Goal: Task Accomplishment & Management: Manage account settings

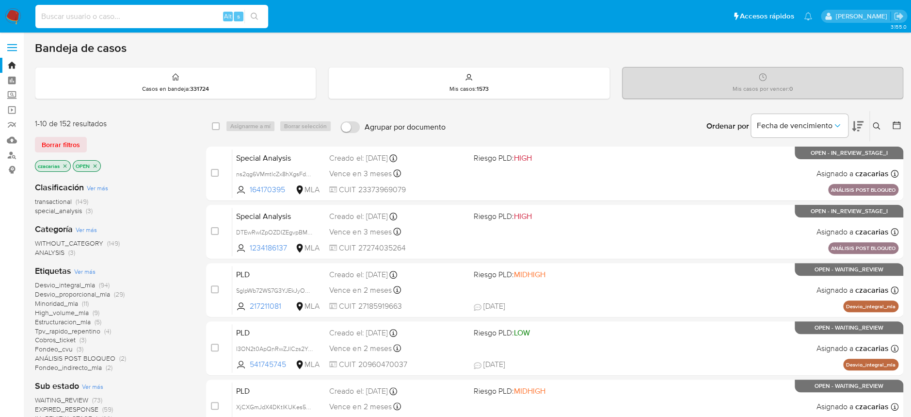
click at [181, 13] on input at bounding box center [151, 16] width 233 height 13
paste input "145191137"
type input "145191137"
click at [251, 15] on icon "search-icon" at bounding box center [255, 17] width 8 height 8
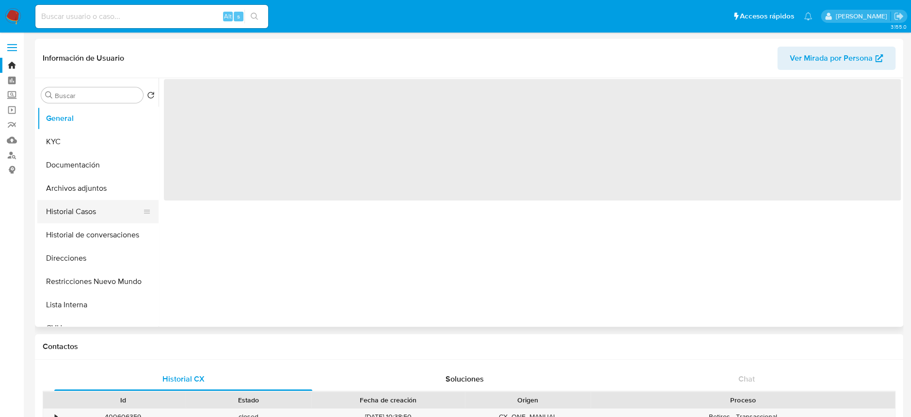
click at [86, 216] on button "Historial Casos" at bounding box center [93, 211] width 113 height 23
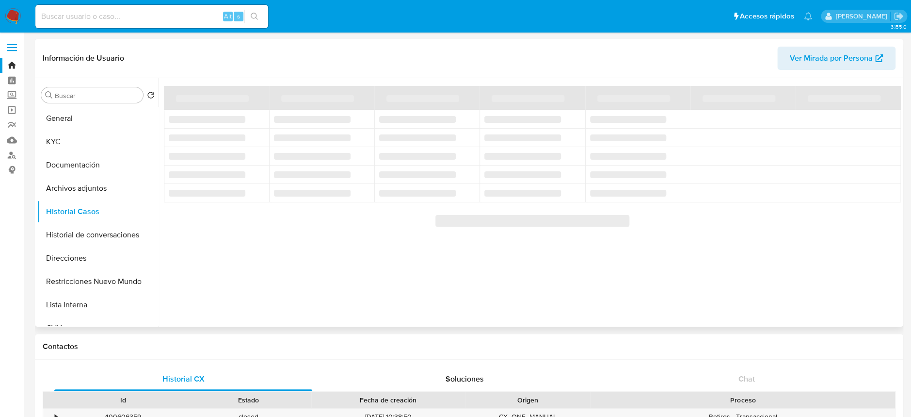
select select "10"
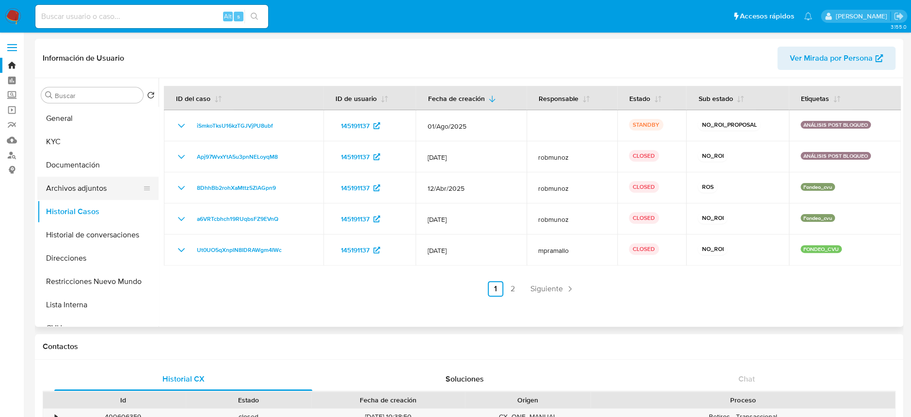
click at [101, 184] on button "Archivos adjuntos" at bounding box center [93, 188] width 113 height 23
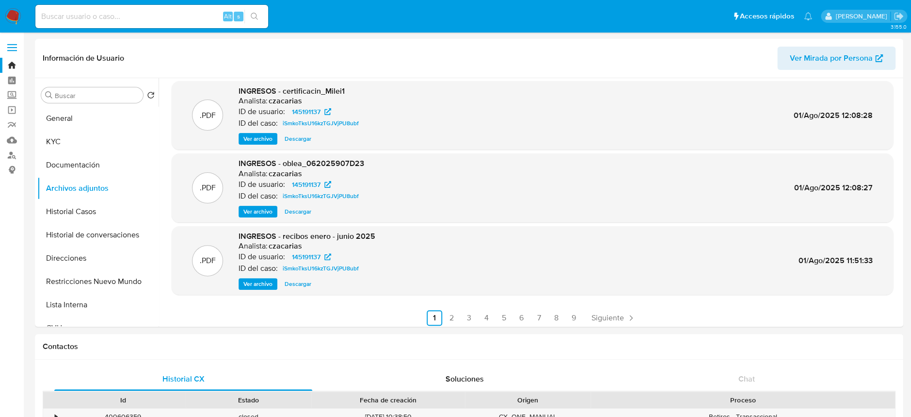
scroll to position [81, 0]
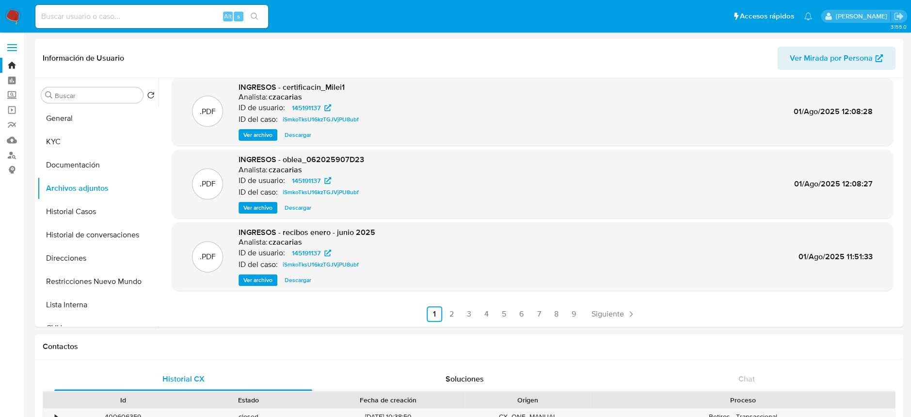
click at [269, 280] on span "Ver archivo" at bounding box center [257, 280] width 29 height 10
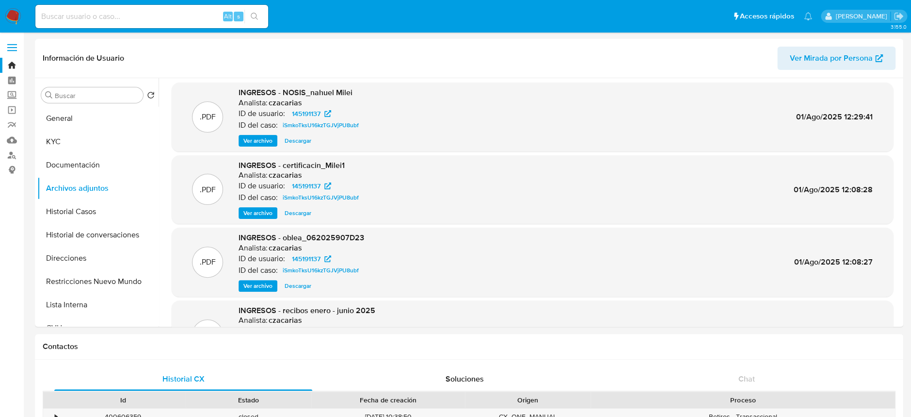
scroll to position [0, 0]
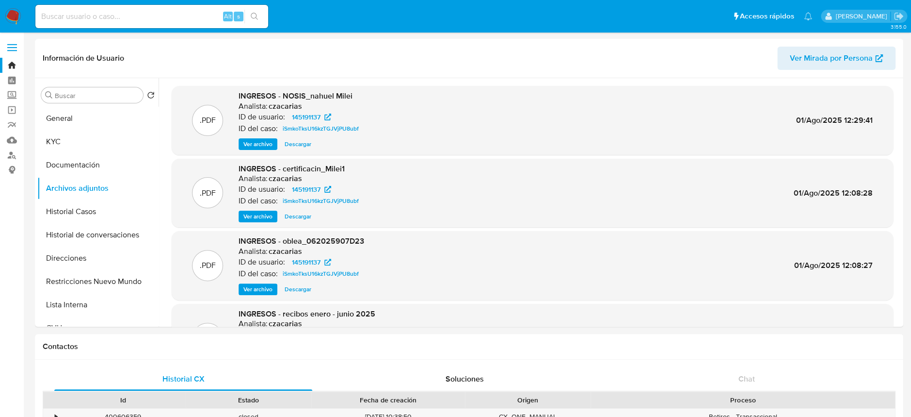
click at [261, 219] on span "Ver archivo" at bounding box center [257, 216] width 29 height 10
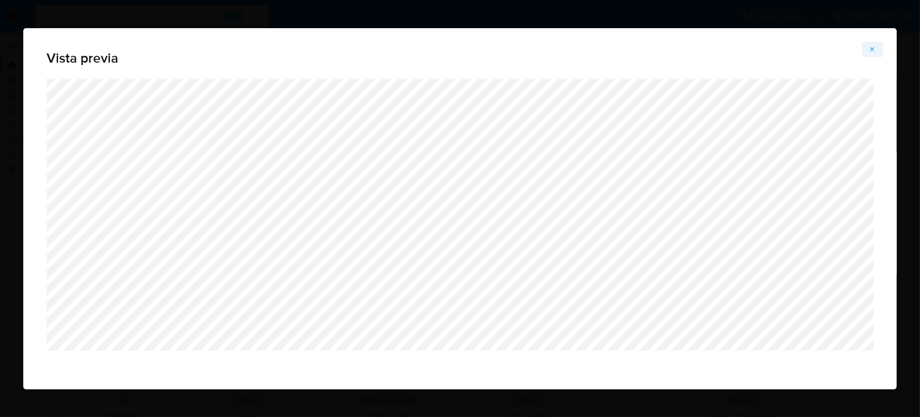
click at [690, 48] on icon "Attachment preview" at bounding box center [873, 50] width 8 height 8
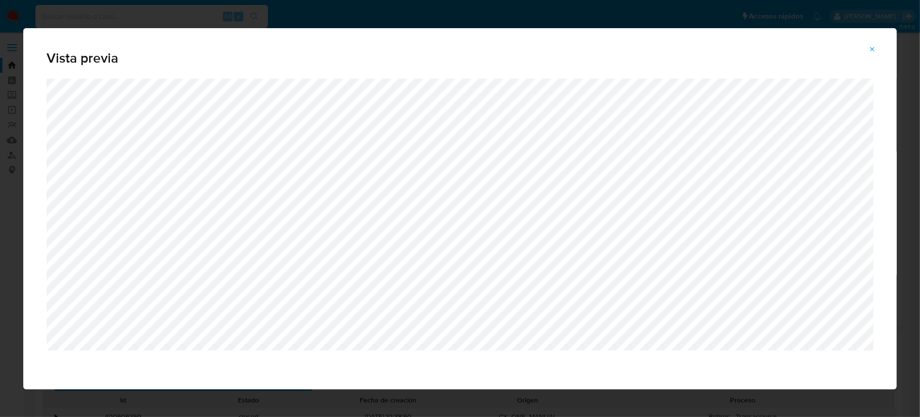
click at [690, 44] on span "Attachment preview" at bounding box center [873, 50] width 8 height 14
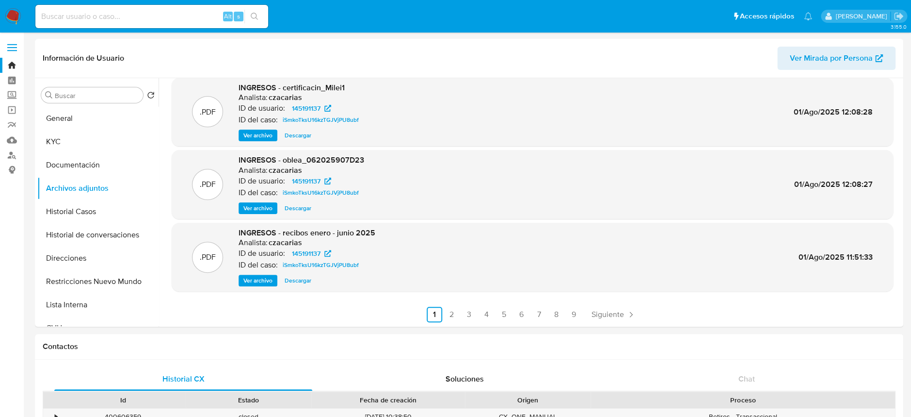
scroll to position [81, 0]
click at [449, 309] on link "2" at bounding box center [452, 314] width 16 height 16
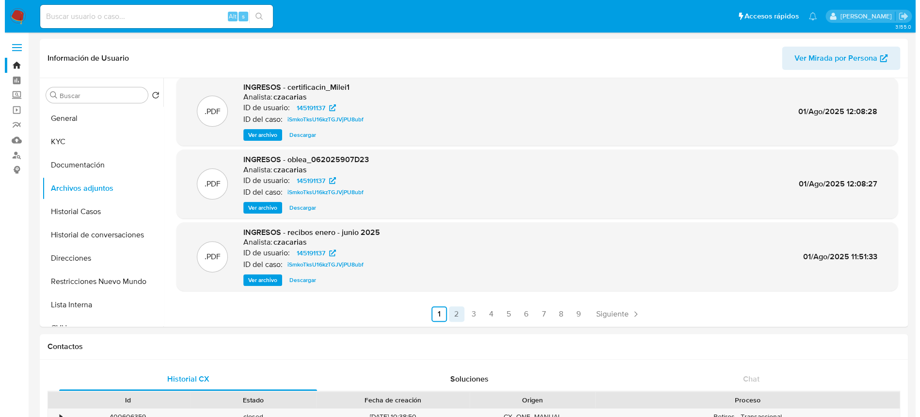
scroll to position [0, 0]
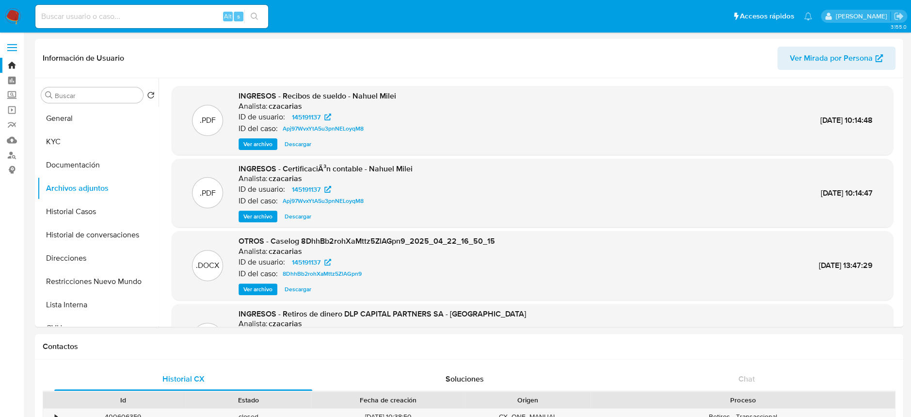
click at [264, 291] on span "Ver archivo" at bounding box center [257, 289] width 29 height 10
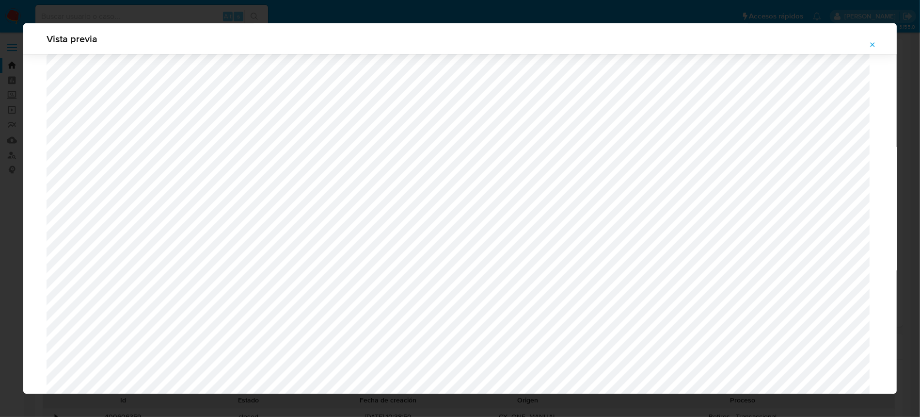
scroll to position [880, 0]
click at [690, 42] on icon "Attachment preview" at bounding box center [873, 45] width 8 height 8
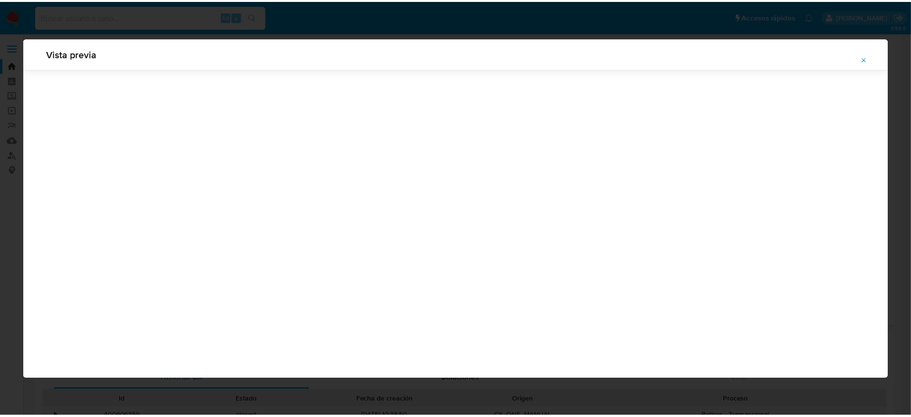
scroll to position [0, 0]
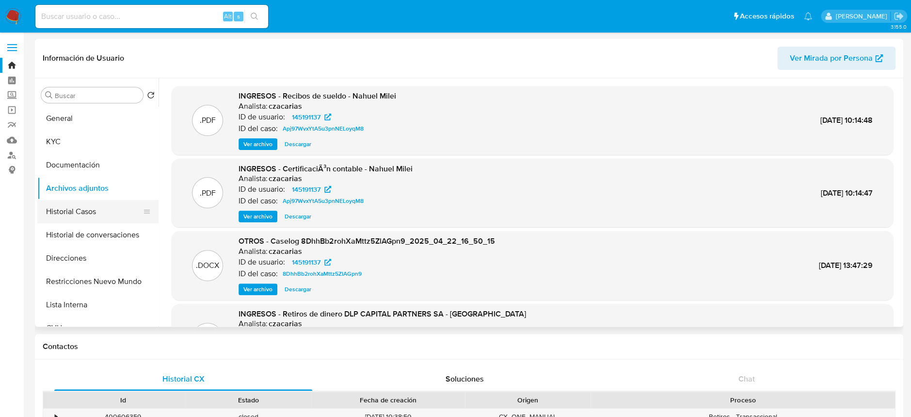
click at [84, 209] on button "Historial Casos" at bounding box center [93, 211] width 113 height 23
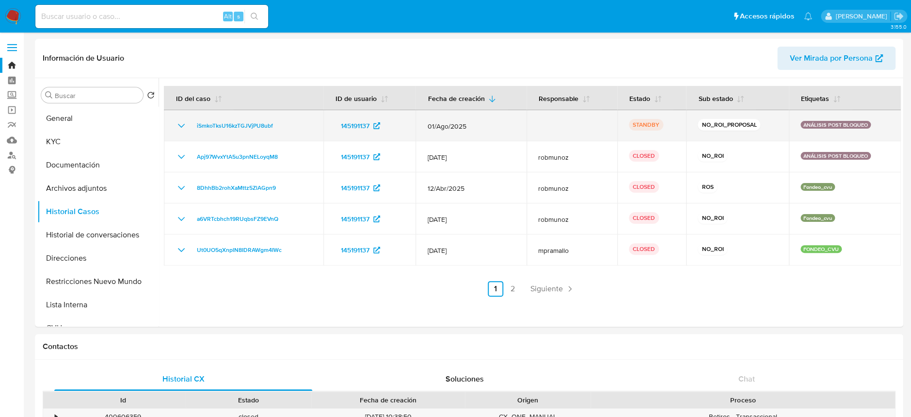
drag, startPoint x: 287, startPoint y: 130, endPoint x: 165, endPoint y: 126, distance: 121.8
click at [165, 126] on td "iSmkoTksU16kzTGJVjPU8ubf" at bounding box center [244, 125] width 160 height 31
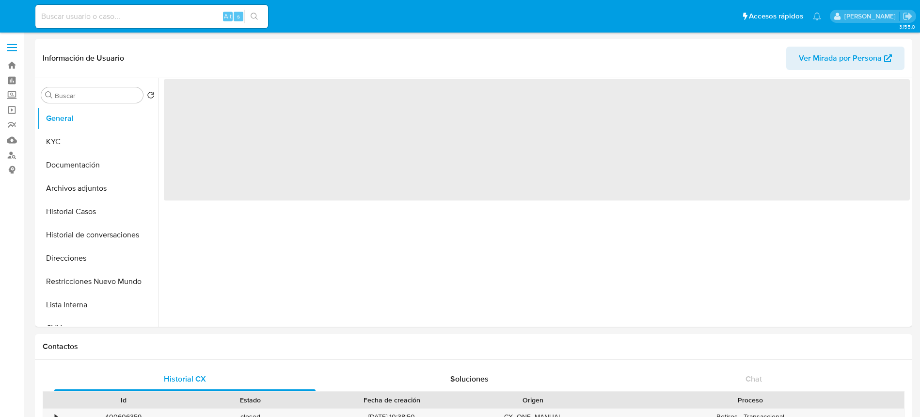
select select "10"
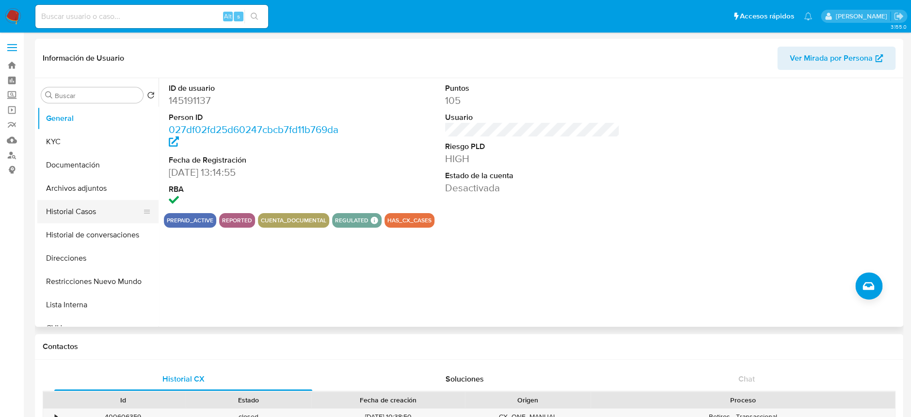
click at [109, 209] on button "Historial Casos" at bounding box center [93, 211] width 113 height 23
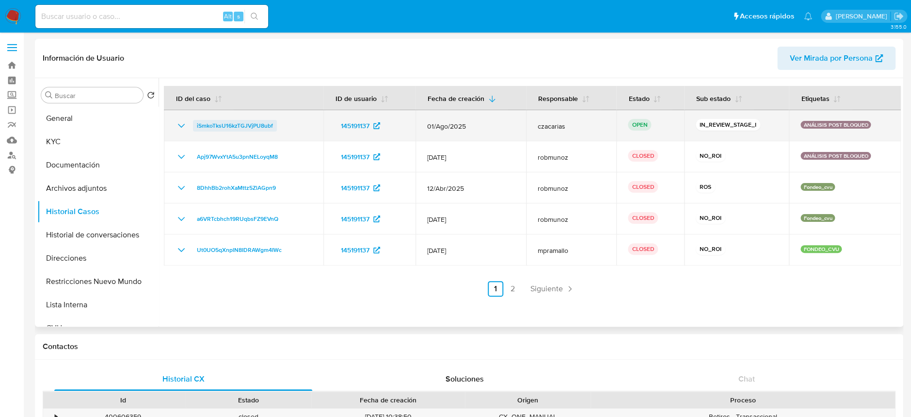
click at [264, 122] on span "iSmkoTksU16kzTGJVjPU8ubf" at bounding box center [235, 126] width 76 height 12
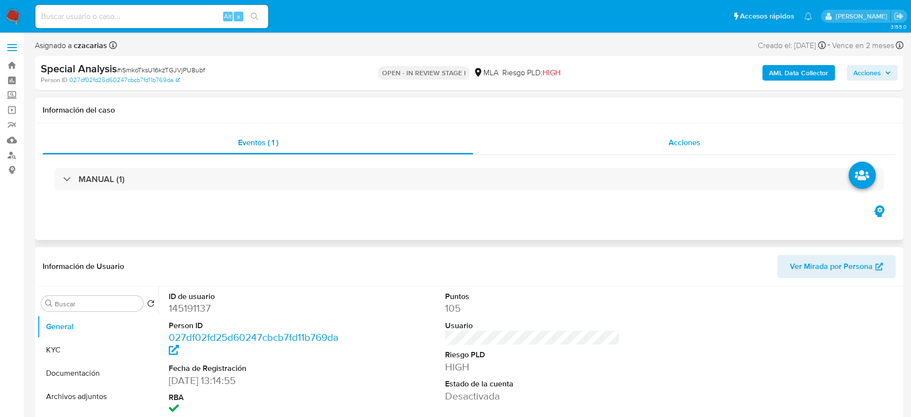
click at [681, 144] on span "Acciones" at bounding box center [685, 142] width 32 height 11
select select "10"
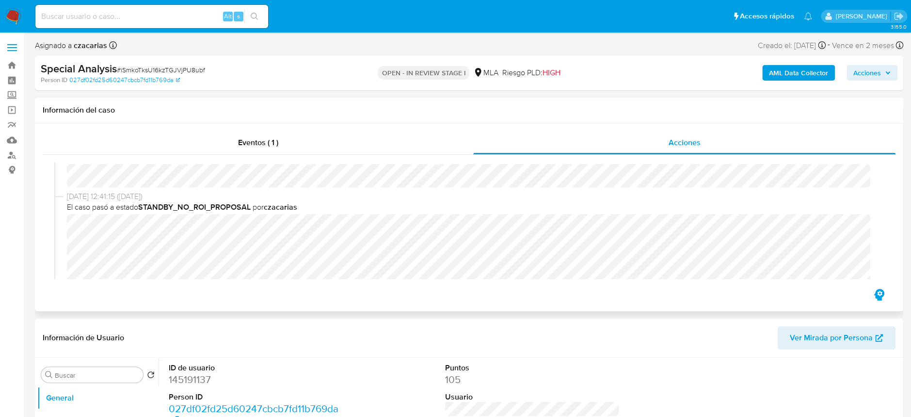
scroll to position [129, 0]
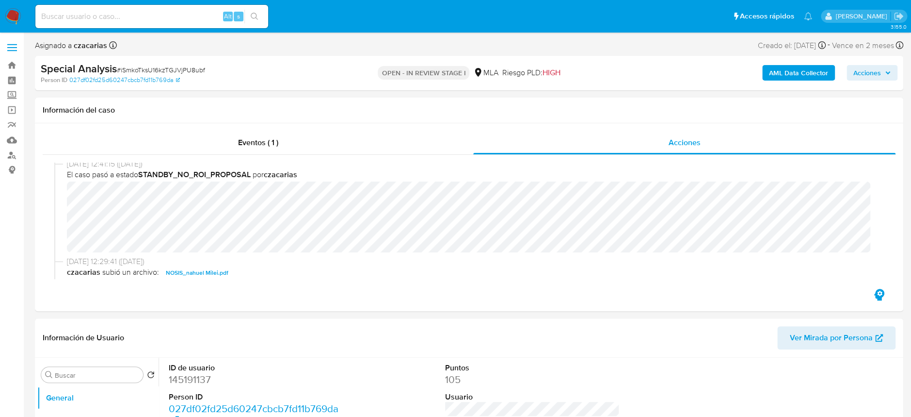
click at [875, 72] on span "Acciones" at bounding box center [867, 73] width 28 height 16
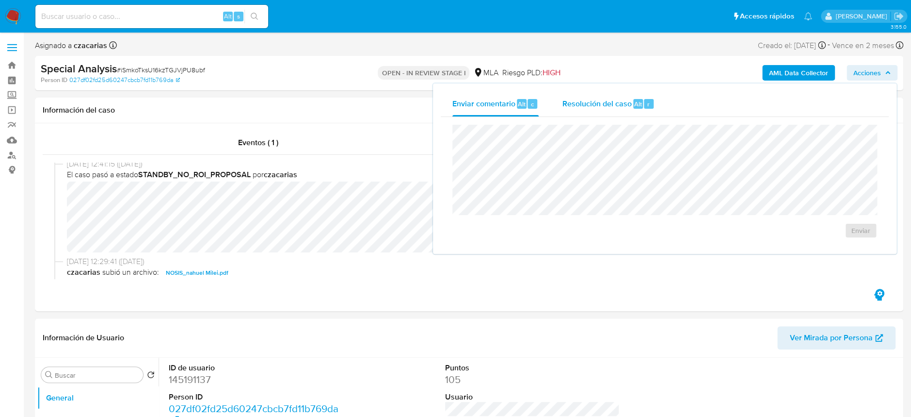
click at [611, 110] on div "Resolución del caso Alt r" at bounding box center [608, 103] width 93 height 25
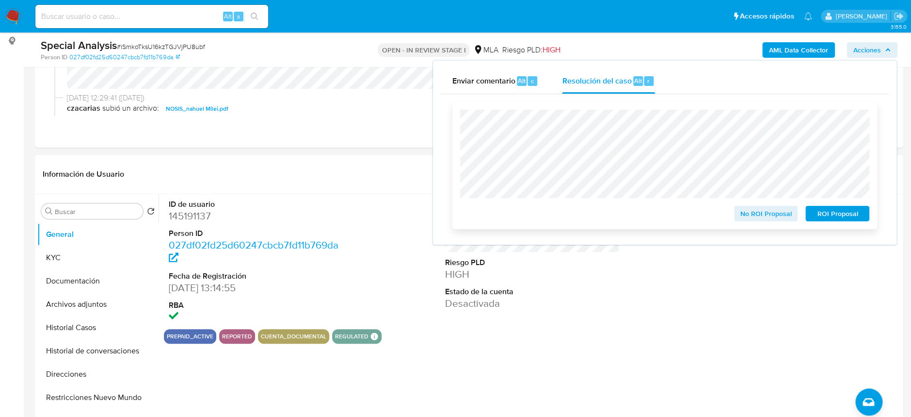
click at [771, 220] on span "No ROI Proposal" at bounding box center [766, 214] width 50 height 14
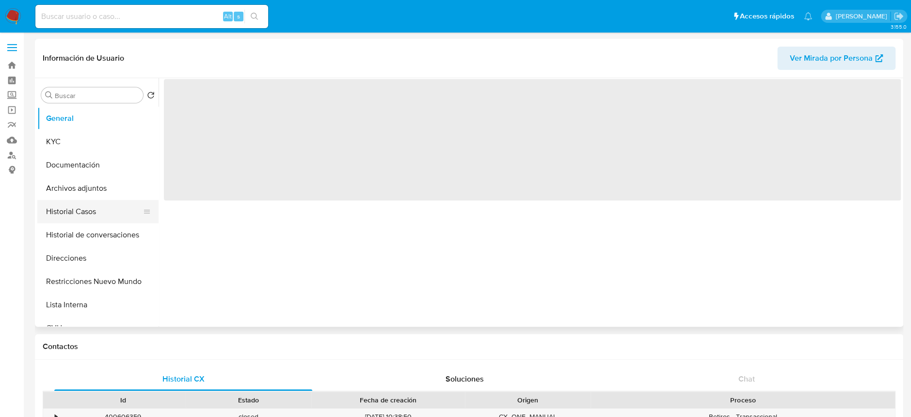
click at [97, 202] on button "Historial Casos" at bounding box center [93, 211] width 113 height 23
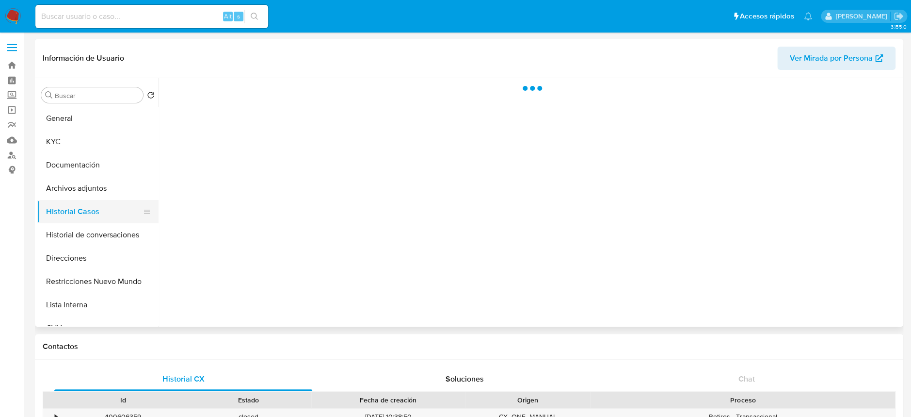
select select "10"
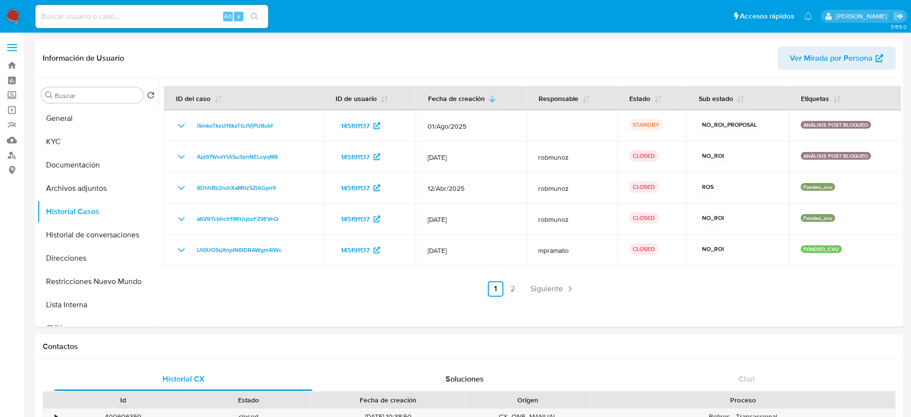
click at [12, 17] on img at bounding box center [13, 16] width 16 height 16
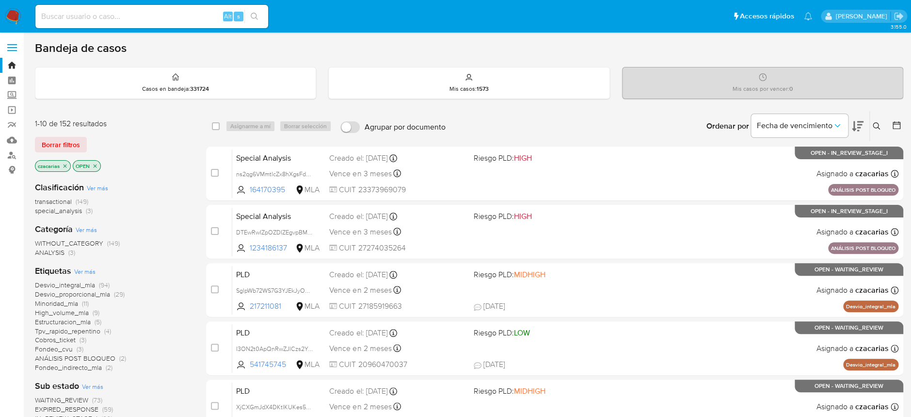
click at [185, 17] on input at bounding box center [151, 16] width 233 height 13
paste input "145191137"
type input "145191137"
click at [251, 19] on icon "search-icon" at bounding box center [255, 17] width 8 height 8
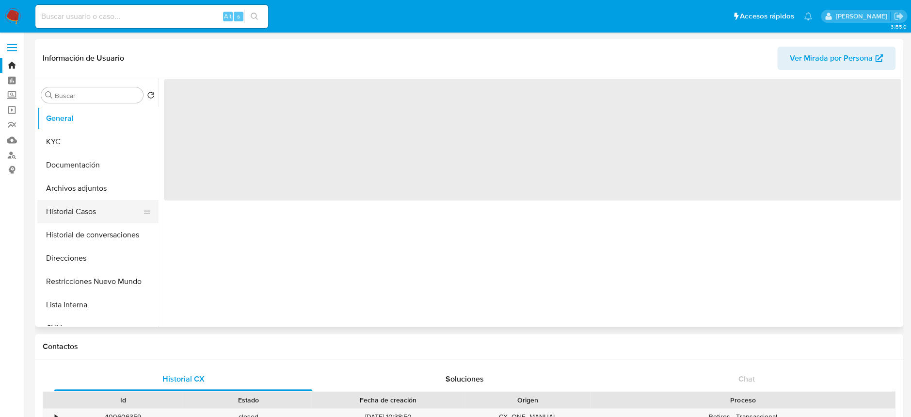
click at [78, 215] on button "Historial Casos" at bounding box center [93, 211] width 113 height 23
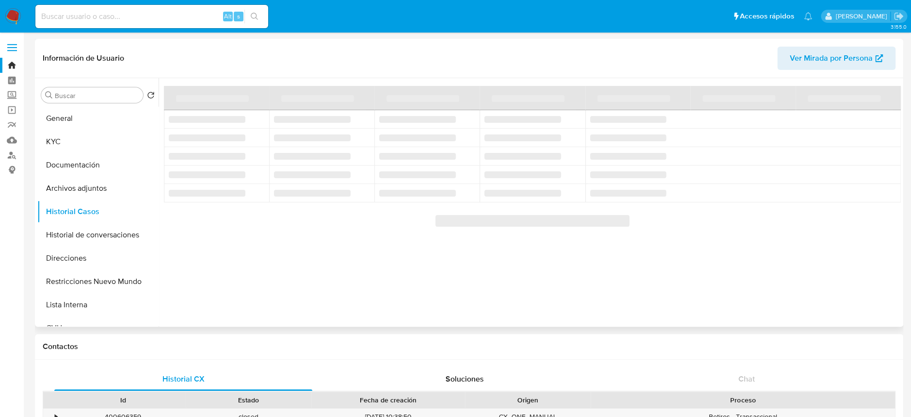
select select "10"
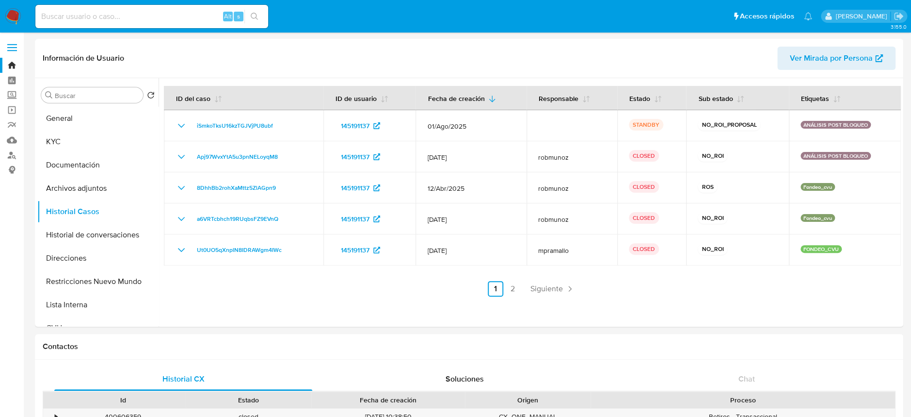
click at [191, 14] on input at bounding box center [151, 16] width 233 height 13
paste input "299153287"
type input "299153287"
click at [256, 22] on button "search-icon" at bounding box center [254, 17] width 20 height 14
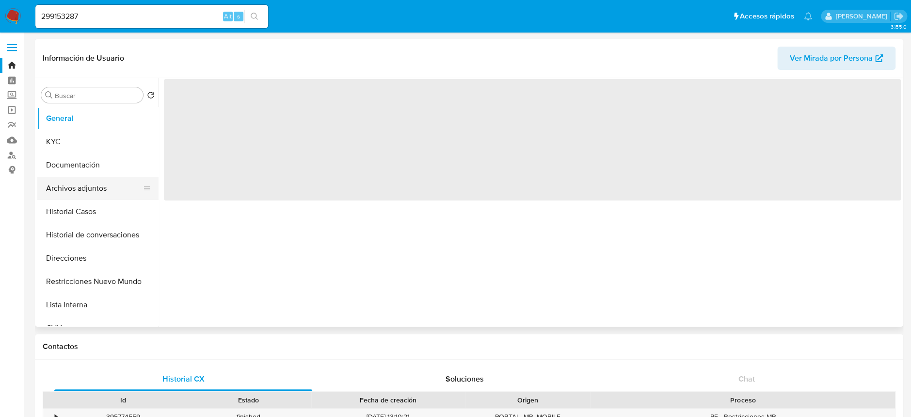
select select "10"
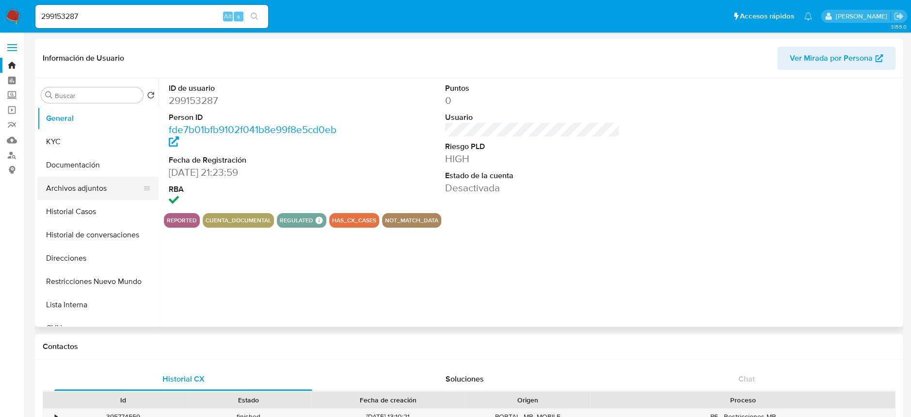
click at [88, 182] on button "Archivos adjuntos" at bounding box center [93, 188] width 113 height 23
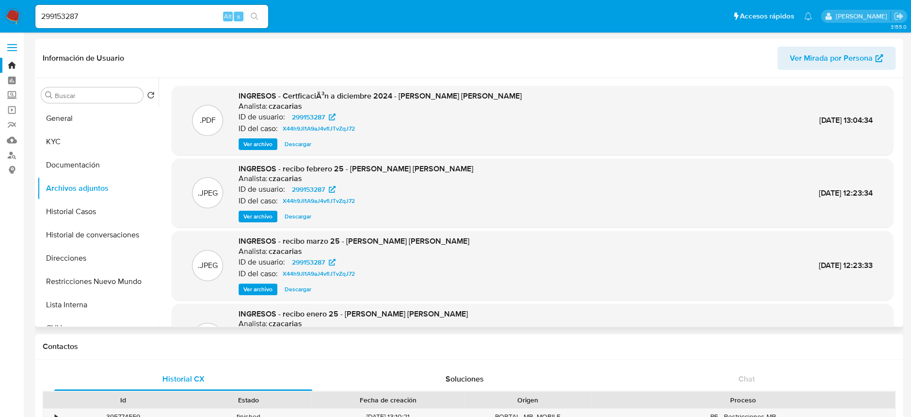
click at [253, 142] on span "Ver archivo" at bounding box center [257, 144] width 29 height 10
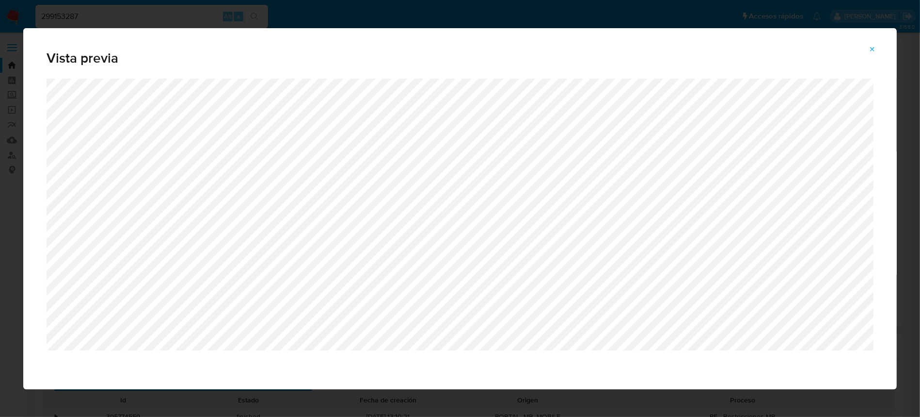
click at [869, 46] on icon "Attachment preview" at bounding box center [873, 50] width 8 height 8
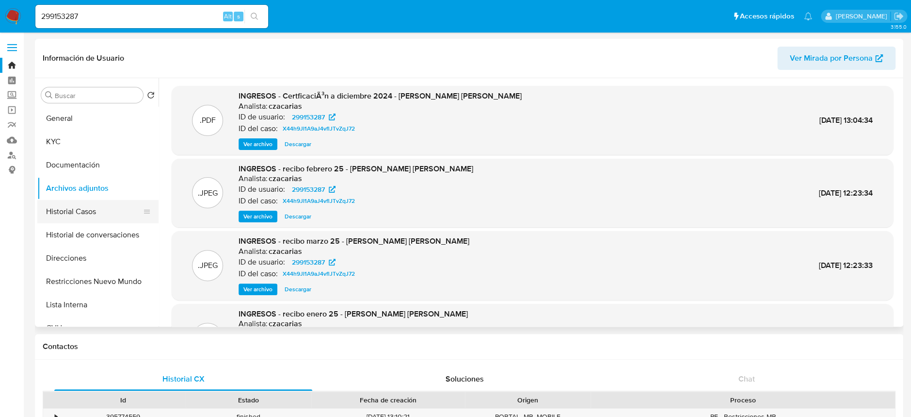
click at [83, 210] on button "Historial Casos" at bounding box center [93, 211] width 113 height 23
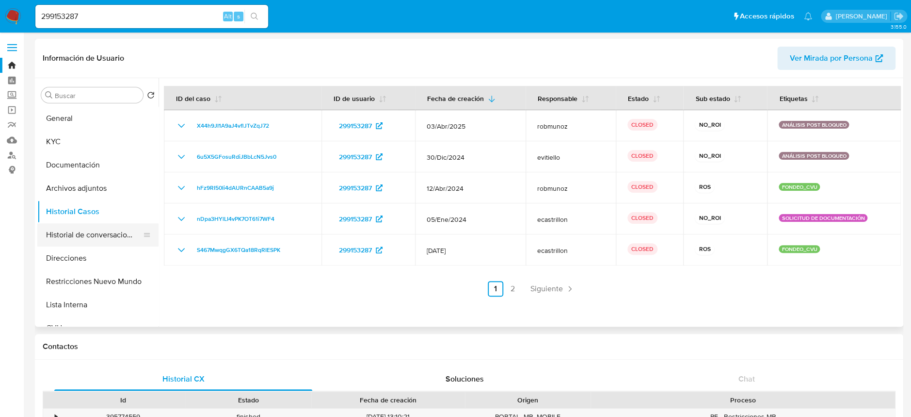
click at [88, 237] on button "Historial de conversaciones" at bounding box center [93, 234] width 113 height 23
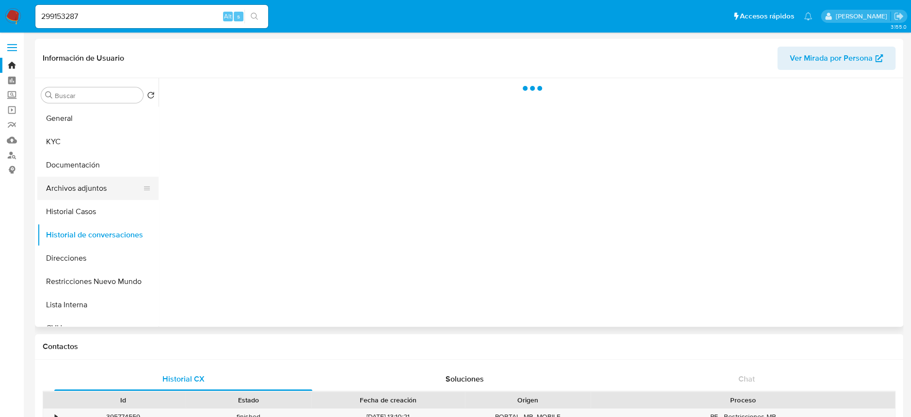
click at [93, 178] on button "Archivos adjuntos" at bounding box center [93, 188] width 113 height 23
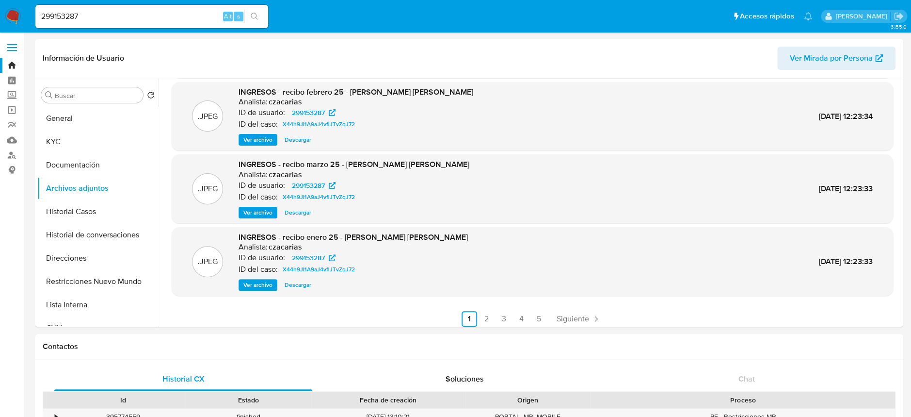
scroll to position [81, 0]
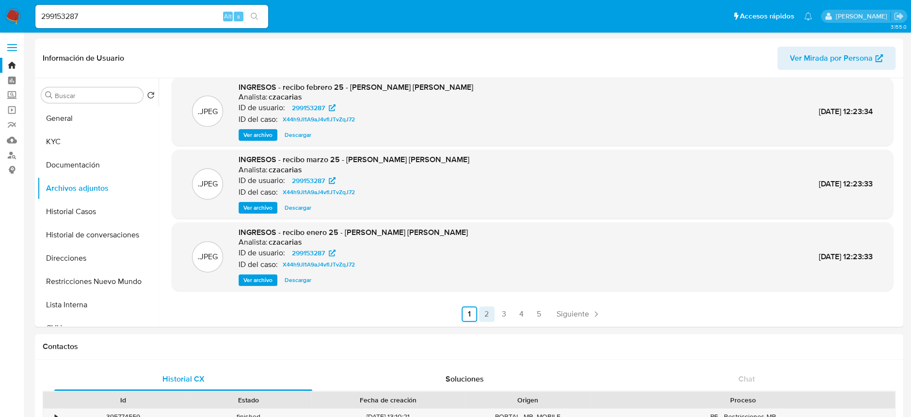
click at [484, 313] on link "2" at bounding box center [487, 314] width 16 height 16
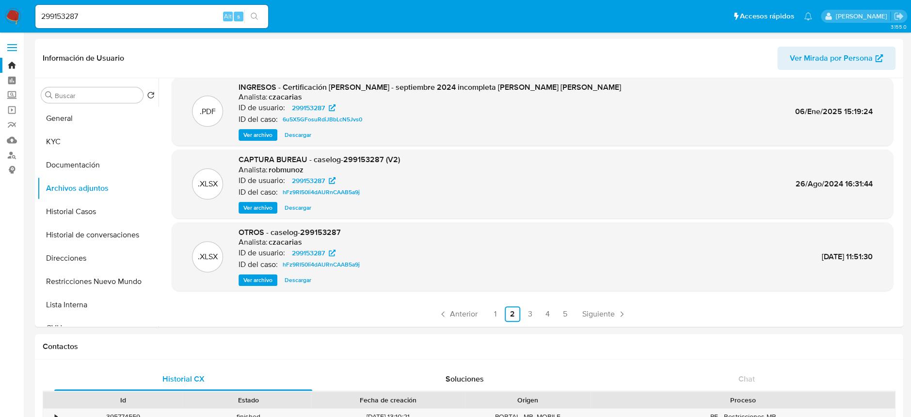
click at [266, 277] on span "Ver archivo" at bounding box center [257, 280] width 29 height 10
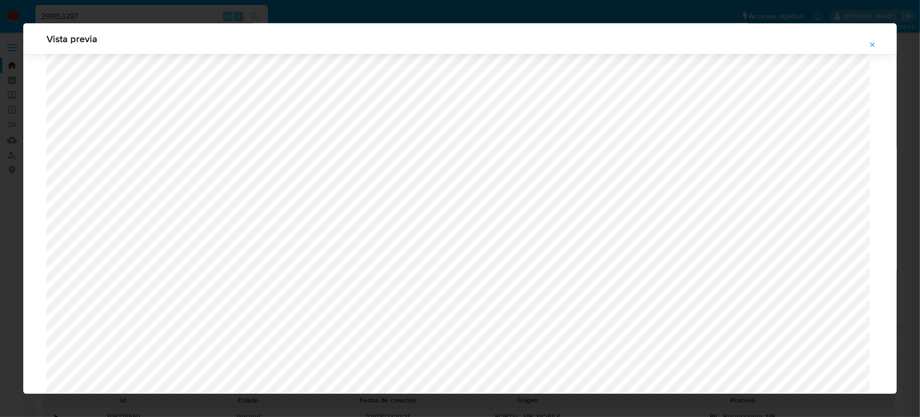
scroll to position [756, 0]
click at [871, 46] on icon "Attachment preview" at bounding box center [873, 45] width 8 height 8
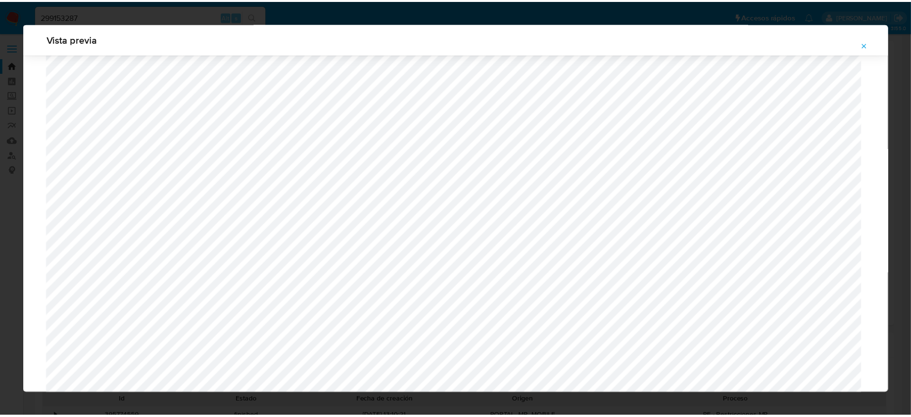
scroll to position [0, 0]
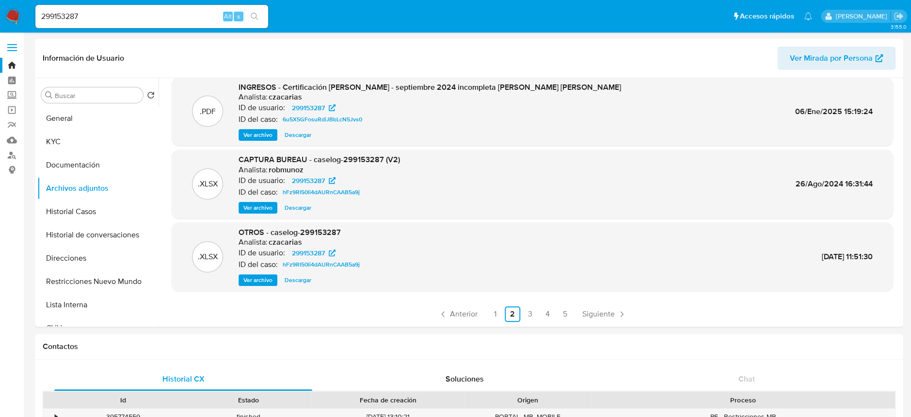
click at [155, 5] on div "299153287 Alt s" at bounding box center [151, 16] width 233 height 23
click at [147, 18] on input "299153287" at bounding box center [151, 16] width 233 height 13
paste input "IKuV3Xt8eV841S43w4u2JWoo"
type input "IKuV3Xt8eV841S43w4u2JWoo"
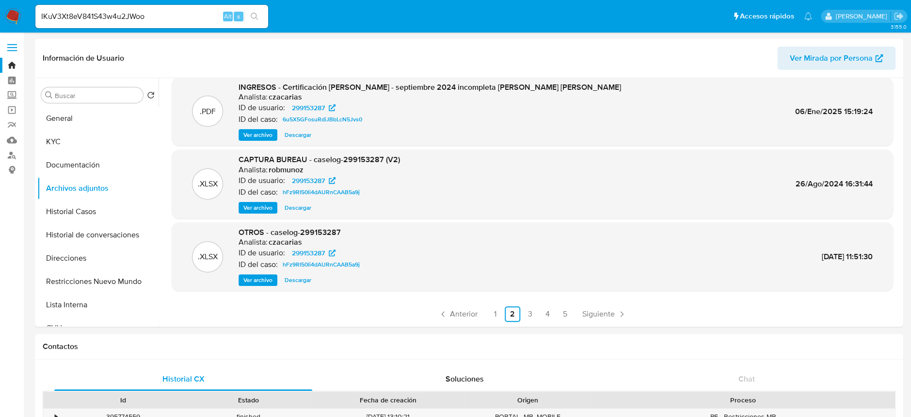
click at [248, 16] on button "search-icon" at bounding box center [254, 17] width 20 height 14
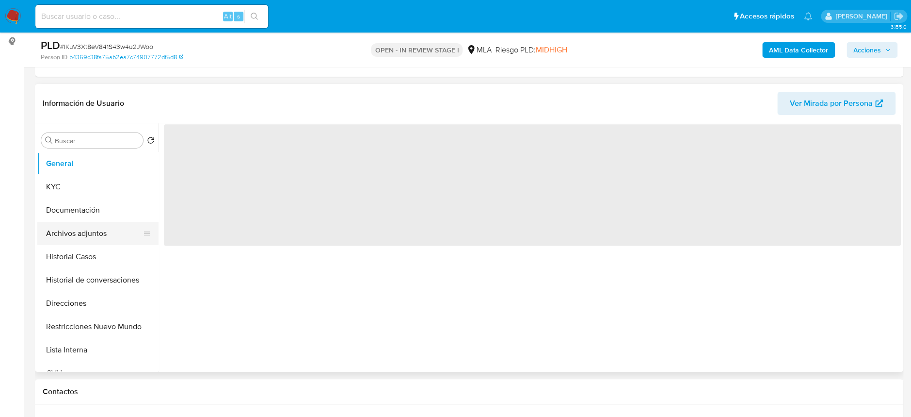
scroll to position [129, 0]
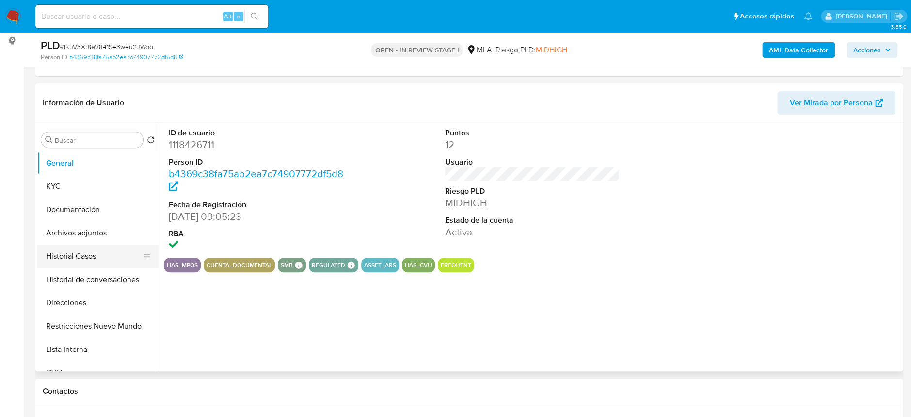
select select "10"
click at [65, 258] on button "Historial Casos" at bounding box center [93, 255] width 113 height 23
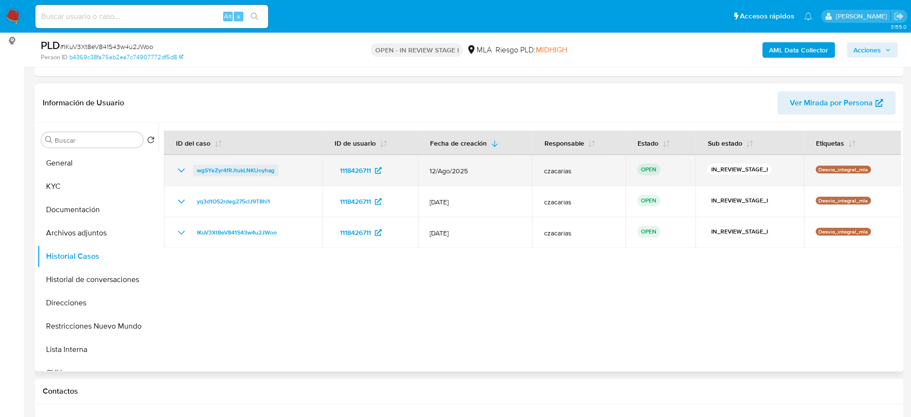
drag, startPoint x: 297, startPoint y: 169, endPoint x: 195, endPoint y: 172, distance: 101.9
click at [195, 173] on div "wgSYeZyr4fRJtukLNKUoyhag" at bounding box center [243, 170] width 135 height 12
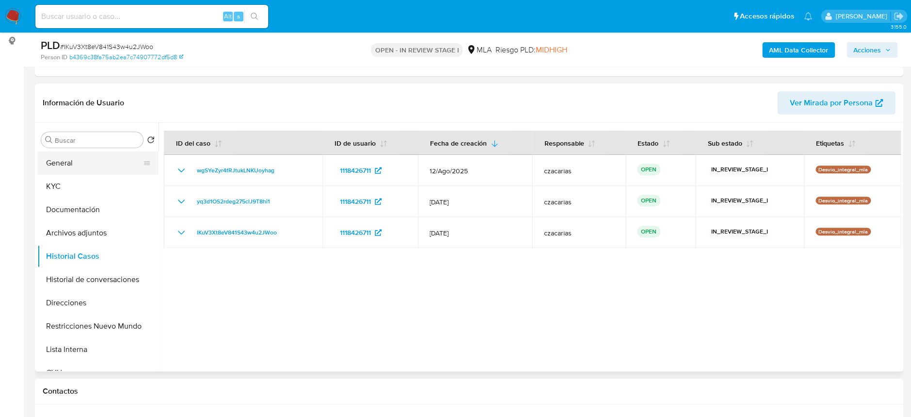
click at [85, 172] on button "General" at bounding box center [93, 162] width 113 height 23
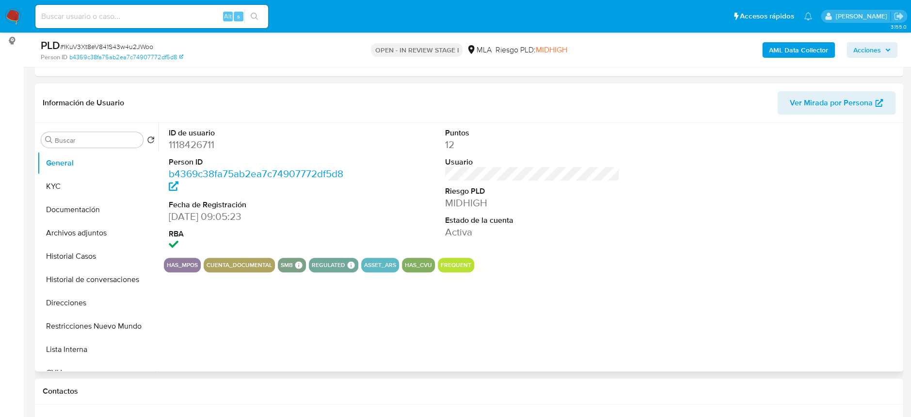
click at [189, 150] on dd "1118426711" at bounding box center [256, 145] width 175 height 14
click at [190, 149] on dd "1118426711" at bounding box center [256, 145] width 175 height 14
copy dd "1118426711"
click at [194, 147] on dd "1118426711" at bounding box center [256, 145] width 175 height 14
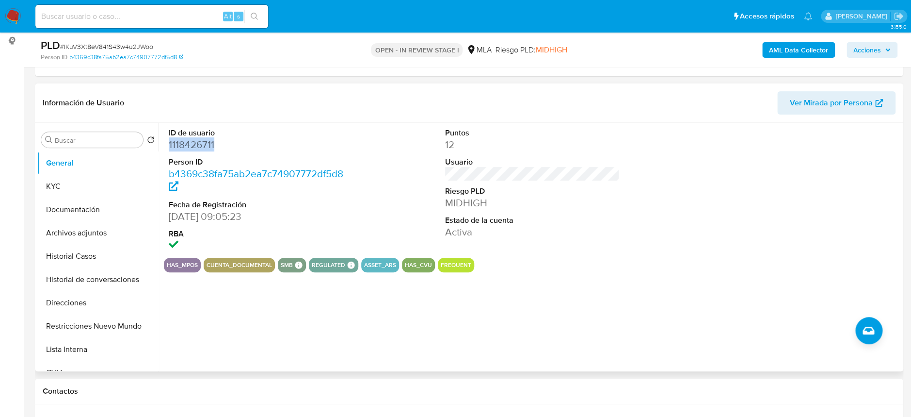
click at [177, 143] on dd "1118426711" at bounding box center [256, 145] width 175 height 14
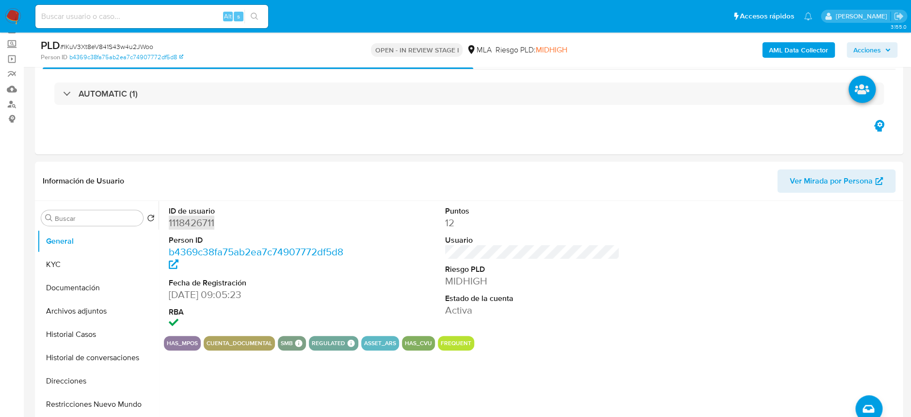
scroll to position [0, 0]
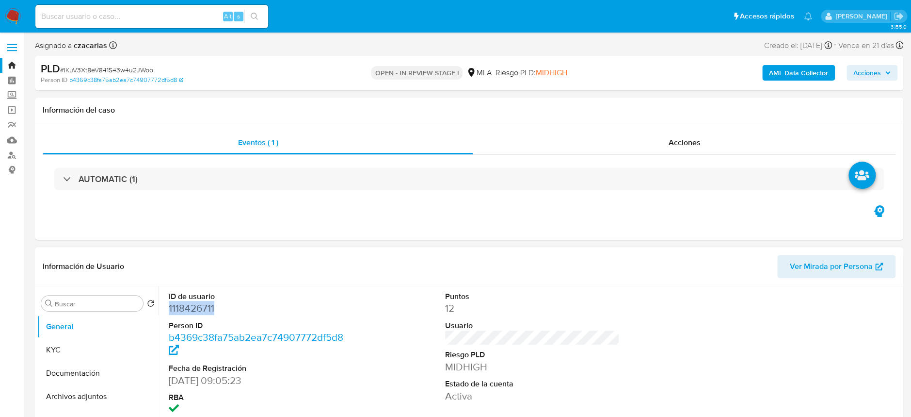
click at [193, 308] on dd "1118426711" at bounding box center [256, 308] width 175 height 14
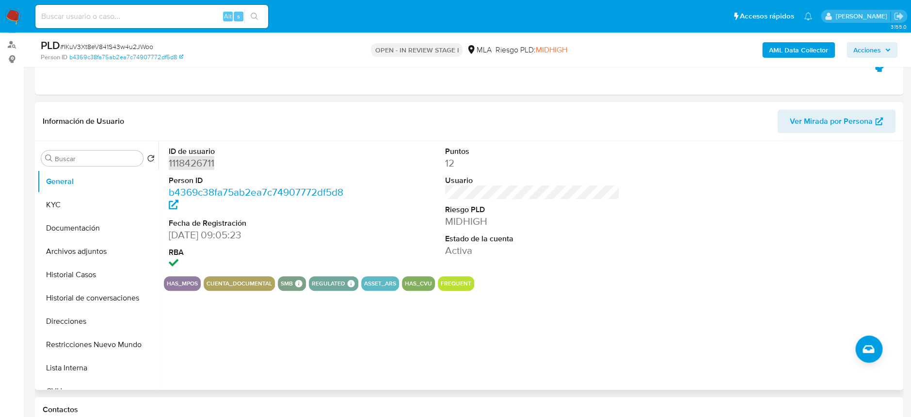
scroll to position [129, 0]
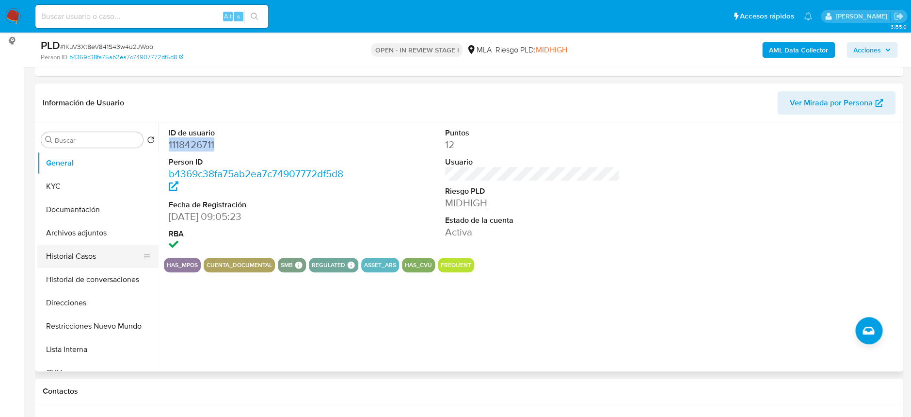
click at [69, 250] on button "Historial Casos" at bounding box center [93, 255] width 113 height 23
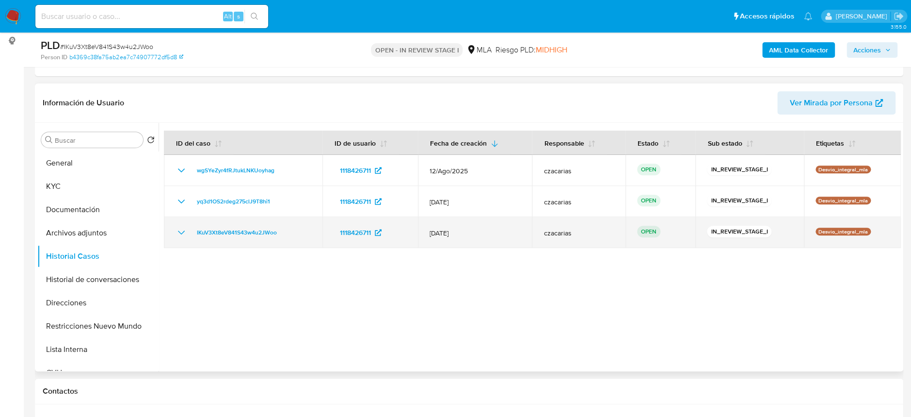
drag, startPoint x: 413, startPoint y: 166, endPoint x: 608, endPoint y: 233, distance: 206.7
click at [608, 233] on tbody "wgSYeZyr4fRJtukLNKUoyhag 1118426711 12/Ago/2025 czacarias OPEN IN_REVIEW_STAGE_…" at bounding box center [532, 201] width 737 height 93
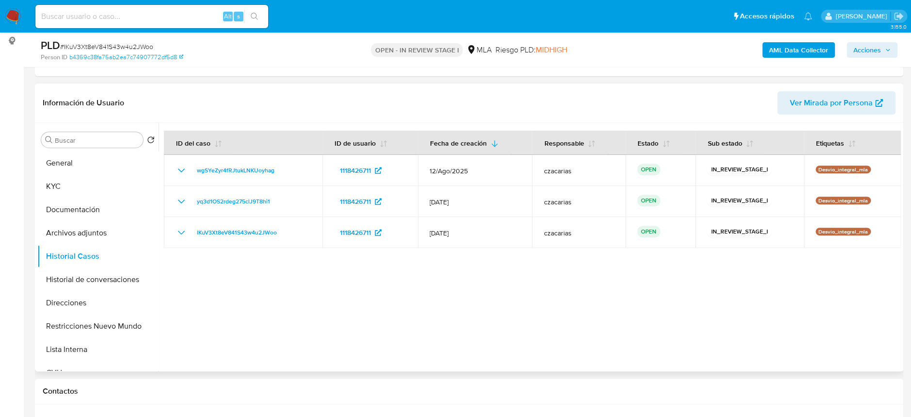
click at [556, 292] on div at bounding box center [530, 247] width 742 height 248
click at [138, 18] on input at bounding box center [151, 16] width 233 height 13
paste input "2FGfNOqkITH3CaNmXADpLadE"
type input "2FGfNOqkITH3CaNmXADpLadE"
click at [249, 18] on button "search-icon" at bounding box center [254, 17] width 20 height 14
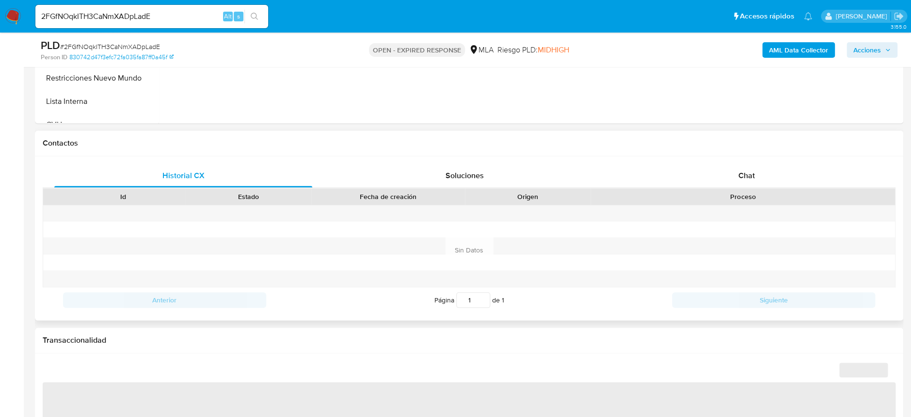
scroll to position [387, 0]
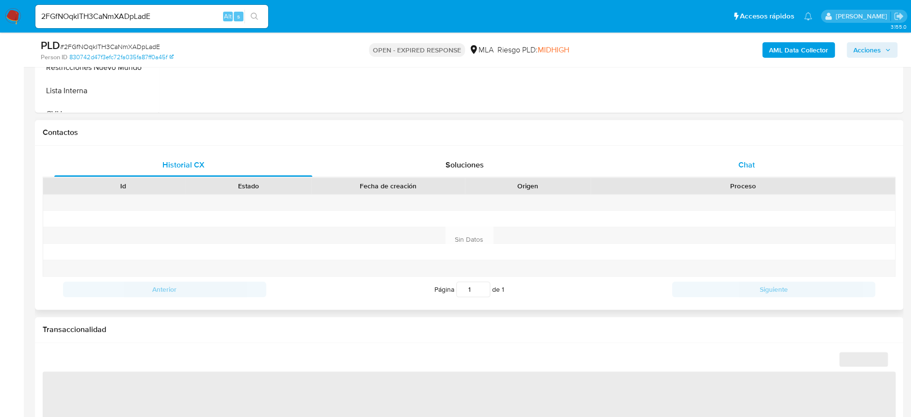
click at [720, 165] on div "Chat" at bounding box center [746, 164] width 258 height 23
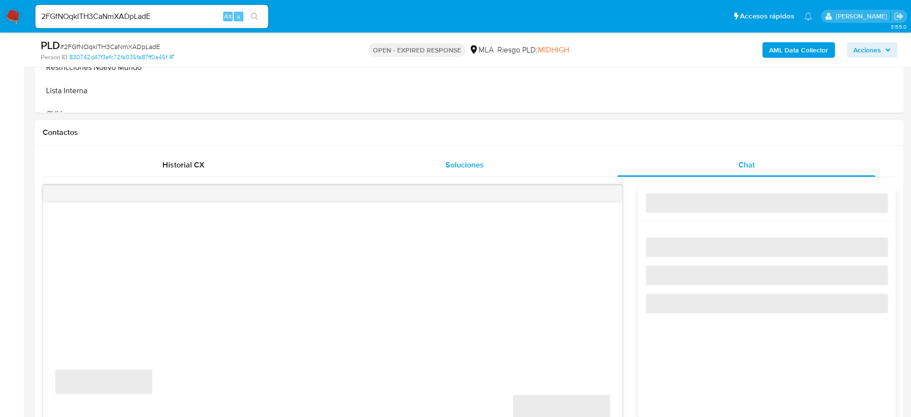
select select "10"
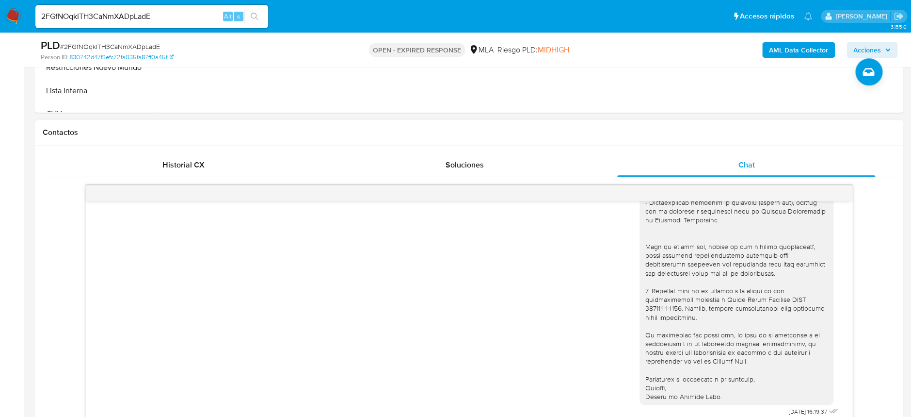
scroll to position [720, 0]
drag, startPoint x: 650, startPoint y: 271, endPoint x: 698, endPoint y: 300, distance: 56.1
click at [698, 300] on div at bounding box center [736, 246] width 182 height 309
drag, startPoint x: 696, startPoint y: 298, endPoint x: 636, endPoint y: 269, distance: 66.8
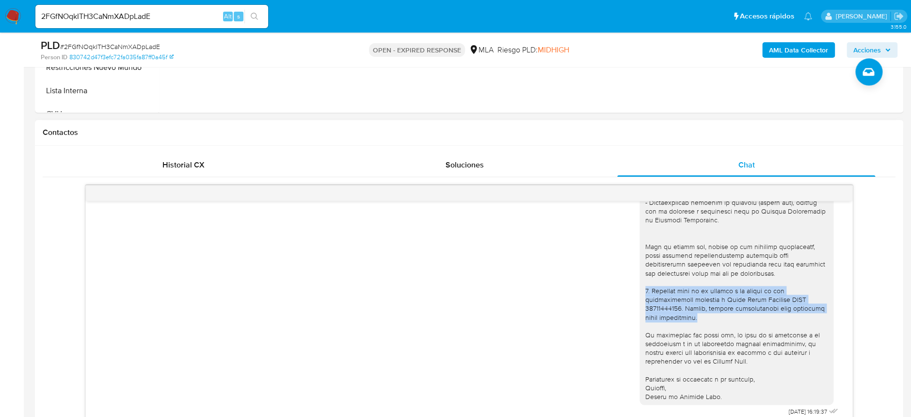
click at [645, 269] on div at bounding box center [736, 246] width 182 height 309
click at [749, 299] on div at bounding box center [736, 246] width 182 height 309
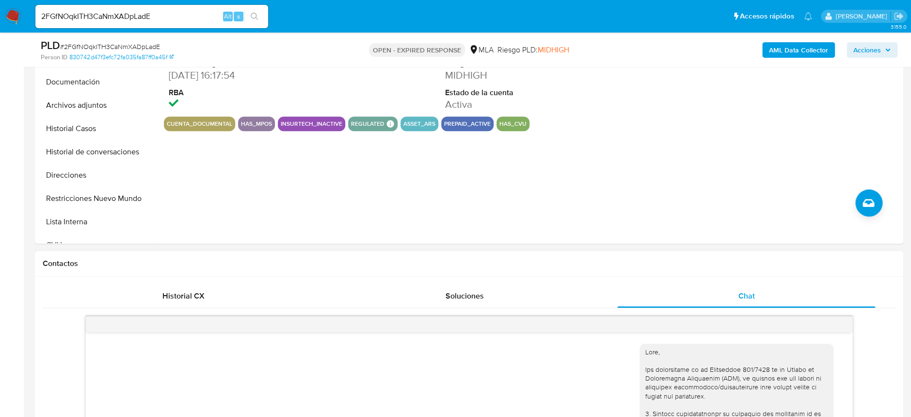
scroll to position [64, 0]
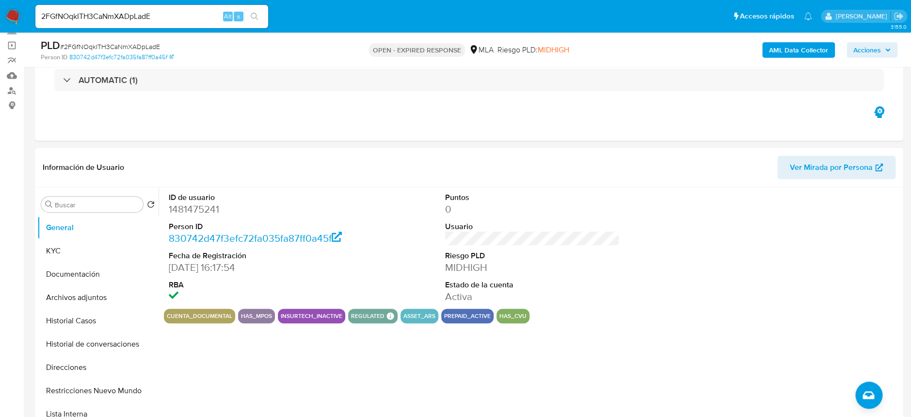
click at [139, 43] on span "# 2FGfNOqkITH3CaNmXADpLadE" at bounding box center [110, 47] width 100 height 10
copy span "2FGfNOqkITH3CaNmXADpLadE"
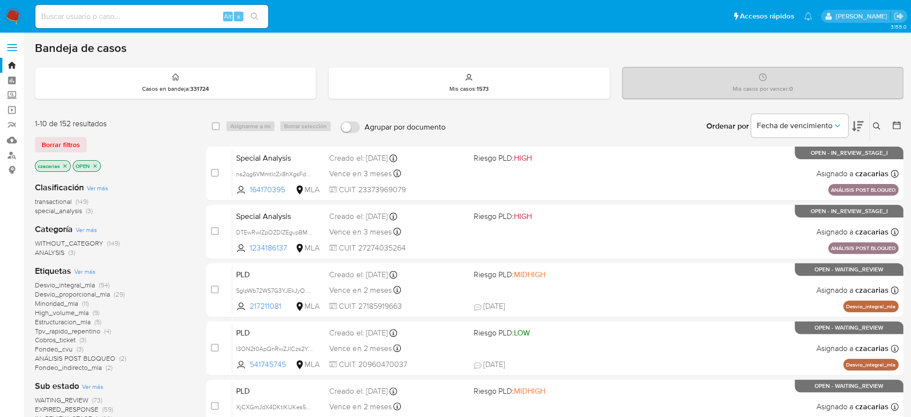
click at [204, 20] on div "Alt s" at bounding box center [151, 16] width 233 height 23
click at [209, 14] on input at bounding box center [151, 16] width 233 height 13
paste input "wgSYeZyr4fRJtukLNKUoyhag"
type input "wgSYeZyr4fRJtukLNKUoyhag"
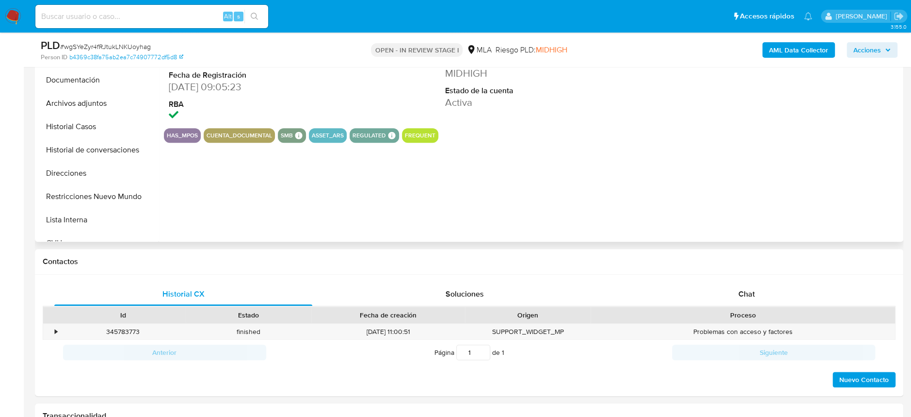
select select "10"
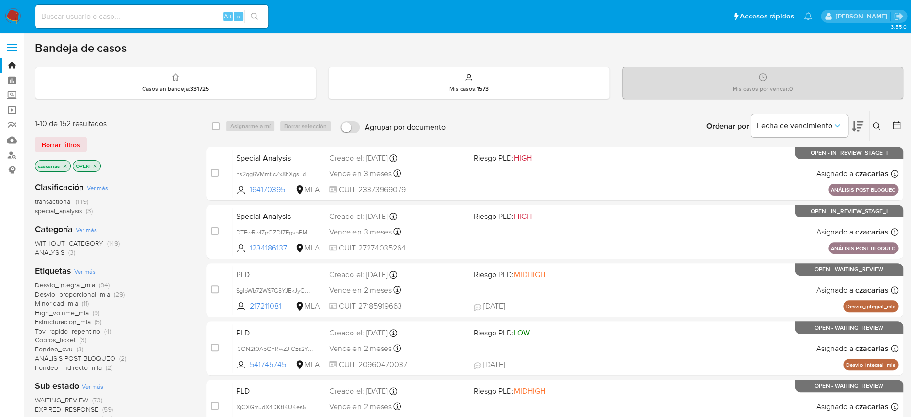
click at [873, 128] on icon at bounding box center [877, 126] width 8 height 8
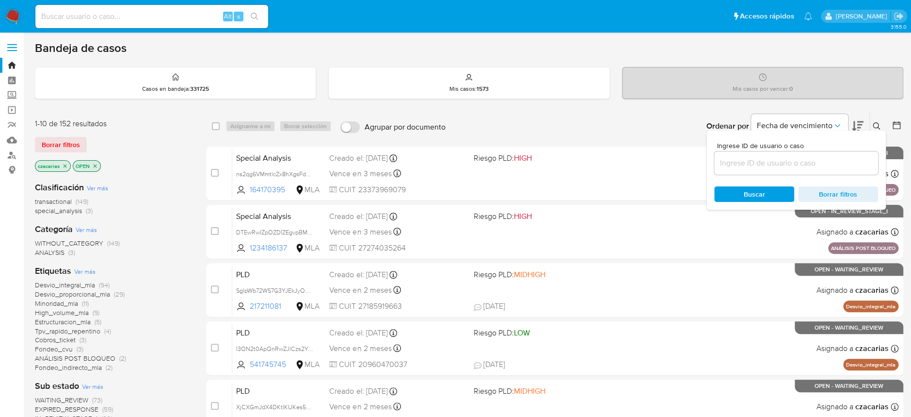
click at [787, 151] on div at bounding box center [796, 162] width 164 height 23
click at [784, 158] on input at bounding box center [796, 163] width 164 height 13
paste input "2FGfNOqkITH3CaNmXADpLadE"
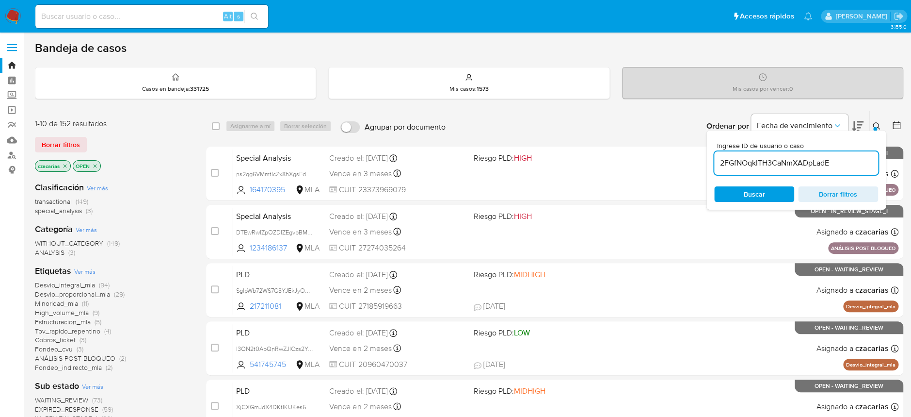
type input "2FGfNOqkITH3CaNmXADpLadE"
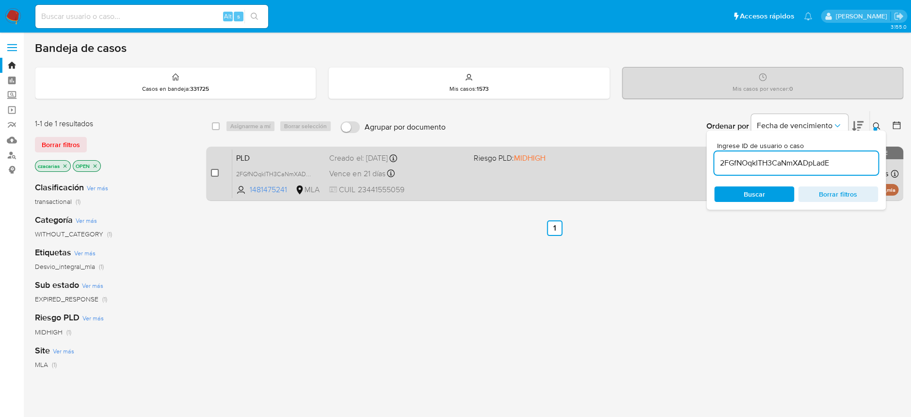
click at [216, 171] on input "checkbox" at bounding box center [215, 173] width 8 height 8
checkbox input "true"
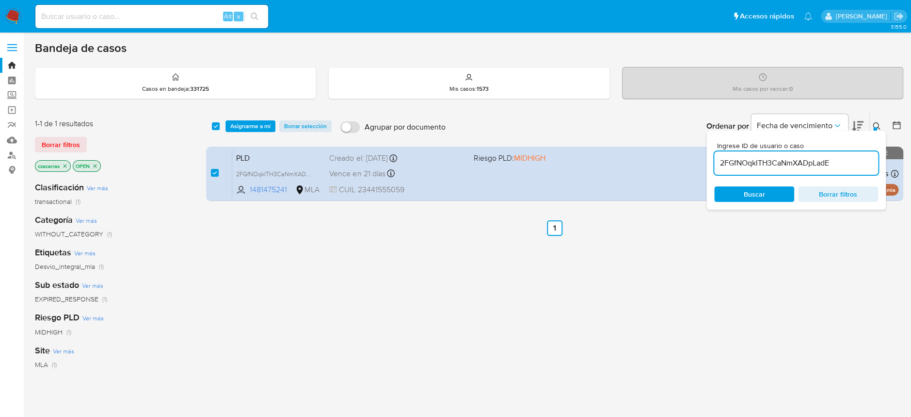
click at [263, 116] on div "select-all-cases-checkbox Asignarme a mí Borrar selección Agrupar por documento…" at bounding box center [554, 126] width 697 height 30
click at [262, 121] on span "Asignarme a mí" at bounding box center [250, 126] width 40 height 10
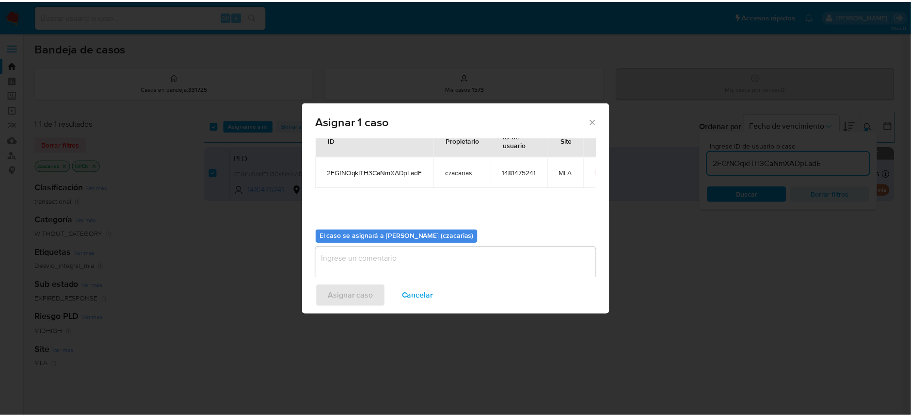
scroll to position [49, 0]
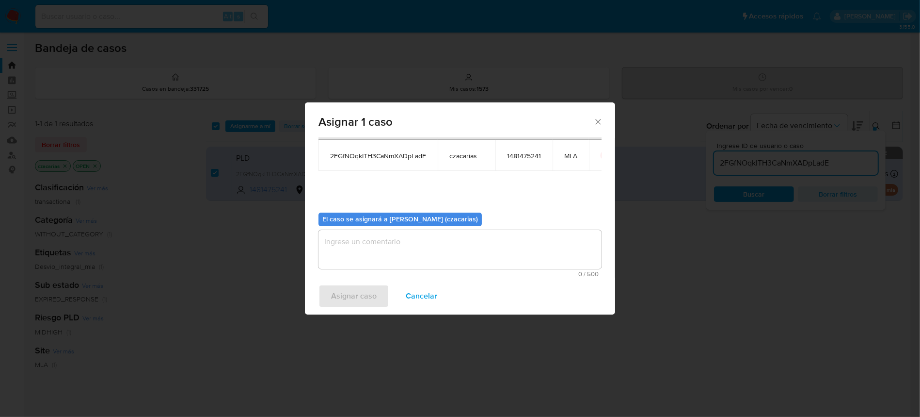
drag, startPoint x: 413, startPoint y: 254, endPoint x: 401, endPoint y: 263, distance: 15.5
click at [412, 255] on textarea "assign-modal" at bounding box center [460, 249] width 283 height 39
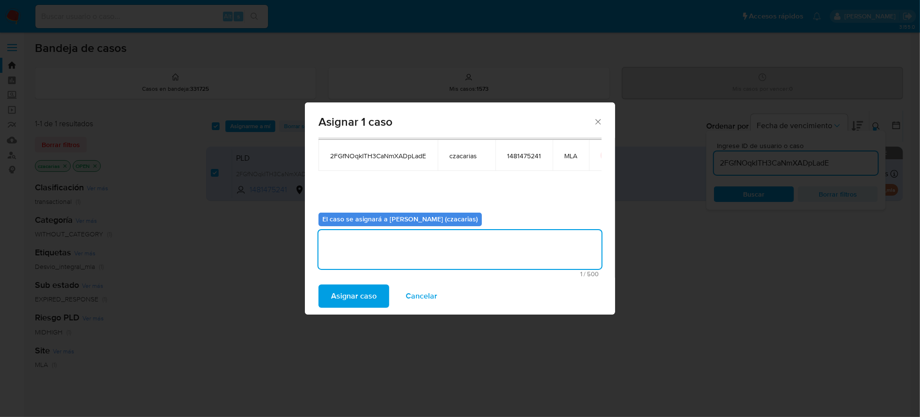
click at [368, 301] on span "Asignar caso" at bounding box center [354, 295] width 46 height 21
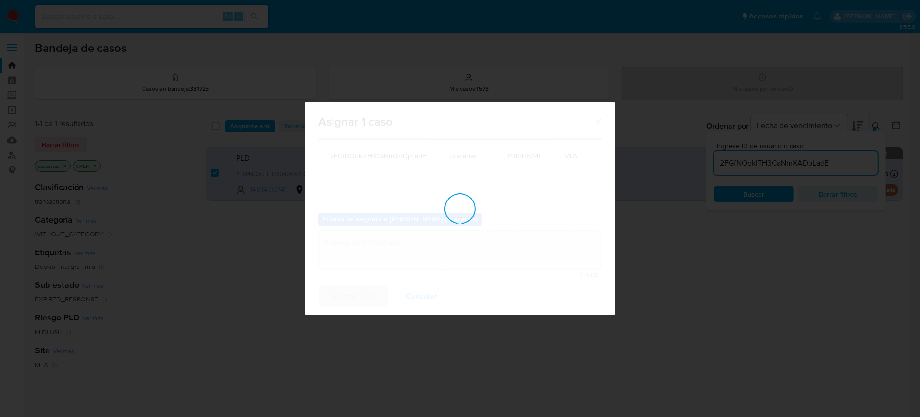
checkbox input "false"
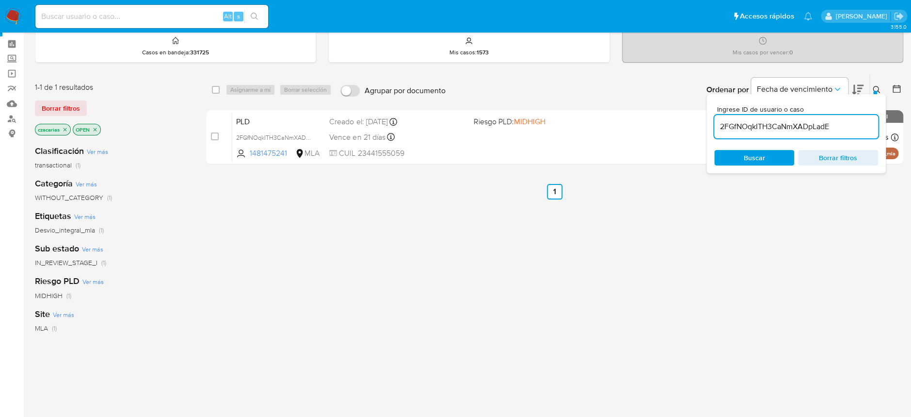
scroll to position [64, 0]
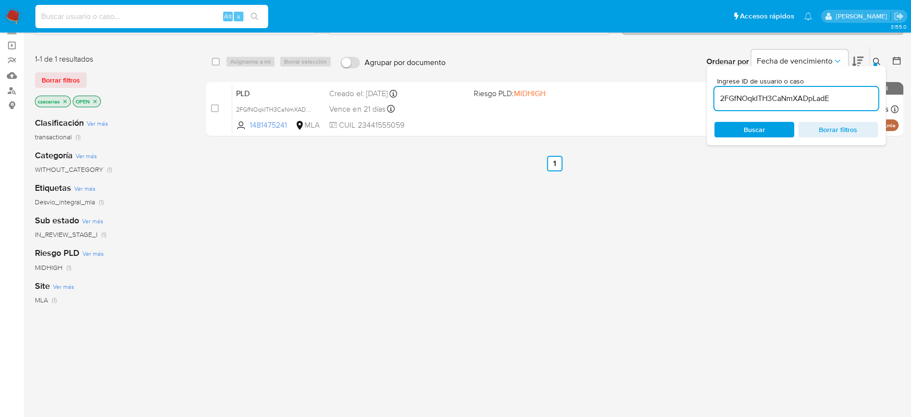
click at [151, 23] on div "Alt s" at bounding box center [151, 16] width 233 height 23
click at [153, 17] on input at bounding box center [151, 16] width 233 height 13
paste input "IKuV3Xt8eV841S43w4u2JWoo"
type input "IKuV3Xt8eV841S43w4u2JWoo"
click at [245, 17] on button "search-icon" at bounding box center [254, 17] width 20 height 14
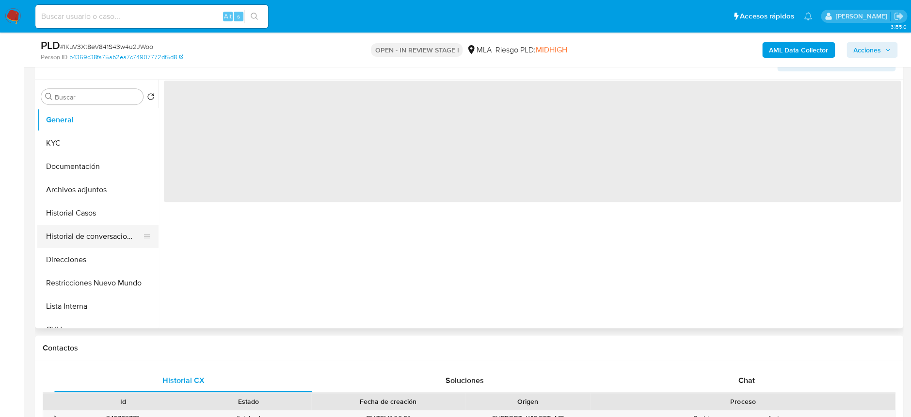
scroll to position [193, 0]
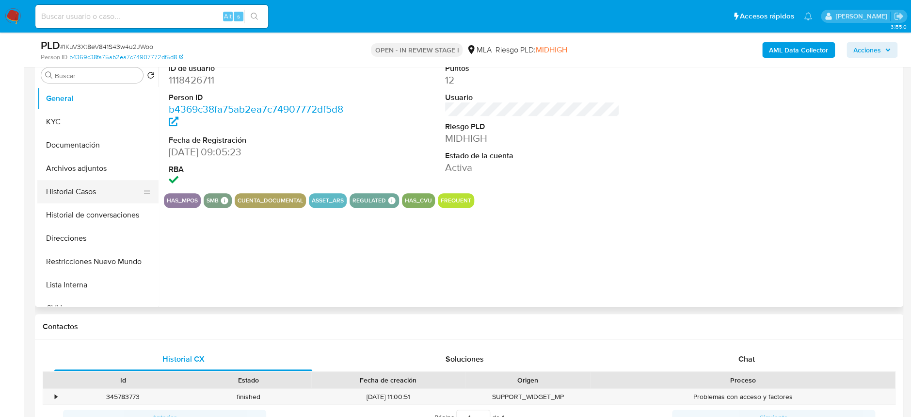
click at [88, 181] on button "Historial Casos" at bounding box center [93, 191] width 113 height 23
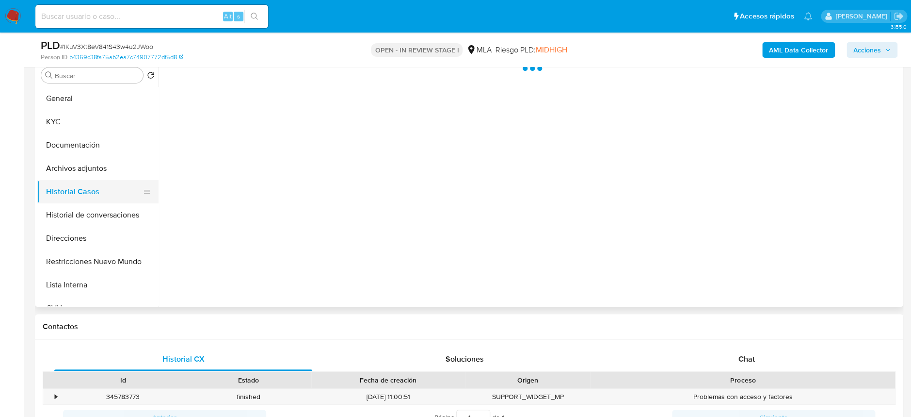
select select "10"
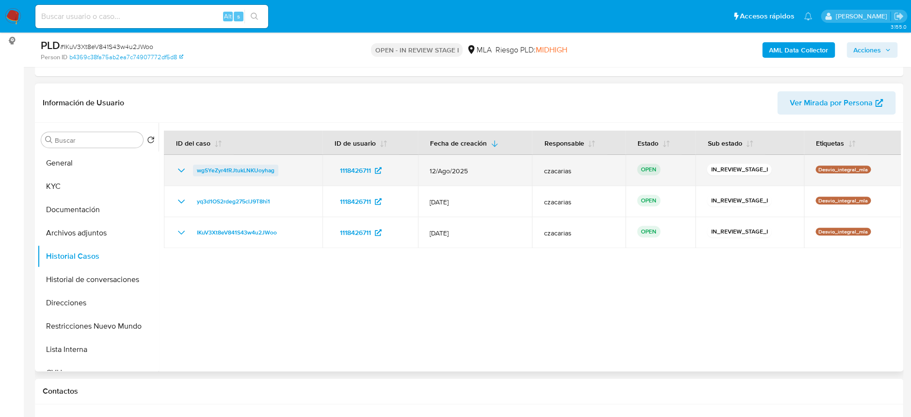
click at [240, 173] on span "wgSYeZyr4fRJtukLNKUoyhag" at bounding box center [236, 170] width 78 height 12
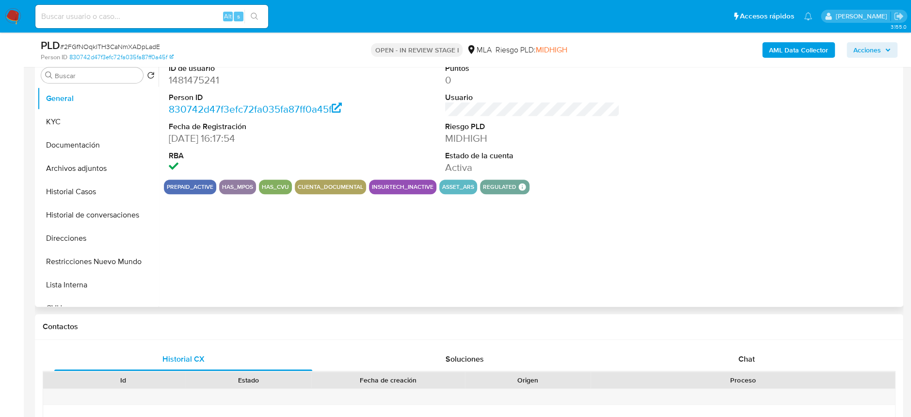
select select "10"
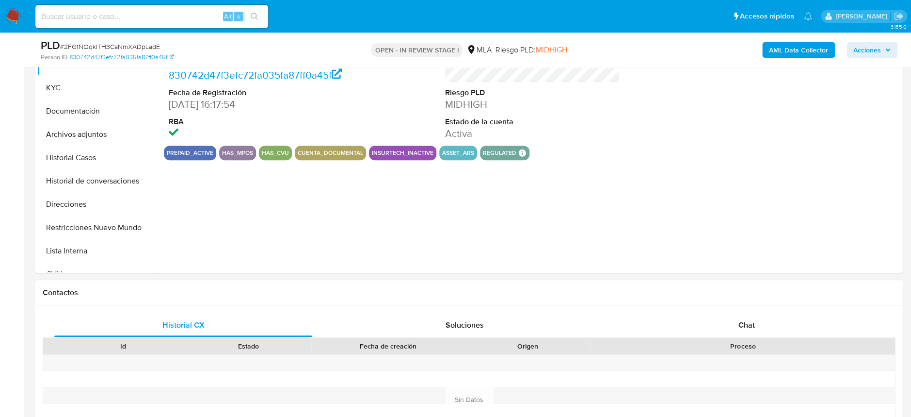
scroll to position [258, 0]
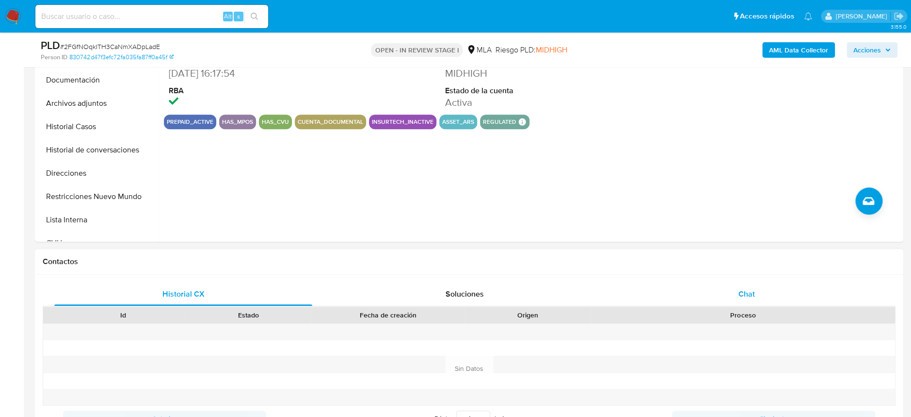
click at [757, 296] on div "Chat" at bounding box center [746, 293] width 258 height 23
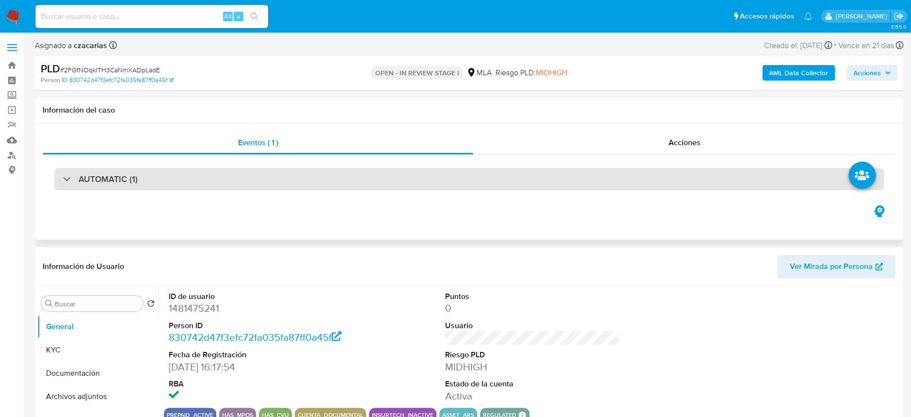
scroll to position [0, 0]
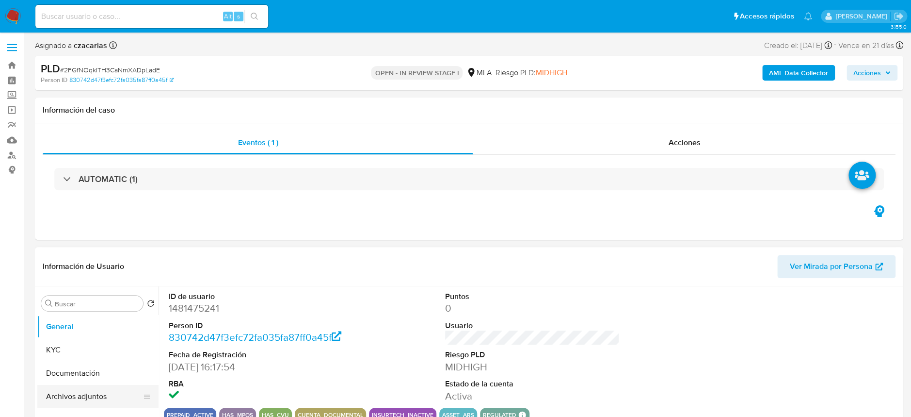
click at [96, 394] on button "Archivos adjuntos" at bounding box center [93, 396] width 113 height 23
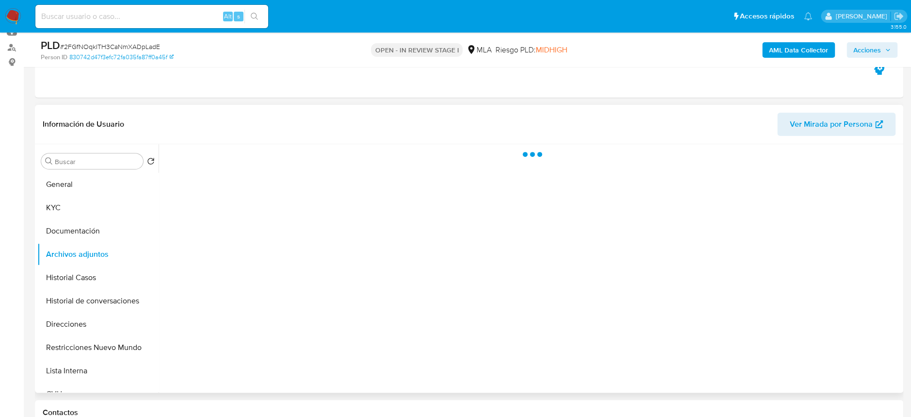
scroll to position [129, 0]
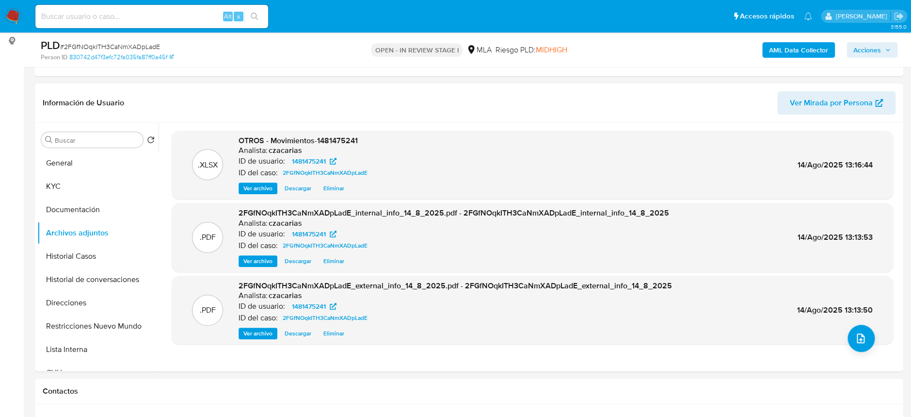
click at [106, 45] on span "# 2FGfNOqkITH3CaNmXADpLadE" at bounding box center [110, 47] width 100 height 10
copy span "2FGfNOqkITH3CaNmXADpLadE"
click at [45, 186] on button "KYC" at bounding box center [93, 186] width 113 height 23
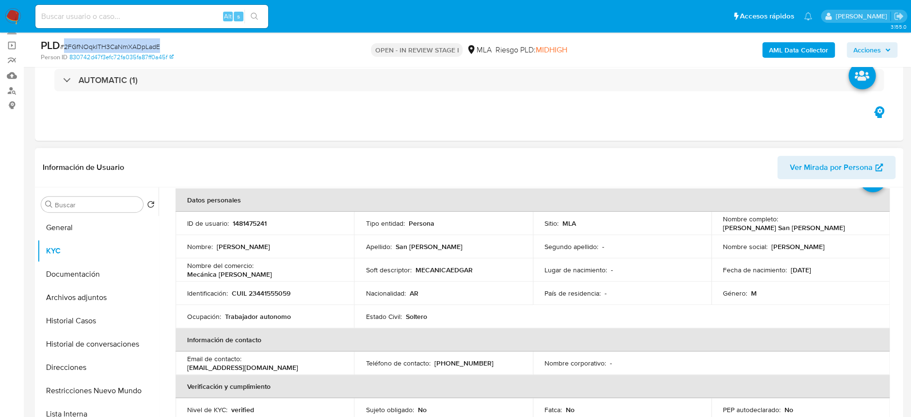
scroll to position [64, 0]
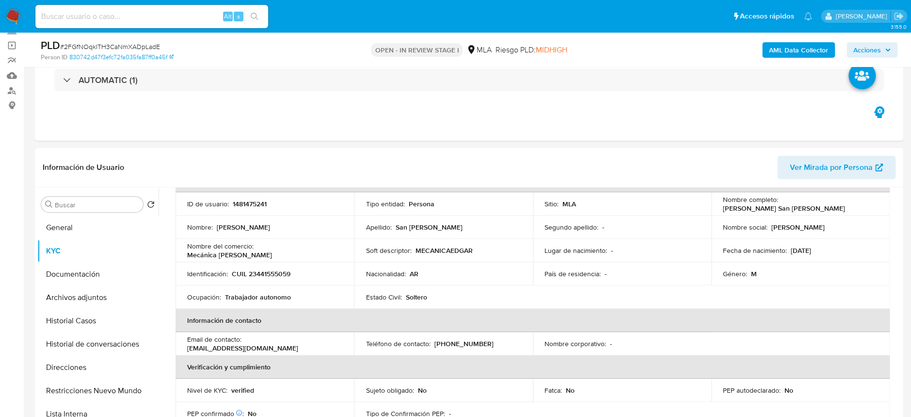
click at [281, 275] on p "CUIL 23441555059" at bounding box center [261, 273] width 59 height 9
copy p "23441555059"
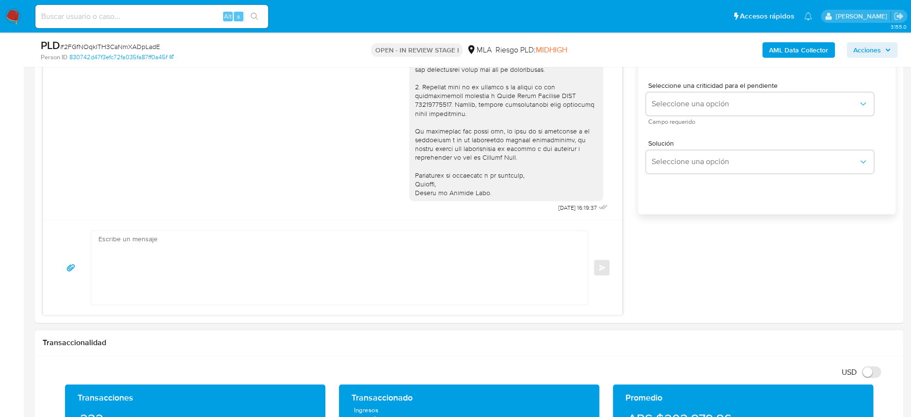
scroll to position [775, 0]
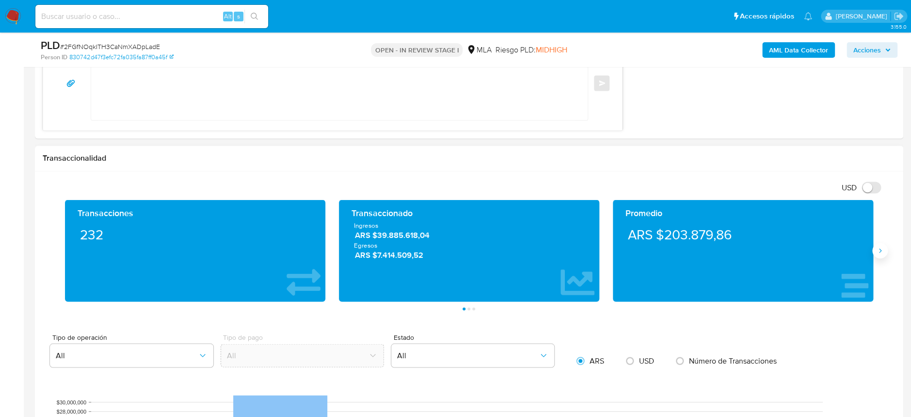
click at [882, 248] on icon "Siguiente" at bounding box center [880, 250] width 8 height 8
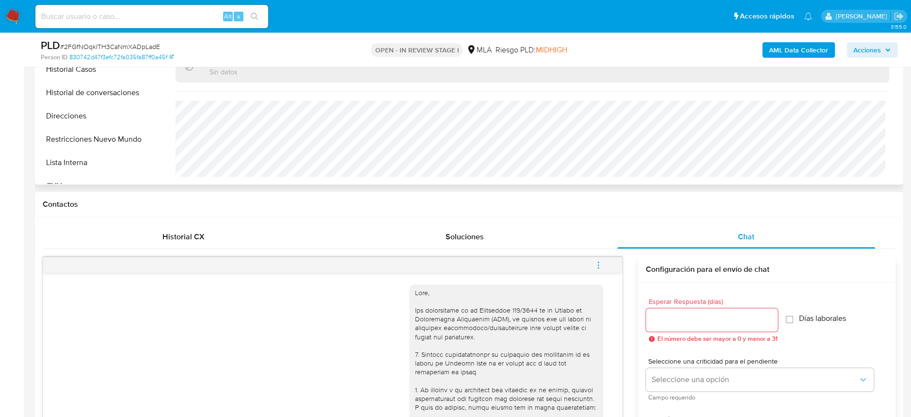
scroll to position [129, 0]
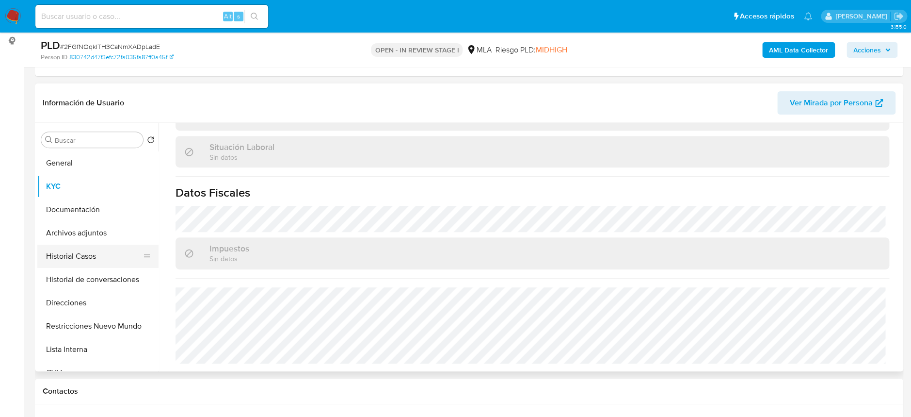
click at [77, 252] on button "Historial Casos" at bounding box center [93, 255] width 113 height 23
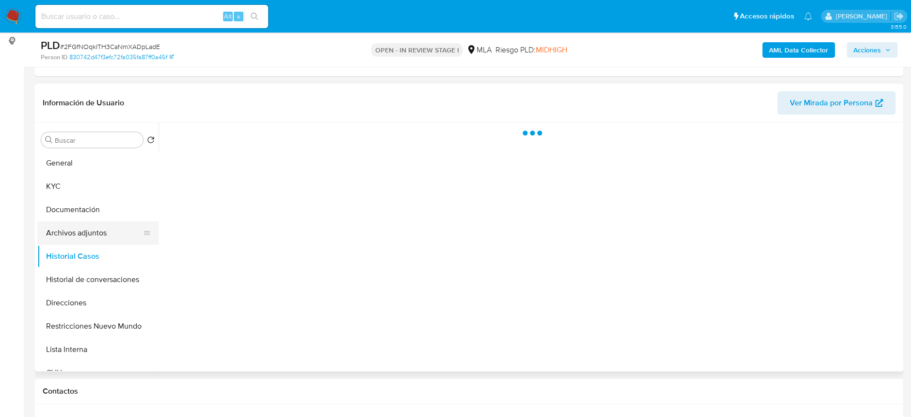
scroll to position [0, 0]
click at [92, 227] on button "Archivos adjuntos" at bounding box center [93, 232] width 113 height 23
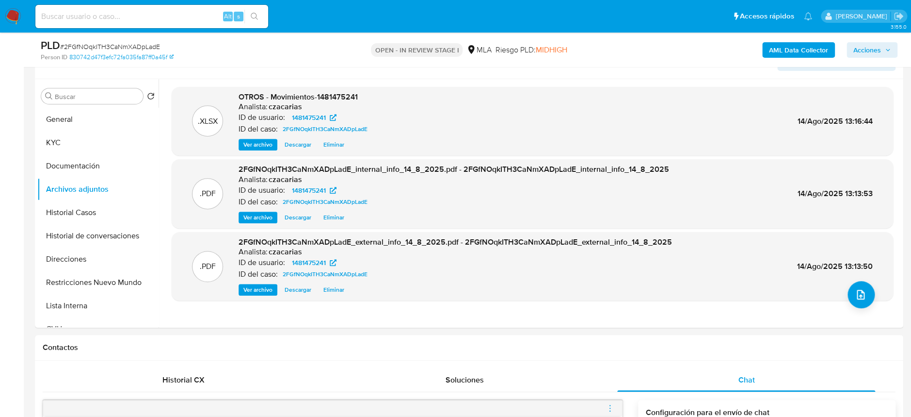
scroll to position [193, 0]
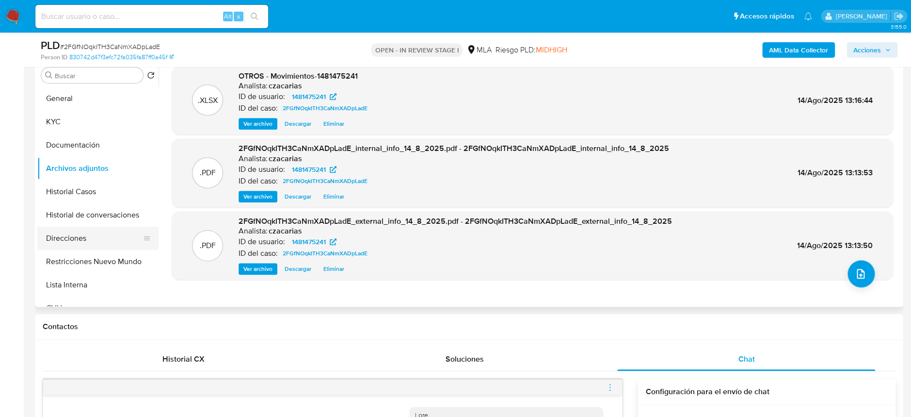
click at [70, 237] on button "Direcciones" at bounding box center [93, 237] width 113 height 23
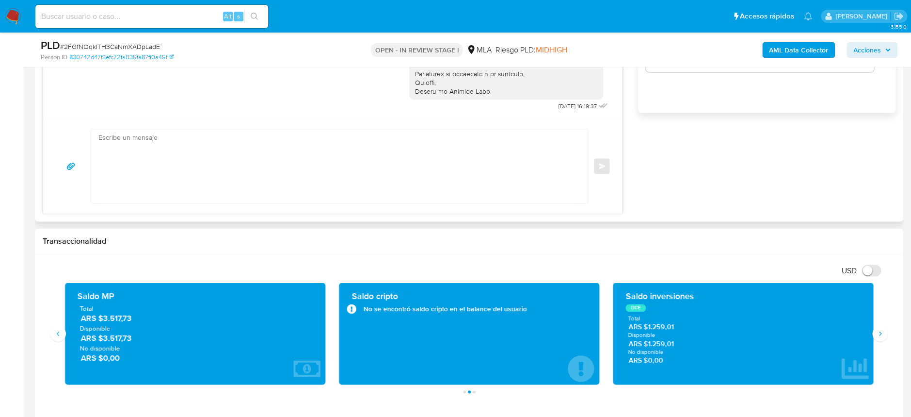
scroll to position [775, 0]
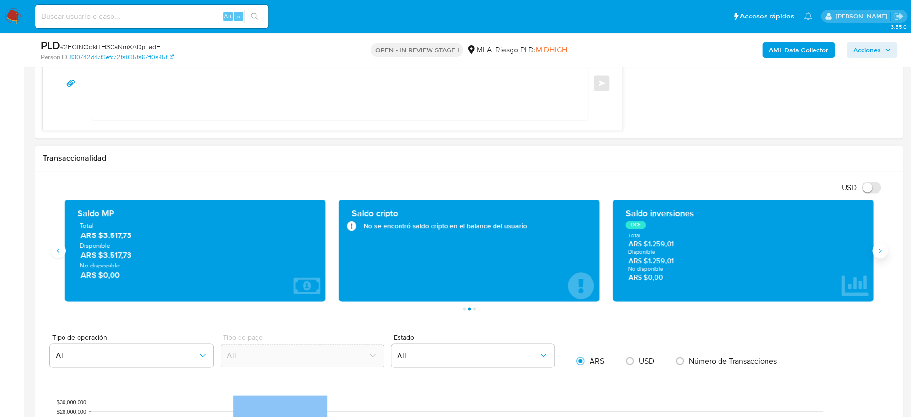
click at [872, 250] on button "Siguiente" at bounding box center [880, 250] width 16 height 16
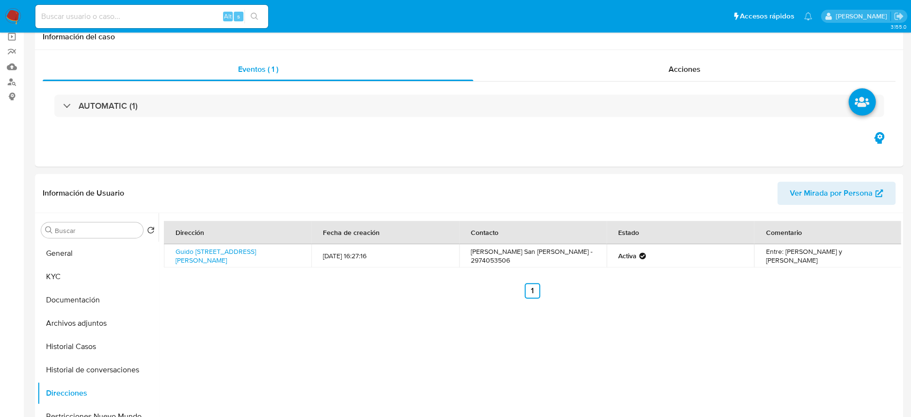
scroll to position [0, 0]
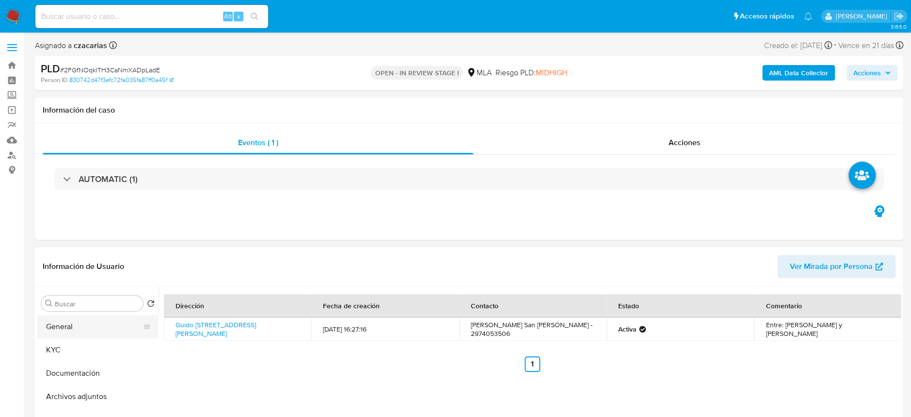
click at [74, 332] on button "General" at bounding box center [93, 326] width 113 height 23
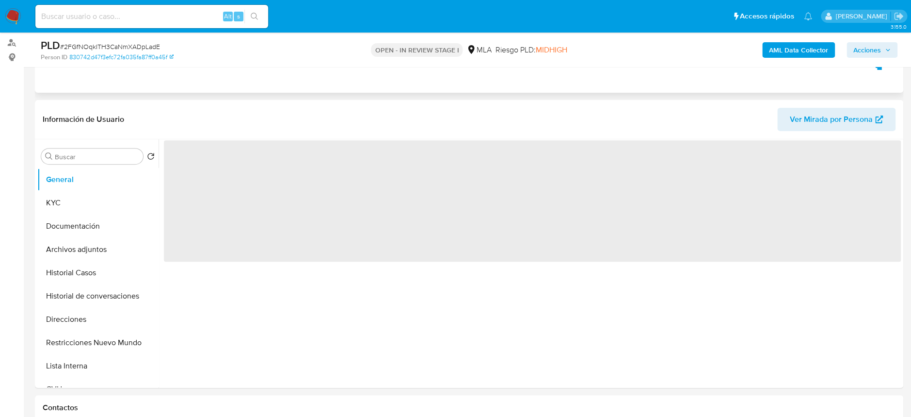
scroll to position [125, 0]
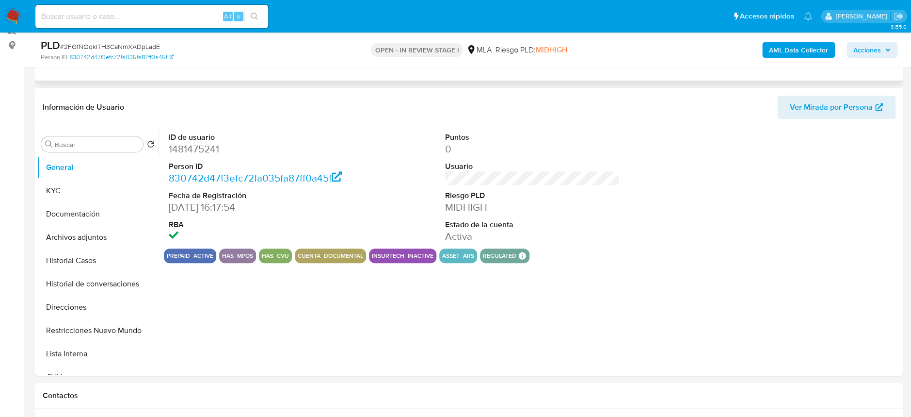
click at [187, 213] on dd "16/09/2023 16:17:54" at bounding box center [256, 207] width 175 height 14
click at [66, 231] on button "Archivos adjuntos" at bounding box center [93, 236] width 113 height 23
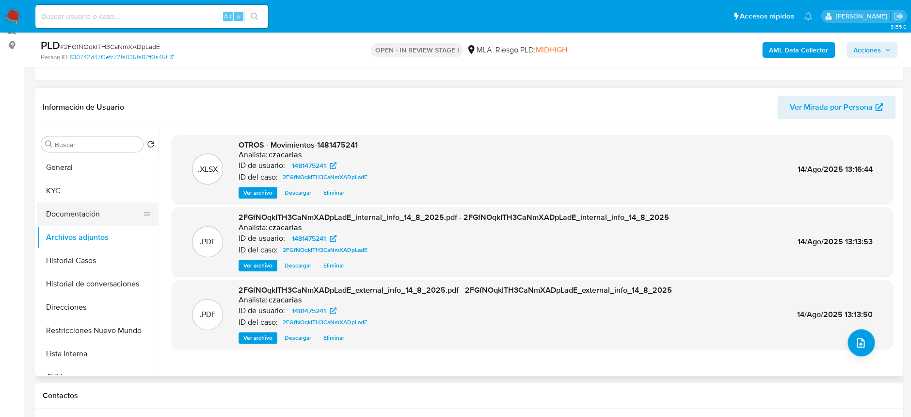
click at [85, 212] on button "Documentación" at bounding box center [93, 213] width 113 height 23
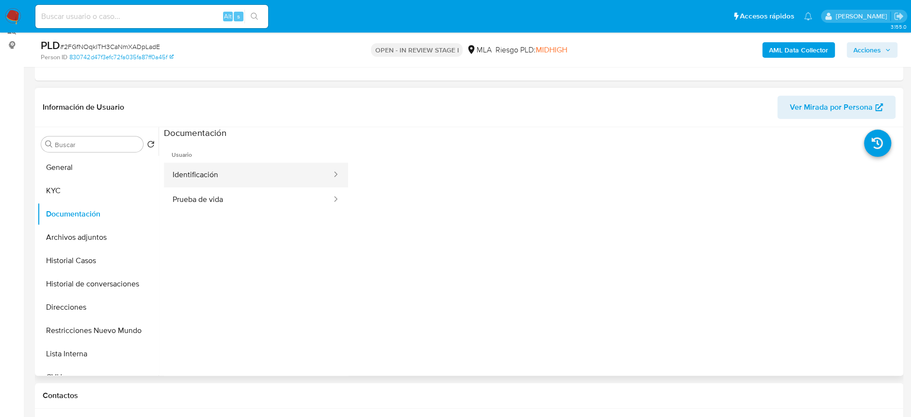
click at [258, 175] on button "Identificación" at bounding box center [248, 174] width 169 height 25
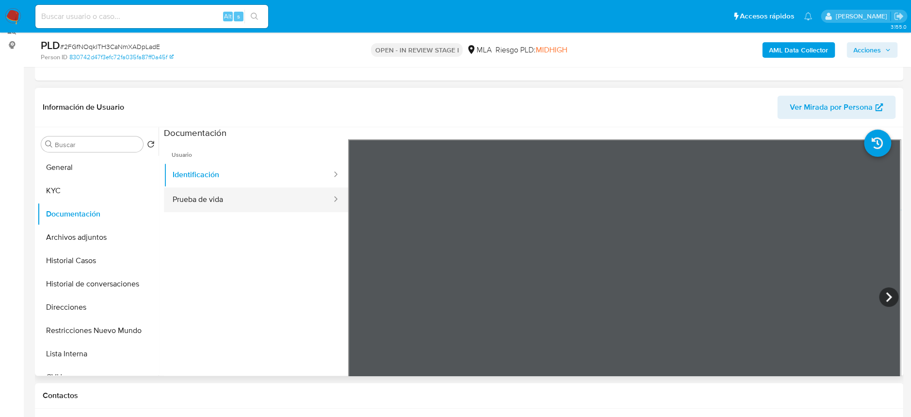
click at [310, 188] on button "Prueba de vida" at bounding box center [248, 199] width 169 height 25
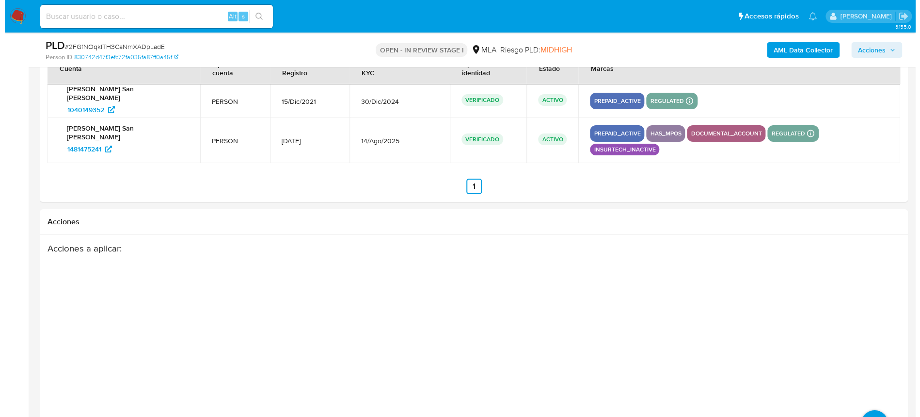
scroll to position [1736, 0]
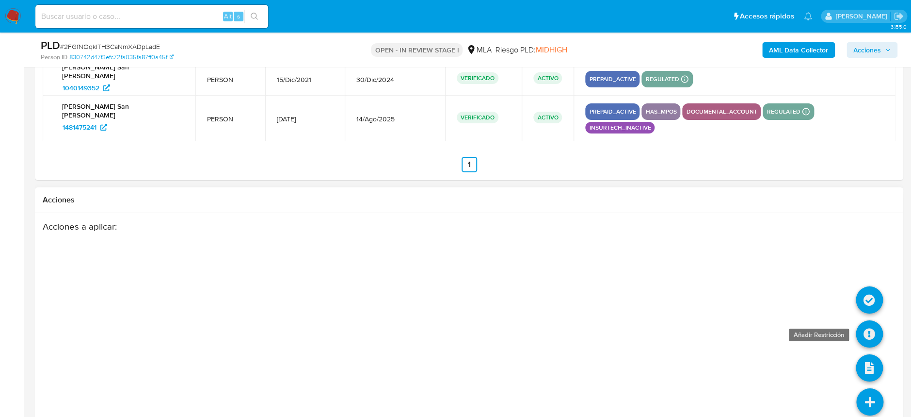
click at [870, 320] on icon at bounding box center [869, 333] width 27 height 27
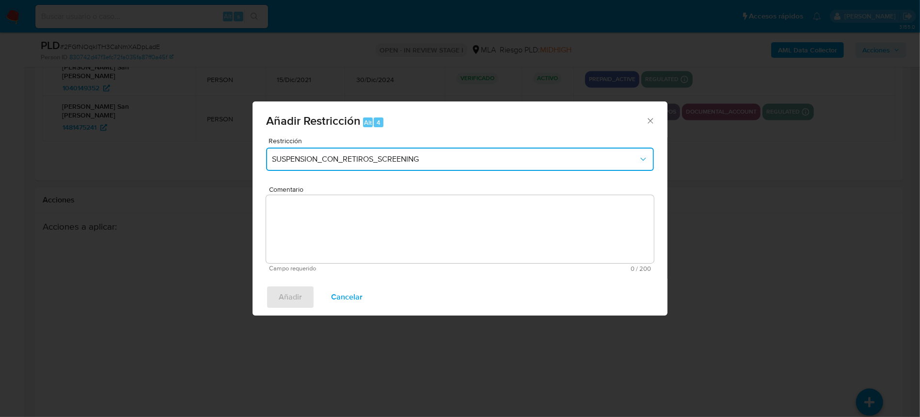
click at [424, 155] on span "SUSPENSION_CON_RETIROS_SCREENING" at bounding box center [455, 159] width 367 height 10
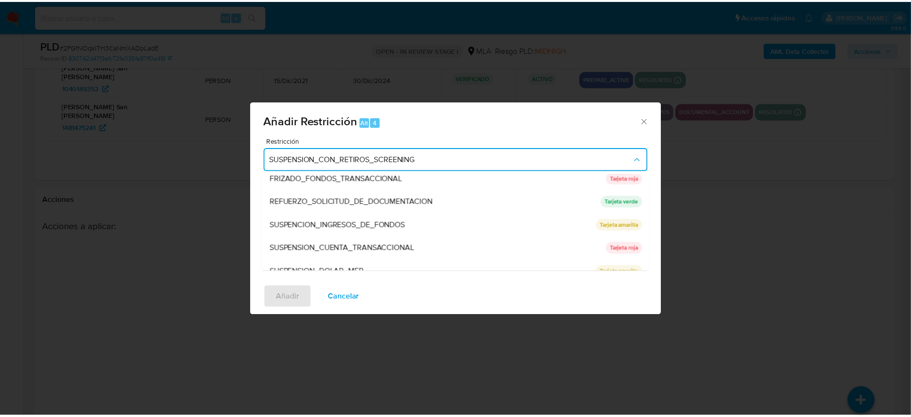
scroll to position [205, 0]
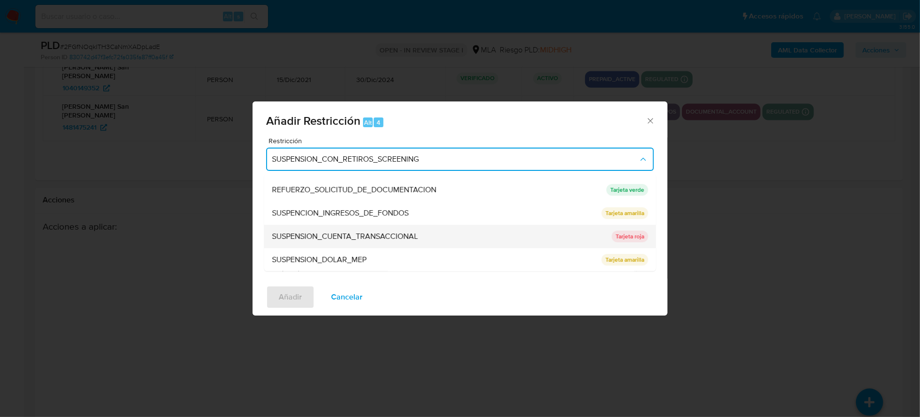
click at [434, 234] on div "SUSPENSION_CUENTA_TRANSACCIONAL" at bounding box center [439, 236] width 334 height 23
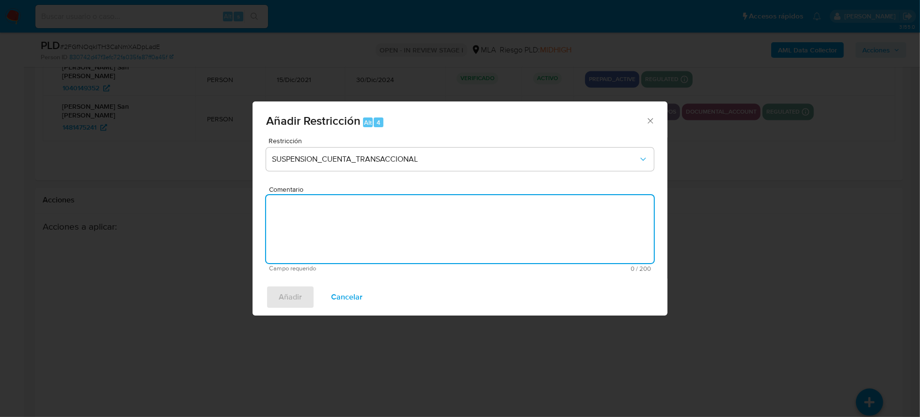
click at [498, 235] on textarea "Comentario" at bounding box center [460, 229] width 388 height 68
type textarea "AML"
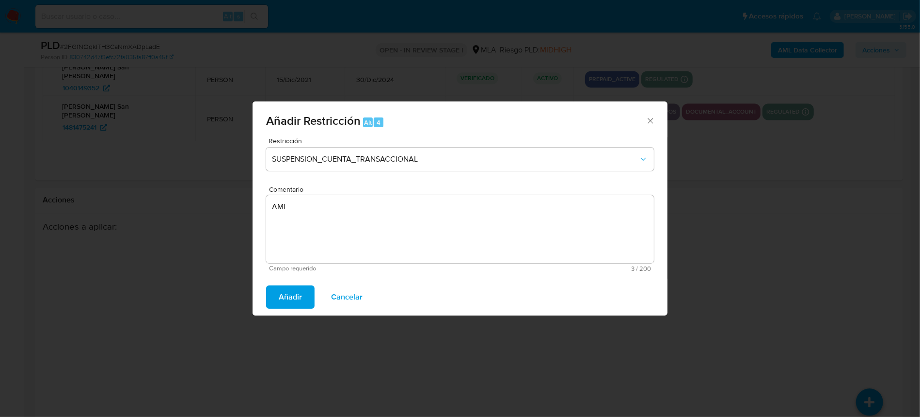
click at [294, 296] on span "Añadir" at bounding box center [290, 296] width 23 height 21
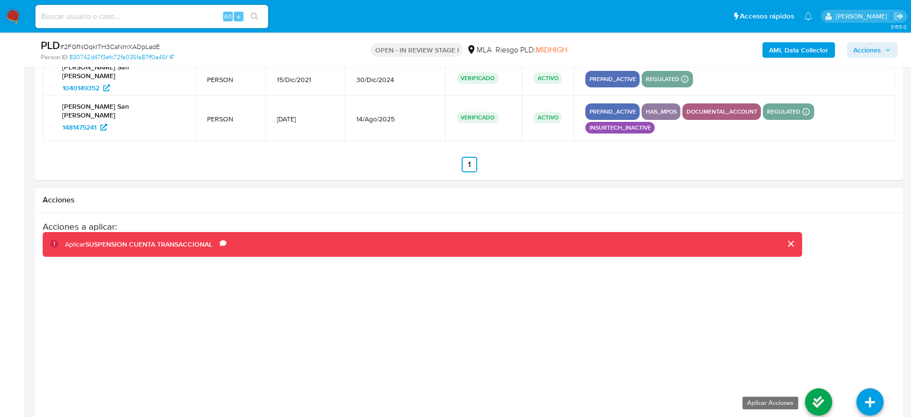
click at [823, 388] on icon at bounding box center [818, 401] width 27 height 27
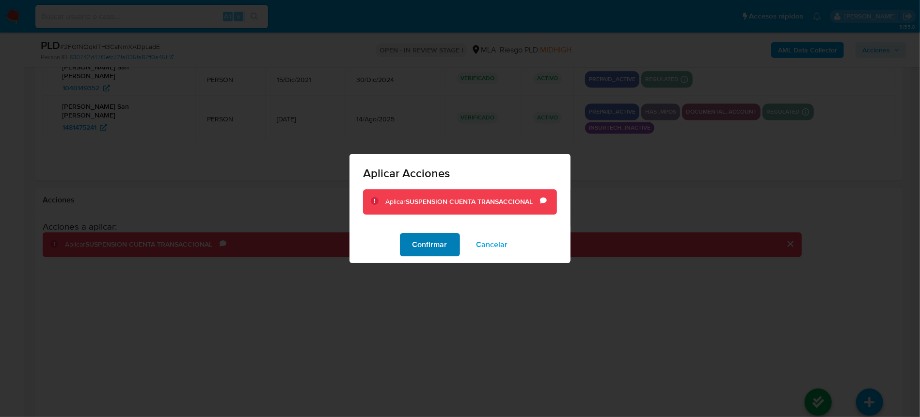
click at [445, 249] on span "Confirmar" at bounding box center [430, 244] width 35 height 21
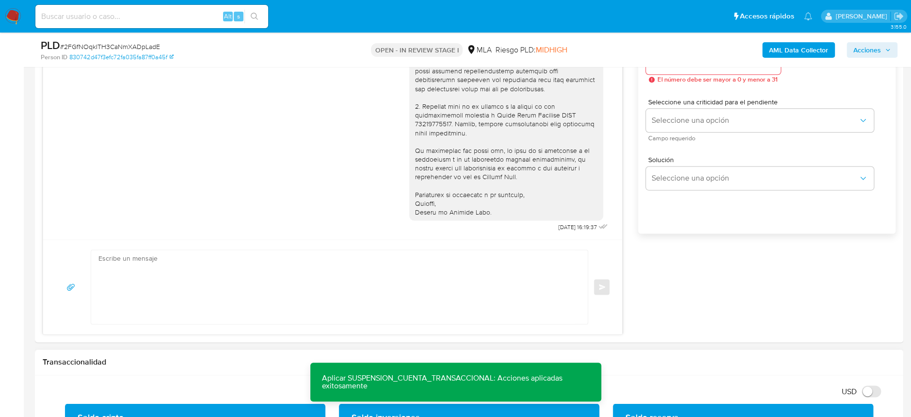
scroll to position [443, 0]
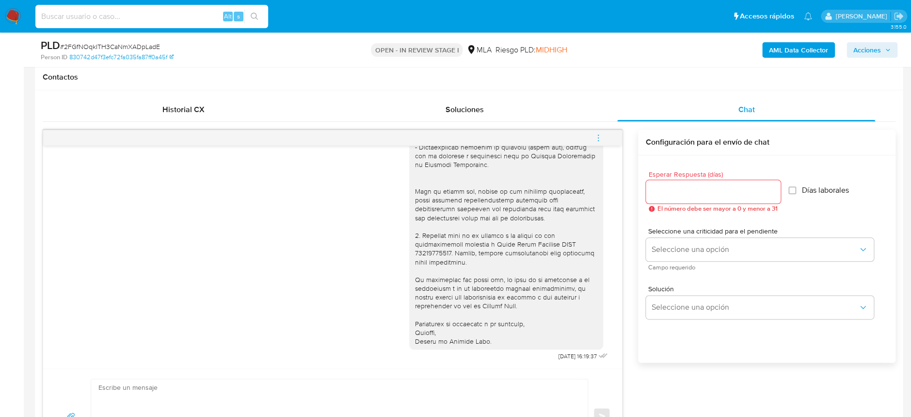
click at [175, 17] on input at bounding box center [151, 16] width 233 height 13
paste input "ULx7IT3nat3HB1jFSDOA9s6Y"
type input "ULx7IT3nat3HB1jFSDOA9s6Y"
click at [257, 17] on icon "search-icon" at bounding box center [255, 17] width 8 height 8
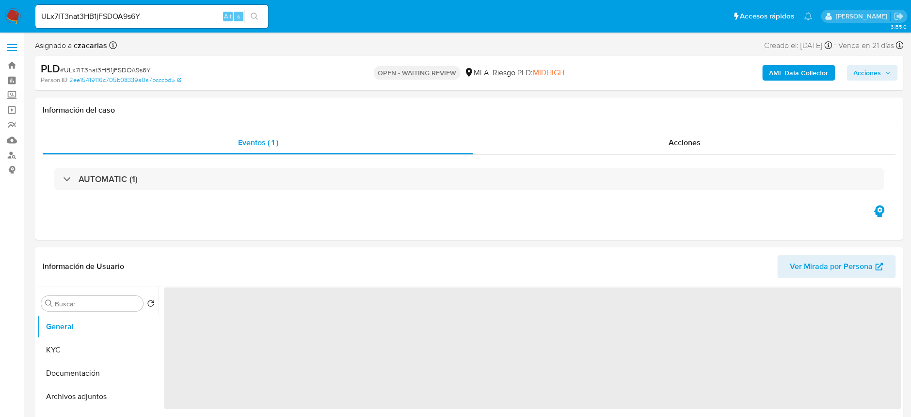
select select "10"
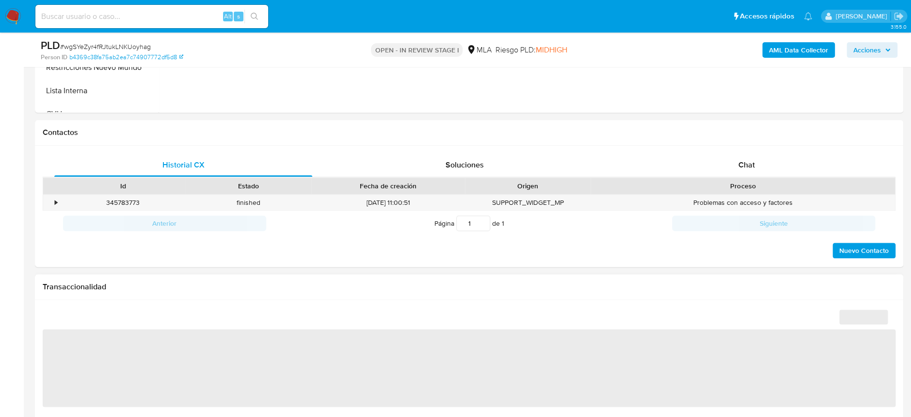
select select "10"
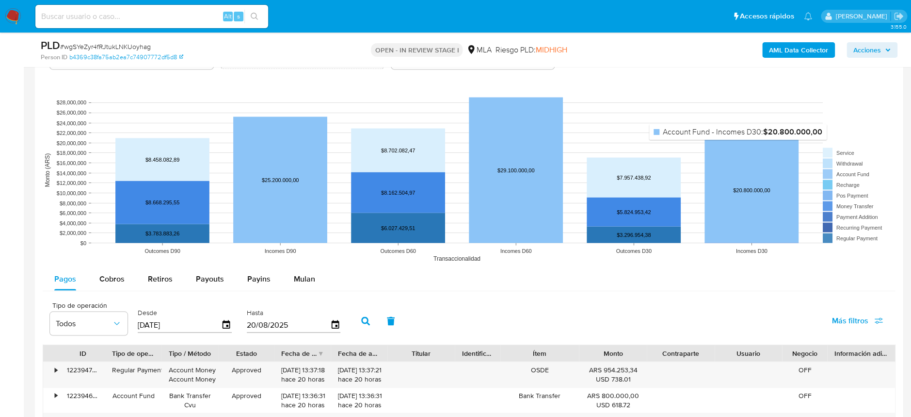
scroll to position [905, 0]
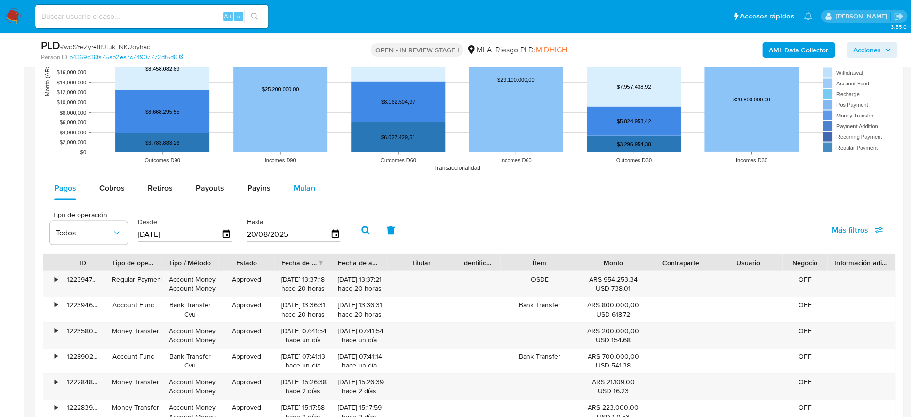
click at [317, 184] on button "Mulan" at bounding box center [304, 187] width 45 height 23
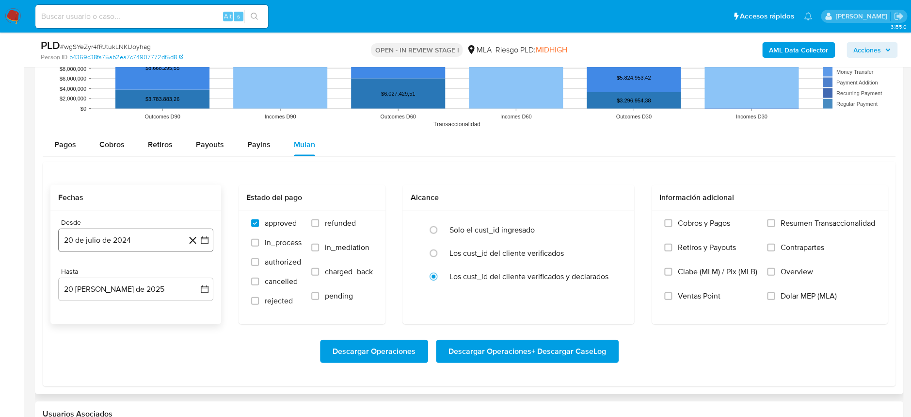
scroll to position [969, 0]
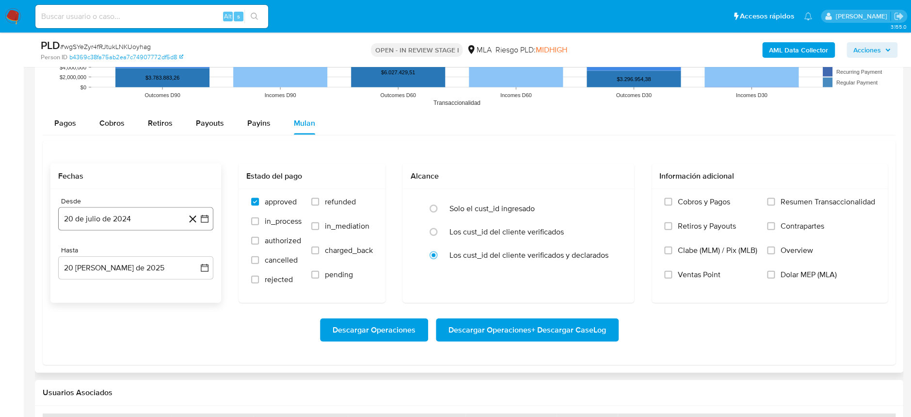
click at [133, 217] on button "20 de julio de 2024" at bounding box center [135, 218] width 155 height 23
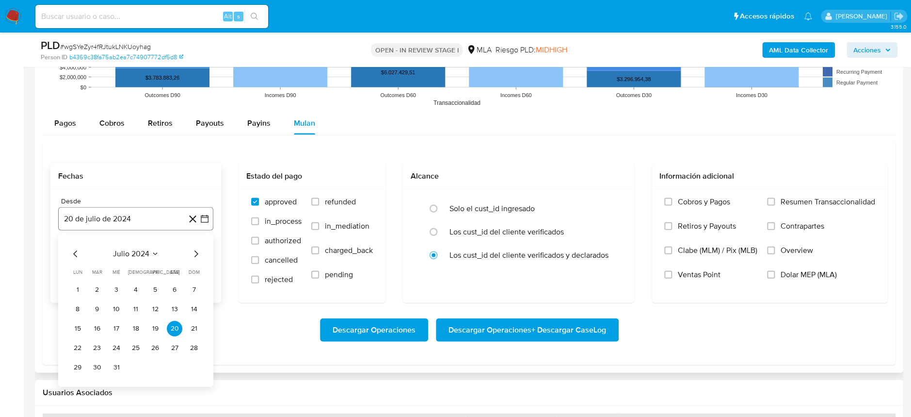
click at [140, 223] on button "20 de julio de 2024" at bounding box center [135, 218] width 155 height 23
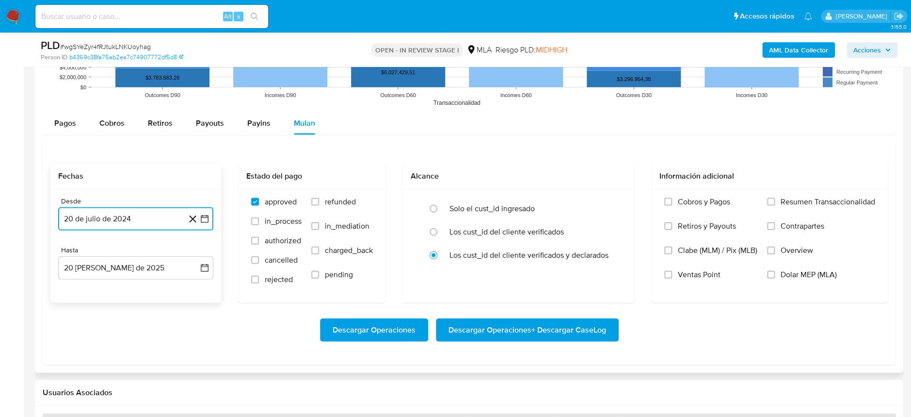
click at [147, 221] on button "20 de julio de 2024" at bounding box center [135, 218] width 155 height 23
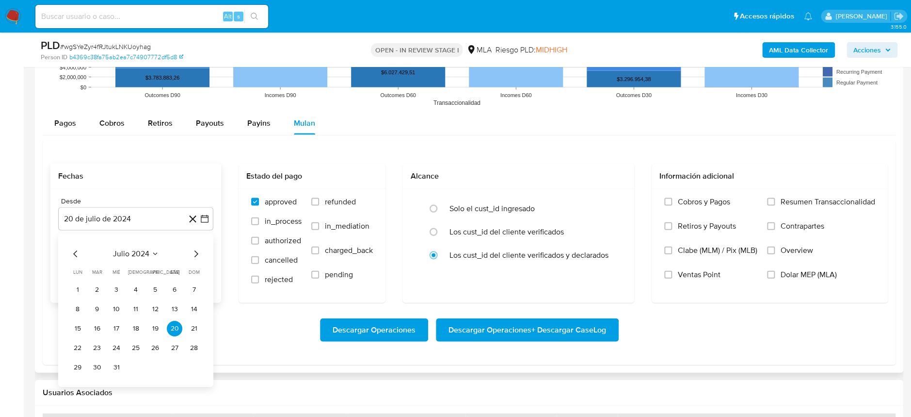
click at [189, 252] on div "julio 2024" at bounding box center [136, 254] width 132 height 12
click at [131, 250] on span "julio 2024" at bounding box center [131, 254] width 36 height 10
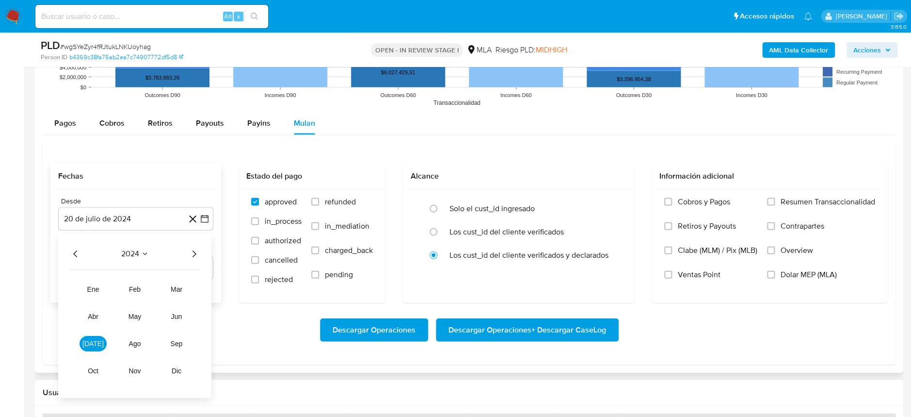
click at [186, 251] on div "2024" at bounding box center [135, 254] width 130 height 12
click at [193, 253] on icon "Año siguiente" at bounding box center [194, 254] width 12 height 12
click at [177, 287] on span "mar" at bounding box center [177, 289] width 12 height 8
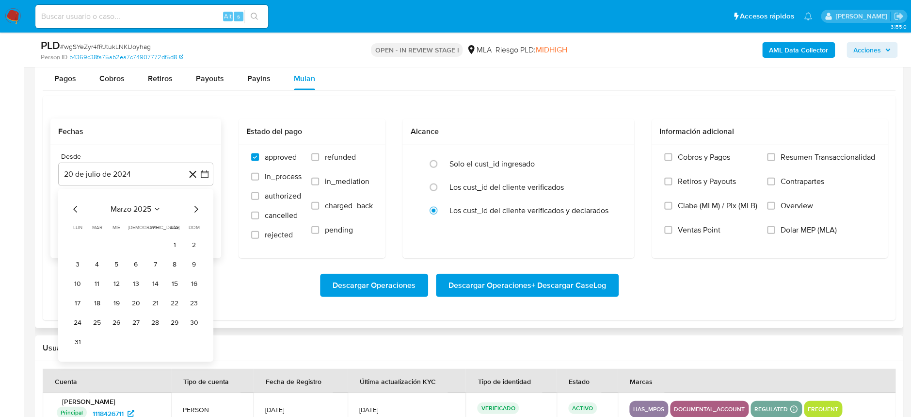
scroll to position [1034, 0]
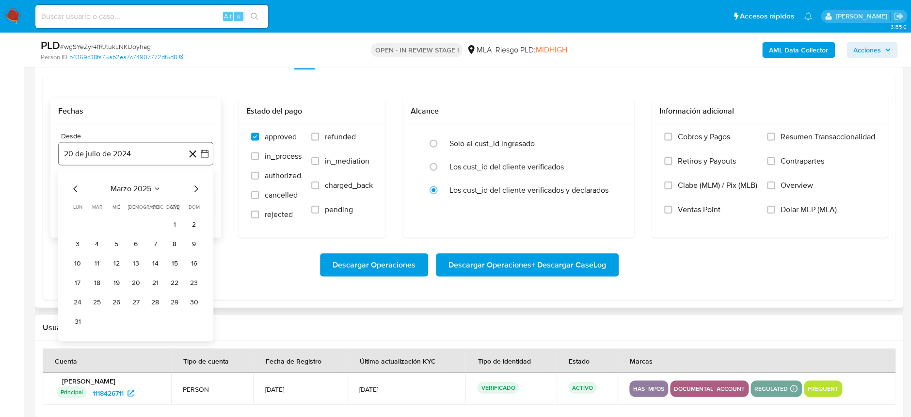
click at [130, 154] on button "20 de julio de 2024" at bounding box center [135, 153] width 155 height 23
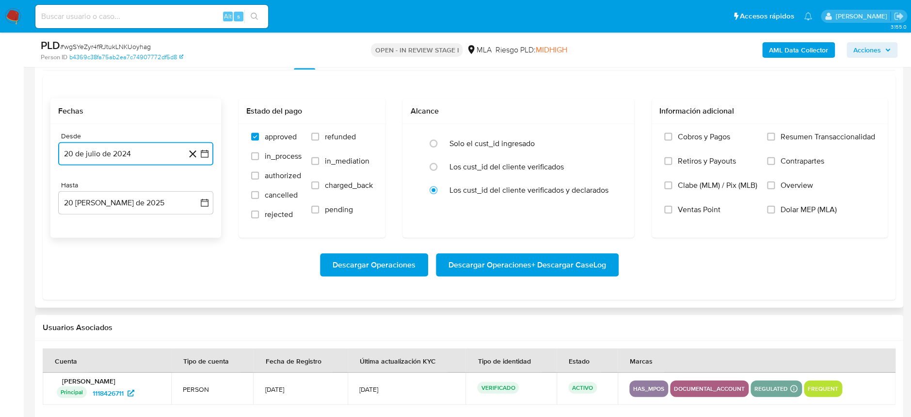
click at [130, 154] on button "20 de julio de 2024" at bounding box center [135, 153] width 155 height 23
click at [156, 185] on icon "Seleccionar mes y año" at bounding box center [155, 189] width 8 height 8
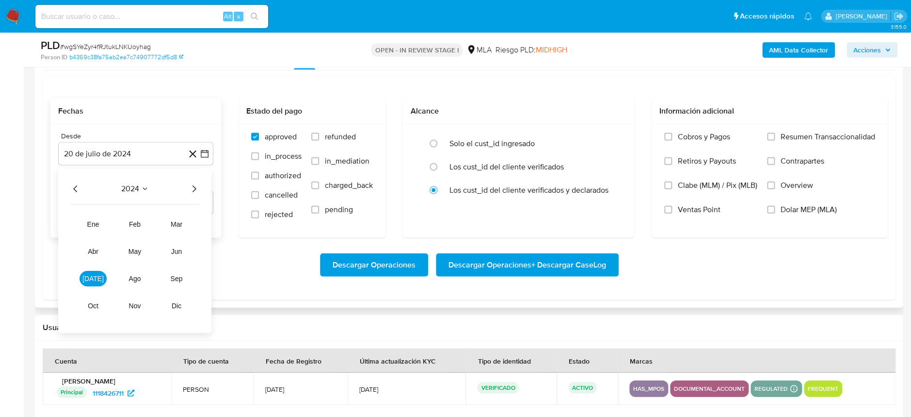
click at [195, 185] on icon "Año siguiente" at bounding box center [194, 189] width 12 height 12
click at [176, 227] on button "mar" at bounding box center [176, 224] width 27 height 16
click at [172, 222] on button "1" at bounding box center [175, 225] width 16 height 16
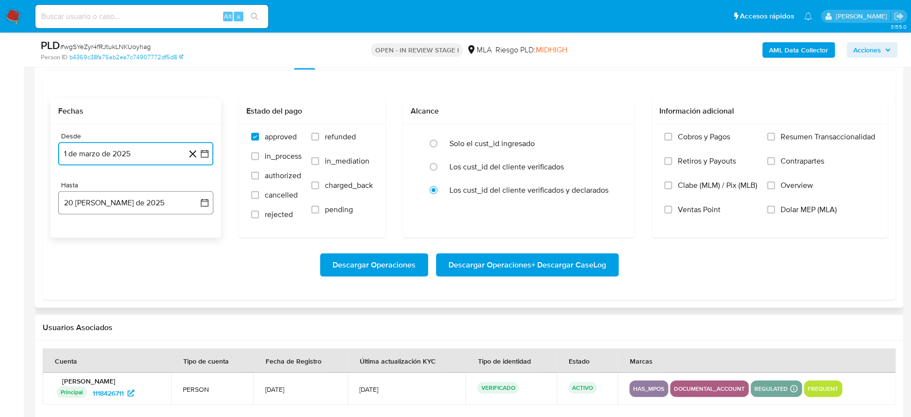
click at [121, 199] on button "20 de agosto de 2025" at bounding box center [135, 202] width 155 height 23
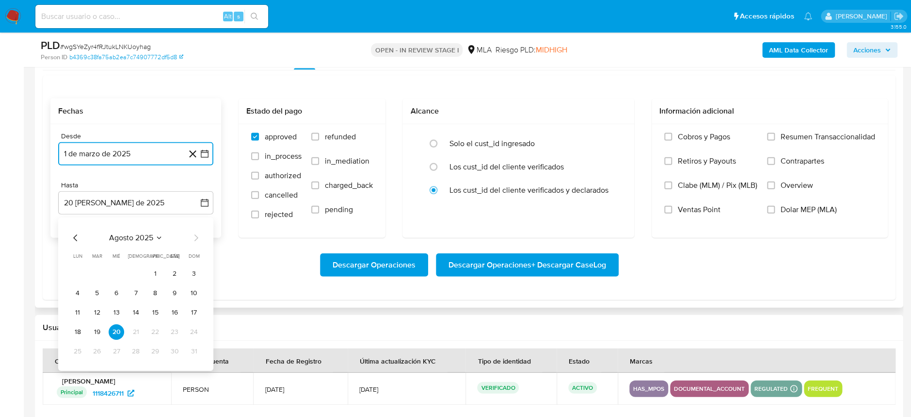
click at [75, 239] on icon "Mes anterior" at bounding box center [76, 238] width 12 height 12
click at [134, 350] on button "31" at bounding box center [136, 351] width 16 height 16
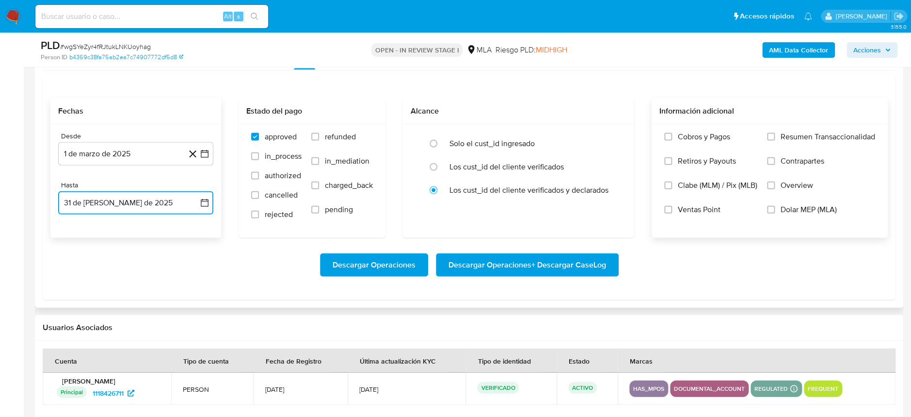
click at [774, 212] on input "Dolar MEP (MLA)" at bounding box center [771, 210] width 8 height 8
click at [550, 261] on span "Descargar Operaciones + Descargar CaseLog" at bounding box center [528, 264] width 158 height 21
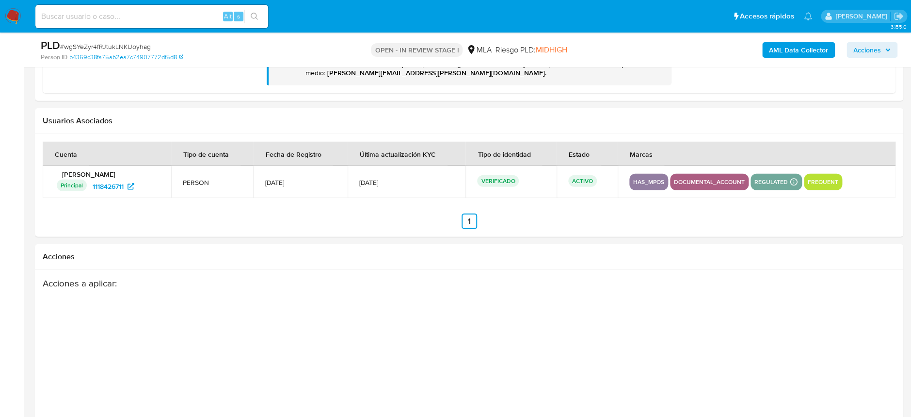
scroll to position [1228, 0]
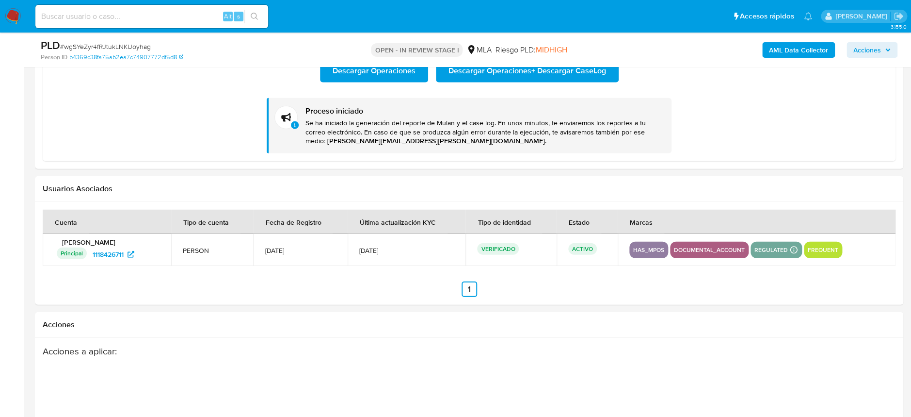
click at [13, 8] on img at bounding box center [13, 16] width 16 height 16
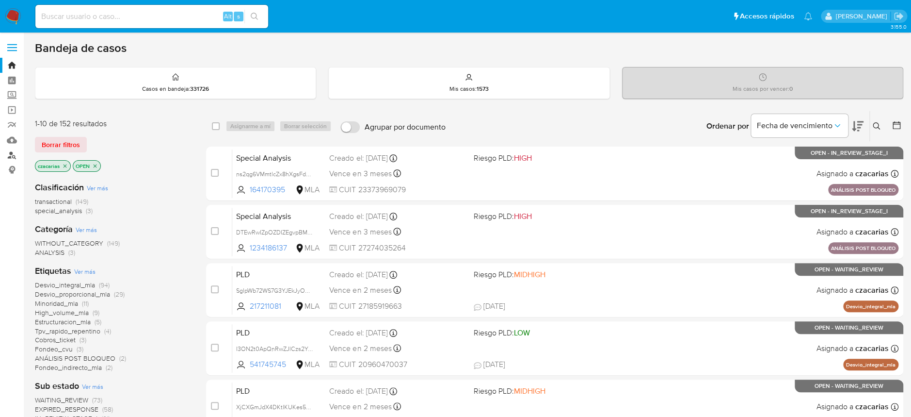
click at [11, 151] on link "Buscador de personas" at bounding box center [57, 154] width 115 height 15
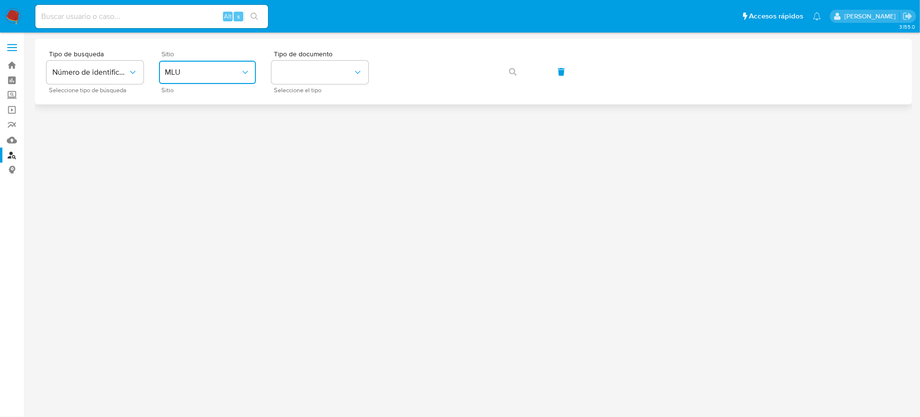
click at [222, 76] on span "MLU" at bounding box center [203, 72] width 76 height 10
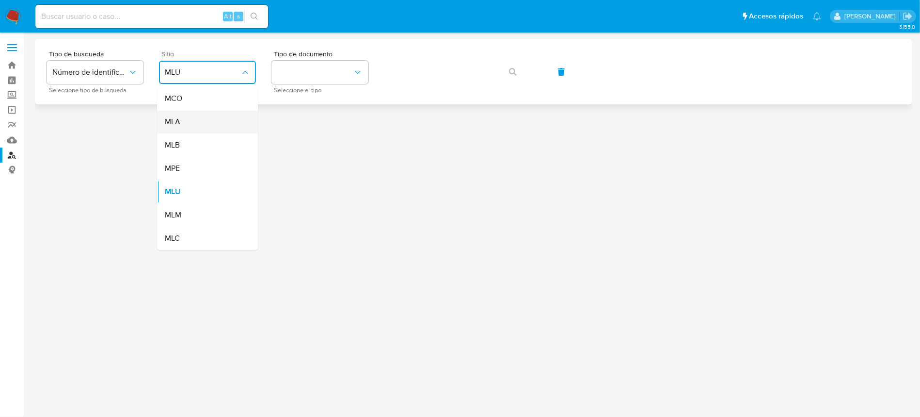
click at [209, 123] on div "MLA" at bounding box center [205, 121] width 80 height 23
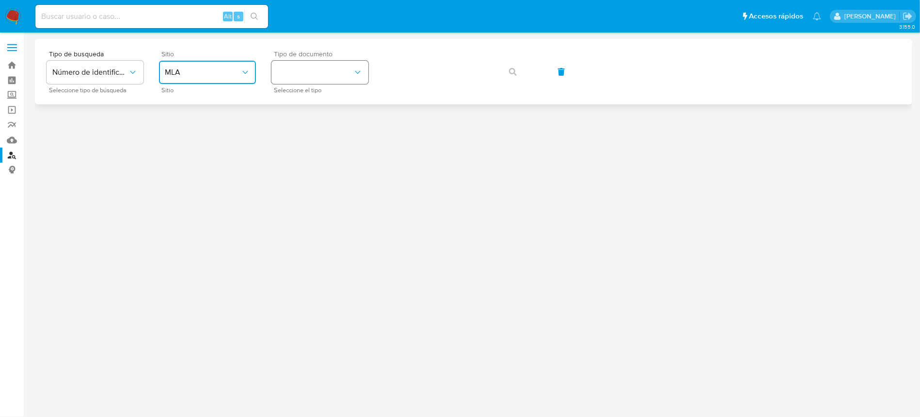
click at [317, 80] on button "identificationType" at bounding box center [320, 72] width 97 height 23
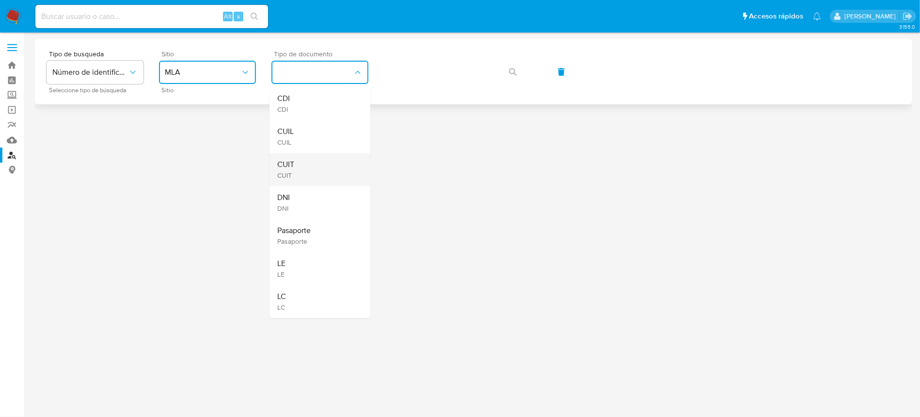
click at [310, 168] on div "CUIT CUIT" at bounding box center [317, 169] width 80 height 33
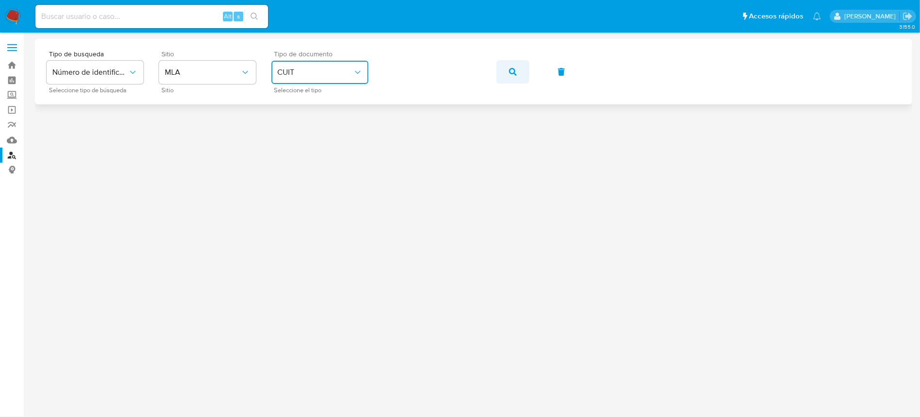
click at [509, 69] on icon "button" at bounding box center [513, 72] width 8 height 8
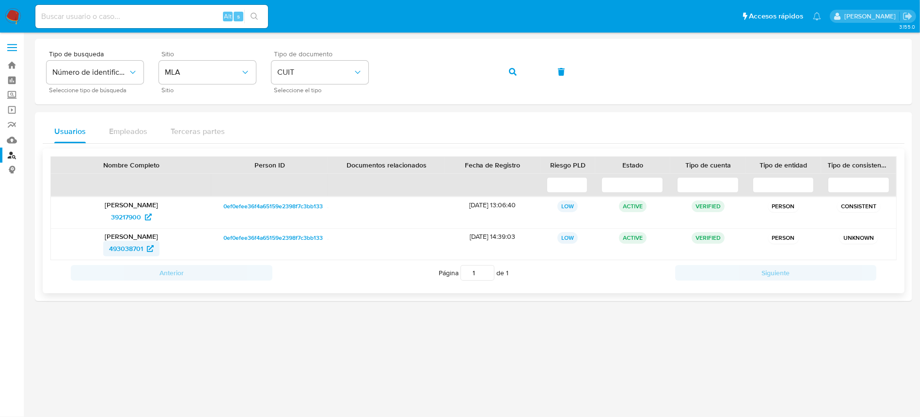
click at [129, 246] on span "493038701" at bounding box center [126, 249] width 34 height 16
click at [117, 219] on span "39217900" at bounding box center [126, 217] width 30 height 16
click at [113, 246] on span "493038701" at bounding box center [126, 249] width 34 height 16
click at [8, 17] on img at bounding box center [13, 16] width 16 height 16
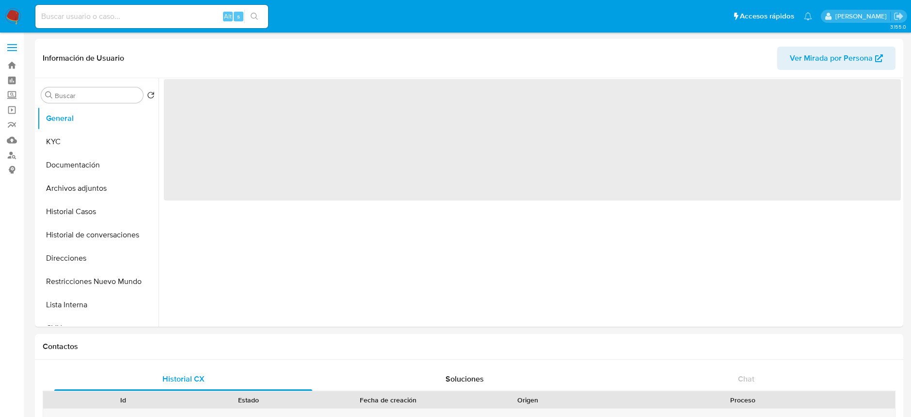
select select "10"
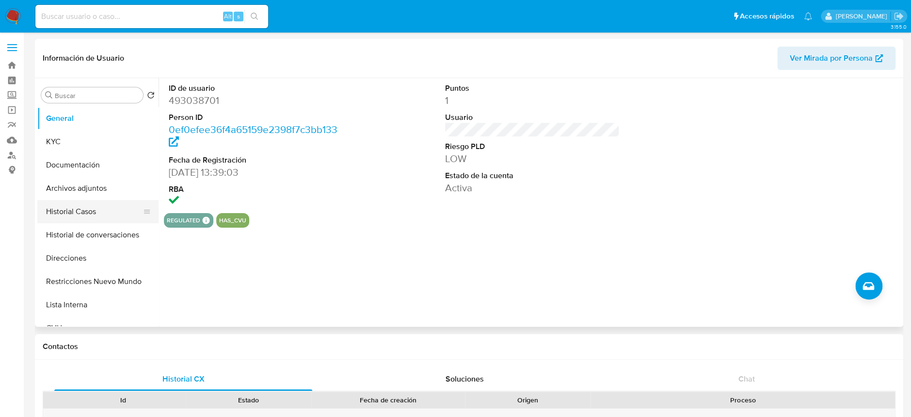
click at [83, 207] on button "Historial Casos" at bounding box center [93, 211] width 113 height 23
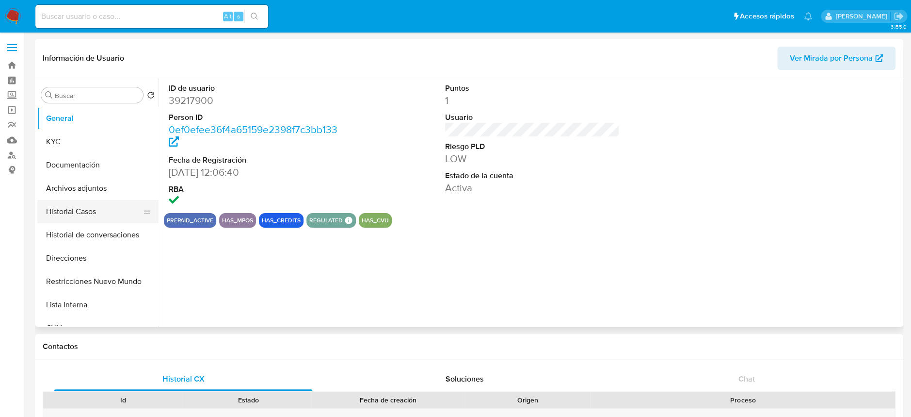
click at [80, 210] on button "Historial Casos" at bounding box center [93, 211] width 113 height 23
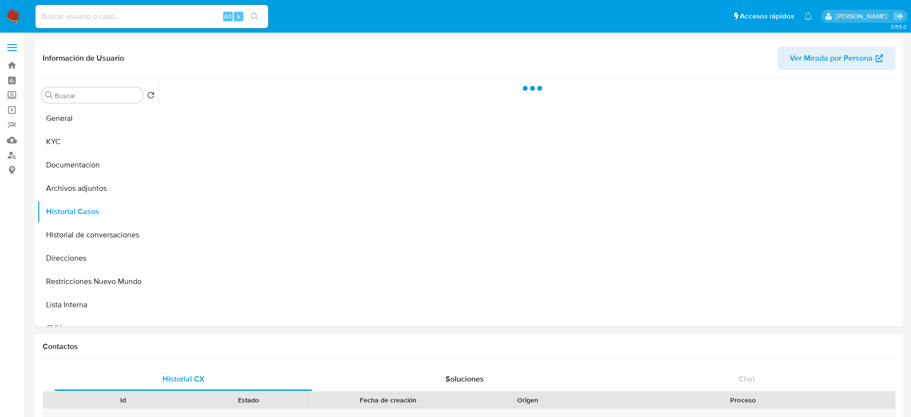
select select "10"
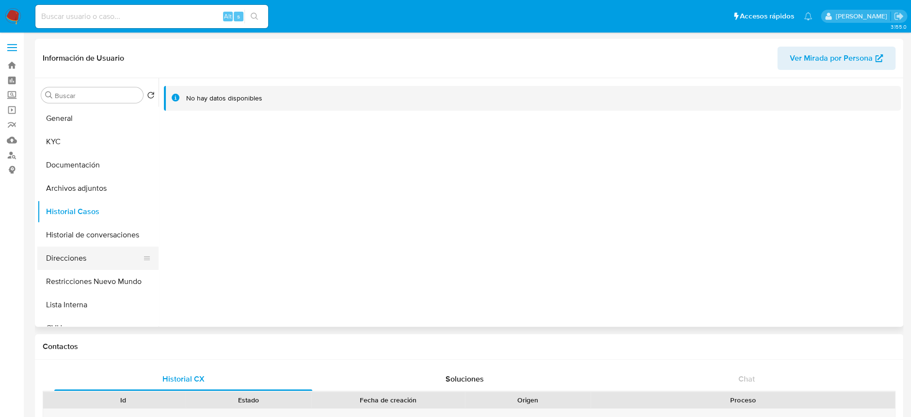
click at [67, 249] on button "Direcciones" at bounding box center [93, 257] width 113 height 23
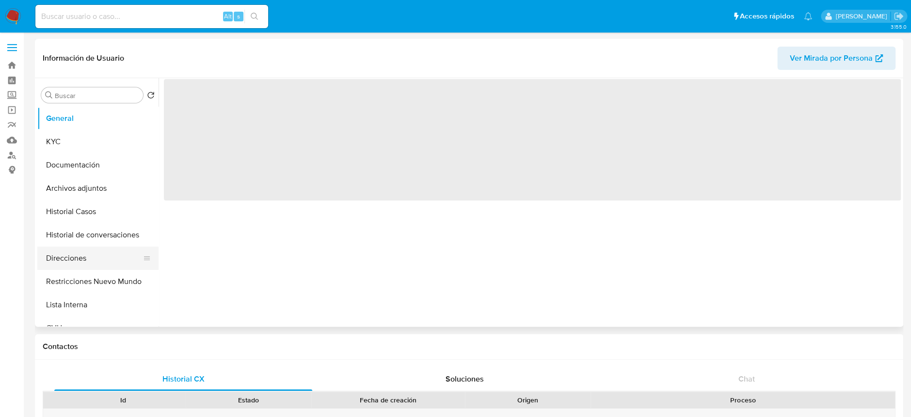
click at [53, 259] on button "Direcciones" at bounding box center [93, 257] width 113 height 23
select select "10"
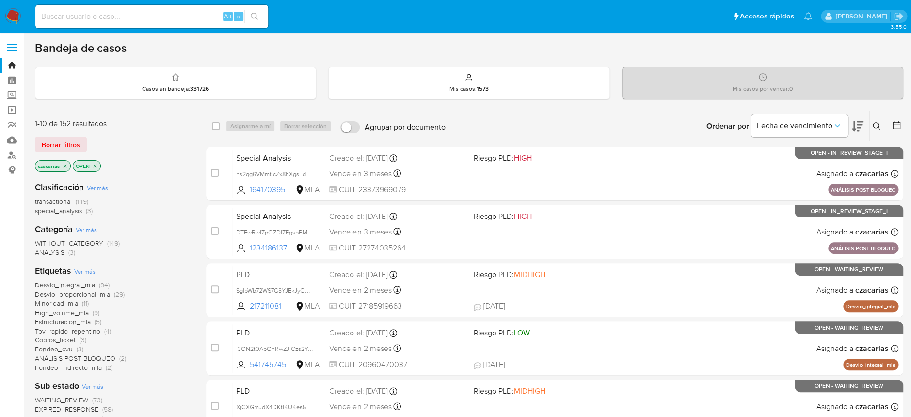
click at [873, 126] on icon at bounding box center [876, 125] width 7 height 7
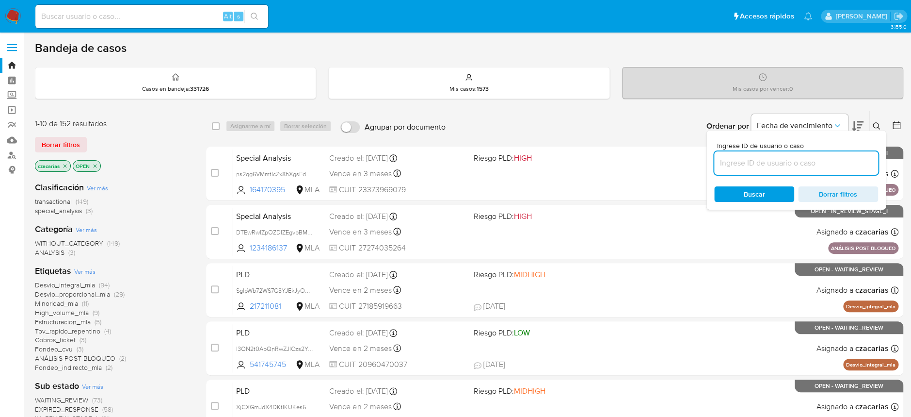
click at [812, 162] on input at bounding box center [796, 163] width 164 height 13
type input "ULx7IT3nat3HB1jFSDOA9s6Y"
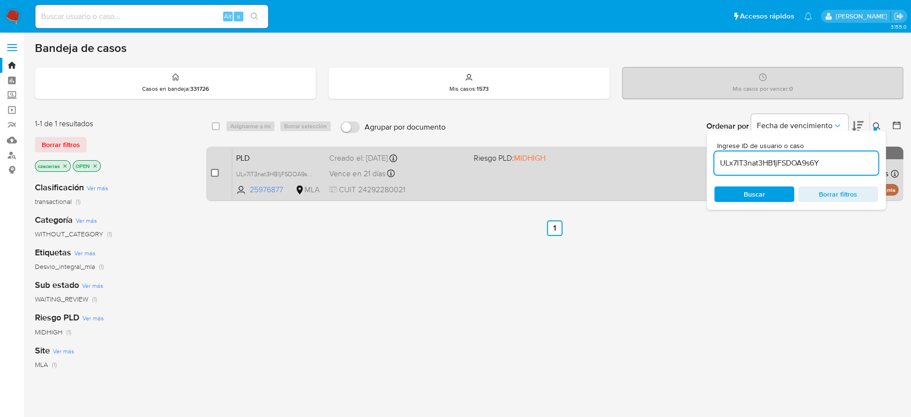
click at [215, 173] on input "checkbox" at bounding box center [215, 173] width 8 height 8
checkbox input "true"
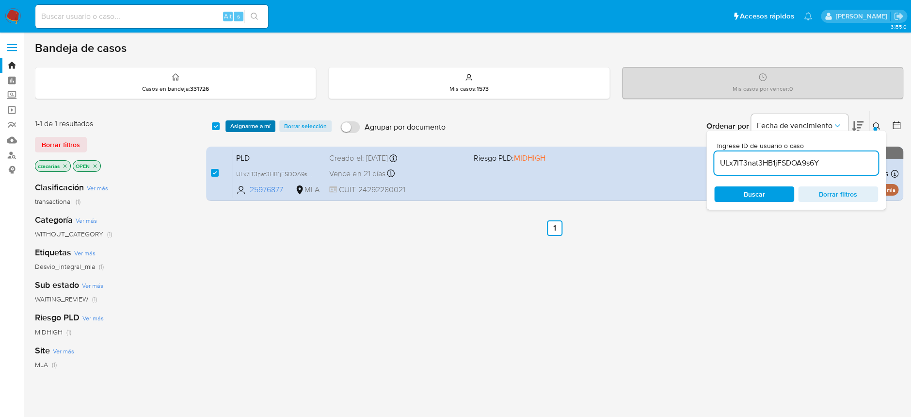
click at [261, 124] on span "Asignarme a mí" at bounding box center [250, 126] width 40 height 10
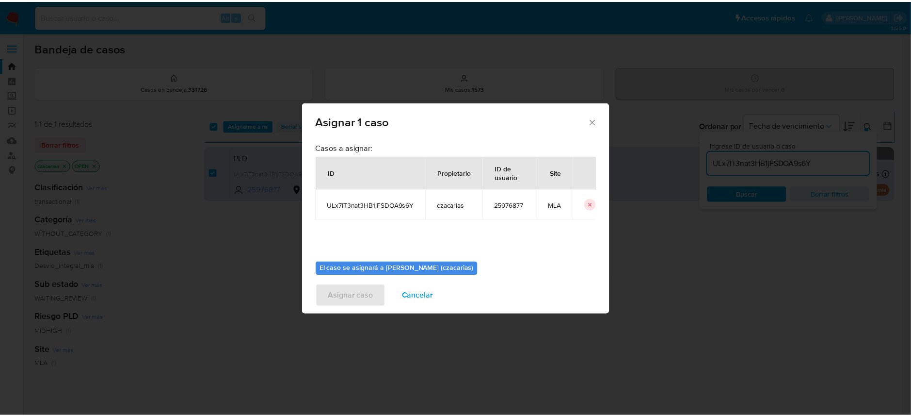
scroll to position [49, 0]
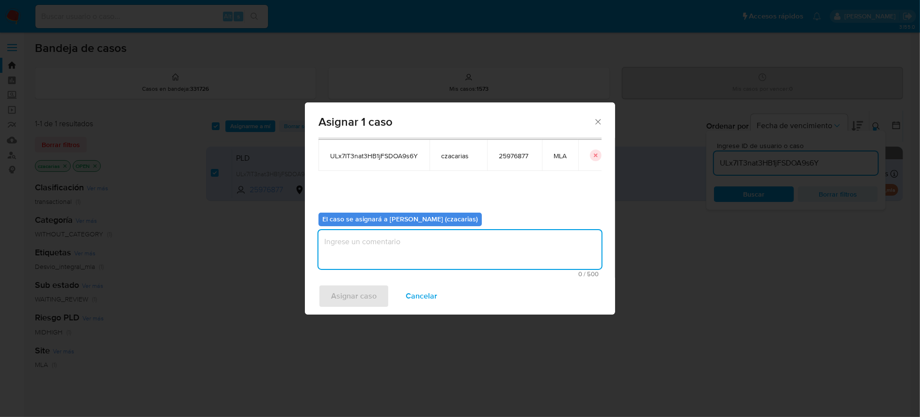
drag, startPoint x: 389, startPoint y: 240, endPoint x: 366, endPoint y: 279, distance: 45.7
click at [387, 245] on textarea "assign-modal" at bounding box center [460, 249] width 283 height 39
click at [357, 291] on span "Asignar caso" at bounding box center [354, 295] width 46 height 21
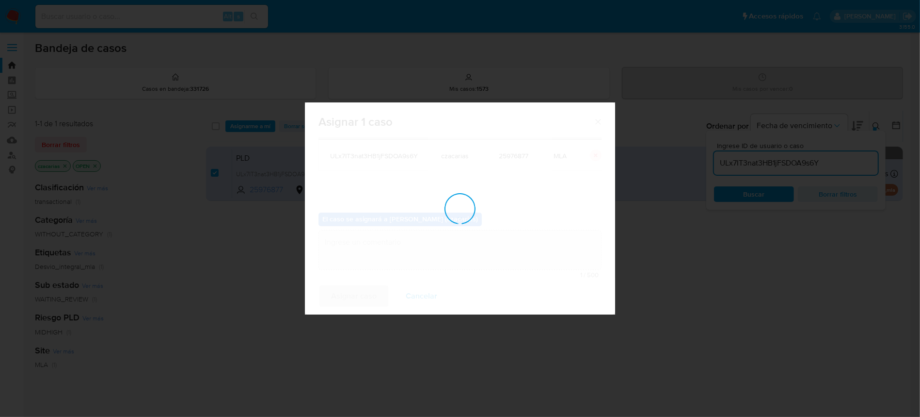
checkbox input "false"
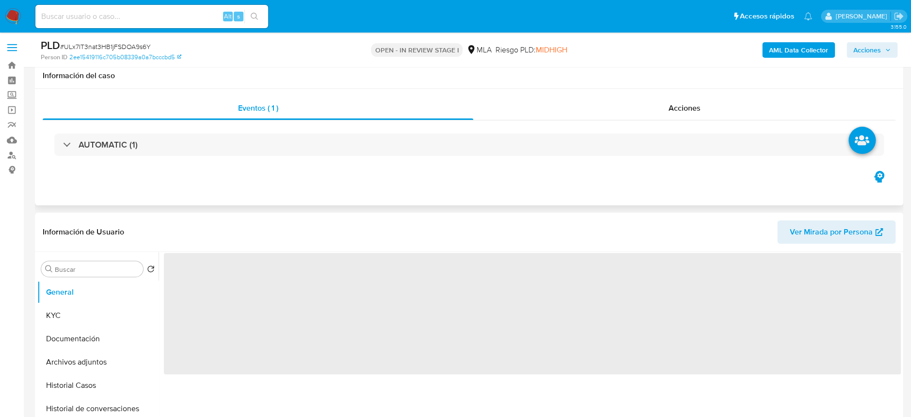
scroll to position [193, 0]
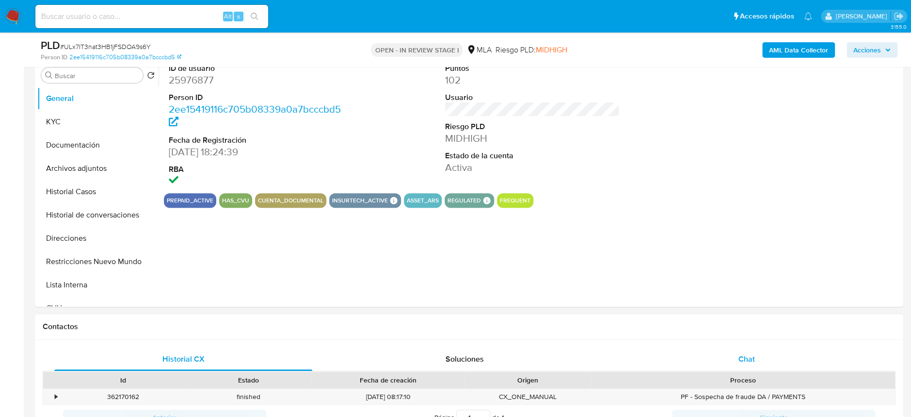
click at [752, 358] on span "Chat" at bounding box center [746, 358] width 16 height 11
select select "10"
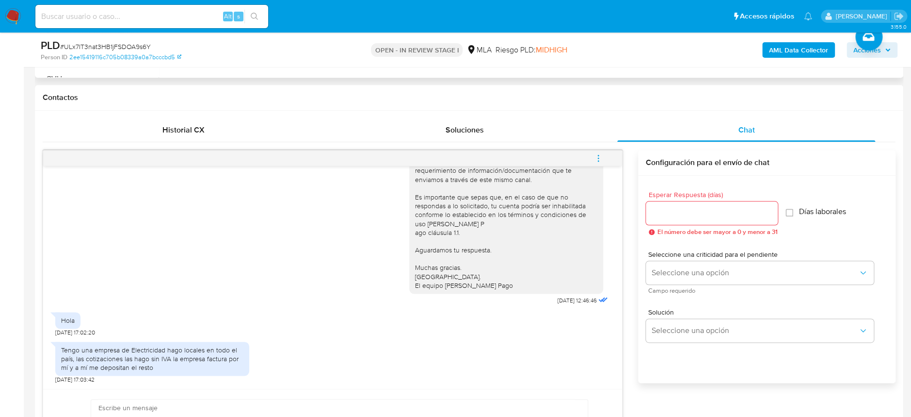
scroll to position [452, 0]
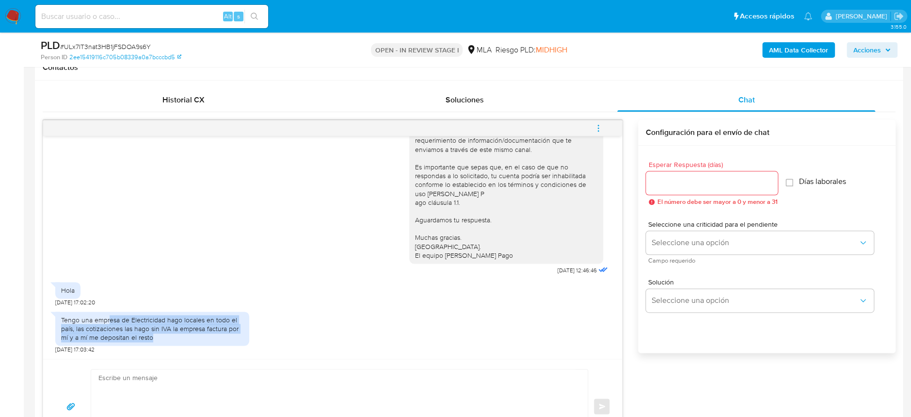
drag, startPoint x: 110, startPoint y: 319, endPoint x: 199, endPoint y: 336, distance: 91.3
click at [199, 336] on div "Tengo una empresa de Electricidad hago locales en todo el país, las cotizacione…" at bounding box center [152, 328] width 182 height 27
drag, startPoint x: 180, startPoint y: 336, endPoint x: 58, endPoint y: 323, distance: 122.3
click at [58, 323] on div "Tengo una empresa de Electricidad hago locales en todo el país, las cotizacione…" at bounding box center [152, 328] width 194 height 34
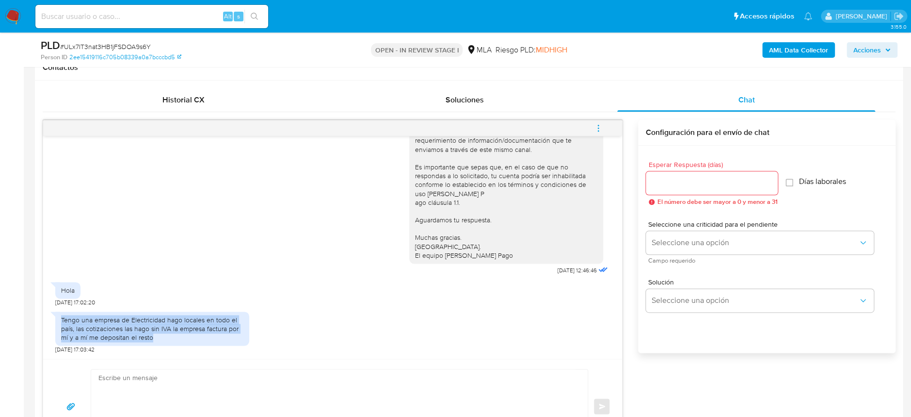
click at [58, 323] on div "Tengo una empresa de Electricidad hago locales en todo el país, las cotizacione…" at bounding box center [152, 328] width 194 height 34
drag, startPoint x: 62, startPoint y: 322, endPoint x: 175, endPoint y: 341, distance: 114.0
click at [175, 341] on div "Tengo una empresa de Electricidad hago locales en todo el país, las cotizacione…" at bounding box center [152, 328] width 182 height 27
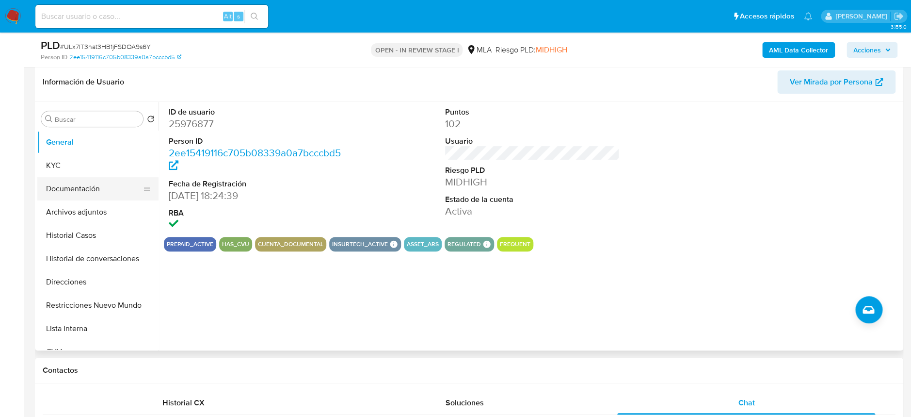
scroll to position [129, 0]
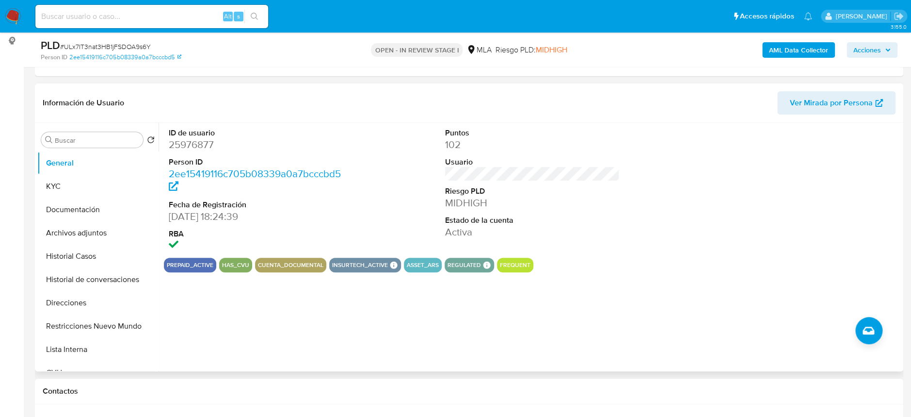
click at [189, 153] on dl "ID de usuario 25976877 Person ID 2ee15419116c705b08339a0a7bcccbd5 Fecha de Regi…" at bounding box center [256, 190] width 175 height 125
click at [193, 148] on dd "25976877" at bounding box center [256, 145] width 175 height 14
copy dd "25976877"
click at [182, 151] on dd "25976877" at bounding box center [256, 145] width 175 height 14
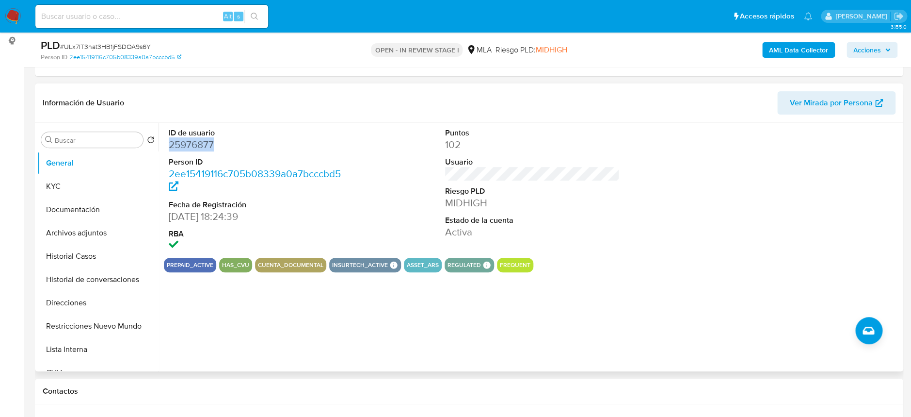
click at [182, 151] on dd "25976877" at bounding box center [256, 145] width 175 height 14
click at [79, 185] on button "KYC" at bounding box center [93, 186] width 113 height 23
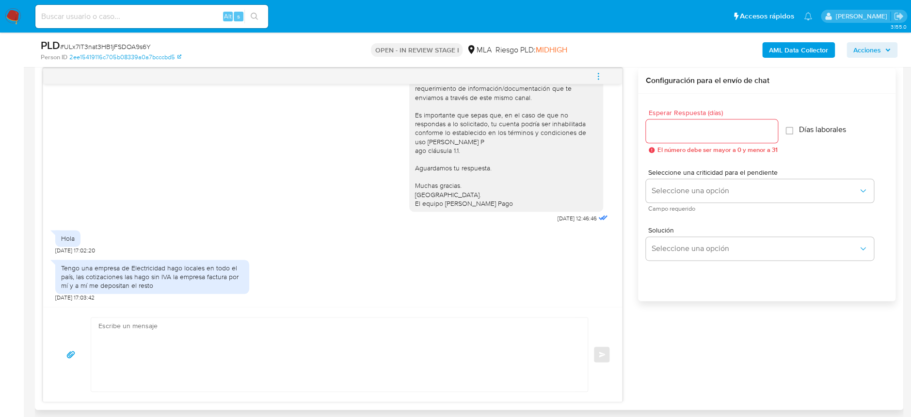
scroll to position [582, 0]
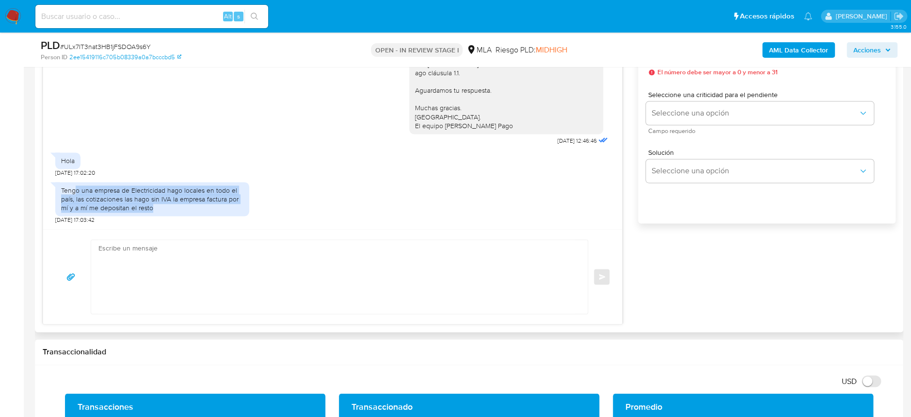
drag, startPoint x: 75, startPoint y: 192, endPoint x: 237, endPoint y: 206, distance: 162.5
click at [237, 206] on div "Tengo una empresa de Electricidad hago locales en todo el país, las cotizacione…" at bounding box center [152, 199] width 182 height 27
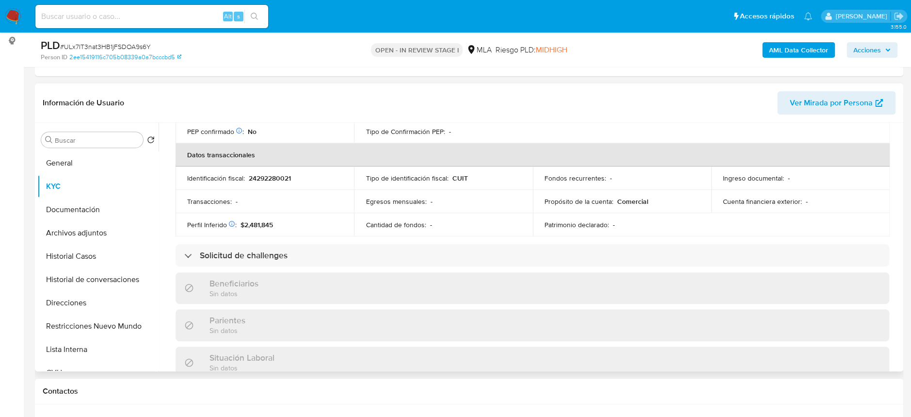
scroll to position [109, 0]
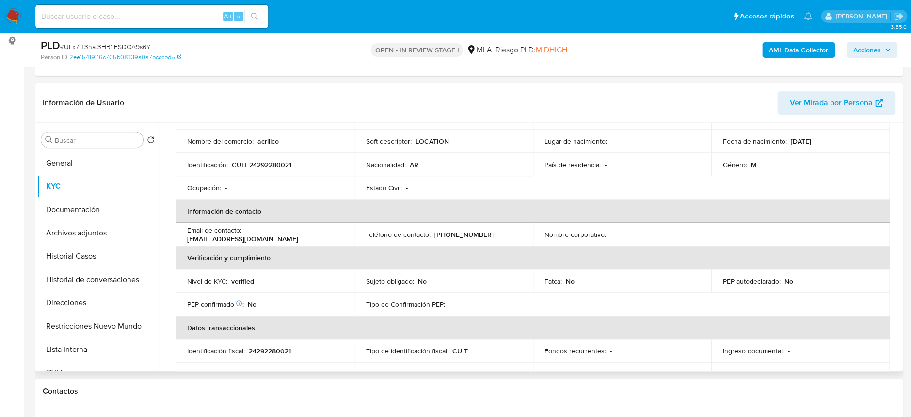
click at [283, 156] on td "Identificación : CUIT 24292280021" at bounding box center [265, 164] width 178 height 23
click at [276, 162] on p "CUIT 24292280021" at bounding box center [262, 164] width 60 height 9
copy p "24292280021"
click at [77, 237] on button "Archivos adjuntos" at bounding box center [93, 232] width 113 height 23
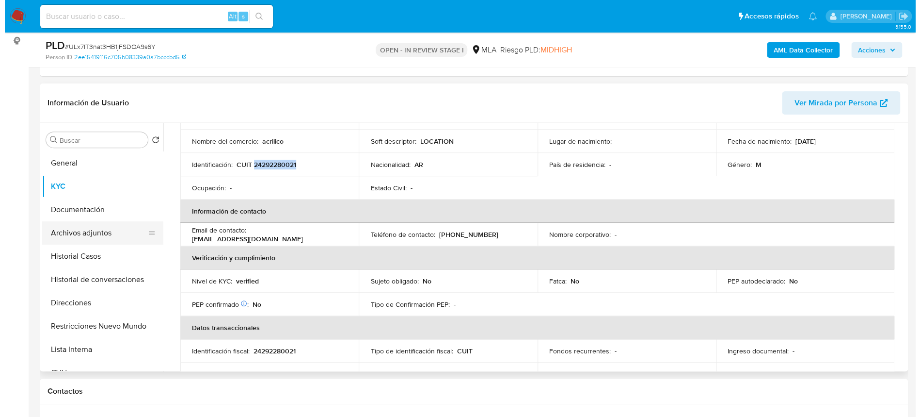
scroll to position [0, 0]
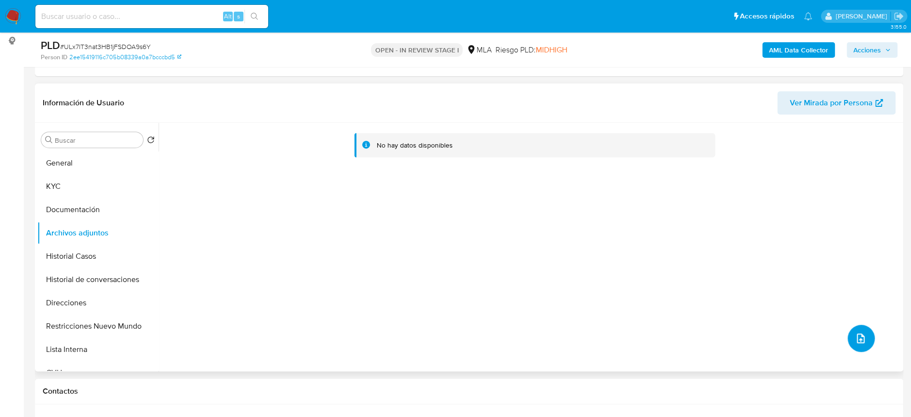
click at [860, 344] on button "upload-file" at bounding box center [861, 337] width 27 height 27
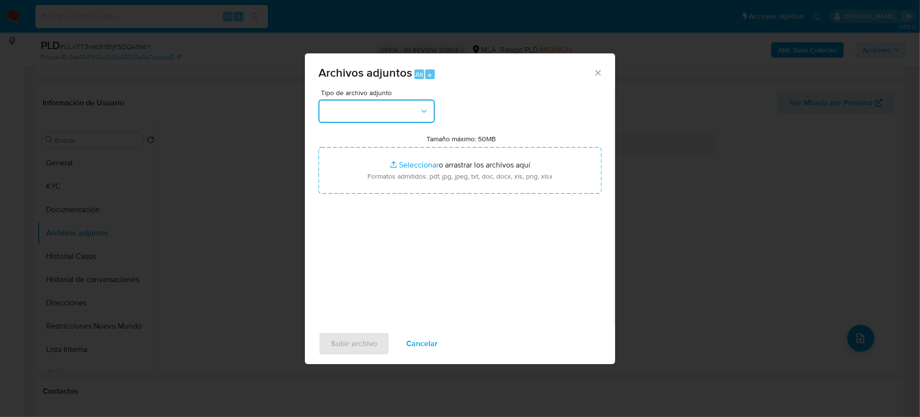
click at [398, 105] on button "button" at bounding box center [377, 110] width 116 height 23
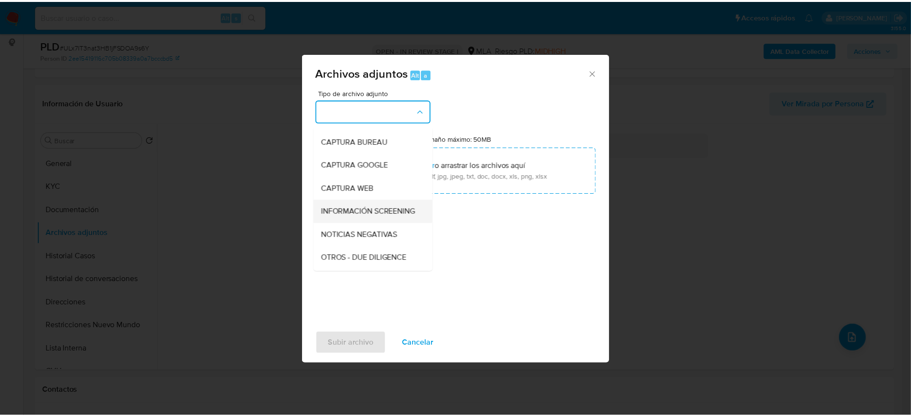
scroll to position [64, 0]
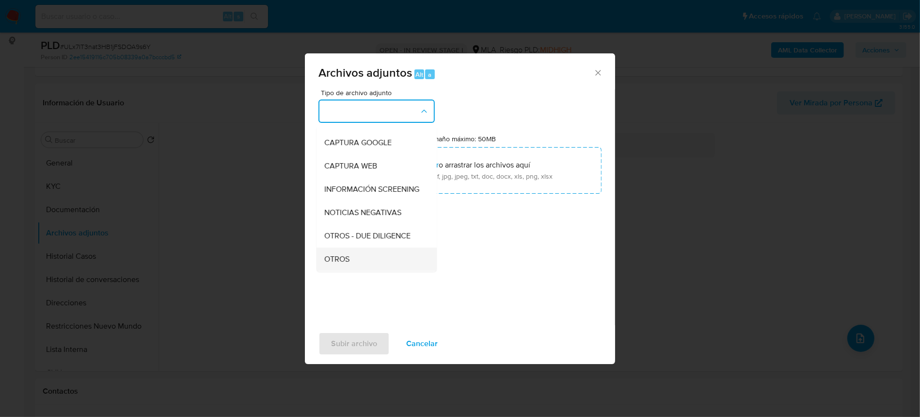
click at [353, 263] on div "OTROS" at bounding box center [373, 258] width 99 height 23
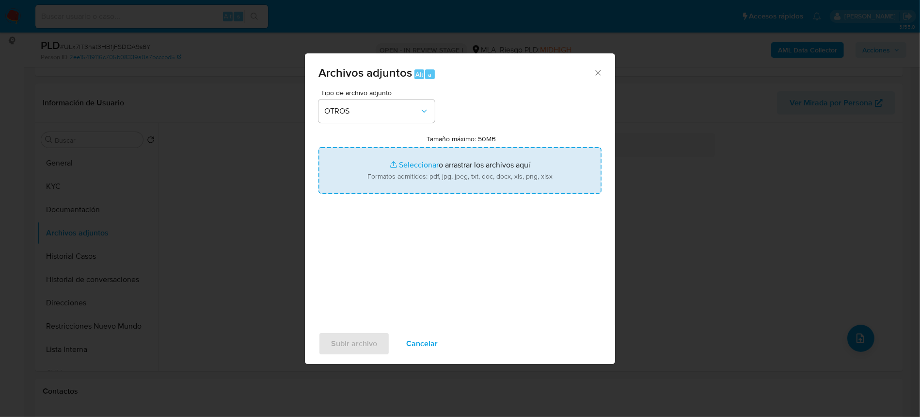
type input "C:\fakepath\Movimientos-25976877.xlsx"
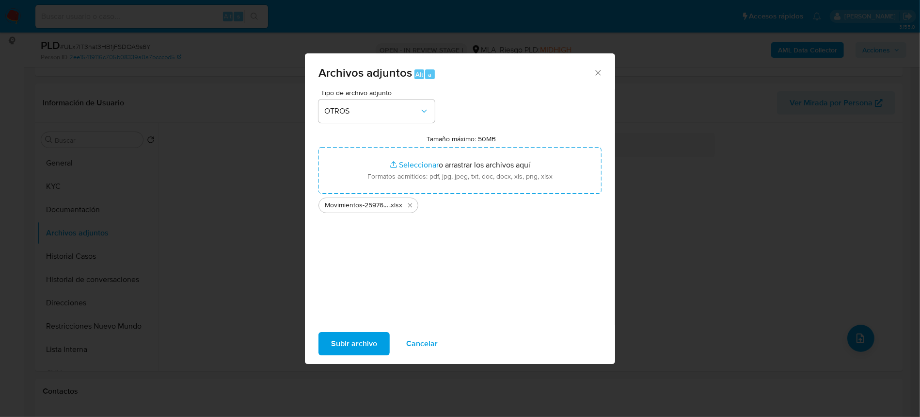
click at [363, 339] on span "Subir archivo" at bounding box center [354, 343] width 46 height 21
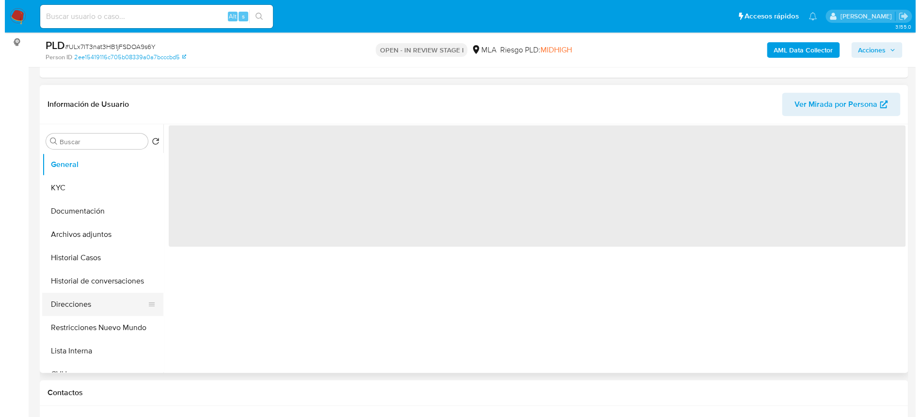
scroll to position [129, 0]
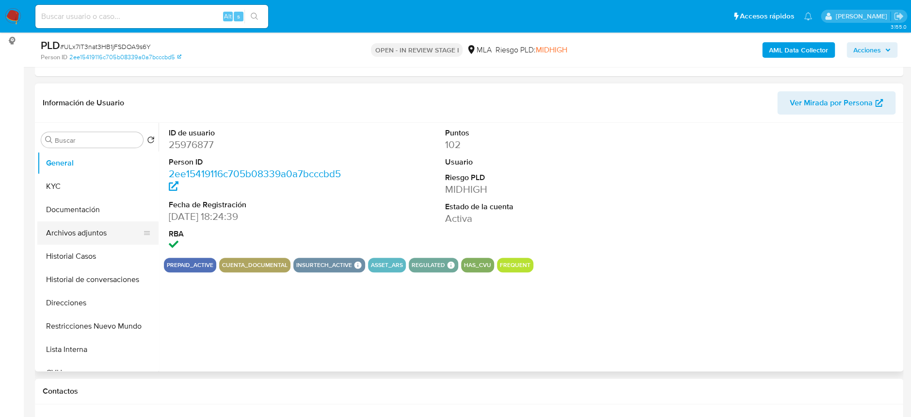
click at [64, 239] on button "Archivos adjuntos" at bounding box center [93, 232] width 113 height 23
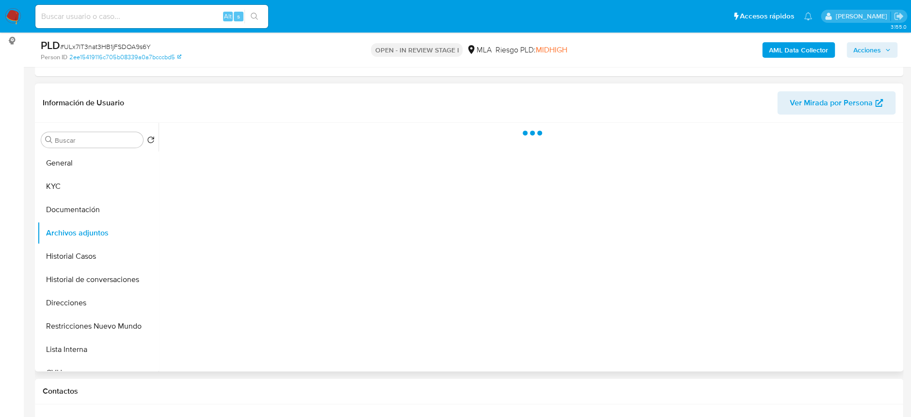
select select "10"
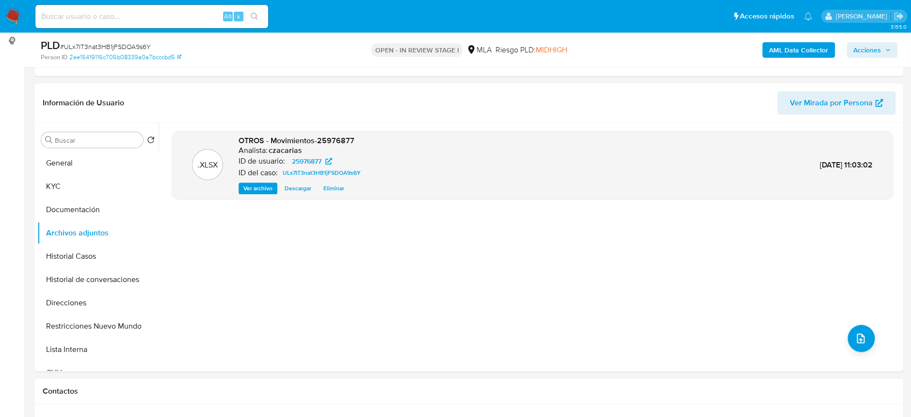
click at [800, 53] on b "AML Data Collector" at bounding box center [798, 50] width 59 height 16
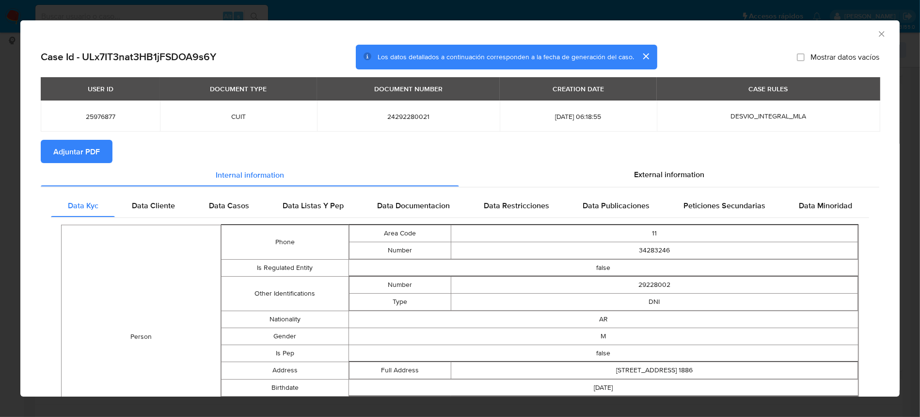
drag, startPoint x: 699, startPoint y: 173, endPoint x: 468, endPoint y: 221, distance: 235.9
click at [698, 172] on div "External information" at bounding box center [669, 174] width 420 height 23
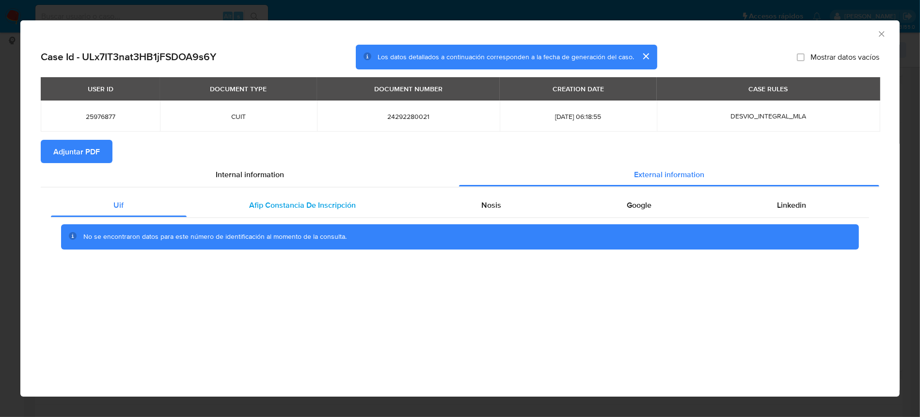
click at [293, 199] on span "Afip Constancia De Inscripción" at bounding box center [303, 204] width 107 height 11
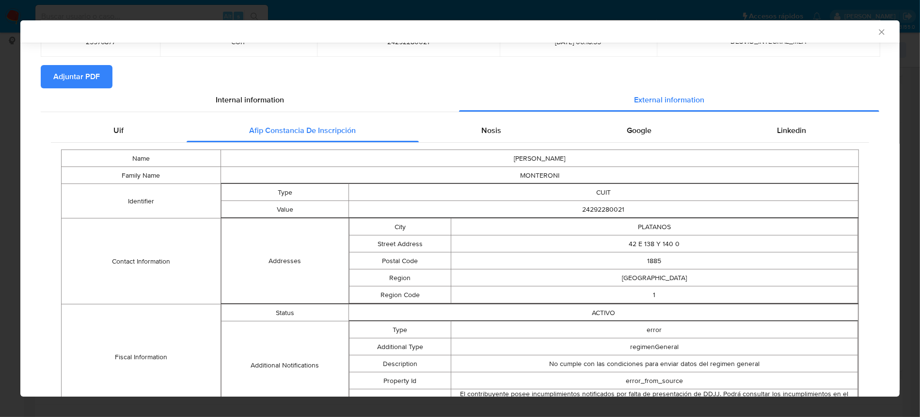
scroll to position [72, 0]
click at [484, 139] on div "Nosis" at bounding box center [491, 130] width 145 height 23
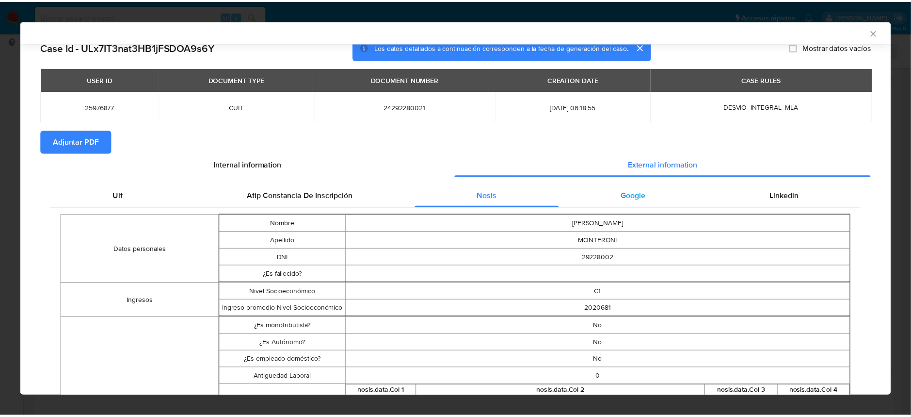
scroll to position [0, 0]
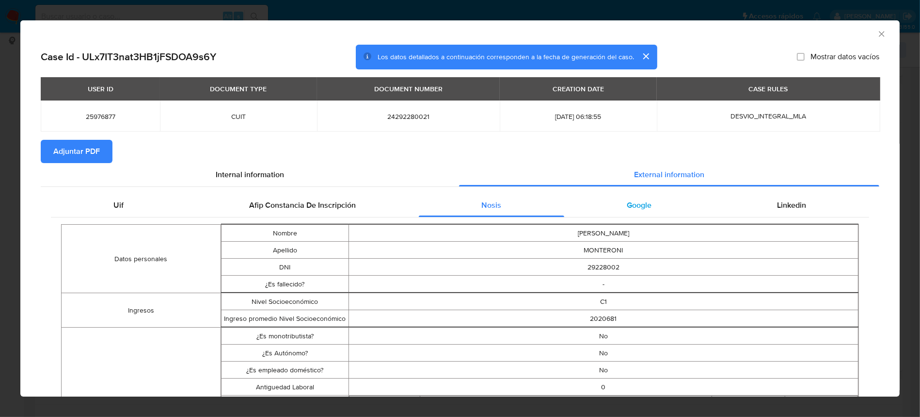
click at [632, 194] on div "Google" at bounding box center [639, 204] width 150 height 23
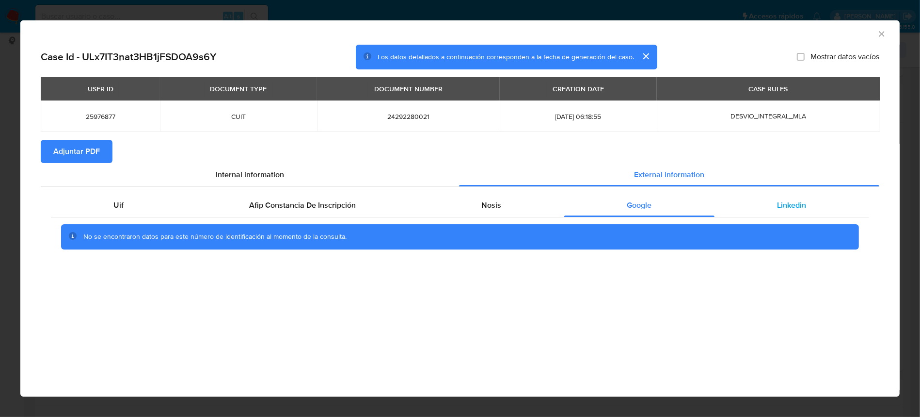
click at [768, 202] on div "Linkedin" at bounding box center [792, 204] width 155 height 23
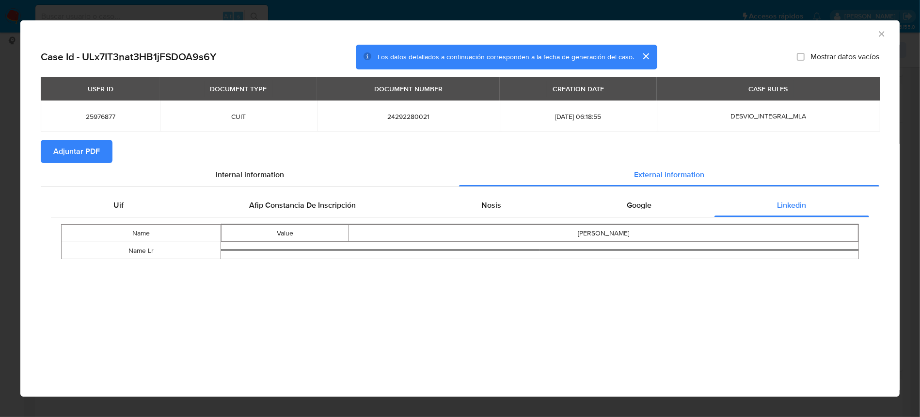
click at [98, 157] on span "Adjuntar PDF" at bounding box center [76, 151] width 47 height 21
click at [881, 37] on icon "Cerrar ventana" at bounding box center [882, 34] width 10 height 10
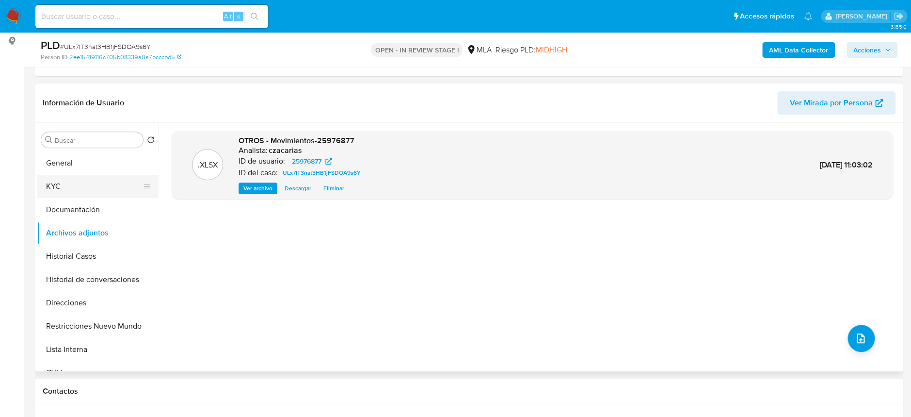
click at [80, 191] on button "KYC" at bounding box center [93, 186] width 113 height 23
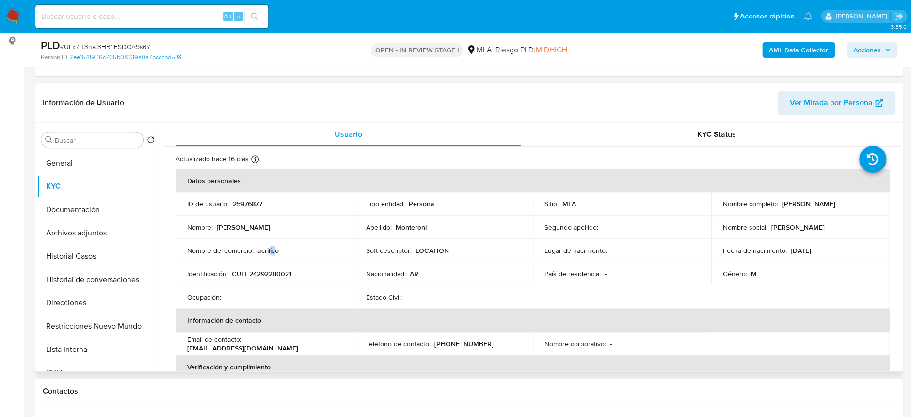
click at [270, 251] on p "acrilico" at bounding box center [267, 250] width 21 height 9
click at [273, 275] on p "CUIT 24292280021" at bounding box center [262, 273] width 60 height 9
click at [273, 274] on p "CUIT 24292280021" at bounding box center [262, 273] width 60 height 9
copy p "24292280021"
click at [280, 278] on td "Identificación : CUIT 24292280021" at bounding box center [265, 273] width 178 height 23
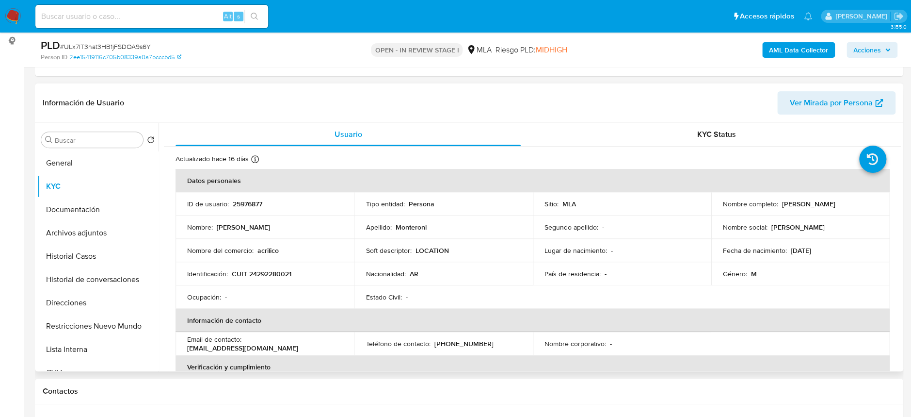
click at [284, 271] on p "CUIT 24292280021" at bounding box center [262, 273] width 60 height 9
copy p "24292280021"
click at [260, 278] on p "CUIT 24292280021" at bounding box center [262, 273] width 60 height 9
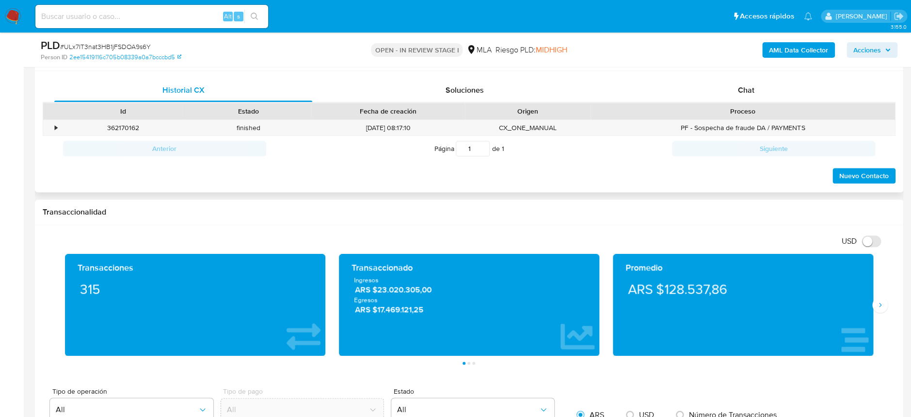
scroll to position [387, 0]
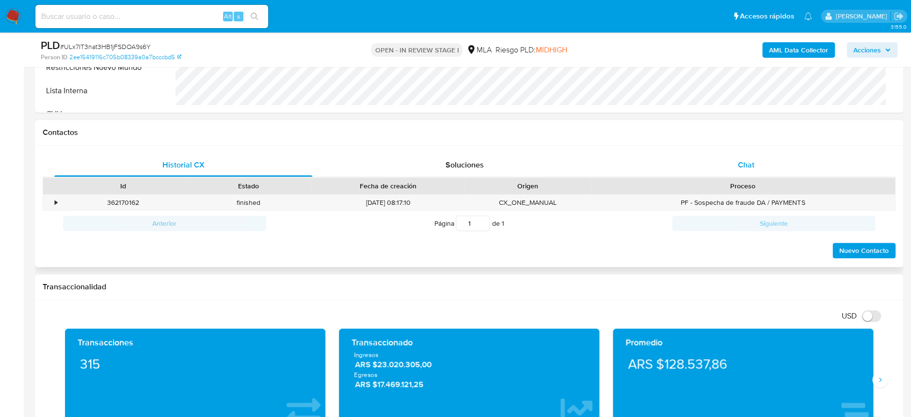
click at [747, 172] on div "Chat" at bounding box center [746, 164] width 258 height 23
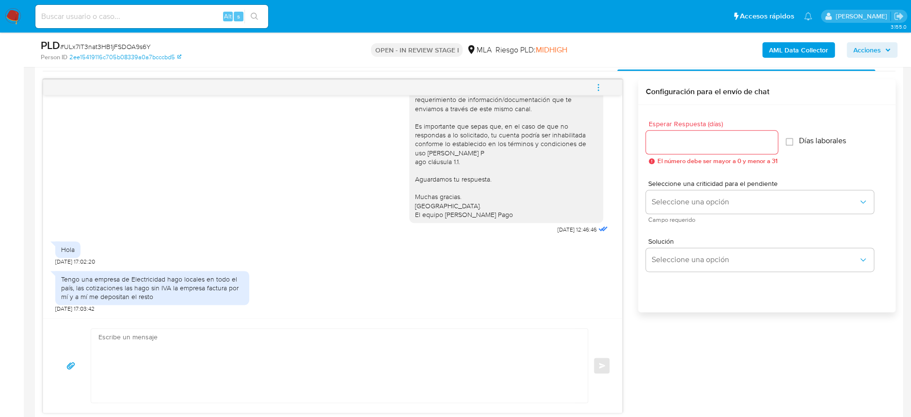
scroll to position [517, 0]
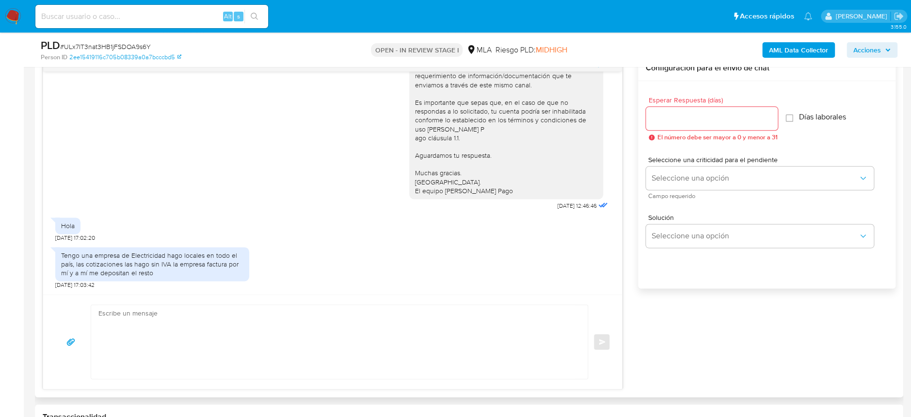
click at [243, 334] on textarea at bounding box center [336, 342] width 477 height 74
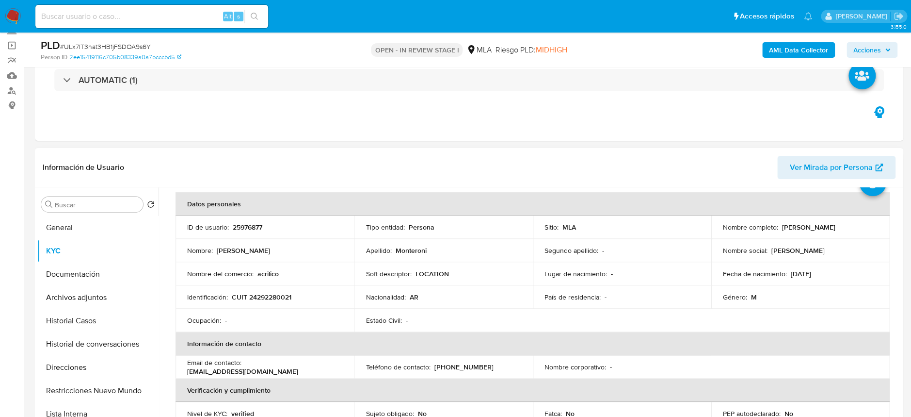
scroll to position [0, 0]
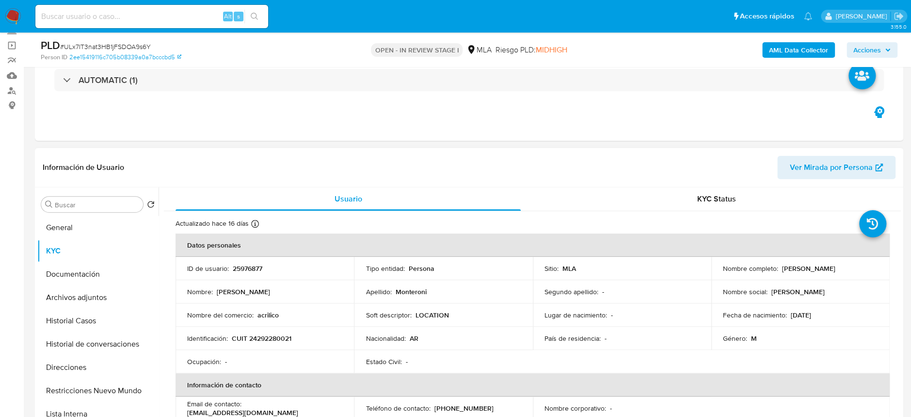
drag, startPoint x: 778, startPoint y: 266, endPoint x: 861, endPoint y: 265, distance: 82.4
click at [861, 265] on div "Nombre completo : [PERSON_NAME]" at bounding box center [800, 268] width 155 height 9
copy p "[PERSON_NAME]"
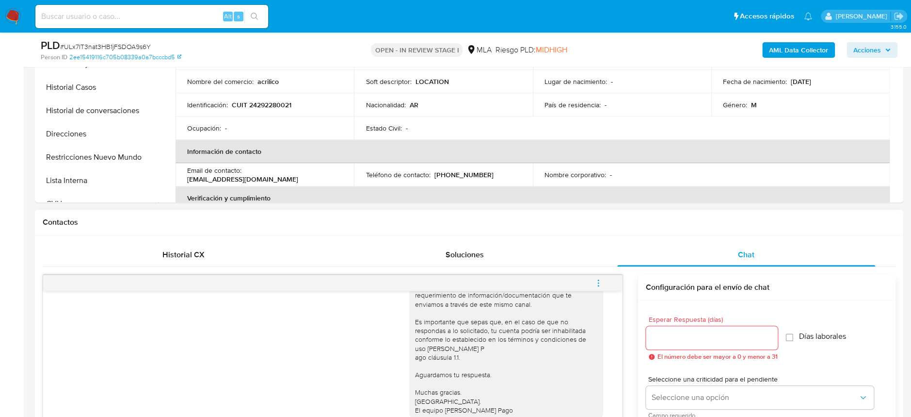
scroll to position [452, 0]
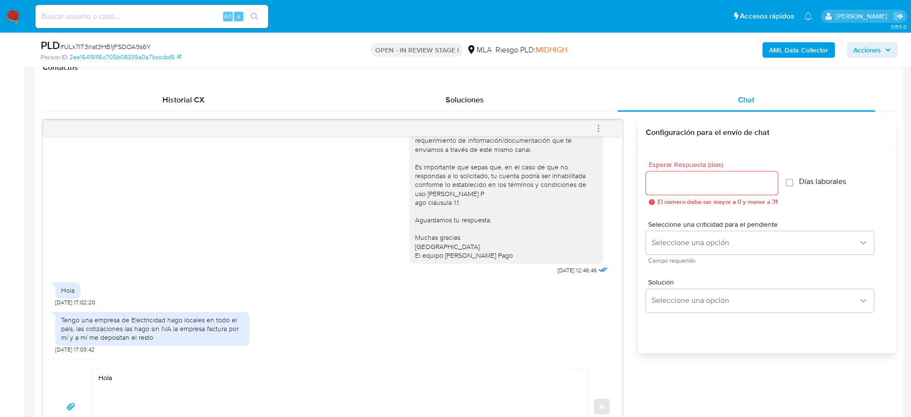
click at [199, 366] on div "Hola Enviar" at bounding box center [332, 405] width 579 height 95
click at [197, 376] on textarea "Hola" at bounding box center [336, 406] width 477 height 74
paste textarea "[PERSON_NAME]"
paste textarea "En función de las operaciones registradas en tu cuenta de Mercado Pago, necesit…"
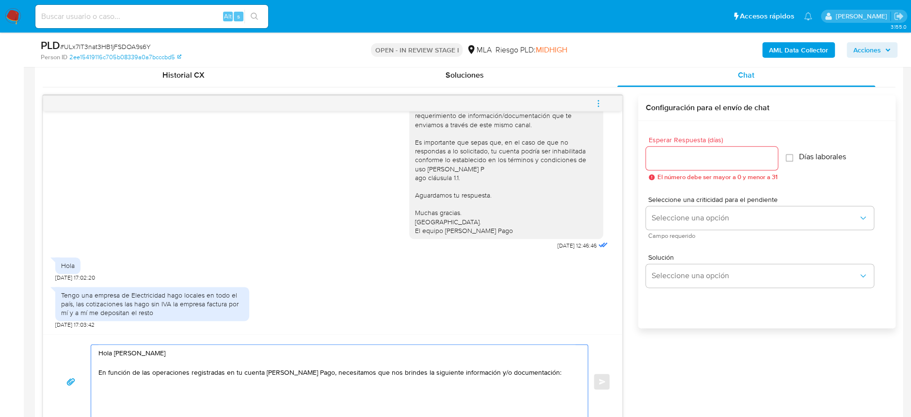
scroll to position [517, 0]
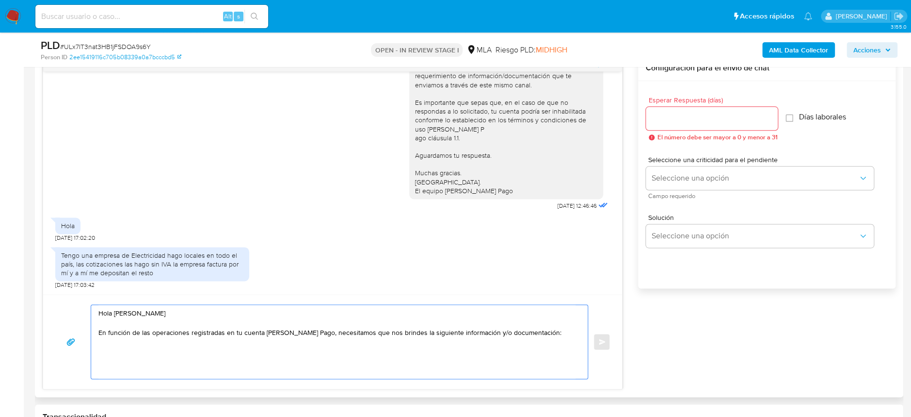
click at [540, 357] on textarea "Hola Javier Matias Monteroni En función de las operaciones registradas en tu cu…" at bounding box center [336, 342] width 477 height 74
paste textarea "2. De acuerdo a la actividad que realices en tu cuenta, adjunta la siguiente do…"
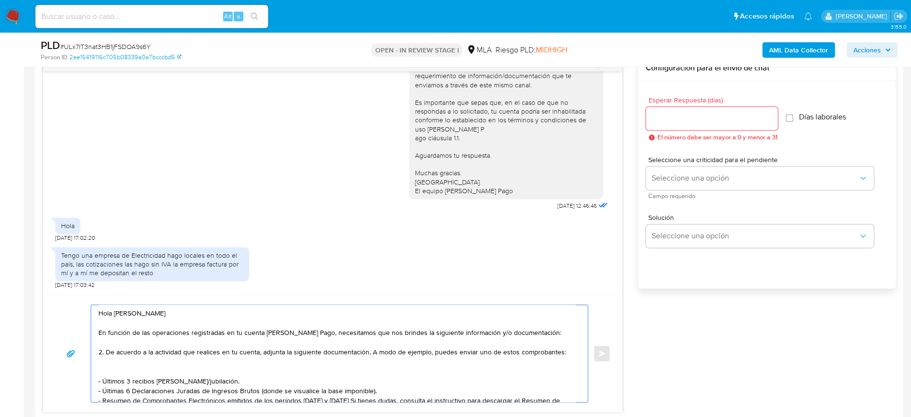
click at [100, 352] on textarea "Hola Javier Matias Monteroni En función de las operaciones registradas en tu cu…" at bounding box center [336, 353] width 477 height 97
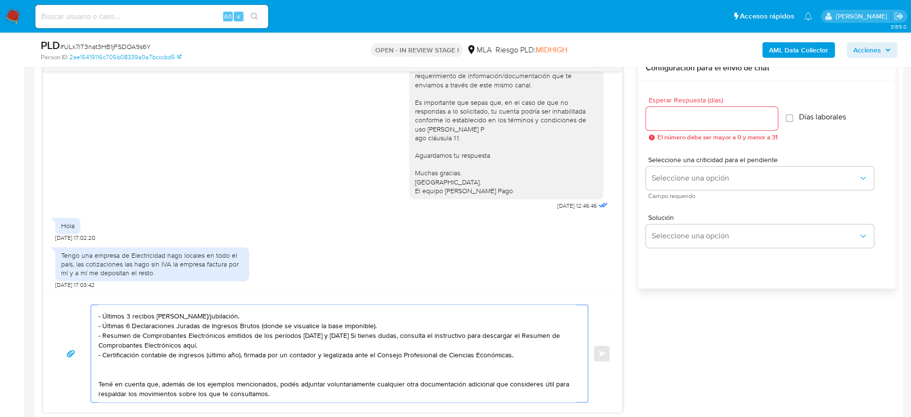
scroll to position [91, 0]
click at [237, 386] on textarea "Hola Javier Matias Monteroni En función de las operaciones registradas en tu cu…" at bounding box center [336, 353] width 477 height 97
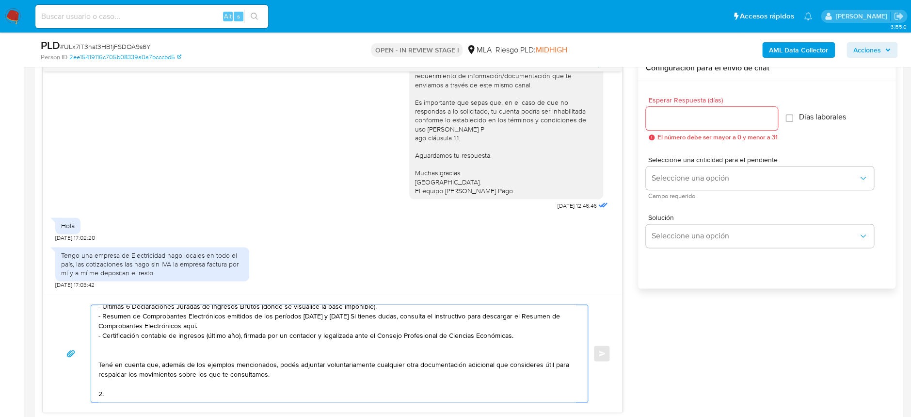
paste textarea "3. Proporciona el vínculo con las siguientes contrapartes con las que operaste,…"
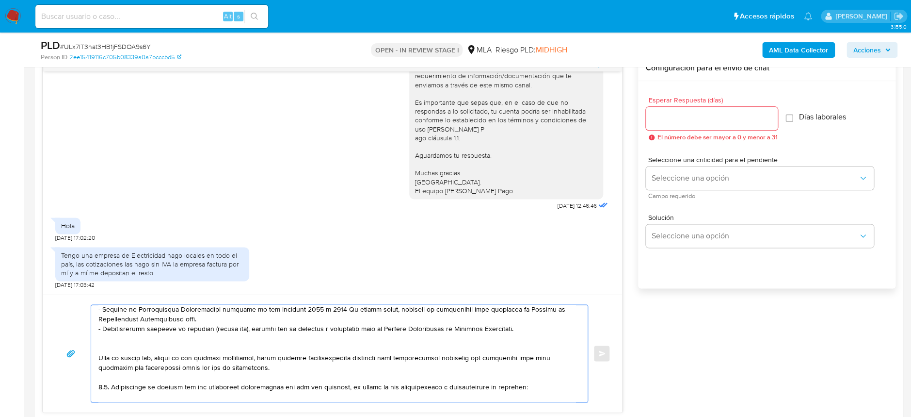
scroll to position [127, 0]
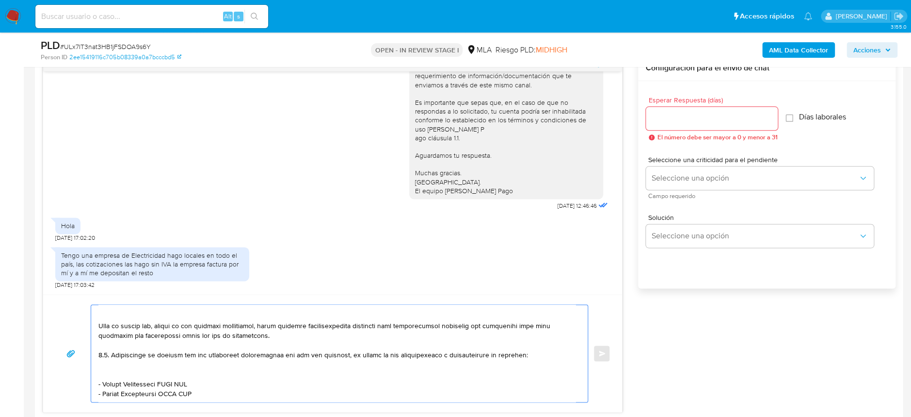
click at [109, 347] on textarea at bounding box center [336, 353] width 477 height 97
drag, startPoint x: 103, startPoint y: 378, endPoint x: 162, endPoint y: 378, distance: 59.6
click at [162, 378] on textarea at bounding box center [336, 353] width 477 height 97
paste textarea "DISENO ARQUITECTURA Y PROYECT SRL"
drag, startPoint x: 227, startPoint y: 379, endPoint x: 103, endPoint y: 379, distance: 124.6
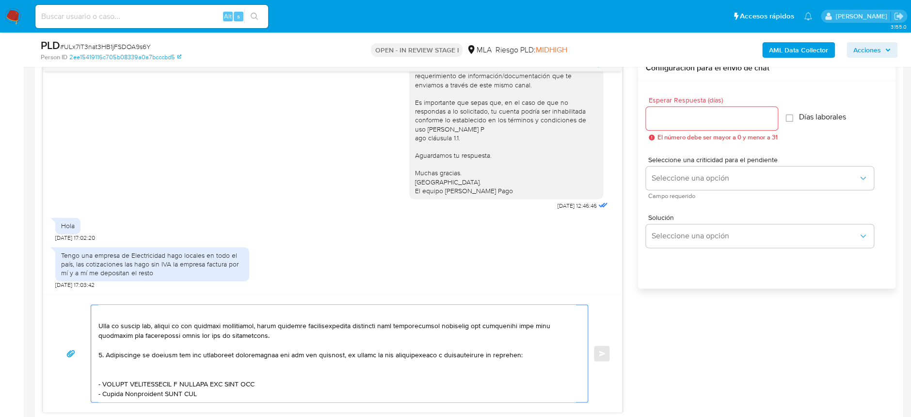
click at [103, 379] on textarea at bounding box center [336, 353] width 477 height 97
paste textarea "ÑO ARQUITECTURA Y PROYECTO"
click at [261, 380] on textarea at bounding box center [336, 353] width 477 height 97
paste textarea "30717183491"
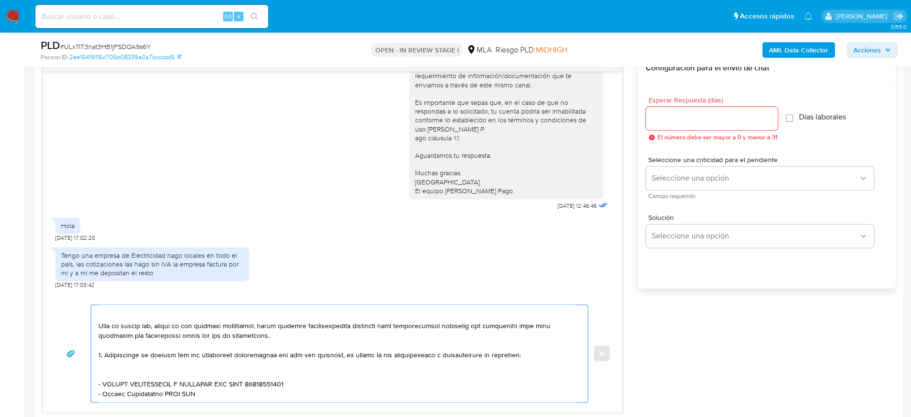
drag, startPoint x: 103, startPoint y: 385, endPoint x: 162, endPoint y: 387, distance: 59.2
click at [162, 387] on textarea at bounding box center [336, 353] width 477 height 97
paste textarea "Santiago Jose Lederhos"
click at [194, 386] on textarea at bounding box center [336, 353] width 477 height 97
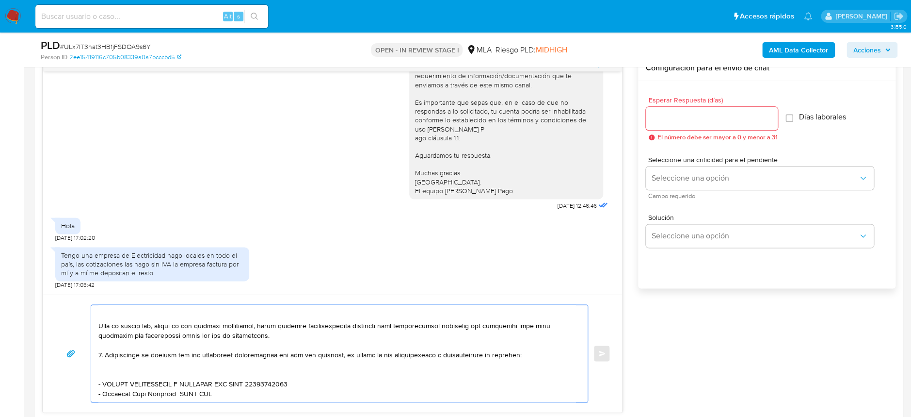
paste textarea "20437961272"
click at [257, 388] on textarea at bounding box center [336, 353] width 477 height 97
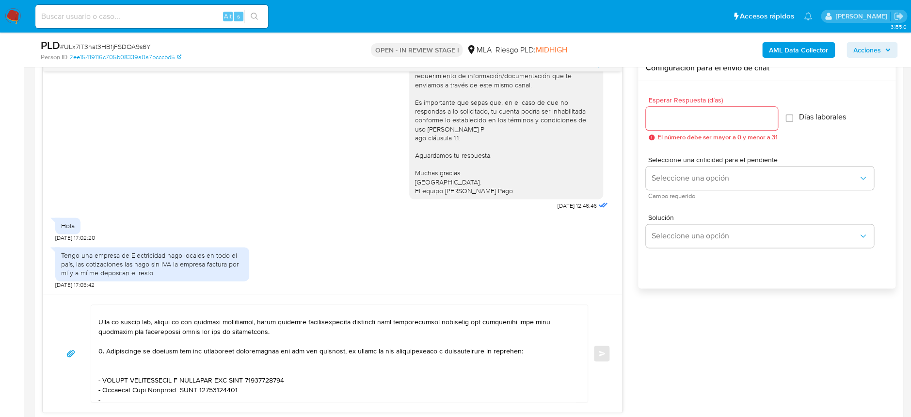
click at [124, 398] on textarea at bounding box center [336, 353] width 477 height 97
paste textarea "Estela Kmirta Calderon"
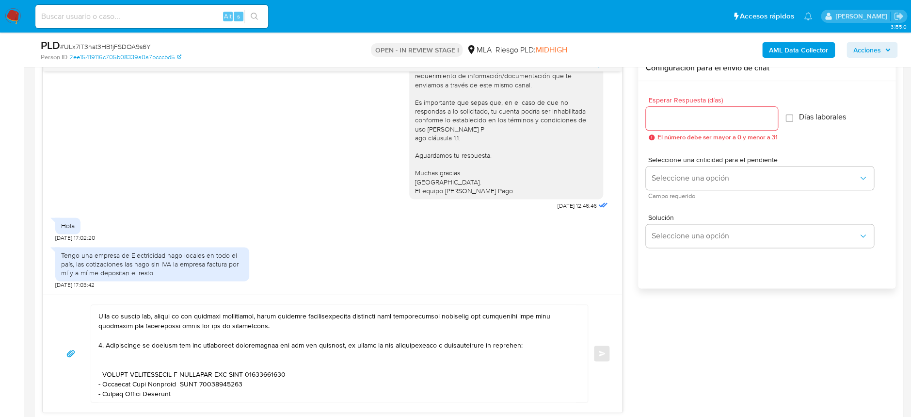
click at [209, 388] on textarea at bounding box center [336, 353] width 477 height 97
paste textarea "27112692849"
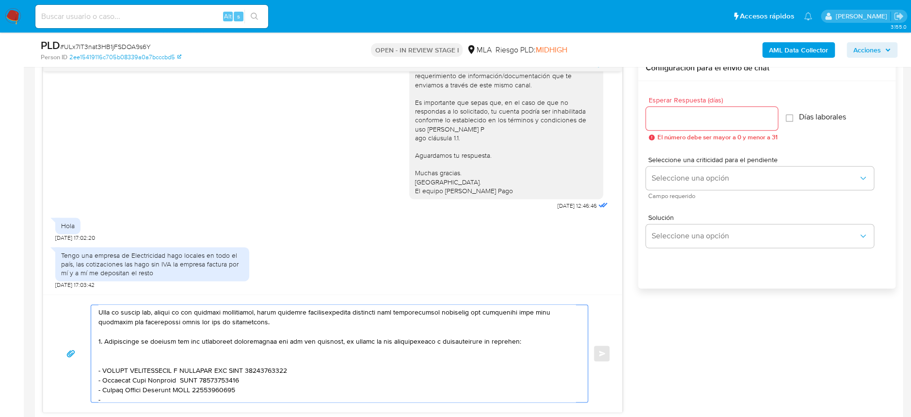
click at [116, 395] on textarea at bounding box center [336, 353] width 477 height 97
paste textarea "Mirta Gladis Lombardini"
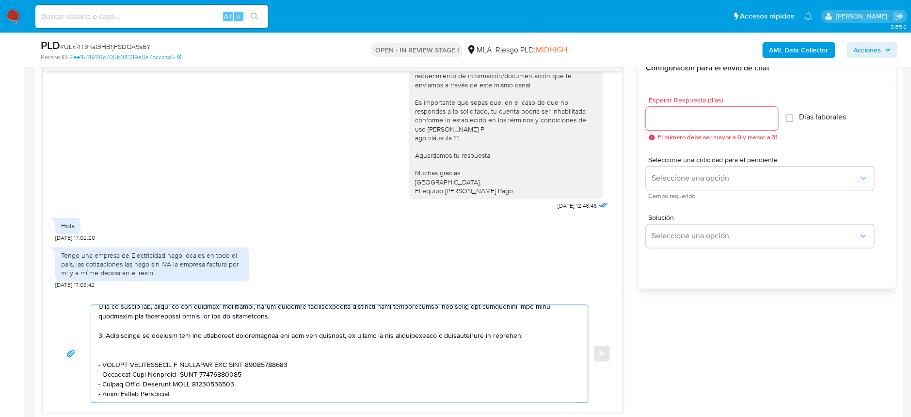
click at [195, 382] on textarea at bounding box center [336, 353] width 477 height 97
click at [254, 389] on textarea at bounding box center [336, 353] width 477 height 97
paste textarea "27143985984"
click at [161, 367] on textarea at bounding box center [336, 353] width 477 height 97
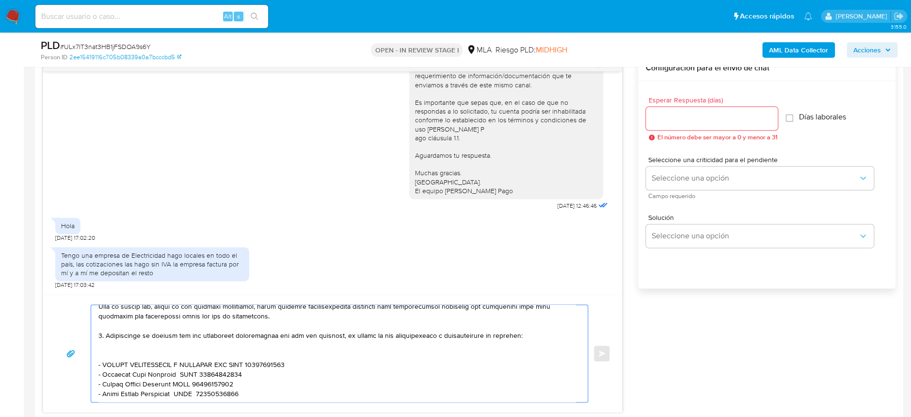
paste textarea "Es importante que sepas que, en caso de no responder a lo solicitado o si lo pr…"
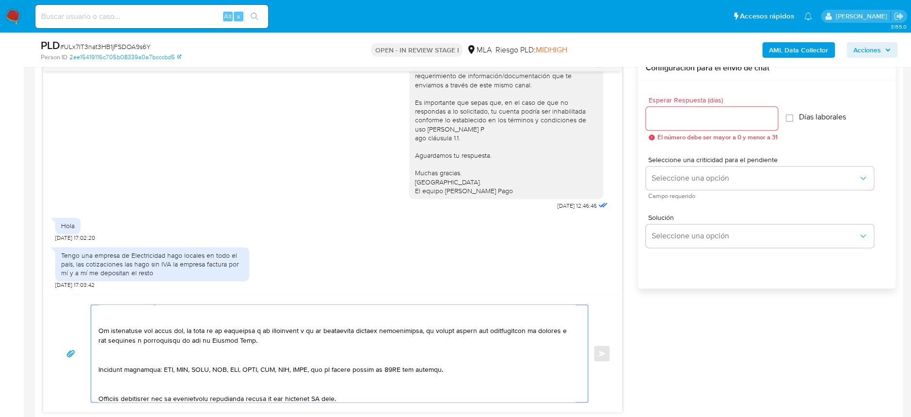
scroll to position [264, 0]
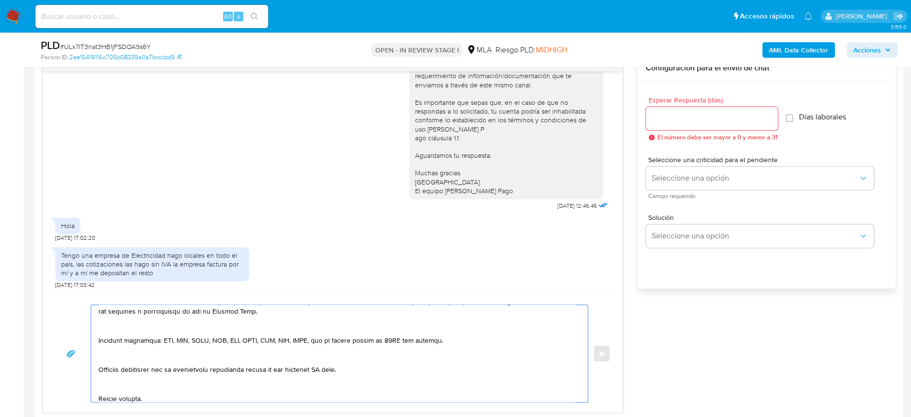
drag, startPoint x: 217, startPoint y: 390, endPoint x: 94, endPoint y: 338, distance: 133.6
click at [94, 338] on div at bounding box center [337, 353] width 492 height 97
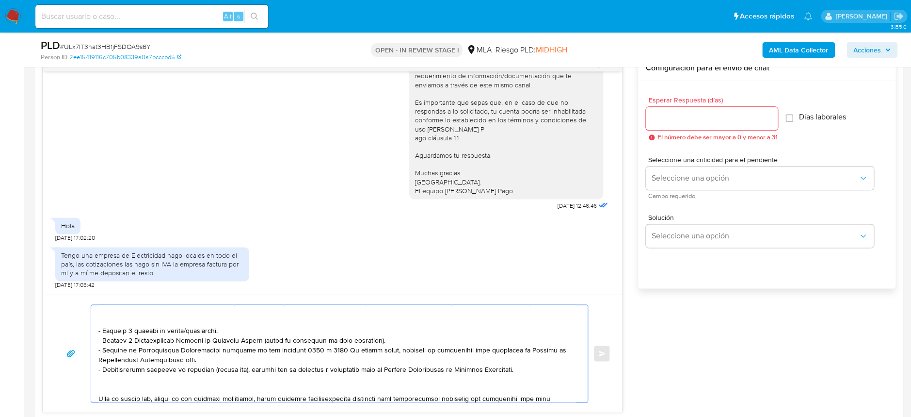
scroll to position [0, 0]
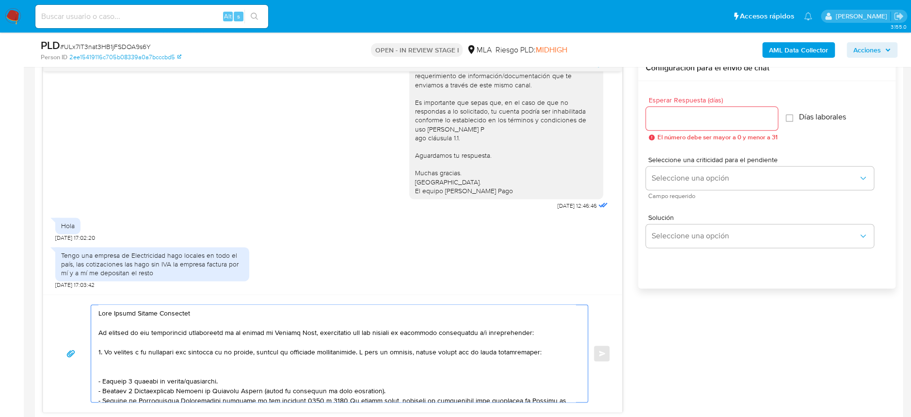
type textarea "Hola Javier Matias Monteroni En función de las operaciones registradas en tu cu…"
click at [732, 115] on input "Esperar Respuesta (días)" at bounding box center [712, 118] width 132 height 13
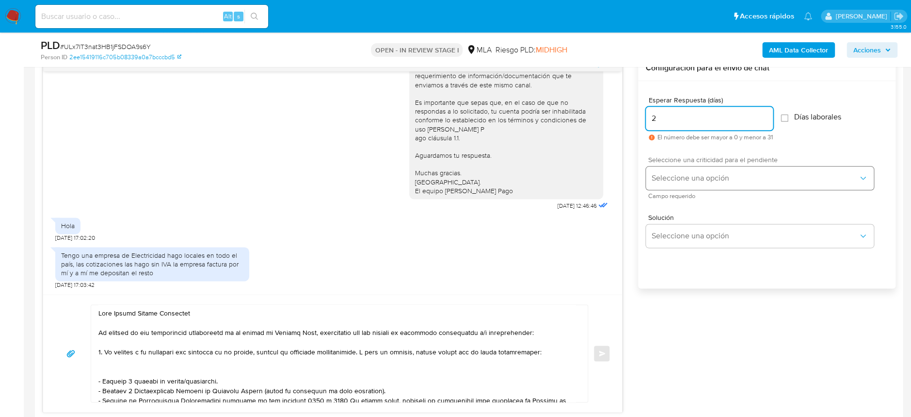
type input "2"
click at [734, 170] on button "Seleccione una opción" at bounding box center [760, 177] width 228 height 23
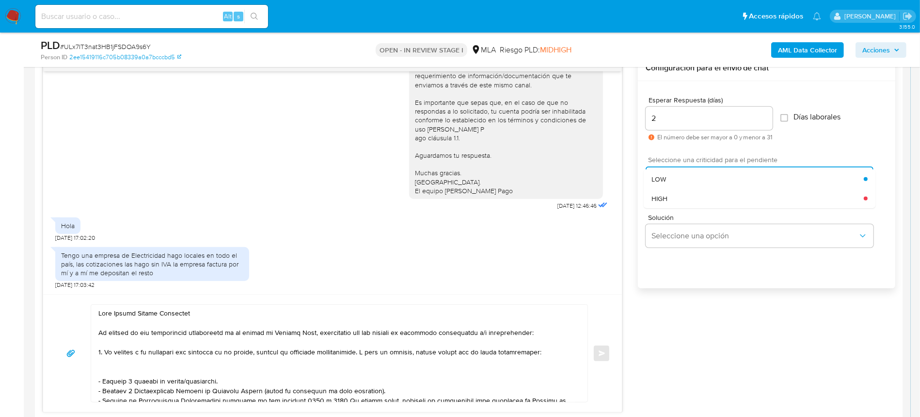
click at [716, 192] on div "HIGH" at bounding box center [758, 198] width 212 height 19
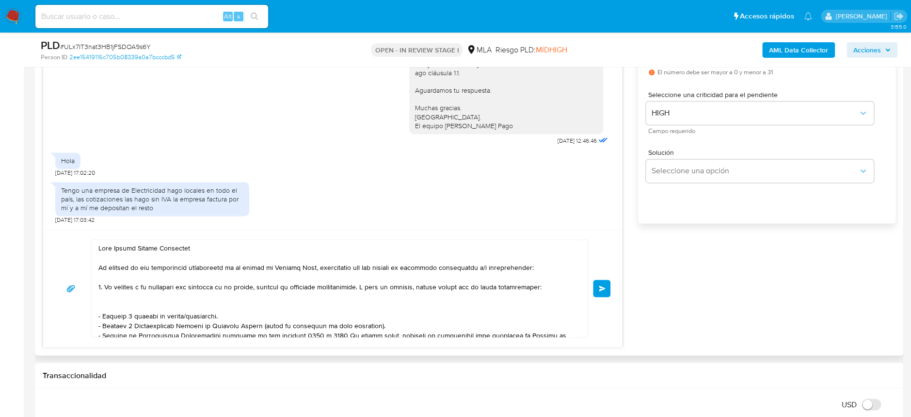
click at [600, 286] on span "Enviar" at bounding box center [602, 288] width 7 height 6
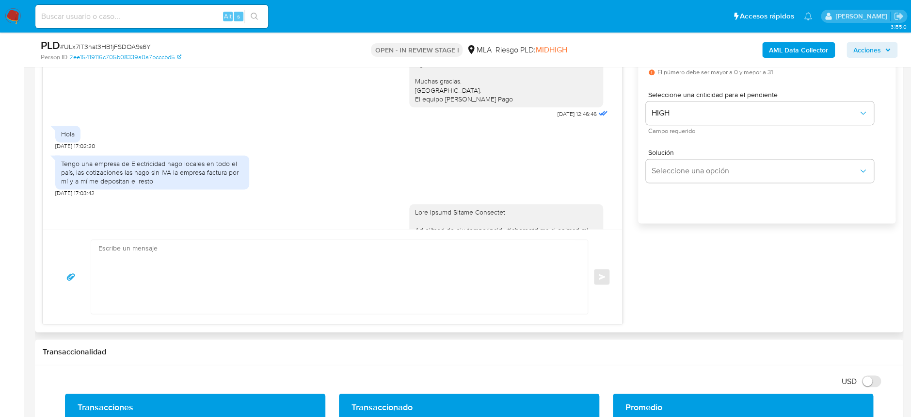
scroll to position [1104, 0]
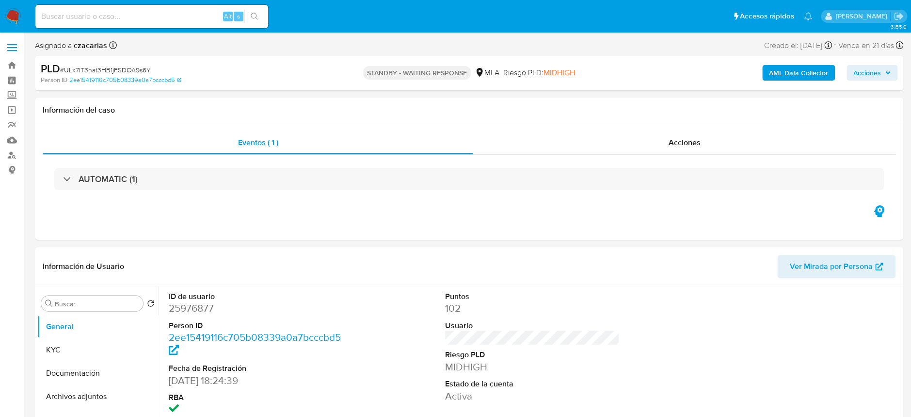
select select "10"
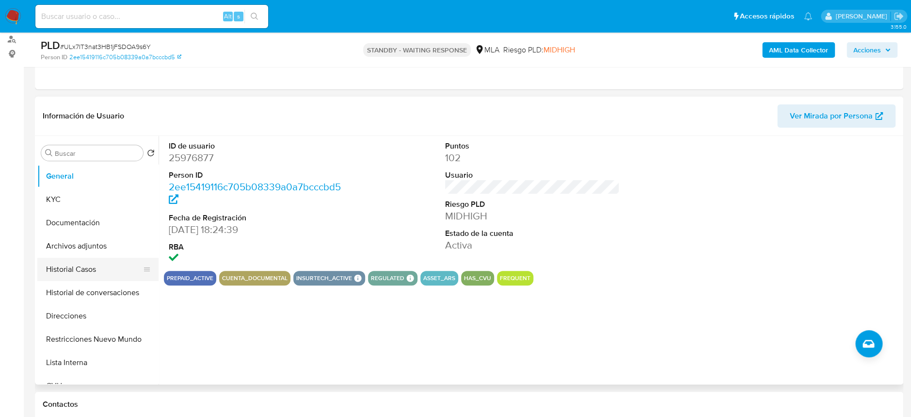
scroll to position [129, 0]
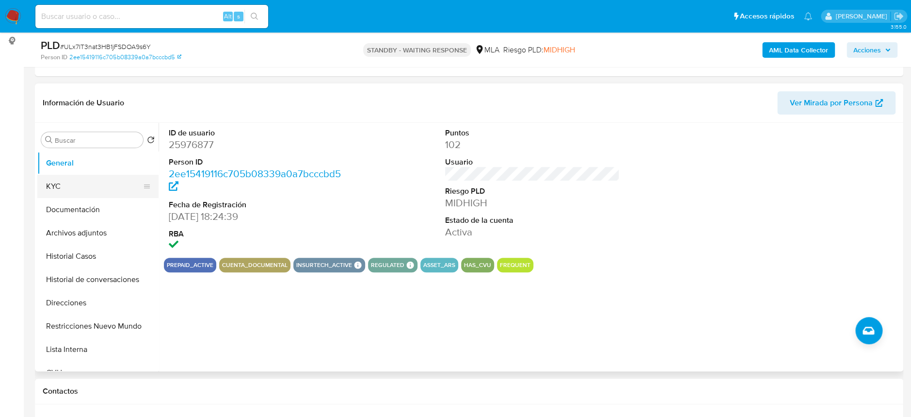
click at [87, 184] on button "KYC" at bounding box center [93, 186] width 113 height 23
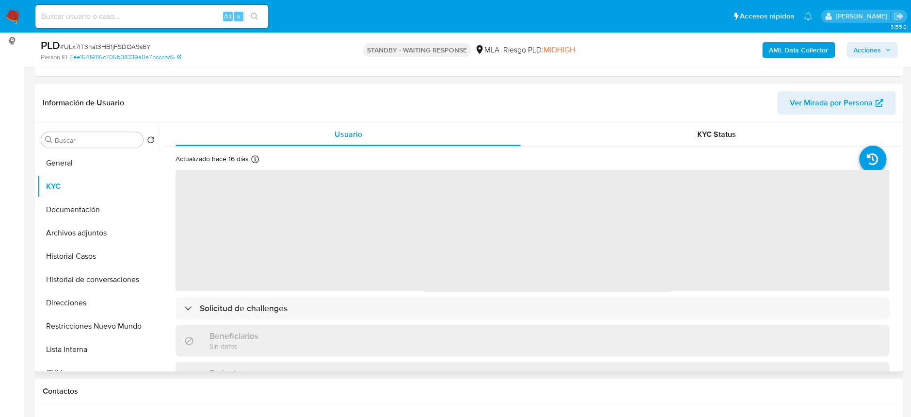
scroll to position [64, 0]
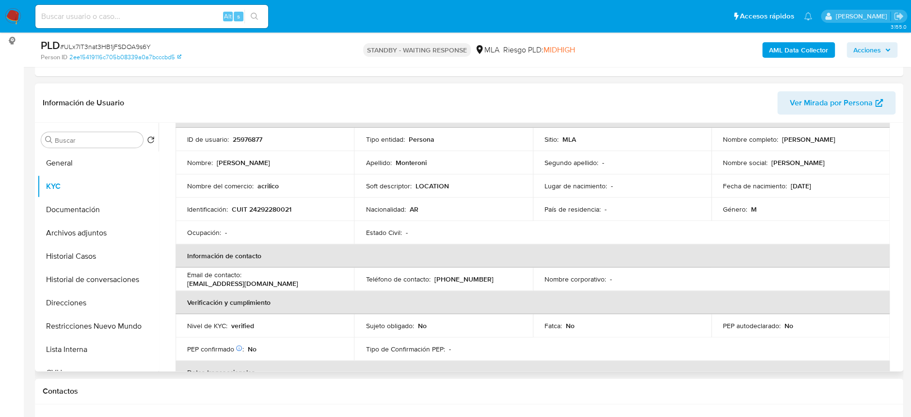
drag, startPoint x: 780, startPoint y: 142, endPoint x: 869, endPoint y: 137, distance: 89.8
click at [869, 137] on div "Nombre completo : [PERSON_NAME]" at bounding box center [800, 139] width 155 height 9
copy p "[PERSON_NAME]"
drag, startPoint x: 187, startPoint y: 282, endPoint x: 651, endPoint y: 35, distance: 526.3
click at [292, 278] on div "Email de contacto : [EMAIL_ADDRESS][DOMAIN_NAME]" at bounding box center [264, 278] width 155 height 17
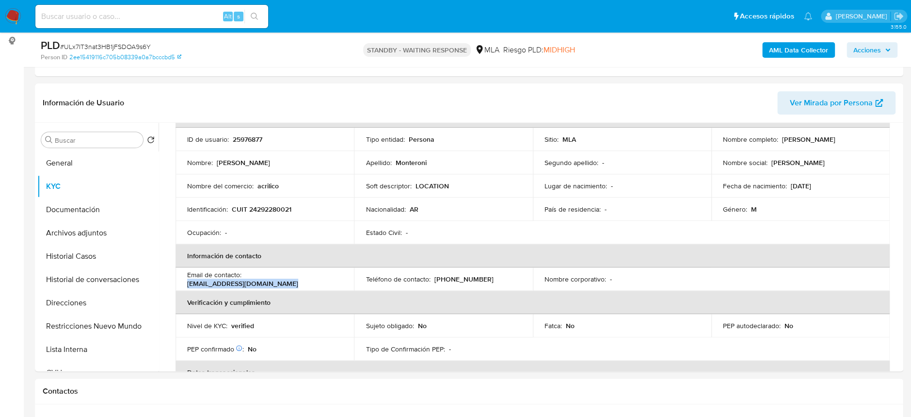
copy p "[EMAIL_ADDRESS][DOMAIN_NAME]"
click at [404, 211] on div "Nacionalidad : AR" at bounding box center [443, 209] width 155 height 9
click at [447, 278] on p "[PHONE_NUMBER]" at bounding box center [463, 278] width 59 height 9
copy p "34283246"
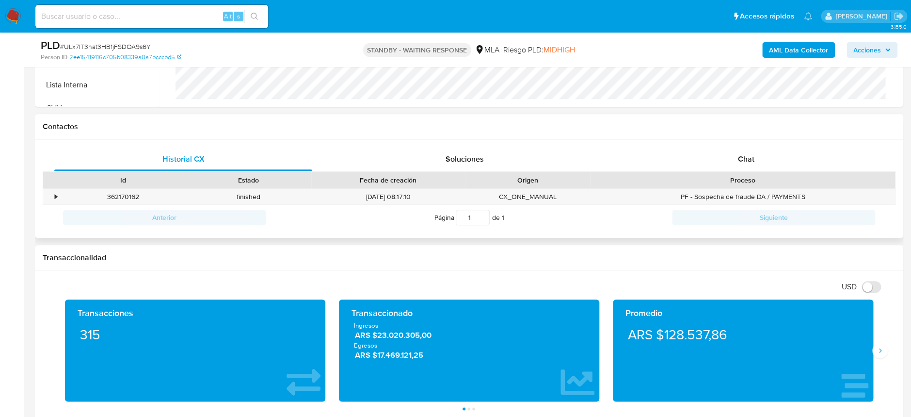
scroll to position [387, 0]
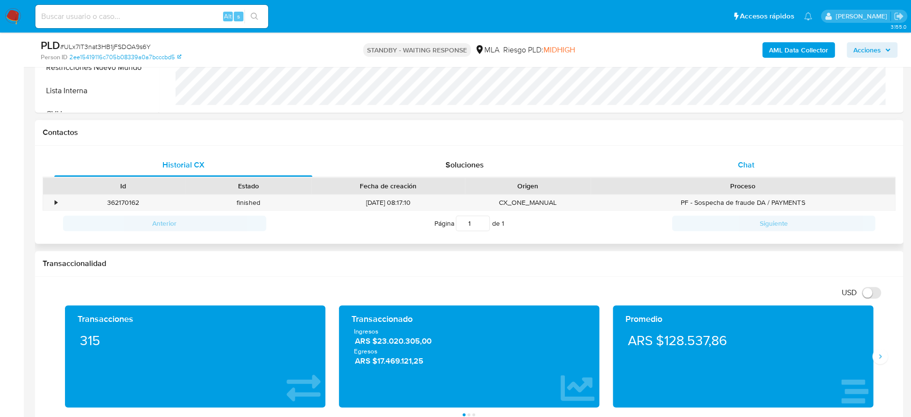
click at [743, 172] on div "Chat" at bounding box center [746, 164] width 258 height 23
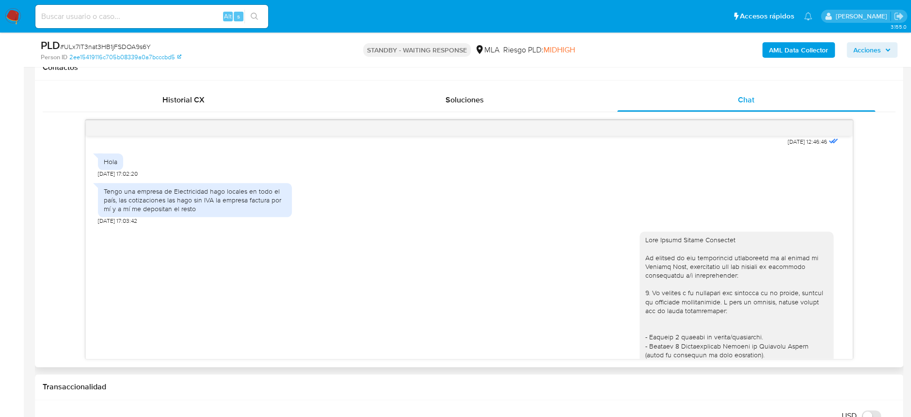
scroll to position [716, 0]
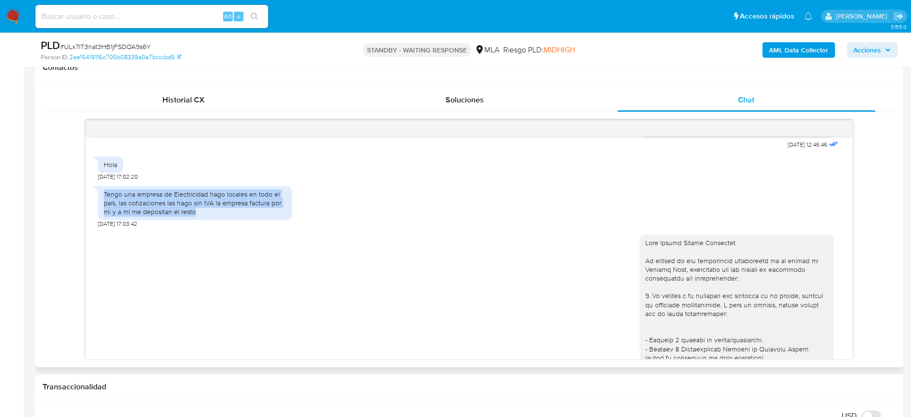
drag, startPoint x: 104, startPoint y: 222, endPoint x: 213, endPoint y: 238, distance: 110.3
click at [213, 216] on div "Tengo una empresa de Electricidad hago locales en todo el país, las cotizacione…" at bounding box center [195, 203] width 182 height 27
copy div "Tengo una empresa de Electricidad hago locales en todo el país, las cotizacione…"
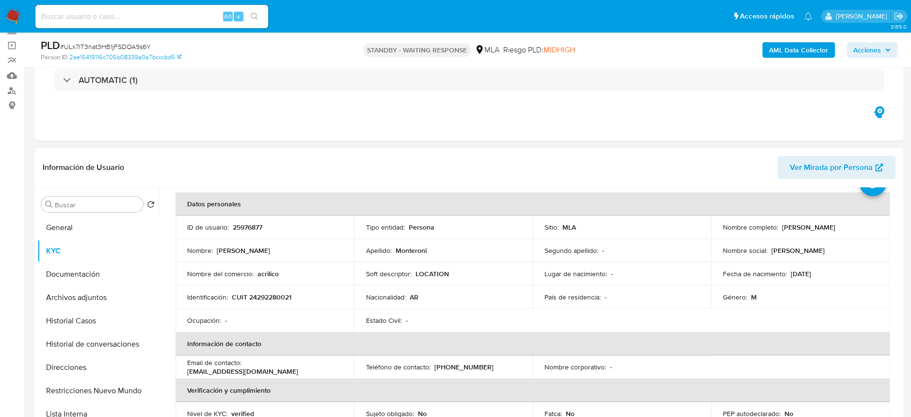
scroll to position [0, 0]
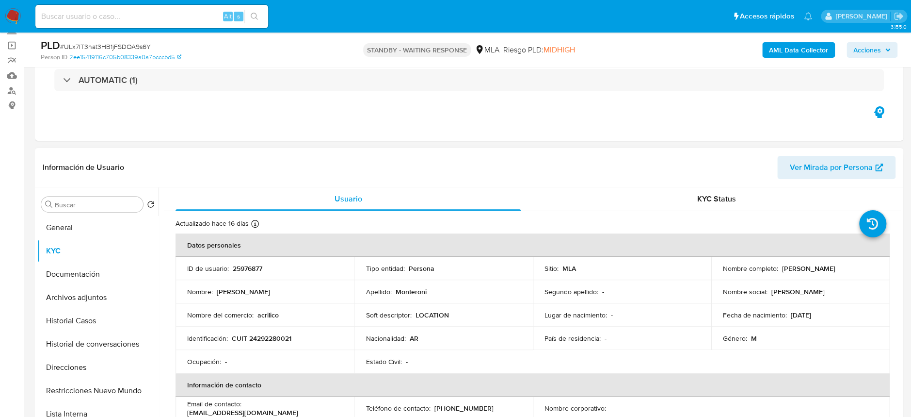
click at [246, 274] on td "ID de usuario : 25976877" at bounding box center [265, 268] width 178 height 23
click at [247, 273] on td "ID de usuario : 25976877" at bounding box center [265, 268] width 178 height 23
click at [243, 261] on td "ID de usuario : 25976877" at bounding box center [265, 268] width 178 height 23
copy p "25976877"
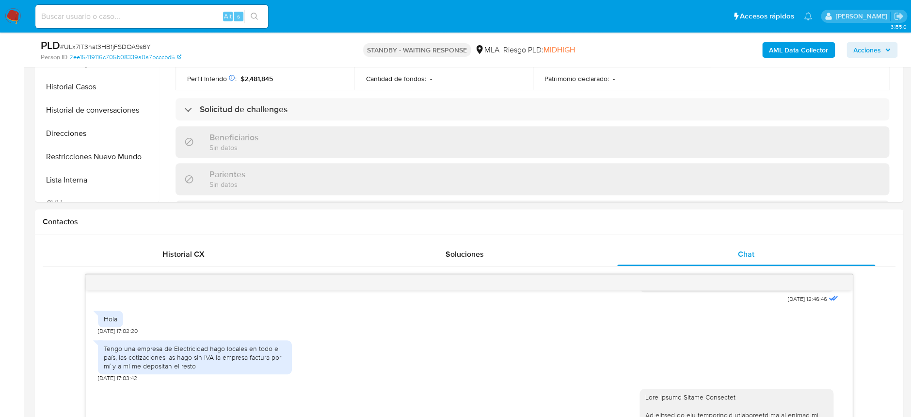
scroll to position [387, 0]
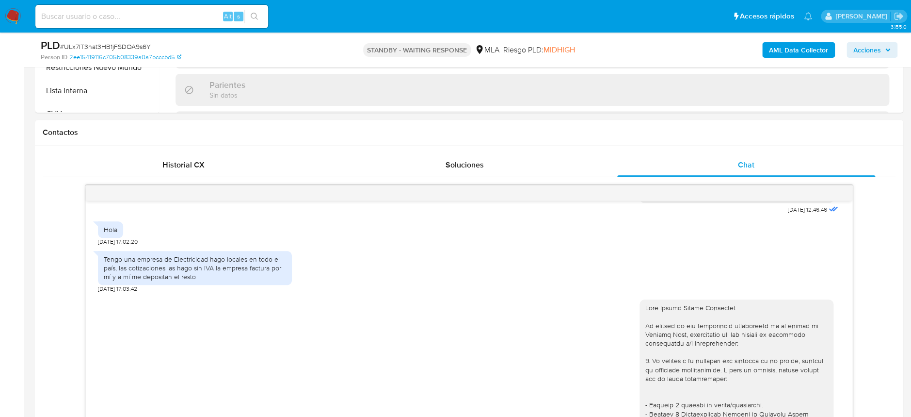
click at [112, 16] on input at bounding box center [151, 16] width 233 height 13
paste input "IKuV3Xt8eV841S43w4u2JWoo"
type input "IKuV3Xt8eV841S43w4u2JWoo"
click at [252, 18] on icon "search-icon" at bounding box center [255, 17] width 8 height 8
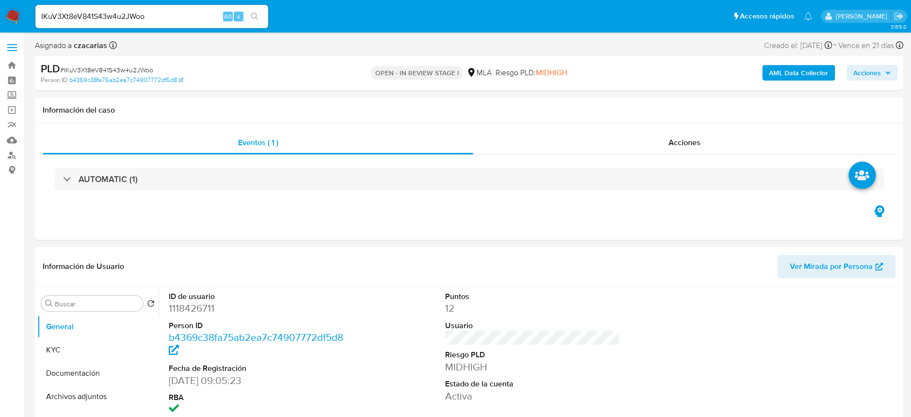
select select "10"
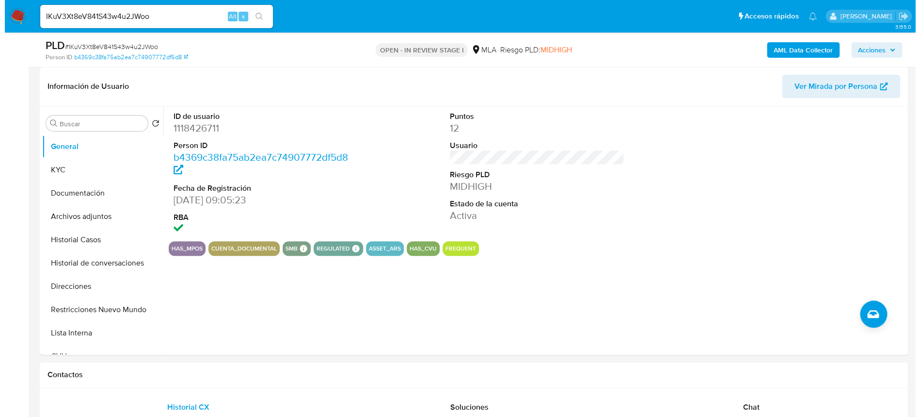
scroll to position [193, 0]
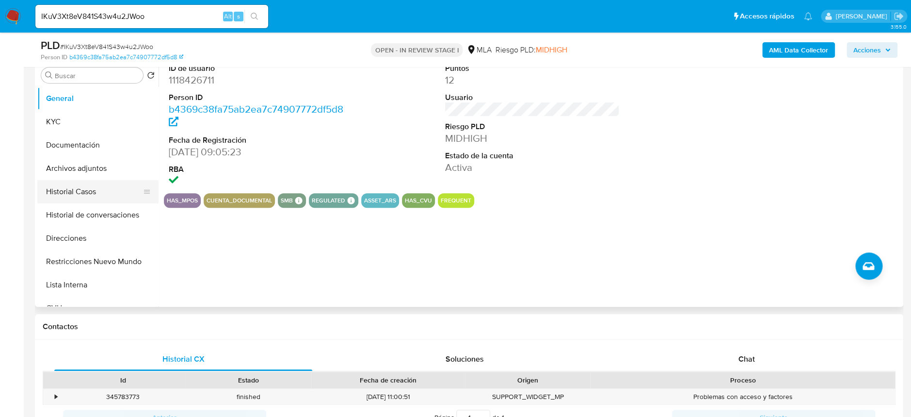
click at [101, 185] on button "Historial Casos" at bounding box center [93, 191] width 113 height 23
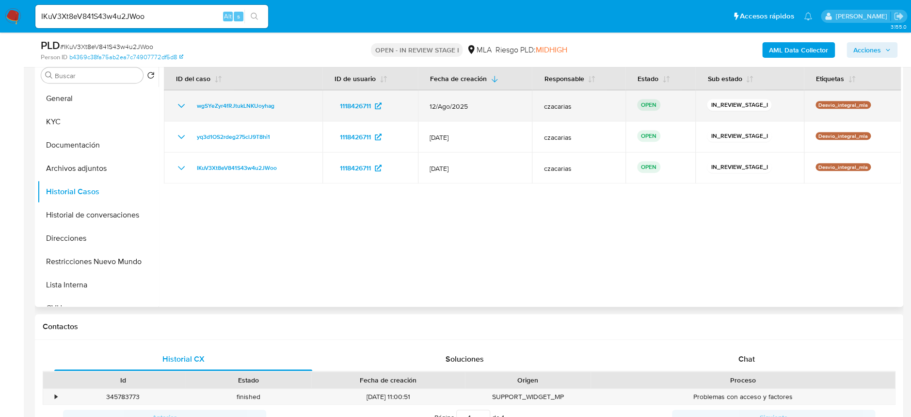
drag, startPoint x: 271, startPoint y: 104, endPoint x: 192, endPoint y: 107, distance: 78.6
click at [192, 107] on div "wgSYeZyr4fRJtukLNKUoyhag" at bounding box center [243, 106] width 135 height 12
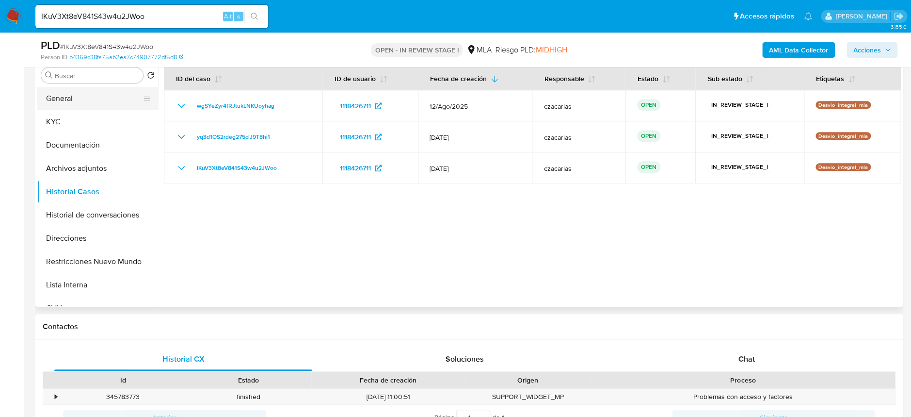
click at [88, 106] on button "General" at bounding box center [93, 98] width 113 height 23
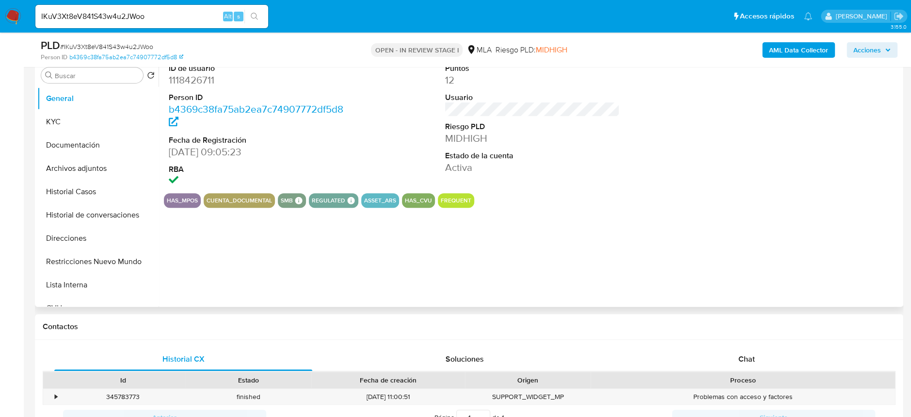
click at [197, 84] on dd "1118426711" at bounding box center [256, 80] width 175 height 14
copy dd "1118426711"
click at [201, 73] on dd "1118426711" at bounding box center [256, 80] width 175 height 14
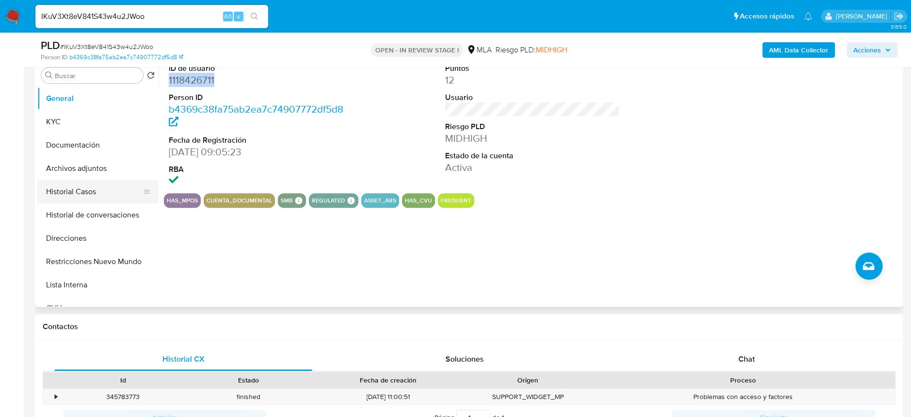
click at [66, 199] on button "Historial Casos" at bounding box center [93, 191] width 113 height 23
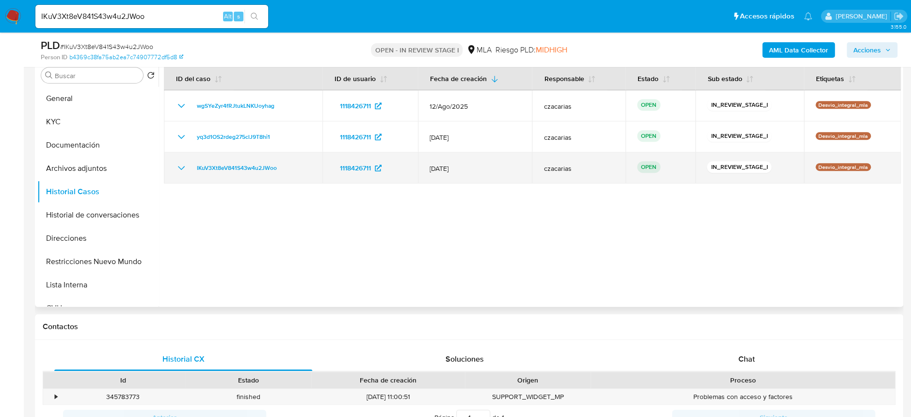
drag, startPoint x: 298, startPoint y: 178, endPoint x: 165, endPoint y: 172, distance: 133.0
click at [165, 172] on td "IKuV3Xt8eV841S43w4u2JWoo" at bounding box center [243, 167] width 159 height 31
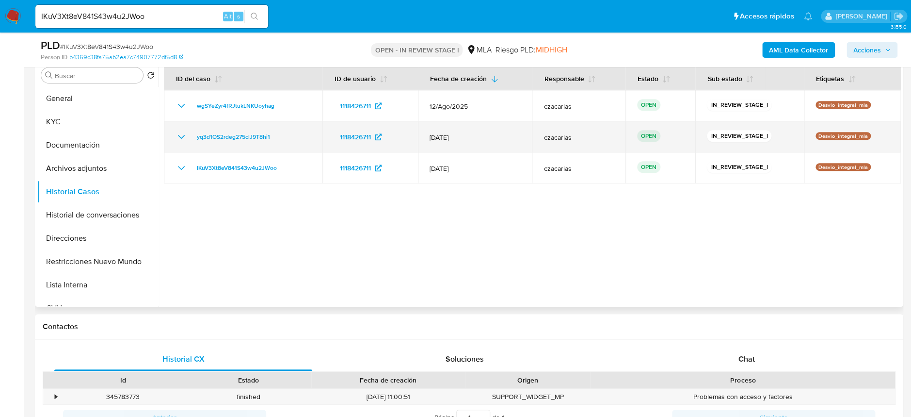
drag, startPoint x: 297, startPoint y: 139, endPoint x: 192, endPoint y: 137, distance: 105.2
click at [192, 137] on div "yq3d1OS2rdeg275clJ9T8hi1" at bounding box center [243, 137] width 135 height 12
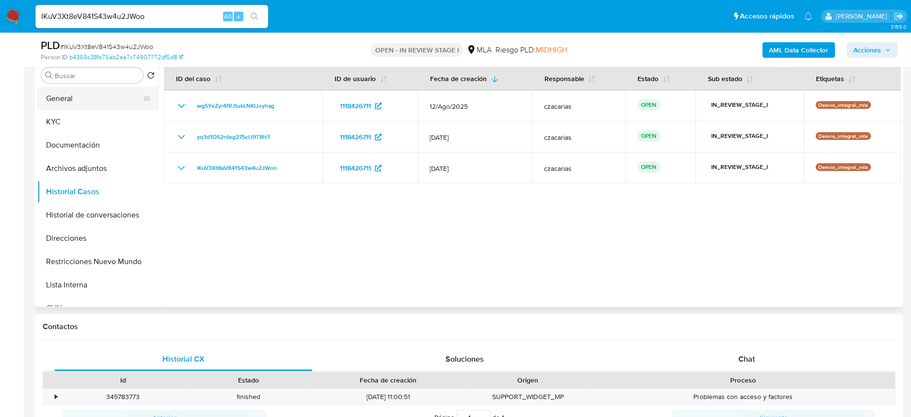
click at [98, 99] on button "General" at bounding box center [93, 98] width 113 height 23
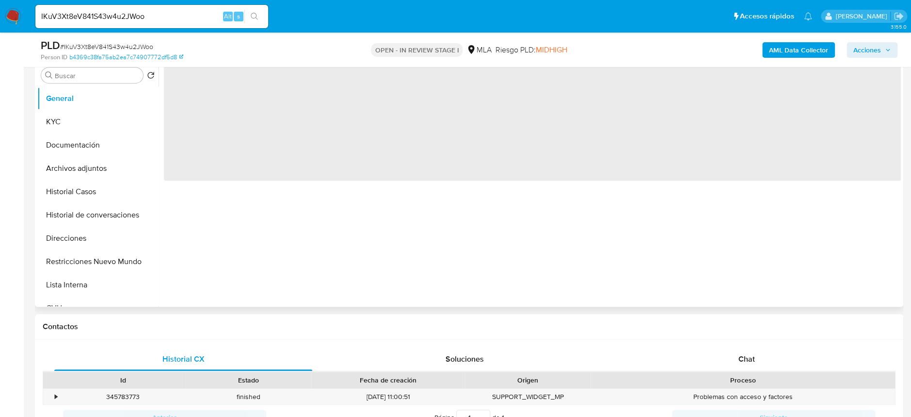
click at [207, 97] on span "‌" at bounding box center [532, 119] width 737 height 121
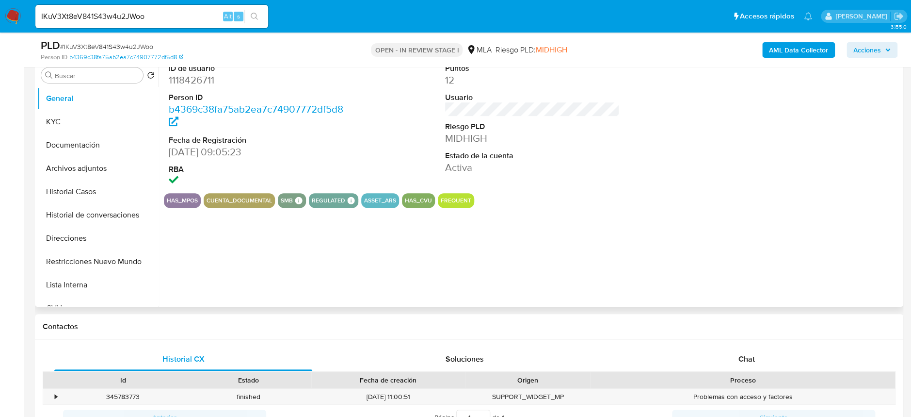
click at [205, 89] on dl "ID de usuario 1118426711 Person ID b4369c38fa75ab2ea7c74907772df5d8 Fecha de Re…" at bounding box center [256, 125] width 175 height 125
click at [205, 87] on dl "ID de usuario 1118426711 Person ID b4369c38fa75ab2ea7c74907772df5d8 Fecha de Re…" at bounding box center [256, 125] width 175 height 125
click at [203, 79] on dd "1118426711" at bounding box center [256, 80] width 175 height 14
click at [203, 78] on dd "1118426711" at bounding box center [256, 80] width 175 height 14
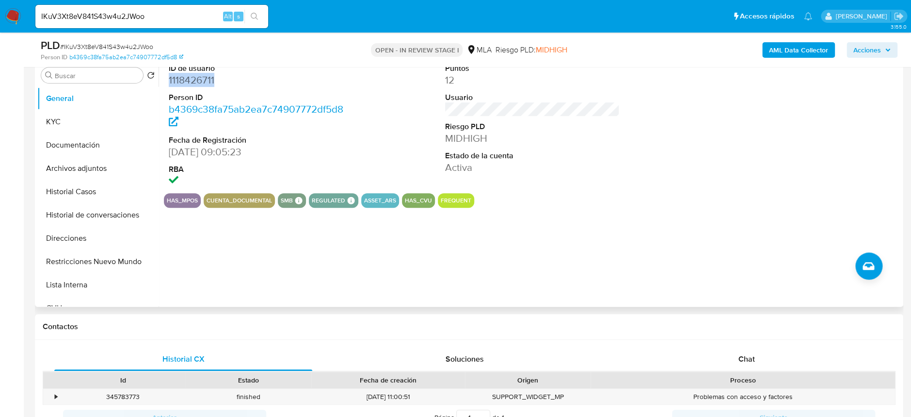
copy dd "1118426711"
click at [130, 46] on span "# IKuV3Xt8eV841S43w4u2JWoo" at bounding box center [106, 47] width 93 height 10
copy span "IKuV3Xt8eV841S43w4u2JWoo"
click at [96, 169] on button "Archivos adjuntos" at bounding box center [93, 168] width 113 height 23
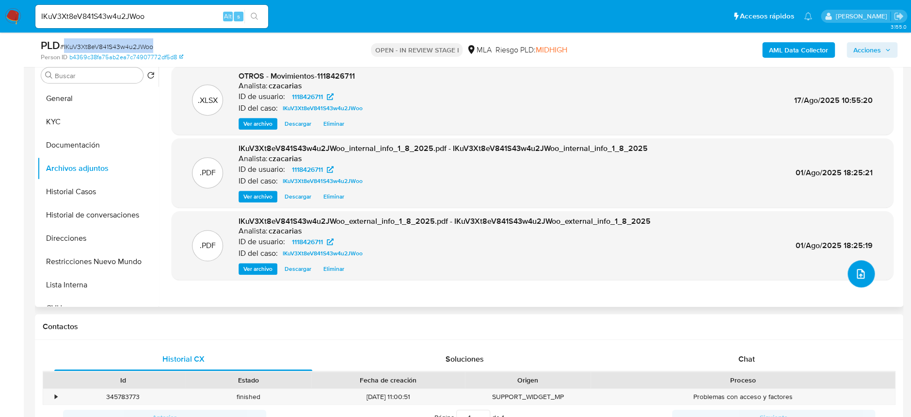
click at [855, 273] on icon "upload-file" at bounding box center [861, 274] width 12 height 12
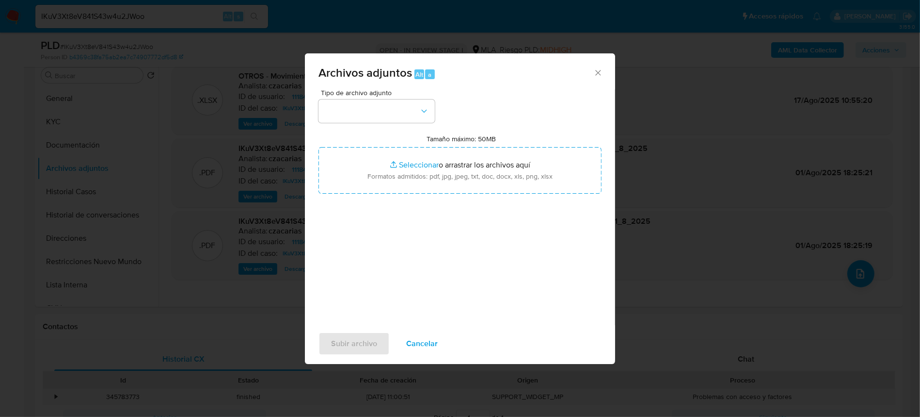
click at [357, 97] on div "Tipo de archivo adjunto" at bounding box center [377, 105] width 116 height 33
click at [360, 104] on button "button" at bounding box center [377, 110] width 116 height 23
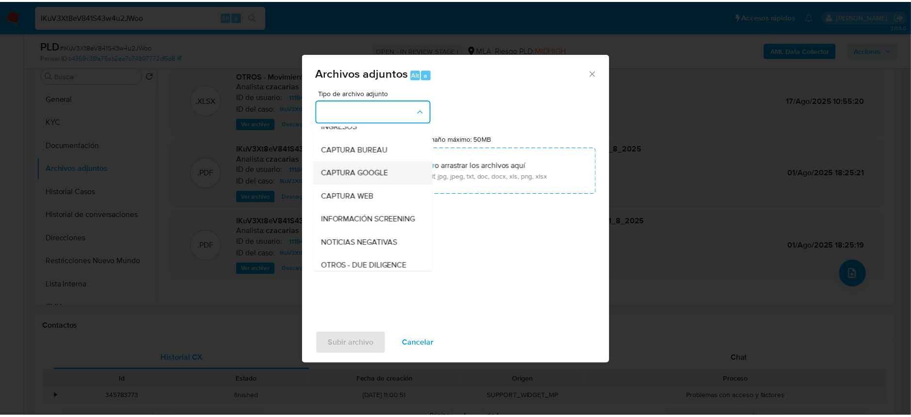
scroll to position [64, 0]
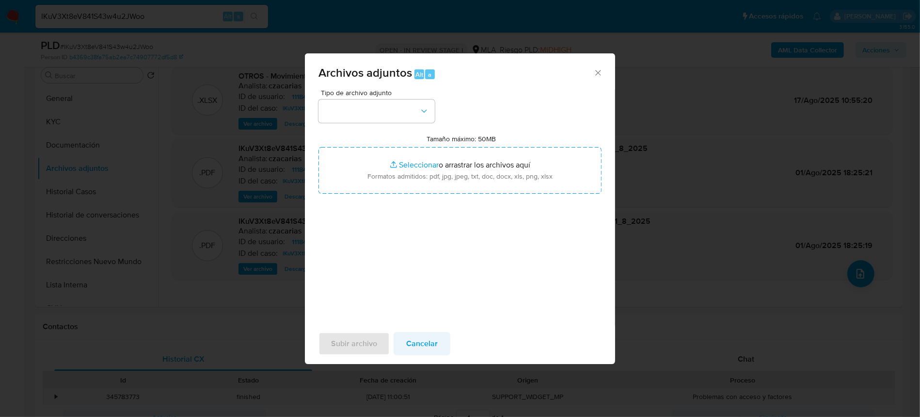
click at [429, 342] on span "Cancelar" at bounding box center [422, 343] width 32 height 21
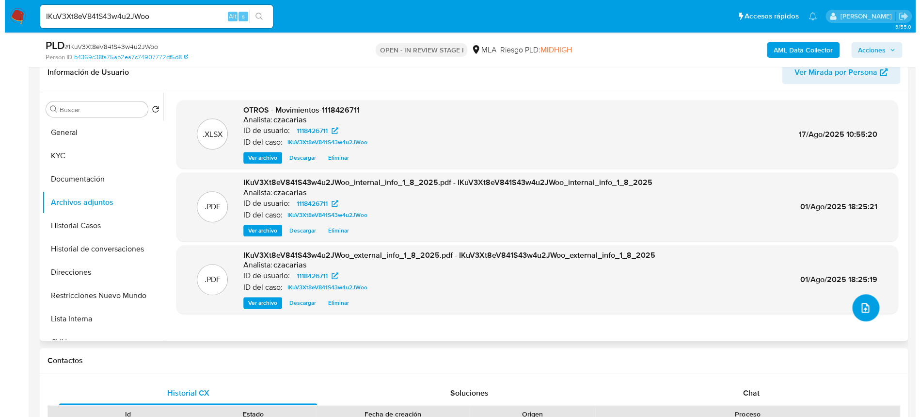
scroll to position [129, 0]
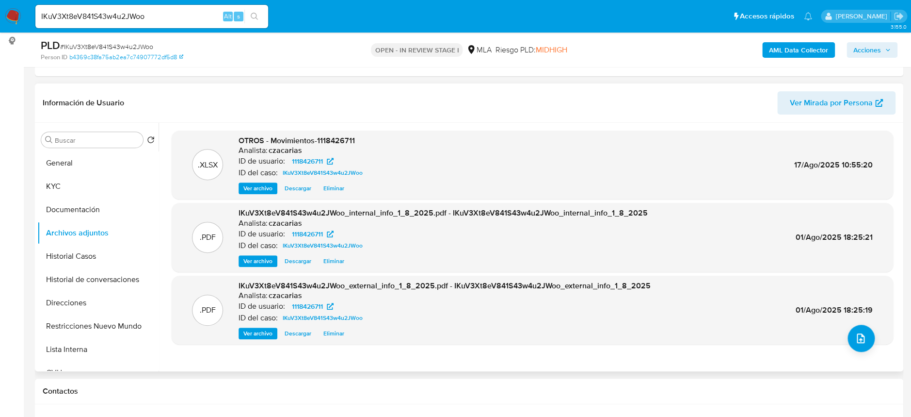
click at [335, 188] on span "Eliminar" at bounding box center [333, 188] width 21 height 10
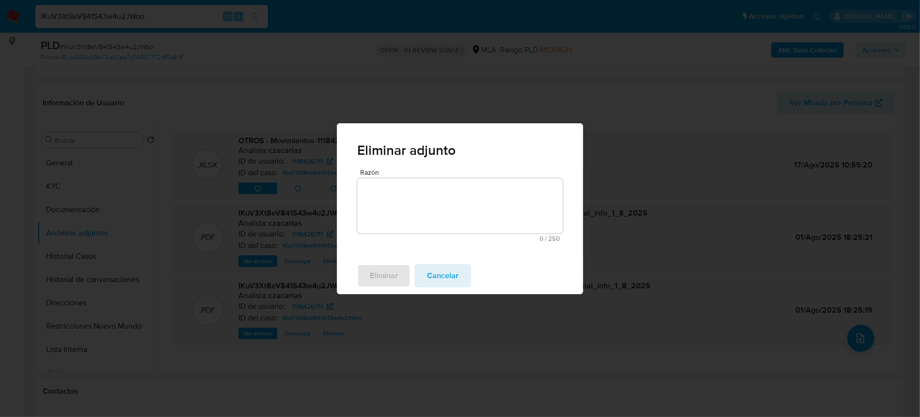
click at [403, 182] on textarea "Razón" at bounding box center [460, 205] width 206 height 55
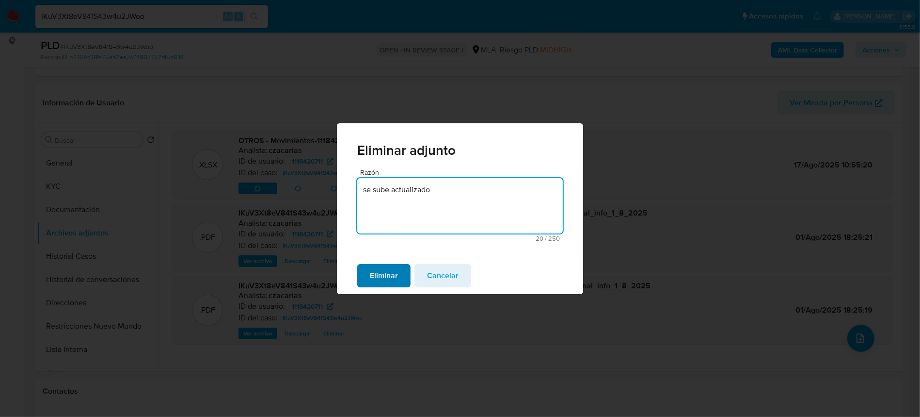
type textarea "se sube actualizado"
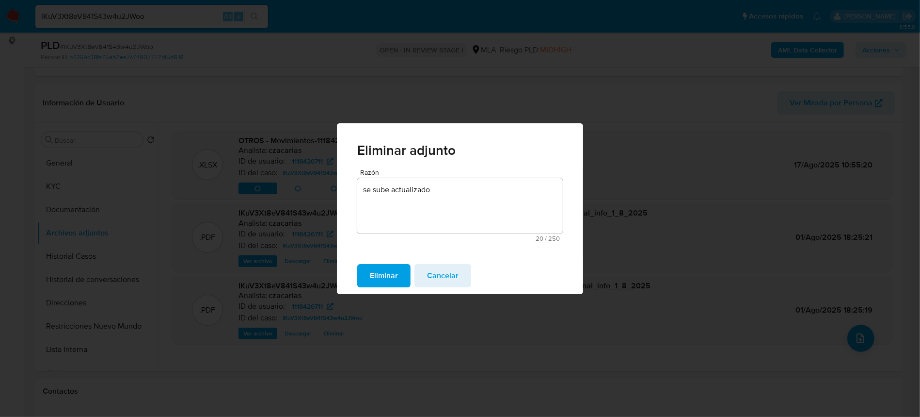
click at [382, 279] on span "Eliminar" at bounding box center [384, 275] width 28 height 21
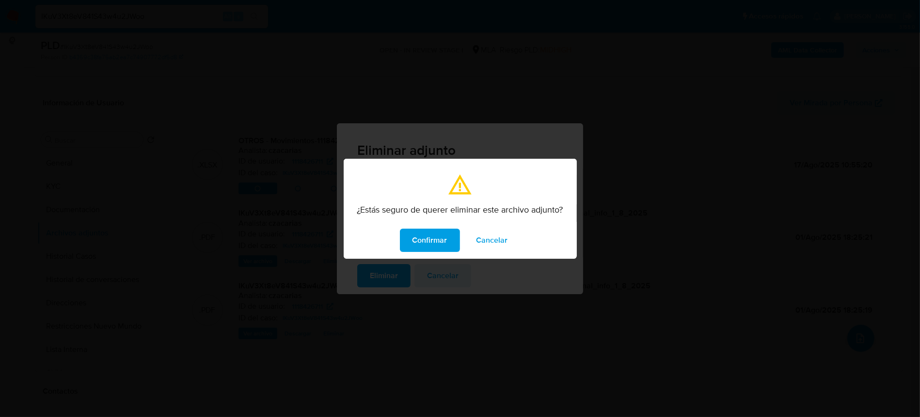
click at [445, 250] on span "Confirmar" at bounding box center [430, 239] width 35 height 21
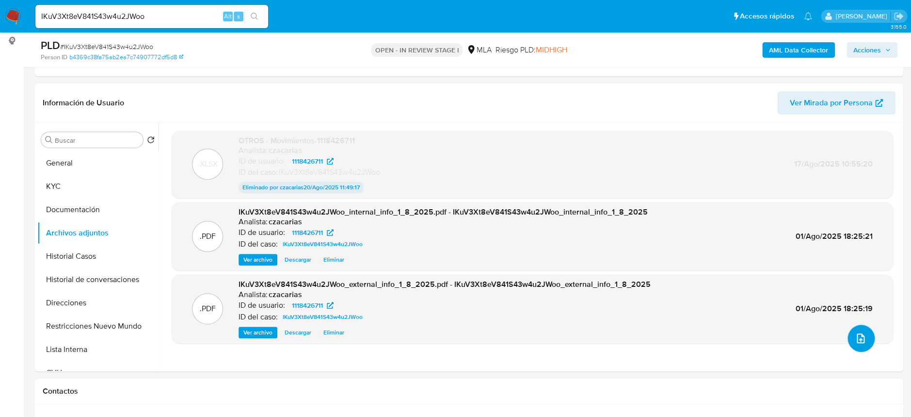
click at [857, 336] on icon "upload-file" at bounding box center [861, 338] width 8 height 10
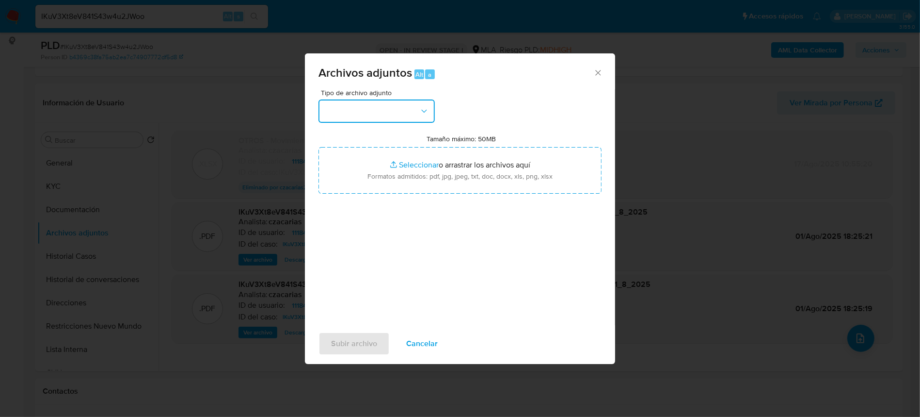
click at [389, 113] on button "button" at bounding box center [377, 110] width 116 height 23
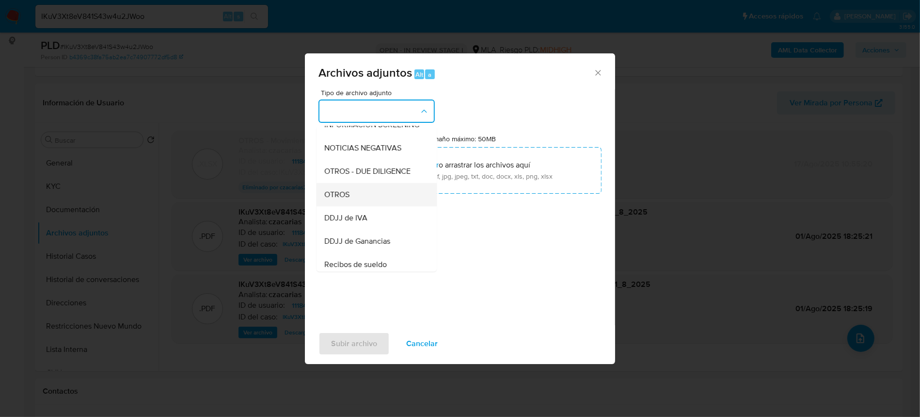
click at [358, 206] on div "OTROS" at bounding box center [373, 194] width 99 height 23
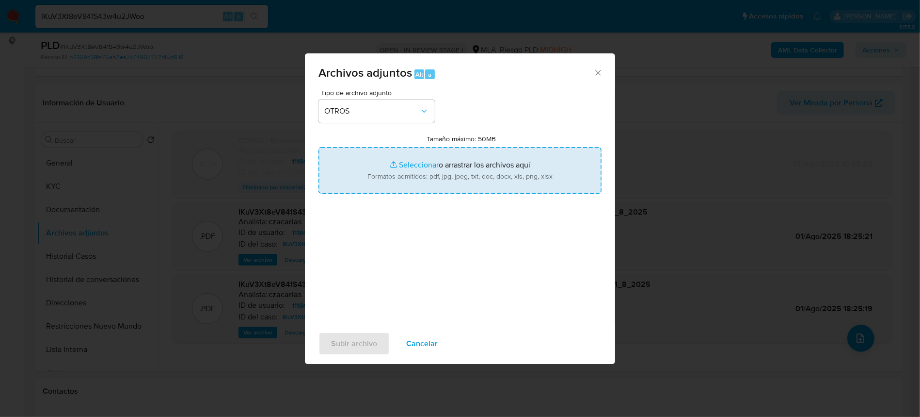
type input "C:\fakepath\Movimientos-1118426711 hasta julio.xlsx"
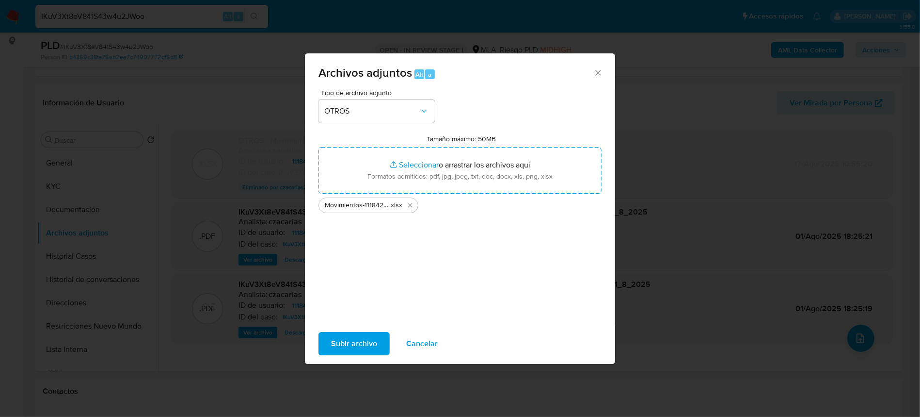
click at [321, 327] on div "Subir archivo Cancelar" at bounding box center [460, 343] width 310 height 37
click at [331, 333] on button "Subir archivo" at bounding box center [354, 343] width 71 height 23
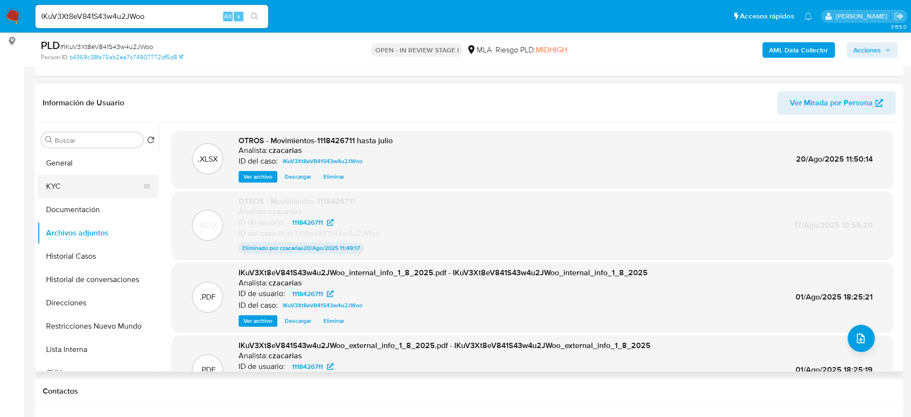
click at [82, 187] on button "KYC" at bounding box center [93, 186] width 113 height 23
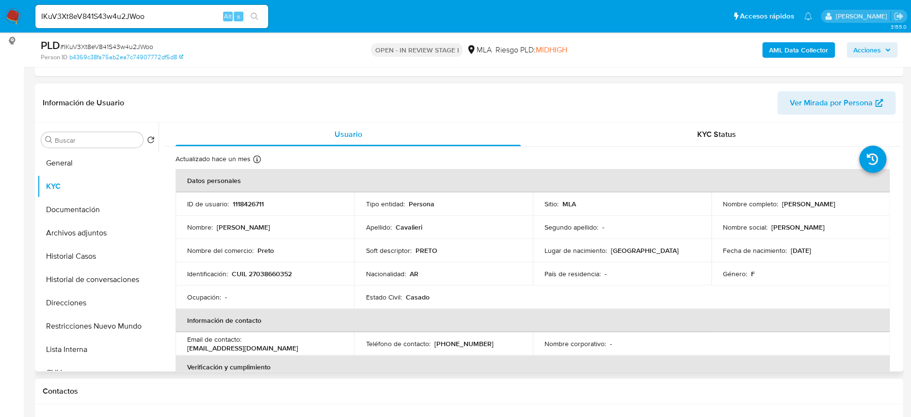
click at [270, 271] on p "CUIL 27038660352" at bounding box center [262, 273] width 60 height 9
copy p "27038660352"
drag, startPoint x: 282, startPoint y: 265, endPoint x: 281, endPoint y: 271, distance: 6.4
click at [282, 266] on td "Identificación : CUIL 27038660352" at bounding box center [265, 273] width 178 height 23
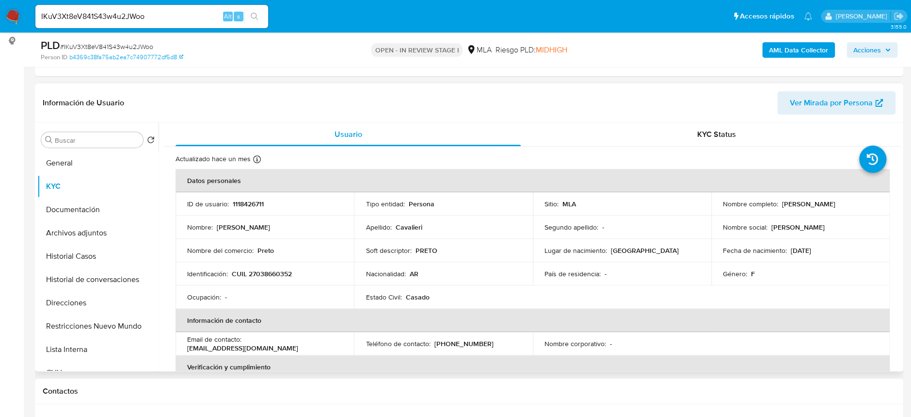
click at [278, 276] on p "CUIL 27038660352" at bounding box center [262, 273] width 60 height 9
copy p "27038660352"
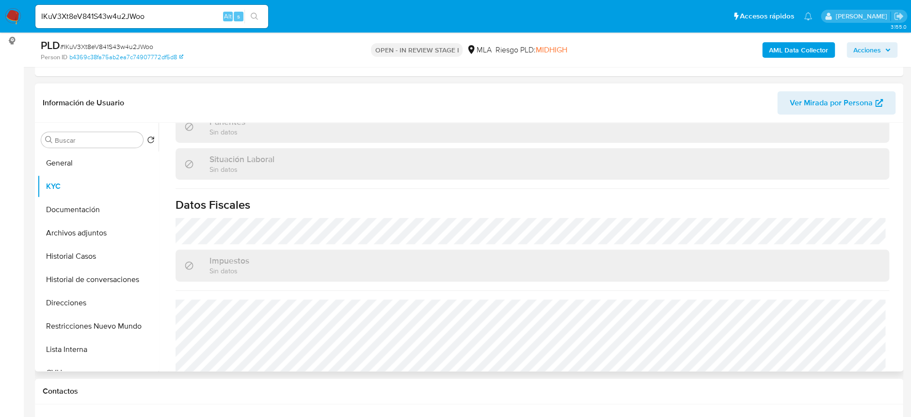
scroll to position [492, 0]
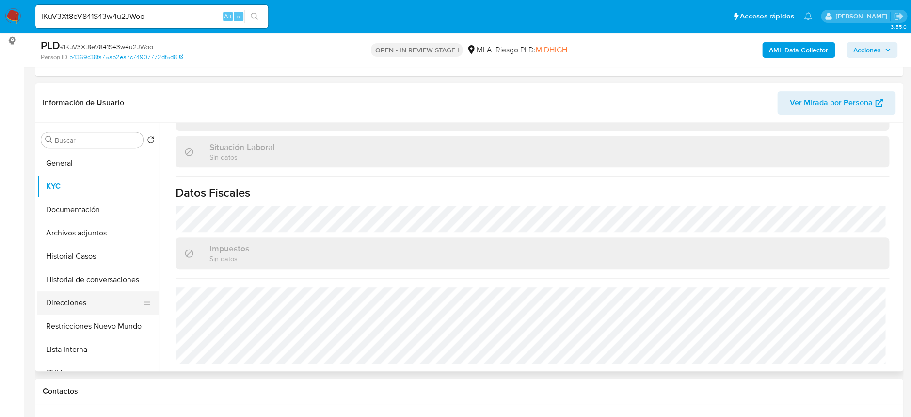
click at [84, 301] on button "Direcciones" at bounding box center [93, 302] width 113 height 23
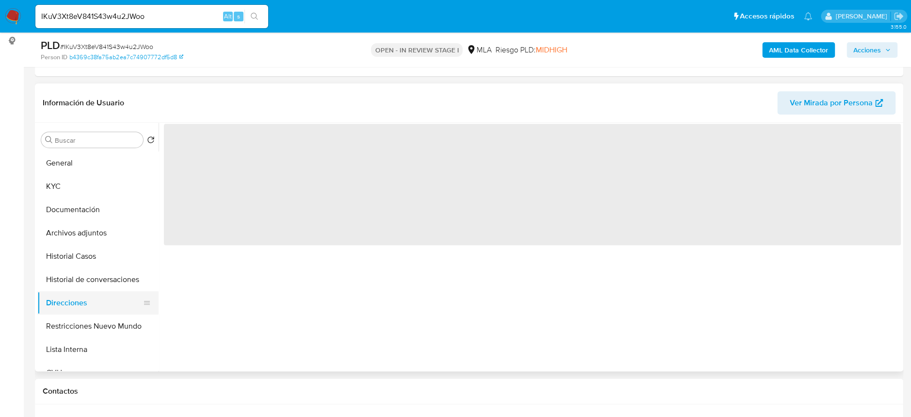
scroll to position [0, 0]
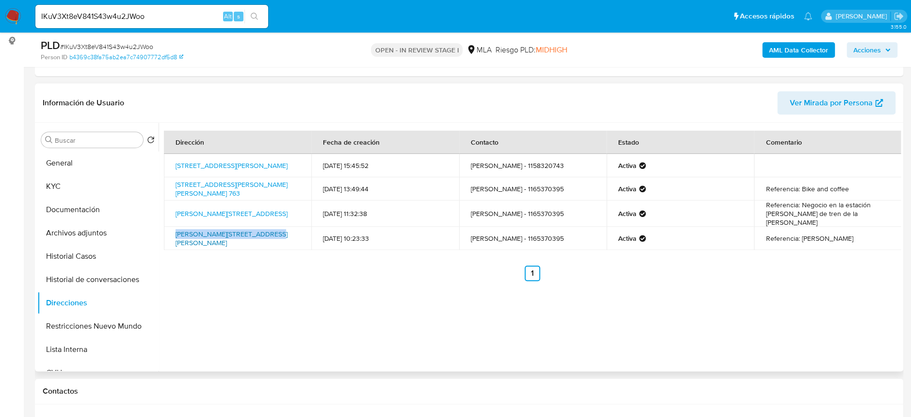
drag, startPoint x: 173, startPoint y: 229, endPoint x: 263, endPoint y: 233, distance: 90.8
click at [263, 233] on td "Cosme Beccar 216, San Isidro, Buenos Aires, 1642, Argentina 216" at bounding box center [237, 237] width 147 height 23
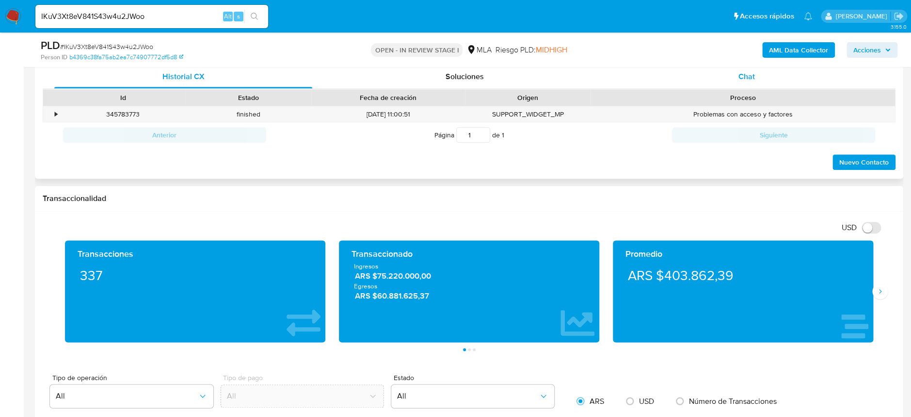
scroll to position [387, 0]
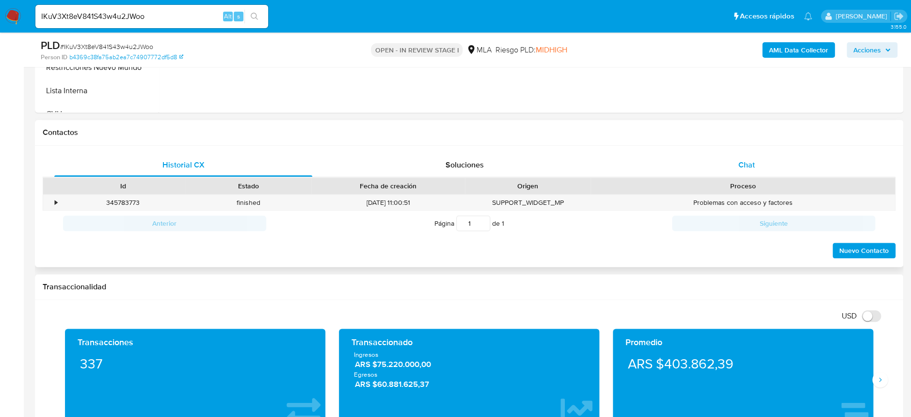
click at [735, 157] on div "Chat" at bounding box center [746, 164] width 258 height 23
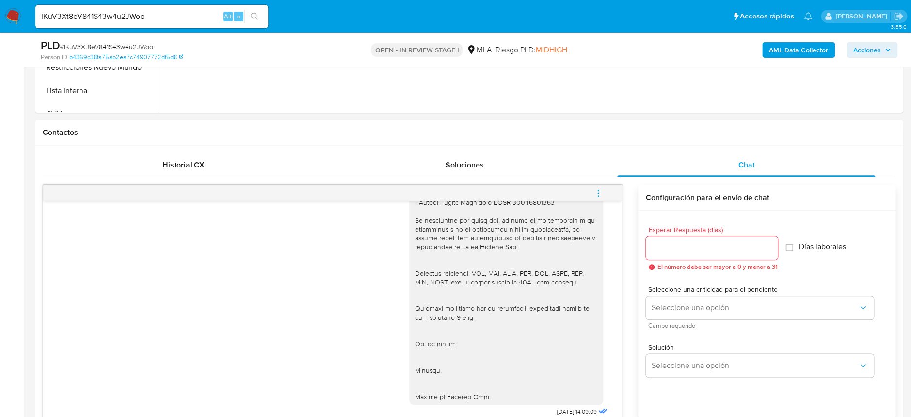
scroll to position [2063, 0]
click at [602, 195] on icon "menu-action" at bounding box center [598, 193] width 9 height 9
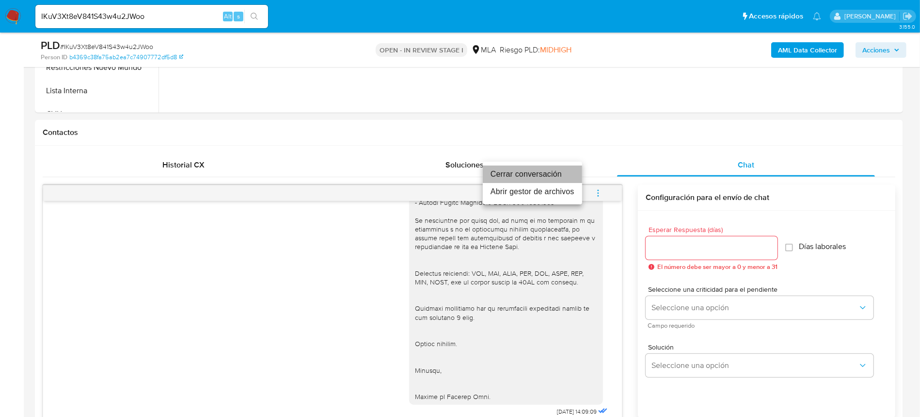
click at [547, 171] on li "Cerrar conversación" at bounding box center [532, 173] width 99 height 17
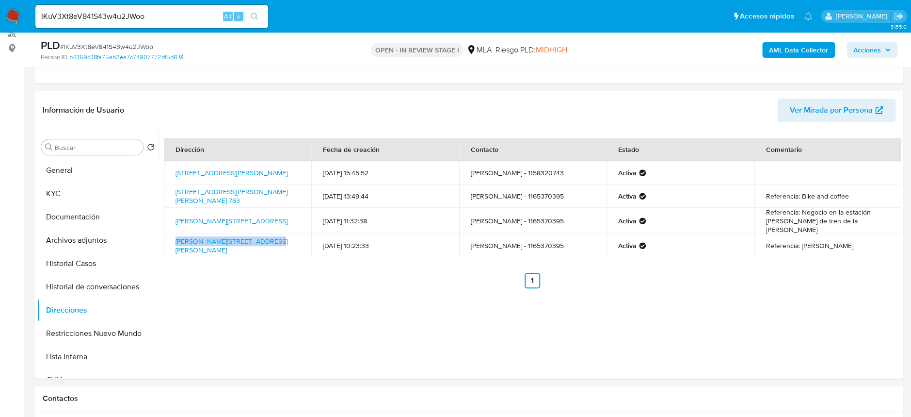
scroll to position [0, 0]
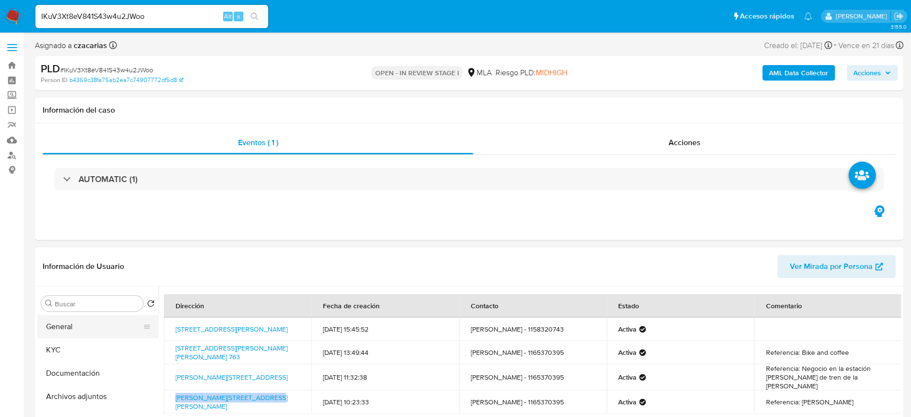
click at [67, 328] on button "General" at bounding box center [93, 326] width 113 height 23
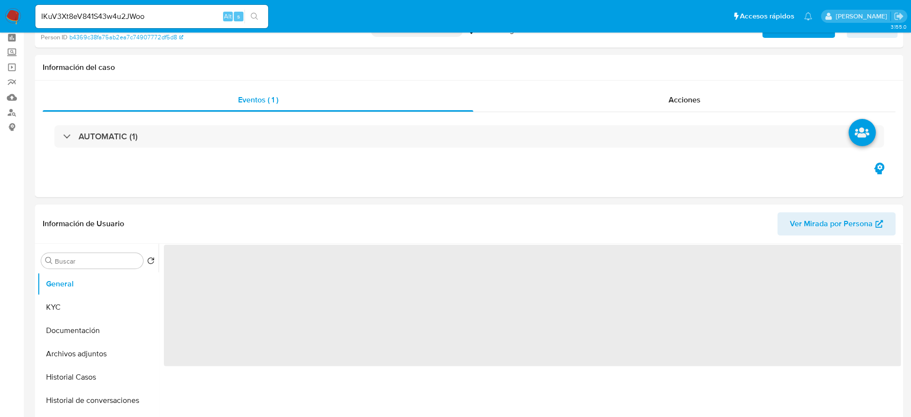
scroll to position [64, 0]
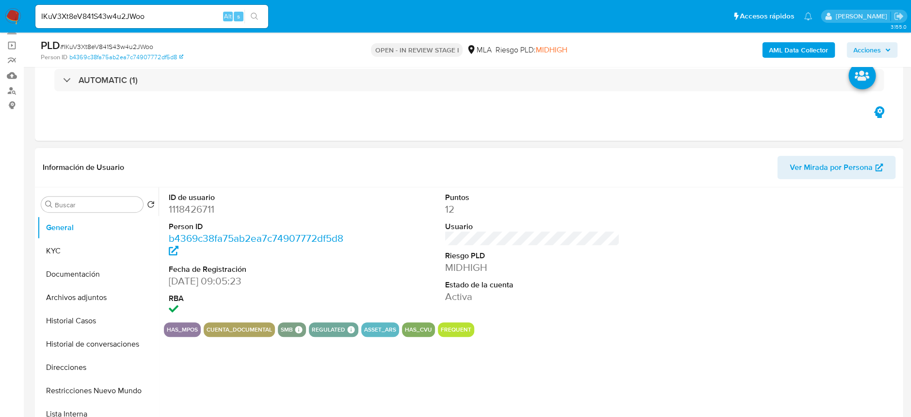
click at [185, 209] on dd "1118426711" at bounding box center [256, 209] width 175 height 14
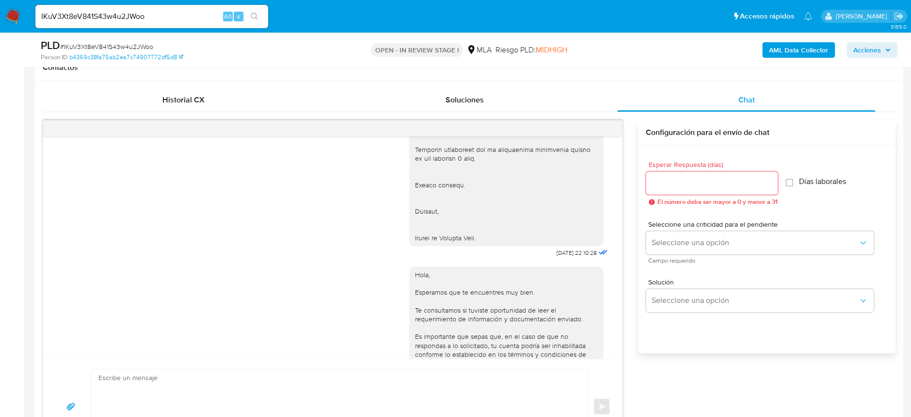
scroll to position [1293, 0]
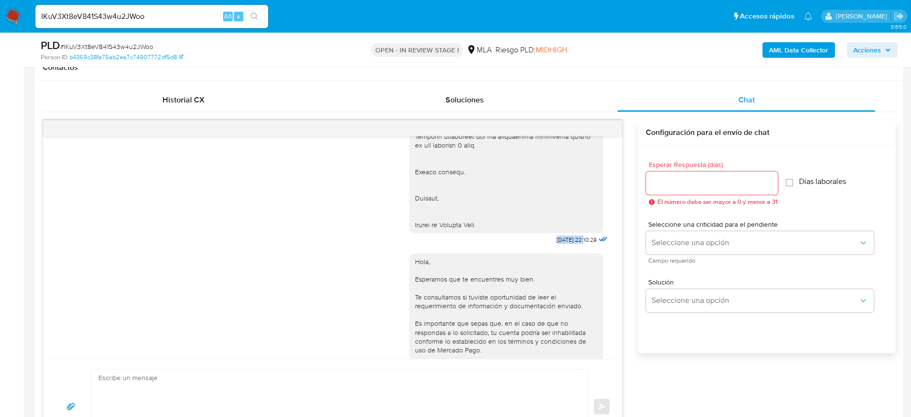
drag, startPoint x: 534, startPoint y: 299, endPoint x: 563, endPoint y: 300, distance: 29.1
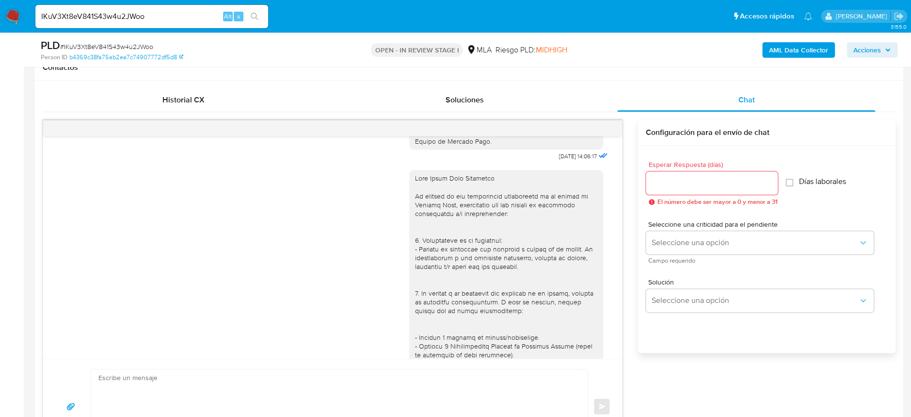
scroll to position [1551, 0]
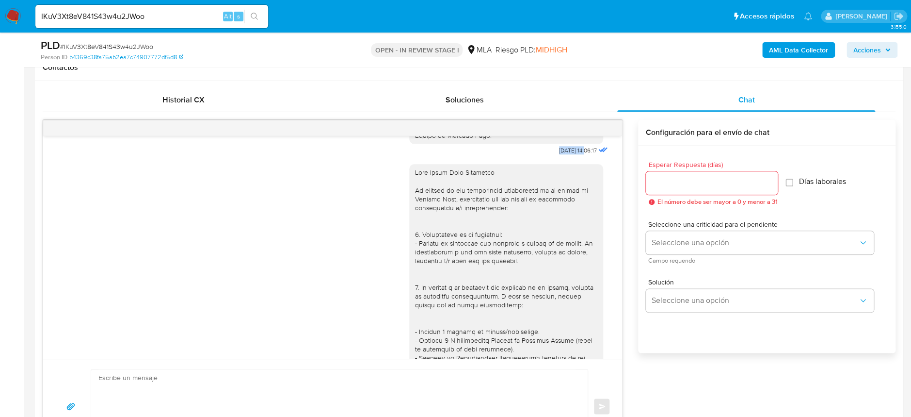
drag, startPoint x: 536, startPoint y: 209, endPoint x: 565, endPoint y: 213, distance: 29.4
click at [565, 157] on div "Hola, Esperamos que te encuentres muy bien. Te consultamos si tuviste oportunid…" at bounding box center [509, 72] width 201 height 169
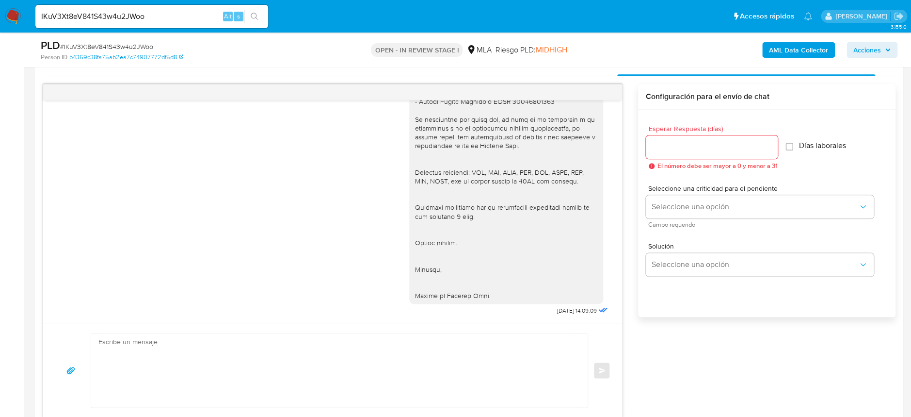
scroll to position [517, 0]
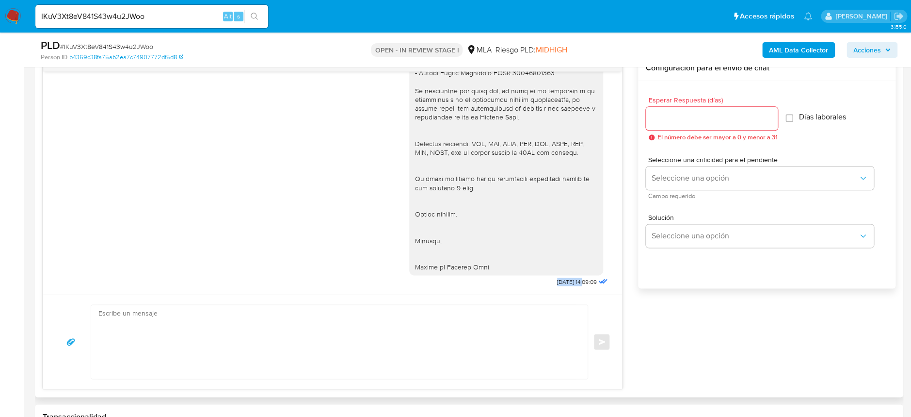
drag, startPoint x: 534, startPoint y: 282, endPoint x: 564, endPoint y: 281, distance: 30.1
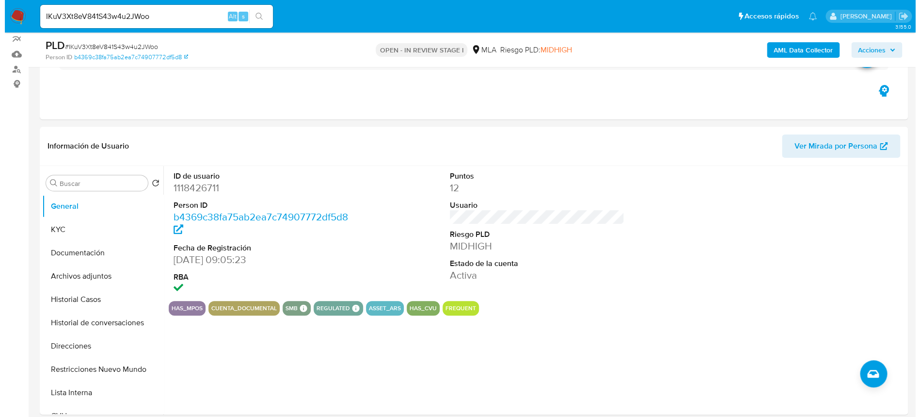
scroll to position [64, 0]
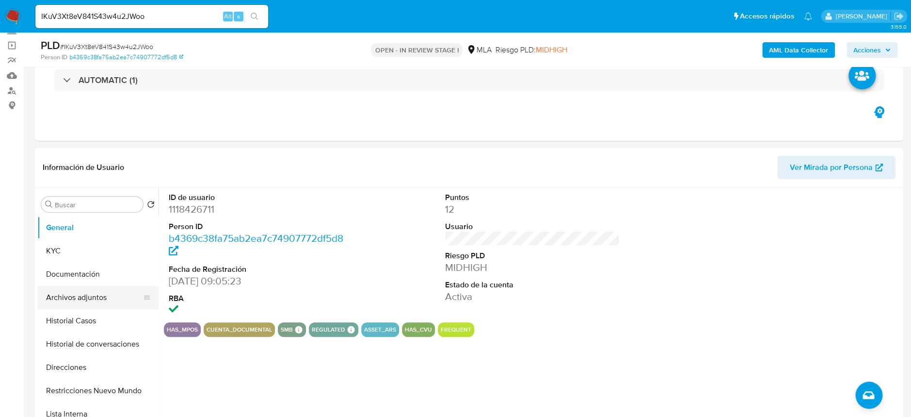
click at [80, 298] on button "Archivos adjuntos" at bounding box center [93, 297] width 113 height 23
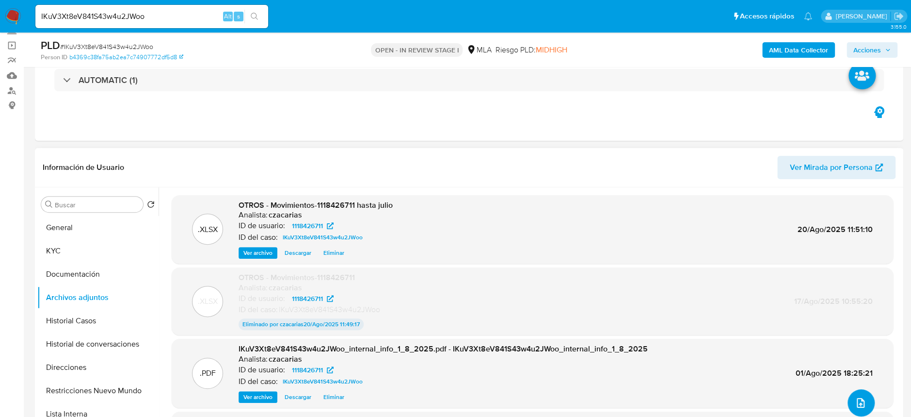
click at [856, 403] on icon "upload-file" at bounding box center [861, 403] width 12 height 12
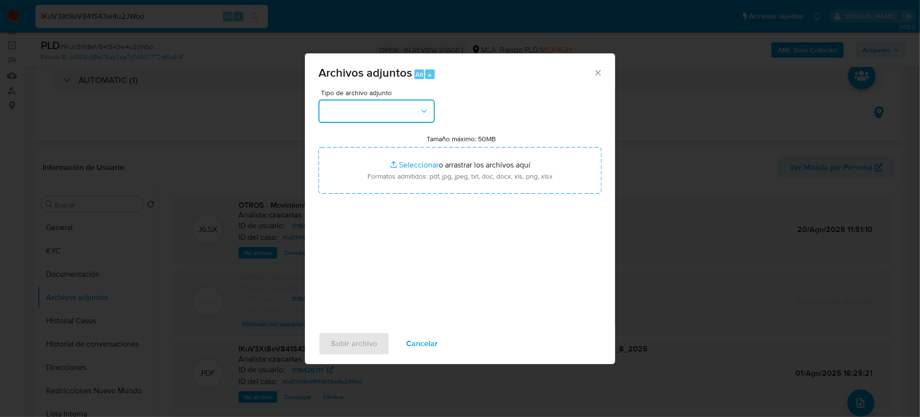
click at [390, 115] on button "button" at bounding box center [377, 110] width 116 height 23
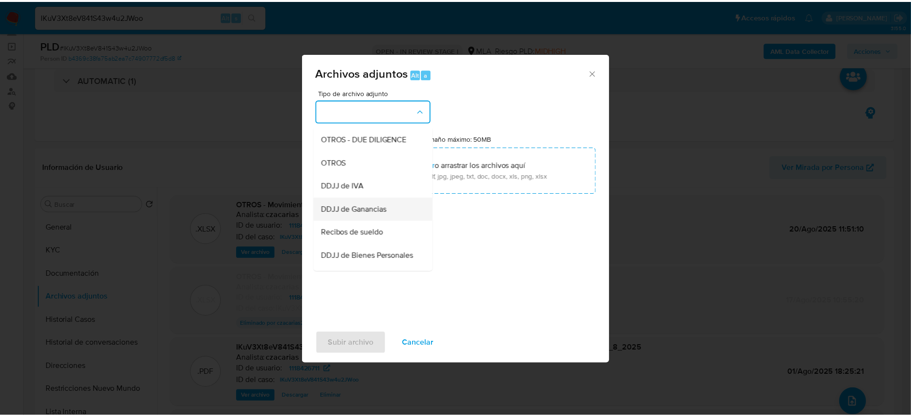
scroll to position [193, 0]
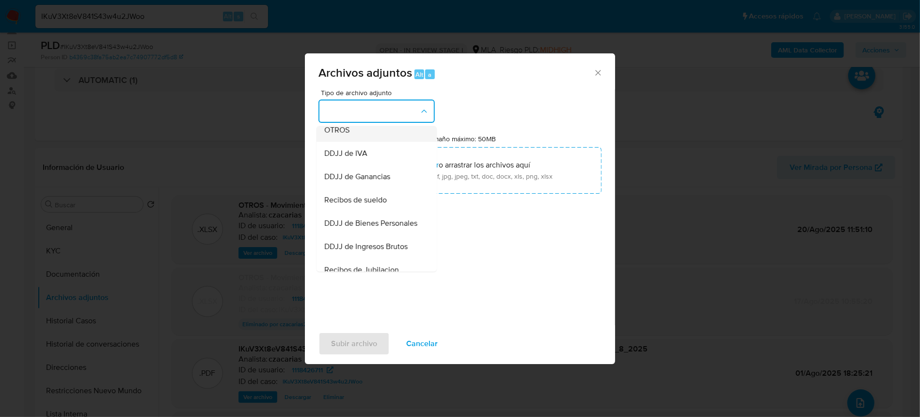
click at [365, 136] on div "OTROS" at bounding box center [373, 129] width 99 height 23
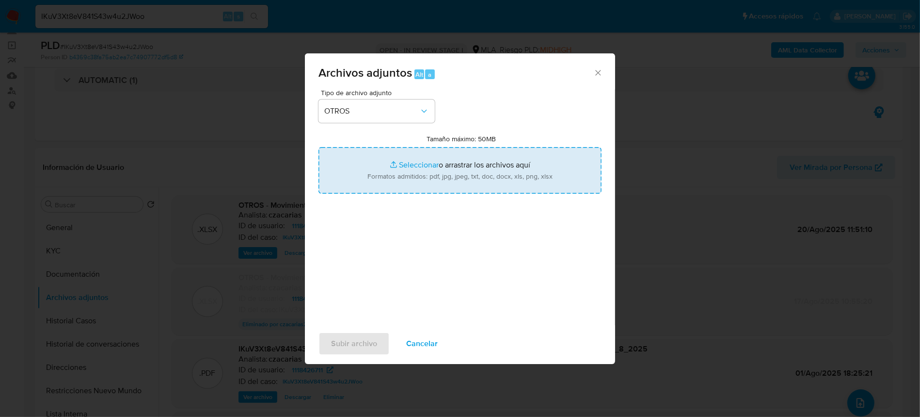
type input "C:\fakepath\Caselog wgSYeZyr4fRJtukLNKUoyhag_2025_08_20_09_54_52.docx"
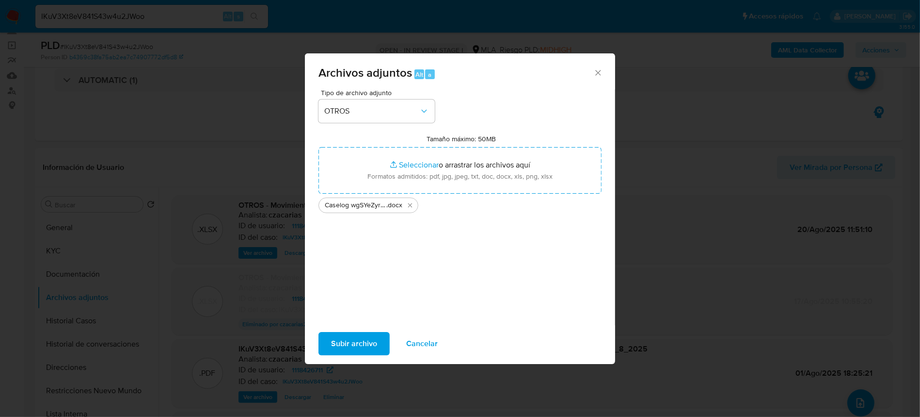
click at [361, 341] on span "Subir archivo" at bounding box center [354, 343] width 46 height 21
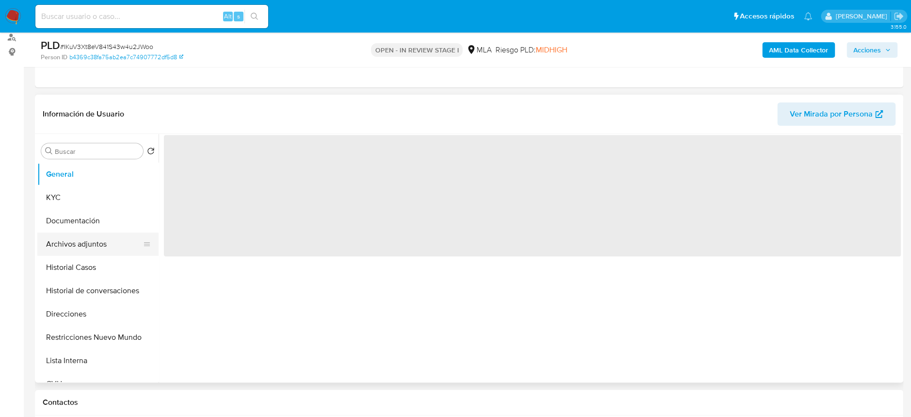
scroll to position [129, 0]
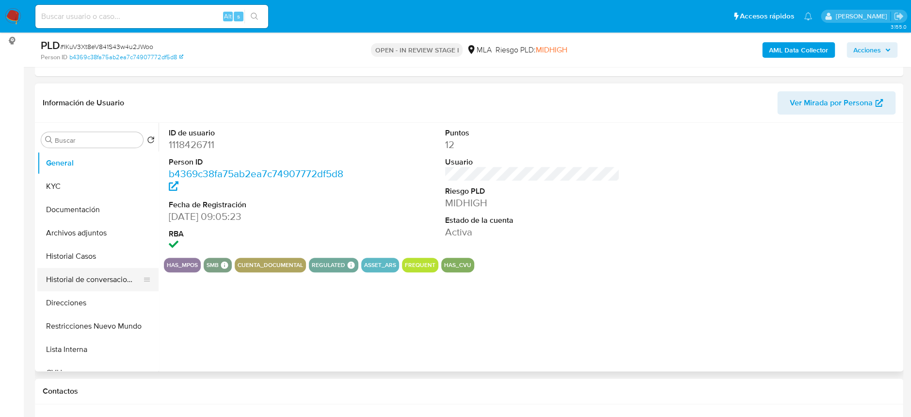
click at [82, 283] on button "Historial de conversaciones" at bounding box center [93, 279] width 113 height 23
select select "10"
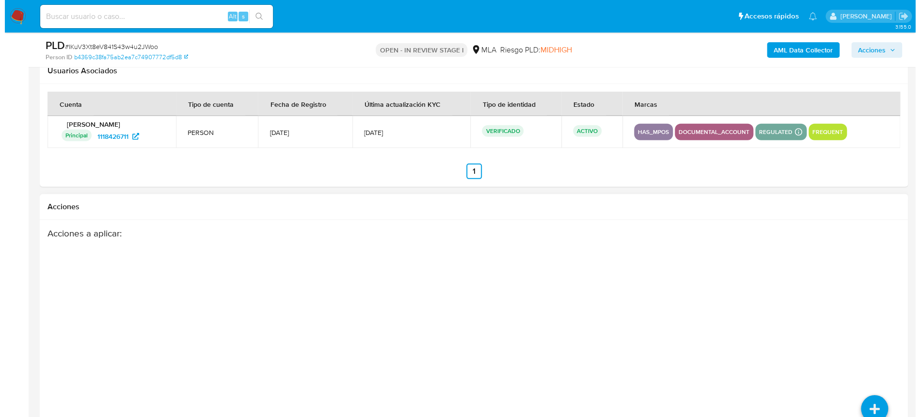
scroll to position [1444, 0]
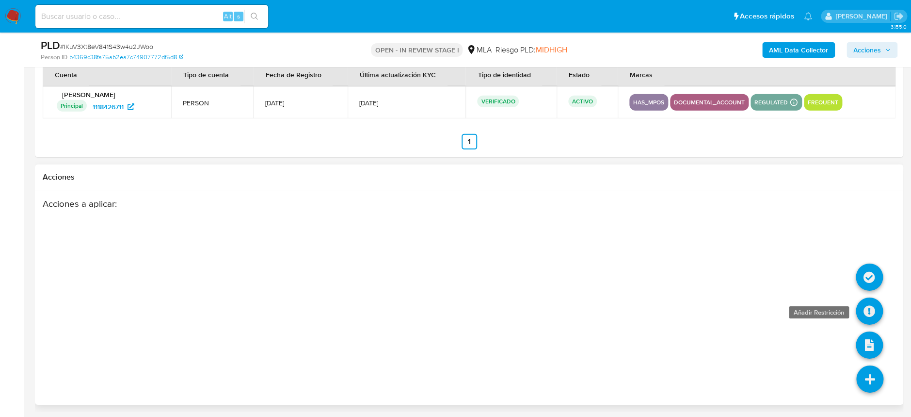
click at [875, 308] on icon at bounding box center [869, 310] width 27 height 27
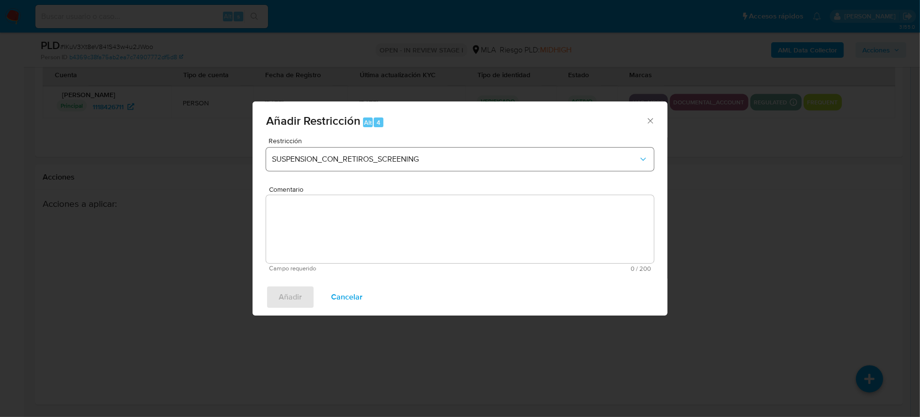
drag, startPoint x: 481, startPoint y: 175, endPoint x: 482, endPoint y: 161, distance: 14.1
click at [482, 168] on div "Restricción SUSPENSION_CON_RETIROS_SCREENING" at bounding box center [460, 160] width 388 height 46
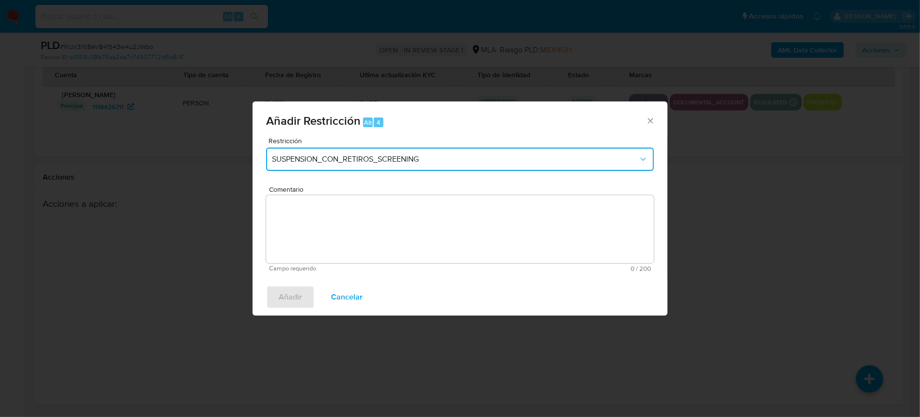
click at [482, 161] on span "SUSPENSION_CON_RETIROS_SCREENING" at bounding box center [455, 159] width 367 height 10
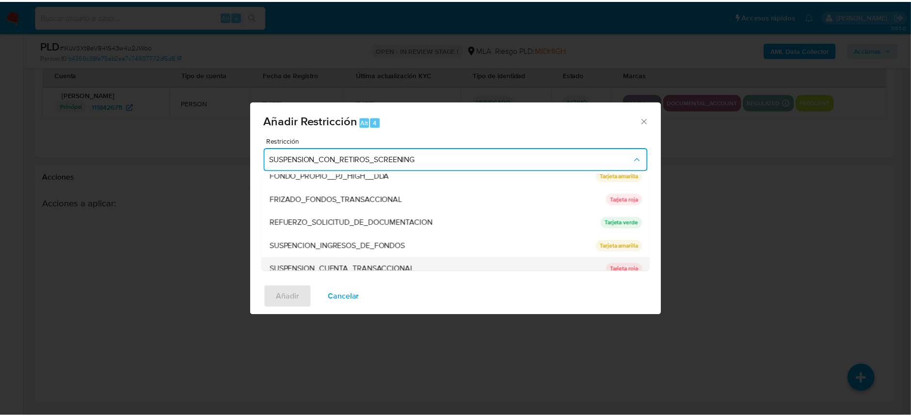
scroll to position [193, 0]
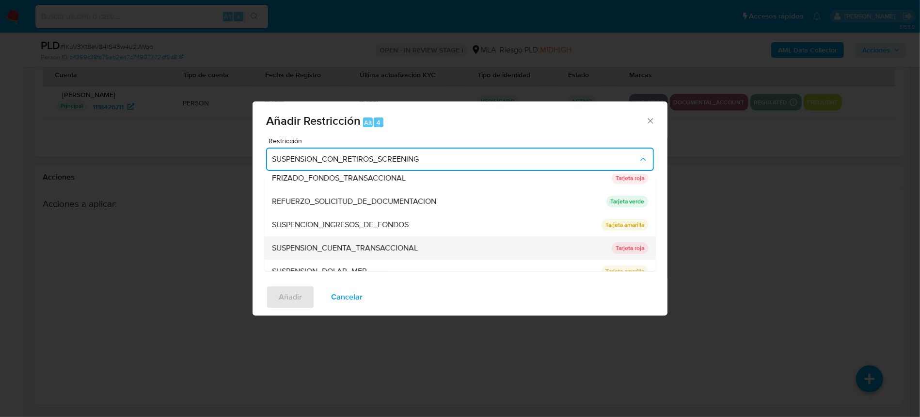
click at [428, 244] on div "SUSPENSION_CUENTA_TRANSACCIONAL" at bounding box center [439, 248] width 334 height 23
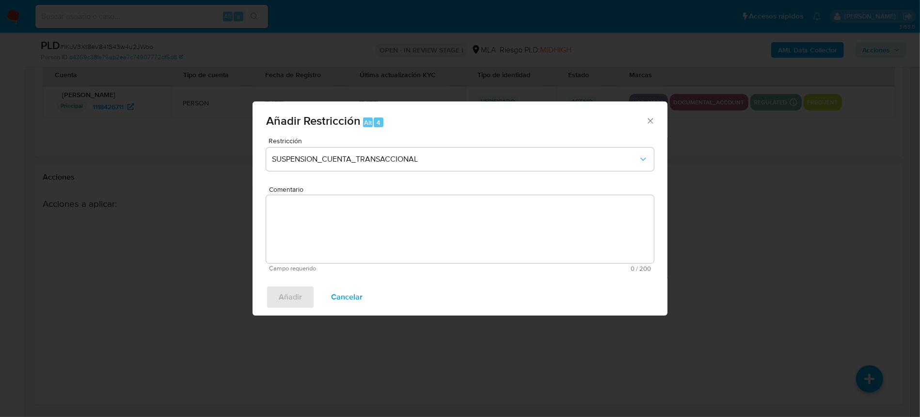
click at [433, 238] on textarea "Comentario" at bounding box center [460, 229] width 388 height 68
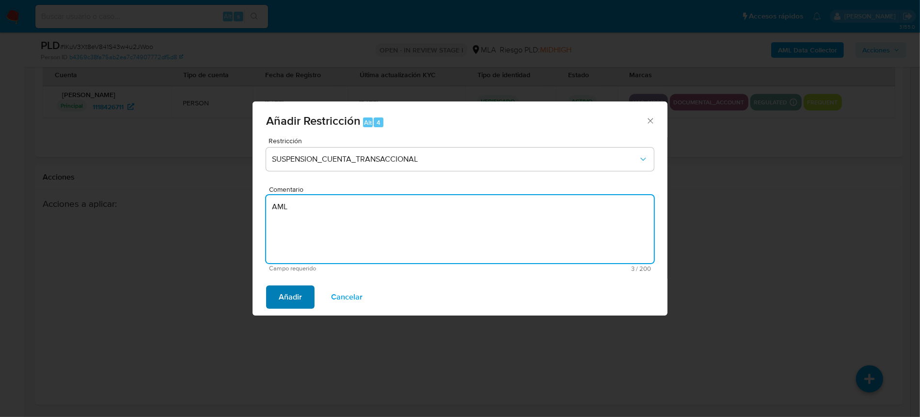
type textarea "AML"
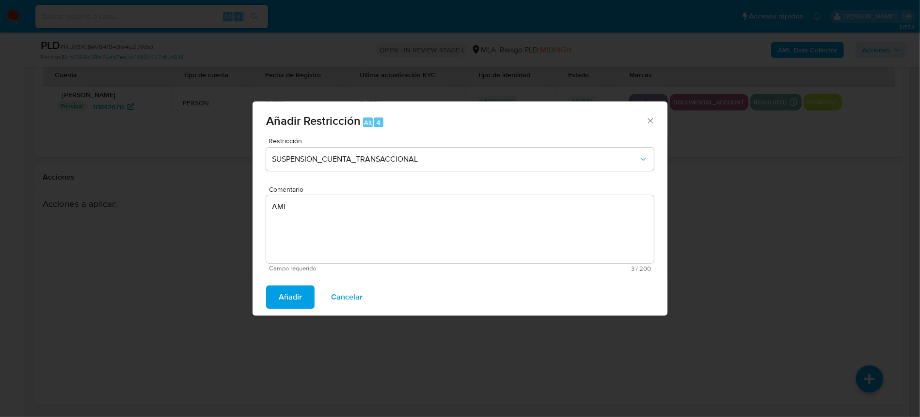
click at [290, 296] on span "Añadir" at bounding box center [290, 296] width 23 height 21
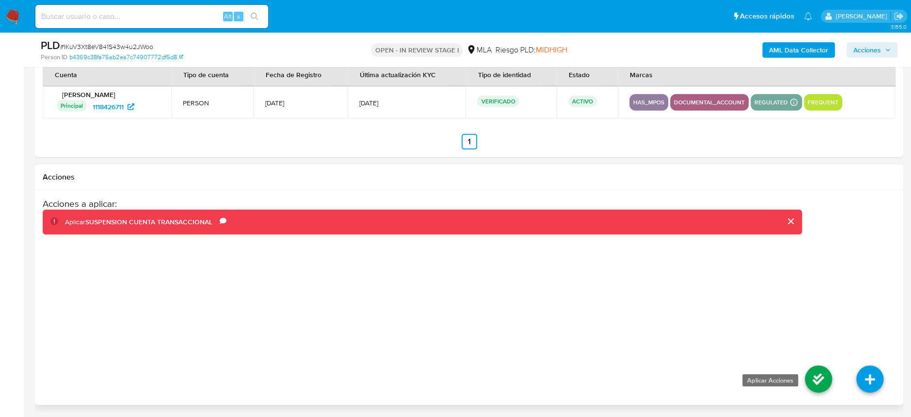
click at [821, 380] on icon at bounding box center [818, 378] width 27 height 27
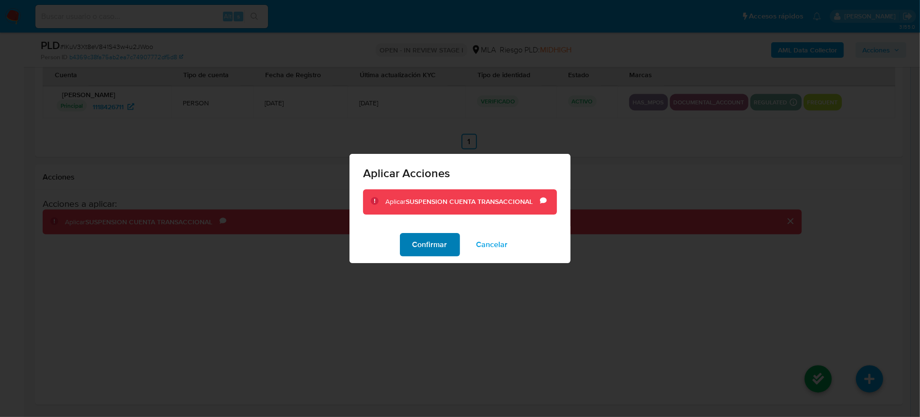
click at [412, 248] on button "Confirmar" at bounding box center [430, 244] width 60 height 23
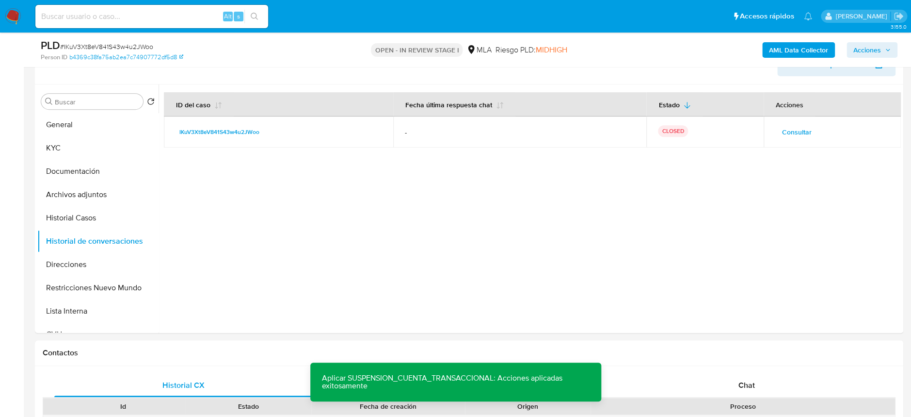
scroll to position [151, 0]
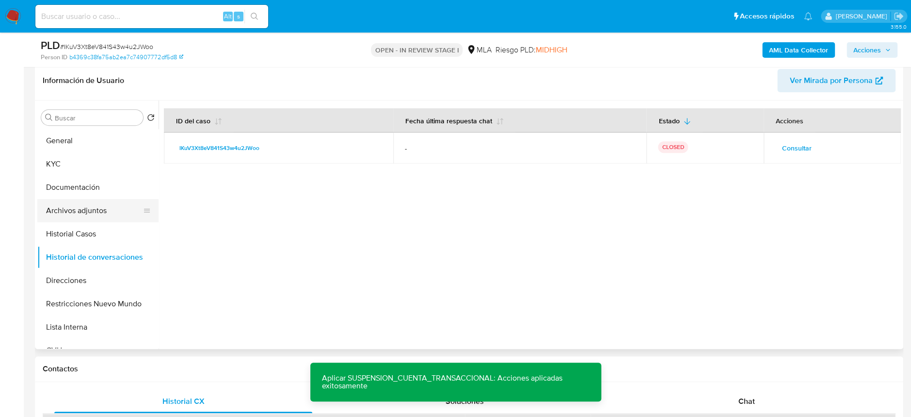
click at [80, 214] on button "Archivos adjuntos" at bounding box center [93, 210] width 113 height 23
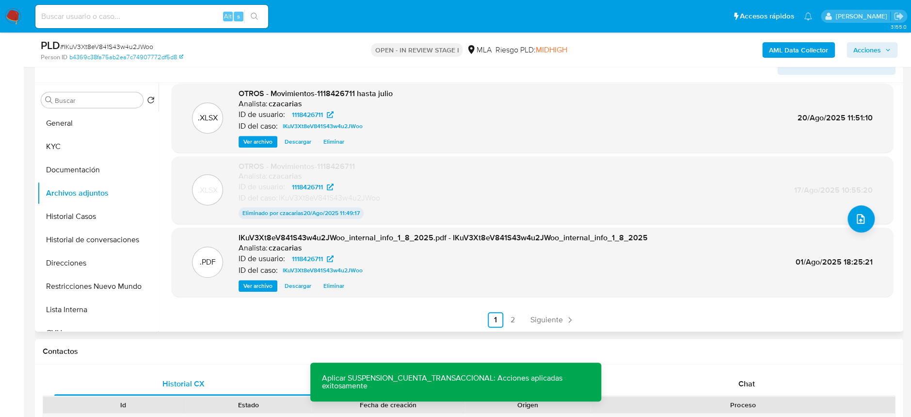
scroll to position [216, 0]
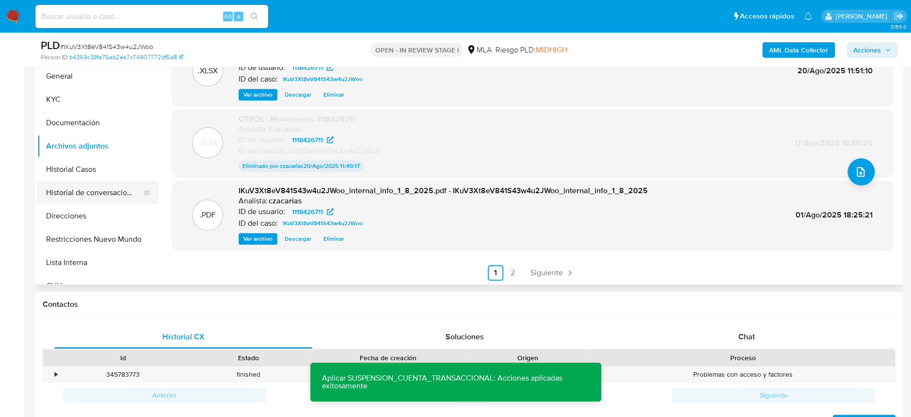
click at [89, 188] on button "Historial de conversaciones" at bounding box center [93, 192] width 113 height 23
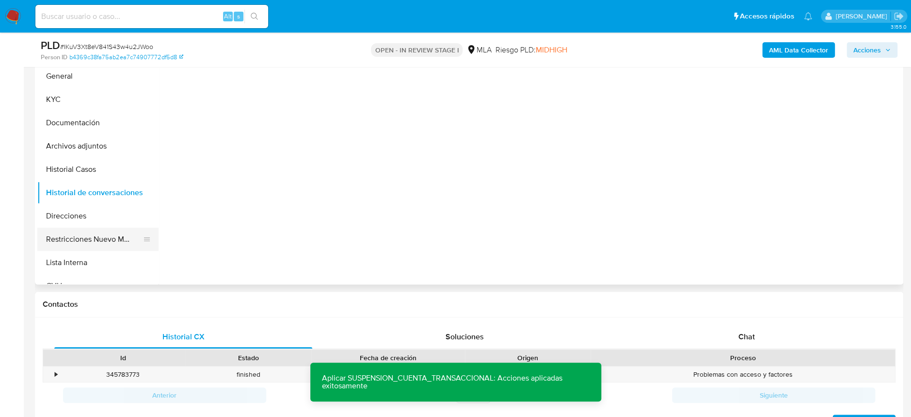
scroll to position [0, 0]
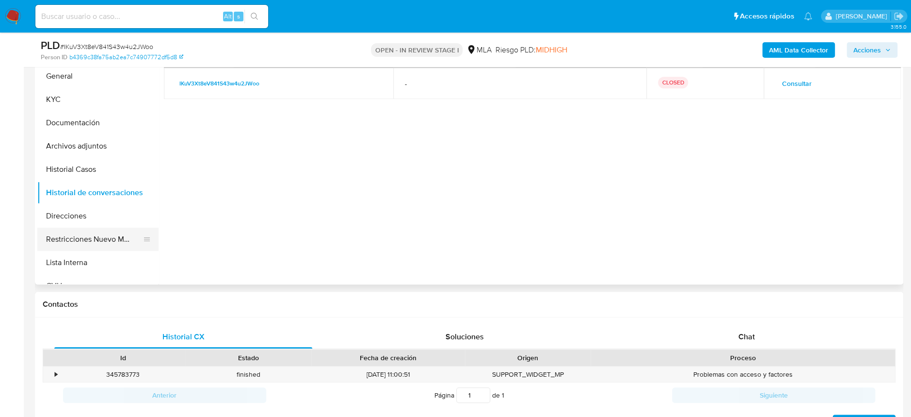
click at [102, 235] on button "Restricciones Nuevo Mundo" at bounding box center [93, 238] width 113 height 23
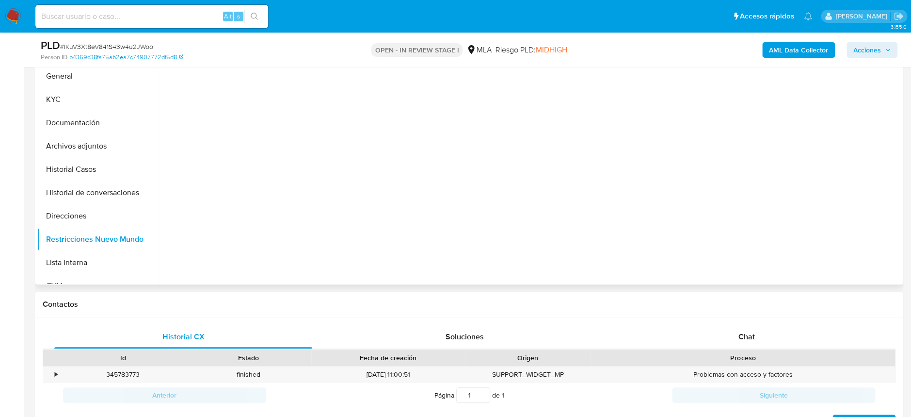
scroll to position [151, 0]
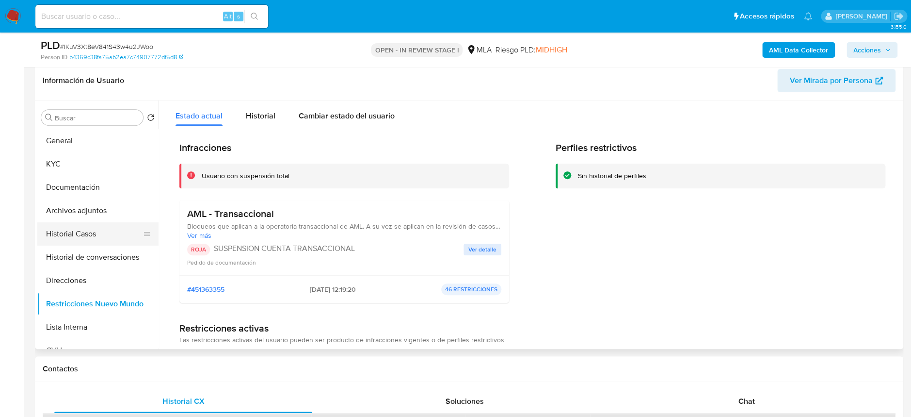
click at [91, 229] on button "Historial Casos" at bounding box center [93, 233] width 113 height 23
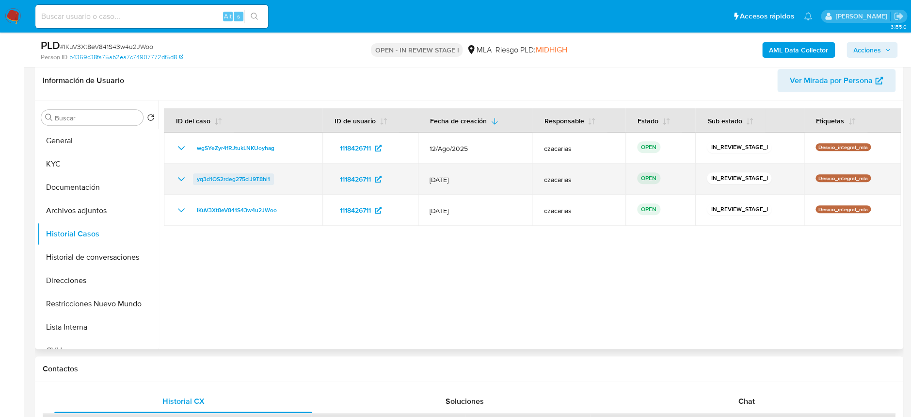
click at [235, 181] on span "yq3d1OS2rdeg275clJ9T8hi1" at bounding box center [233, 179] width 73 height 12
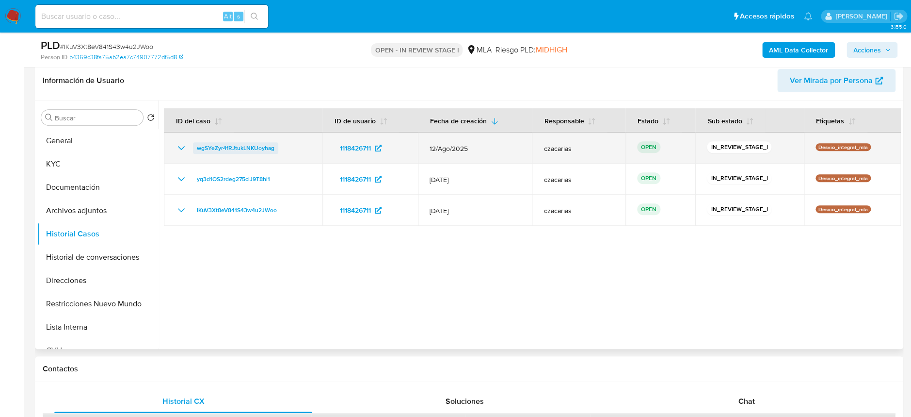
click at [231, 146] on span "wgSYeZyr4fRJtukLNKUoyhag" at bounding box center [236, 148] width 78 height 12
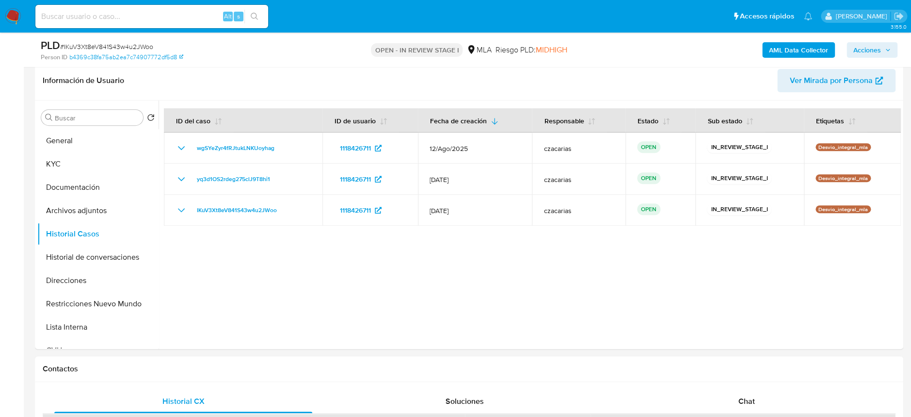
click at [872, 51] on span "Acciones" at bounding box center [867, 50] width 28 height 16
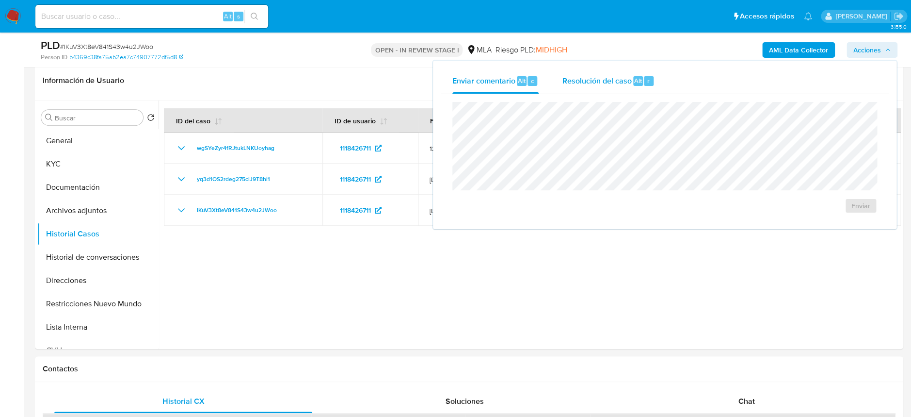
click at [582, 84] on span "Resolución del caso" at bounding box center [596, 80] width 69 height 11
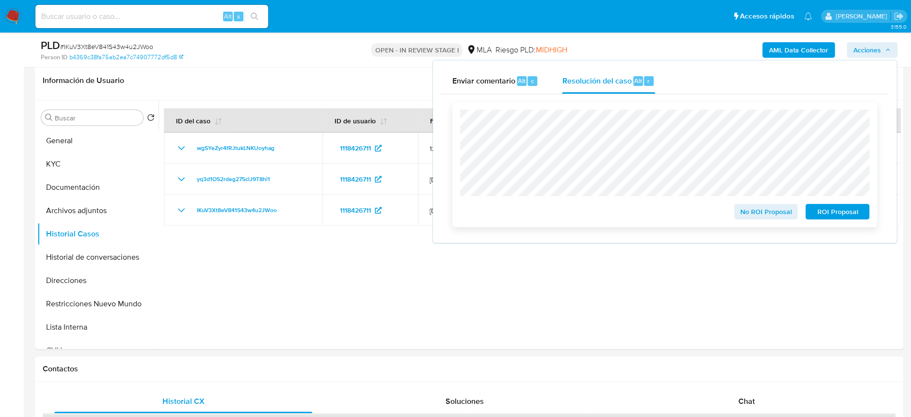
click at [835, 211] on span "ROI Proposal" at bounding box center [837, 212] width 50 height 14
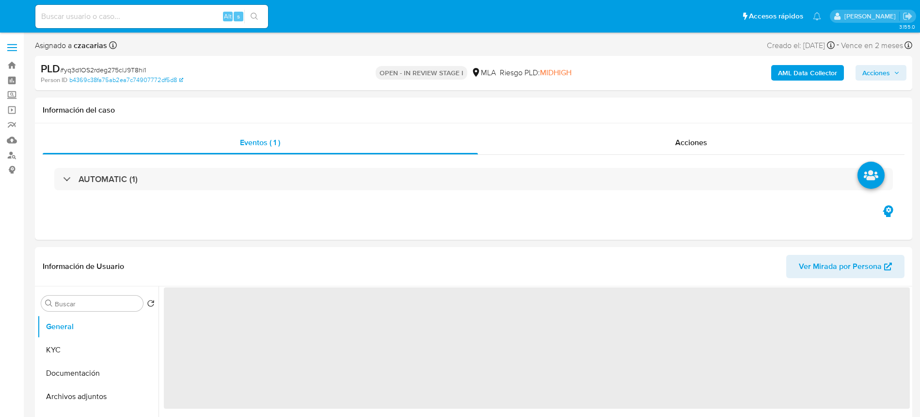
select select "10"
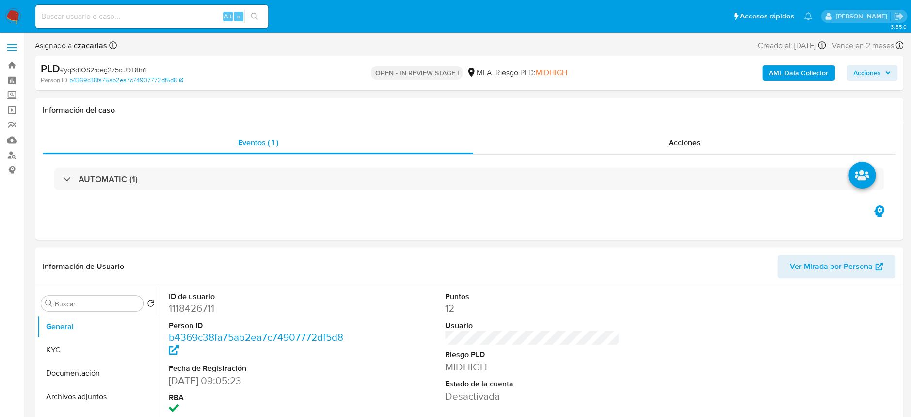
click at [890, 75] on icon "button" at bounding box center [888, 73] width 6 height 6
click at [874, 77] on span "Acciones" at bounding box center [867, 73] width 28 height 16
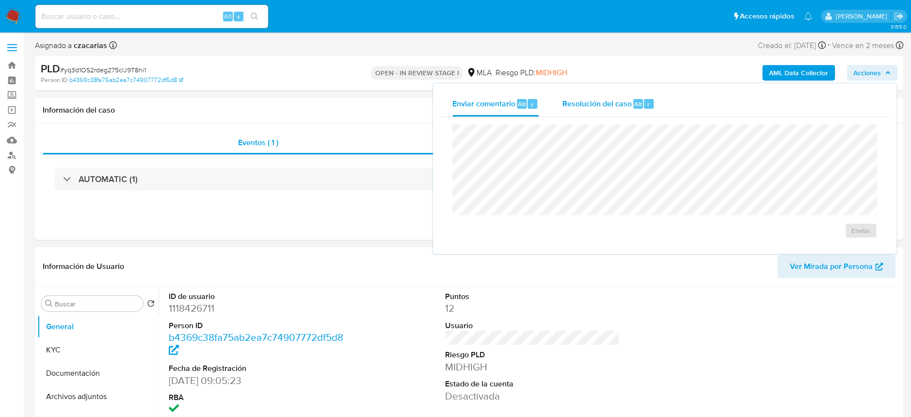
click at [621, 104] on span "Resolución del caso" at bounding box center [596, 103] width 69 height 11
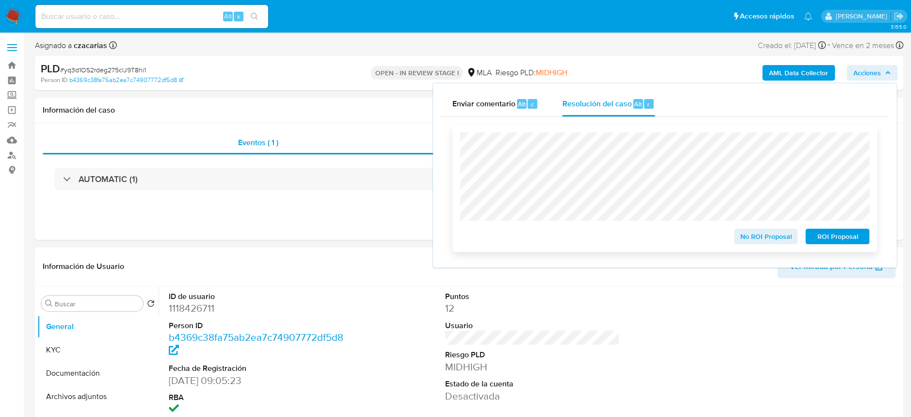
click at [832, 241] on span "ROI Proposal" at bounding box center [837, 236] width 50 height 14
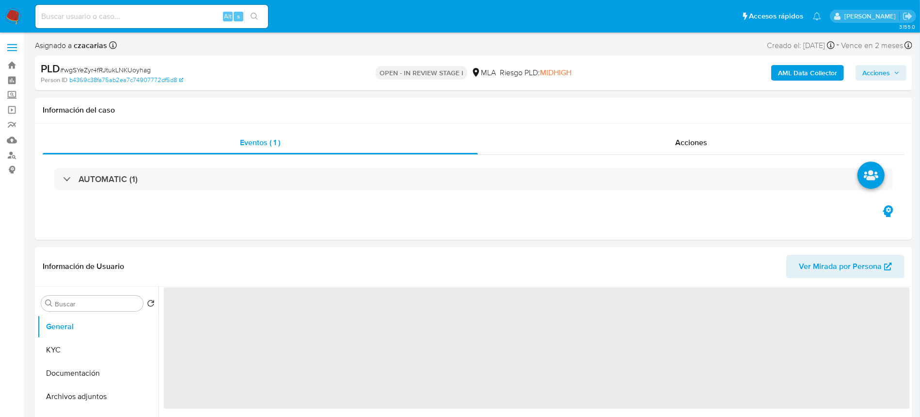
select select "10"
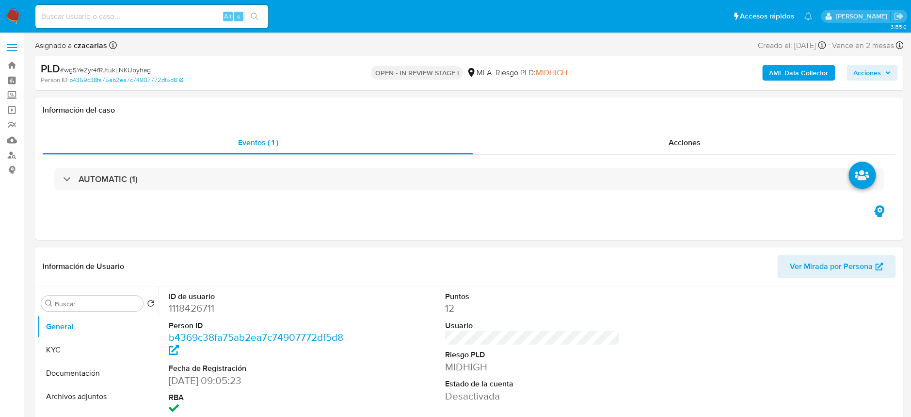
click at [111, 70] on span "# wgSYeZyr4fRJtukLNKUoyhag" at bounding box center [105, 70] width 91 height 10
copy span "wgSYeZyr4fRJtukLNKUoyhag"
drag, startPoint x: 870, startPoint y: 73, endPoint x: 853, endPoint y: 80, distance: 18.5
click at [870, 73] on span "Acciones" at bounding box center [867, 73] width 28 height 16
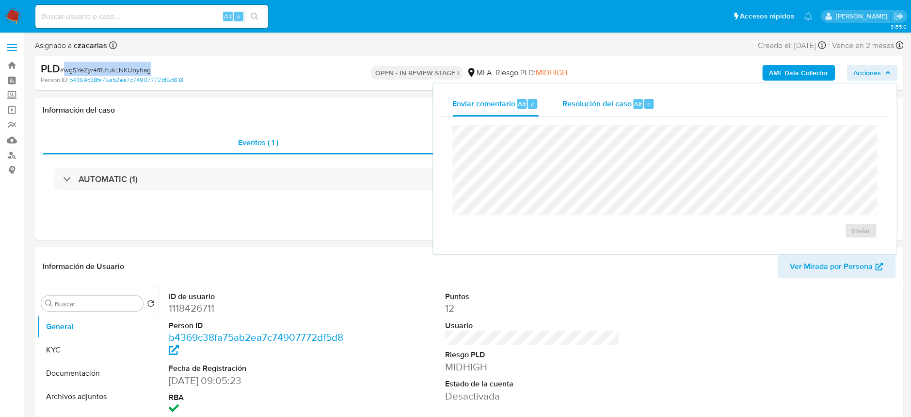
click at [594, 99] on span "Resolución del caso" at bounding box center [596, 103] width 69 height 11
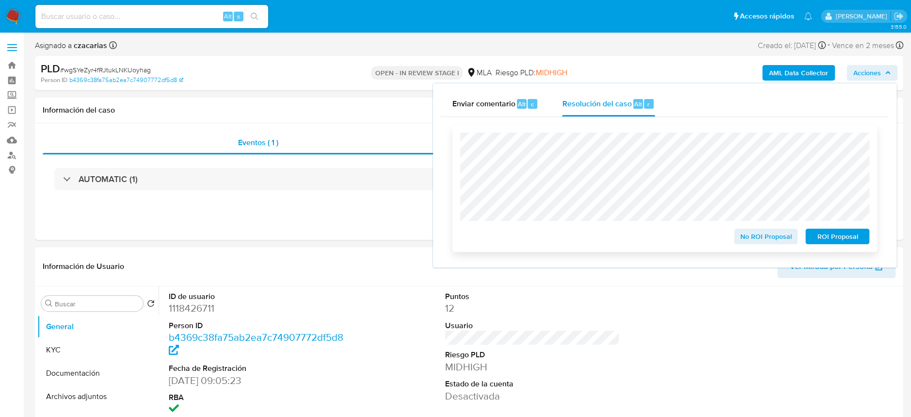
click at [822, 238] on span "ROI Proposal" at bounding box center [837, 236] width 50 height 14
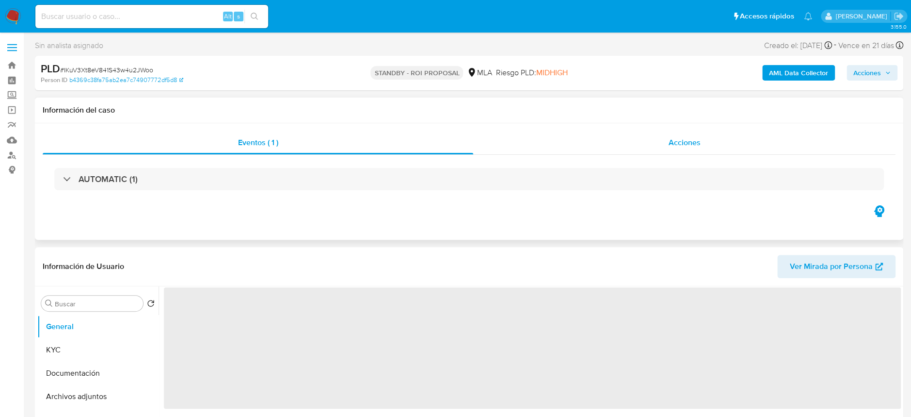
click at [660, 147] on div "Acciones" at bounding box center [684, 142] width 422 height 23
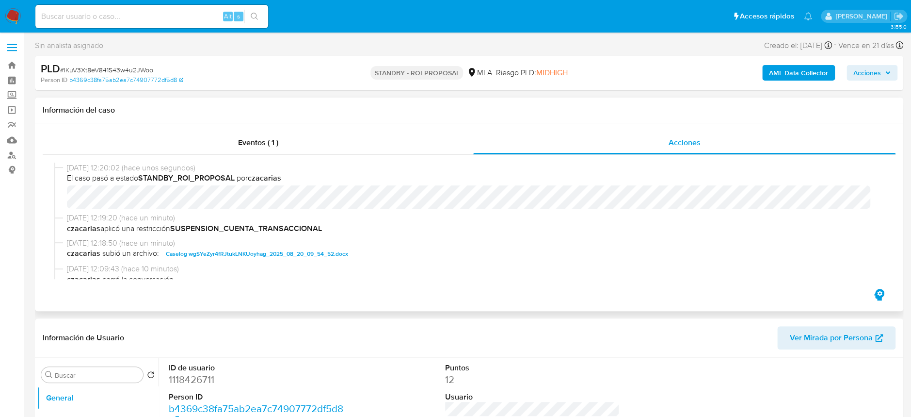
select select "10"
click at [60, 201] on div "[DATE] 12:20:02 (hace unos segundos) El caso pasó a estado STANDBY_ROI_PROPOSAL…" at bounding box center [469, 187] width 830 height 50
click at [14, 17] on img at bounding box center [13, 16] width 16 height 16
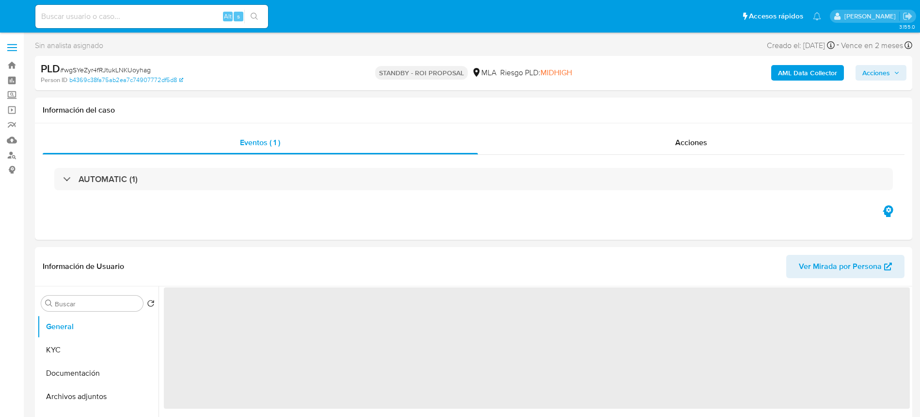
select select "10"
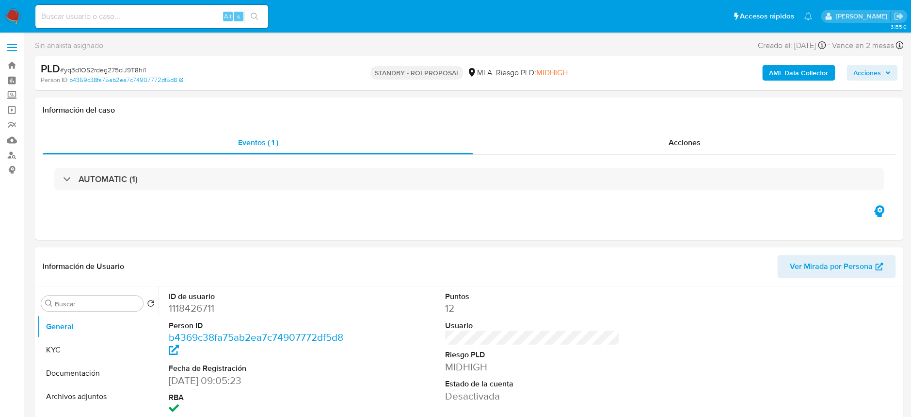
select select "10"
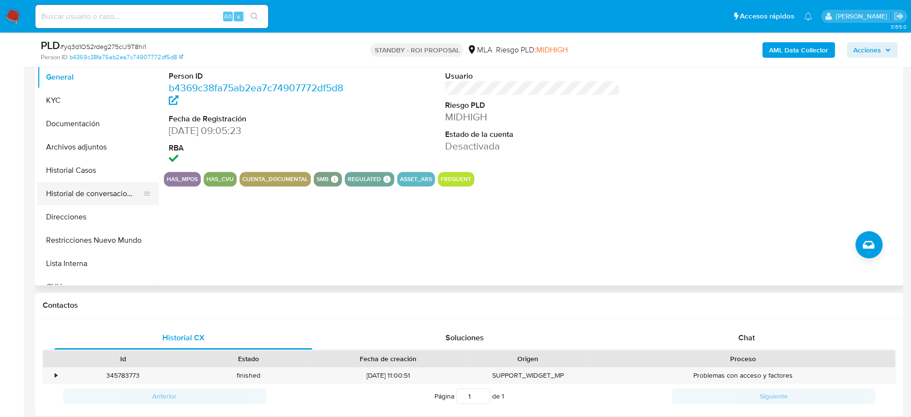
scroll to position [193, 0]
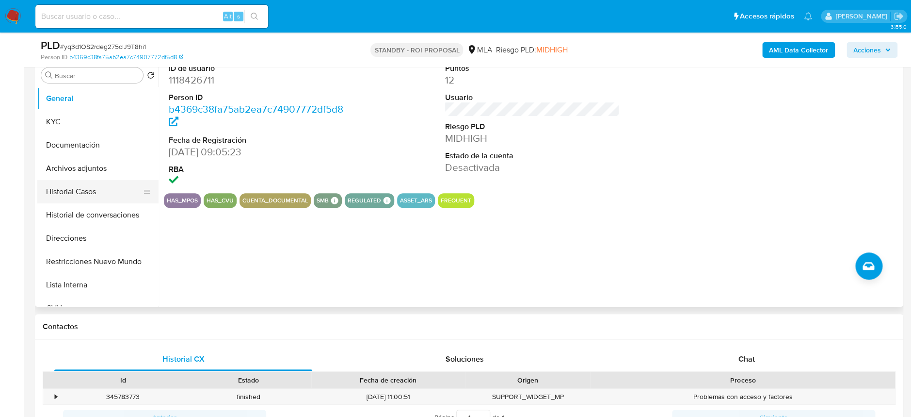
click at [73, 186] on button "Historial Casos" at bounding box center [93, 191] width 113 height 23
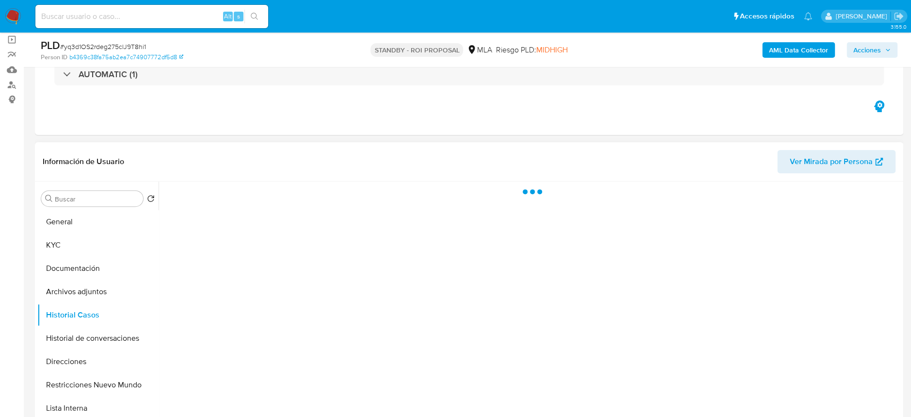
scroll to position [64, 0]
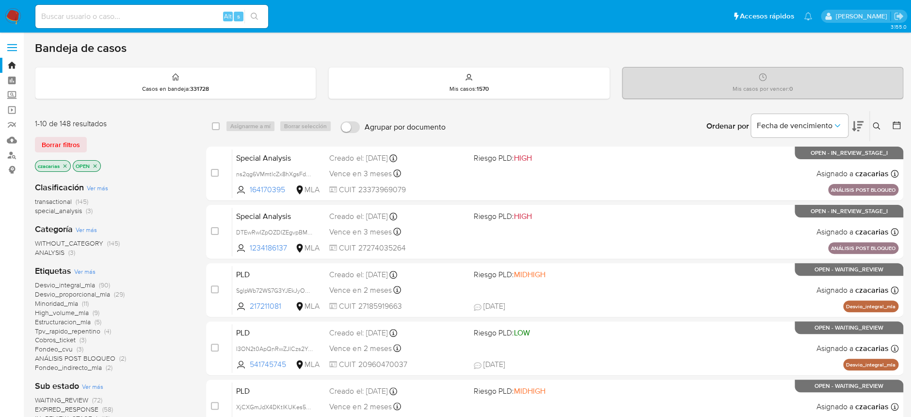
click at [132, 12] on input at bounding box center [151, 16] width 233 height 13
paste input "bpQODFIR3wkeYgOG6izyVj5L"
type input "bpQODFIR3wkeYgOG6izyVj5L"
click at [249, 19] on button "search-icon" at bounding box center [254, 17] width 20 height 14
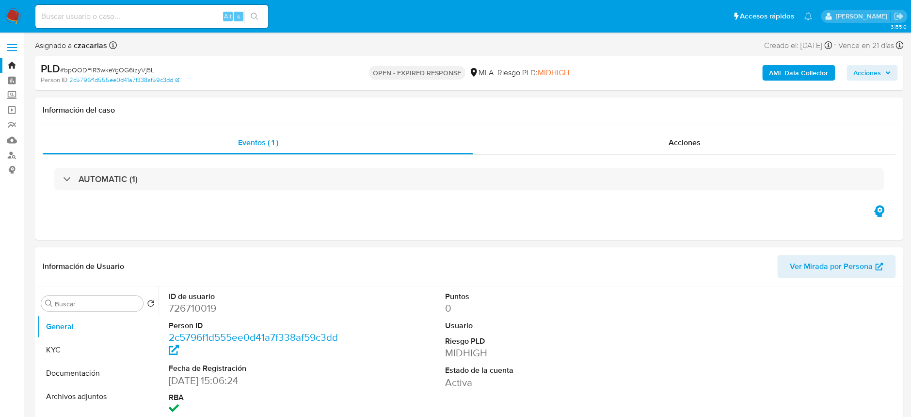
select select "10"
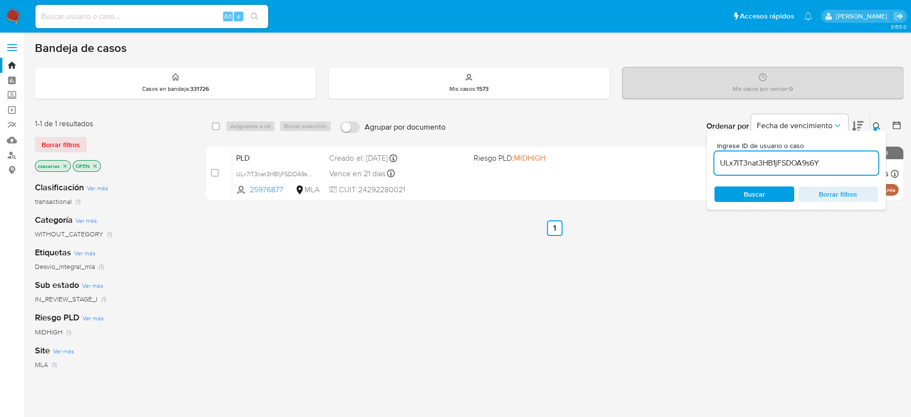
click at [760, 163] on input "ULx7IT3nat3HB1jFSDOA9s6Y" at bounding box center [796, 163] width 164 height 13
paste input "bpQODFIR3wkeYgOG6izyVj5L"
click at [760, 164] on input "ULx7IT3natbpQODFIR3wkeYgOG6izyVj5LHB1jFSDOA9s6Y" at bounding box center [796, 163] width 164 height 13
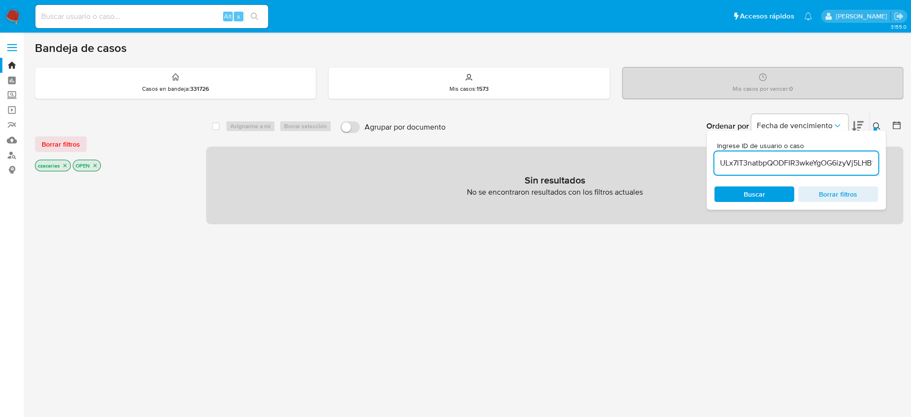
click at [760, 164] on input "ULx7IT3natbpQODFIR3wkeYgOG6izyVj5LHB1jFSDOA9s6Y" at bounding box center [796, 163] width 164 height 13
paste input "bpQODFIR3wkeYgOG6izyVj5L"
type input "bpQODFIR3wkeYgOG6izyVj5L"
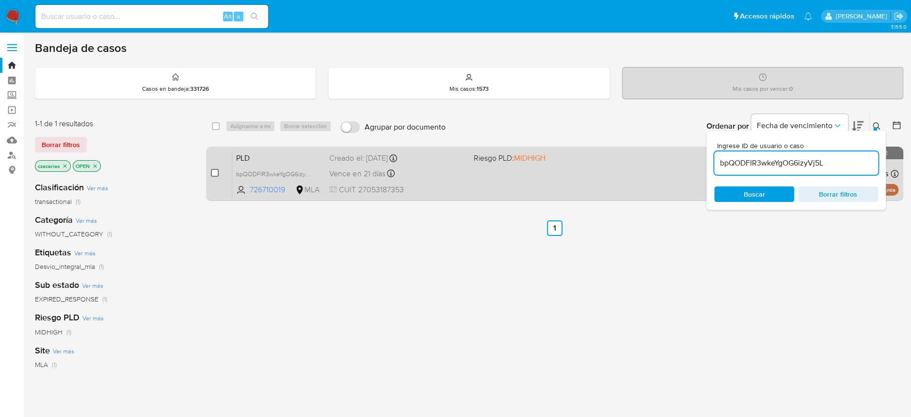
click at [218, 170] on input "checkbox" at bounding box center [215, 173] width 8 height 8
checkbox input "true"
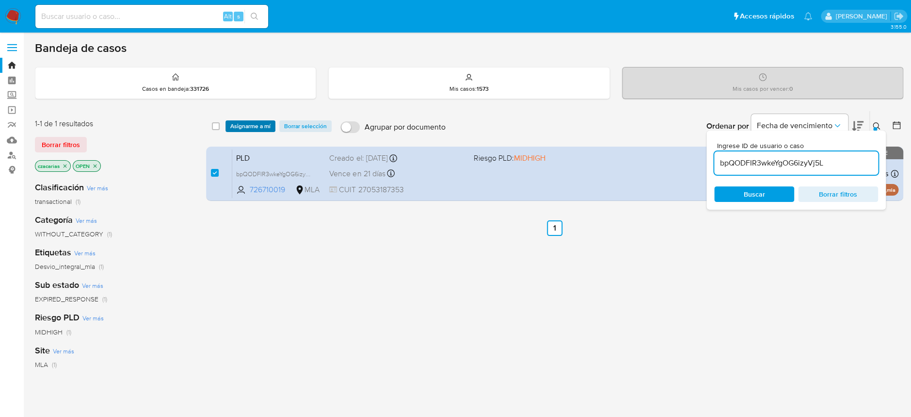
click at [253, 126] on span "Asignarme a mí" at bounding box center [250, 126] width 40 height 10
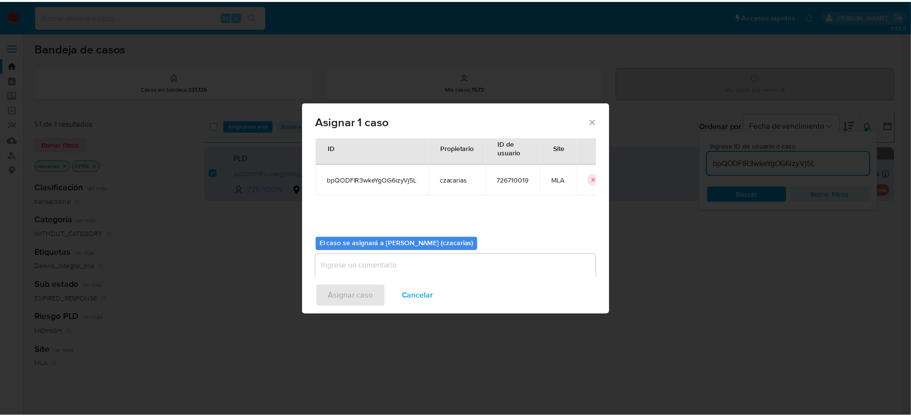
scroll to position [49, 0]
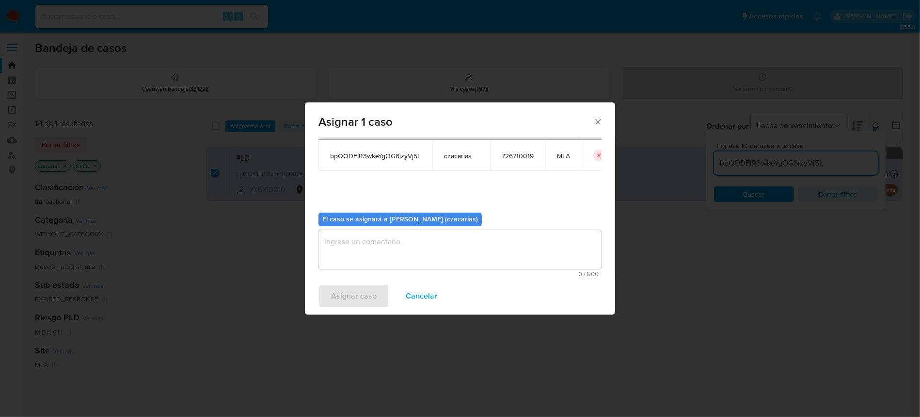
drag, startPoint x: 374, startPoint y: 249, endPoint x: 372, endPoint y: 257, distance: 8.5
click at [373, 254] on textarea "assign-modal" at bounding box center [460, 249] width 283 height 39
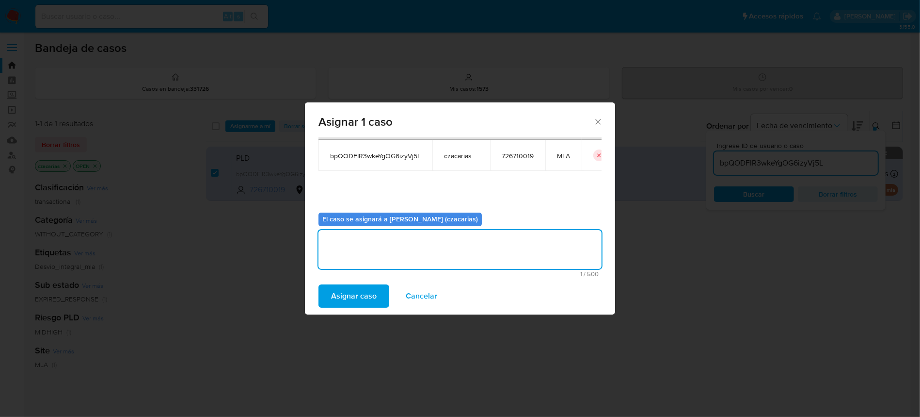
click at [351, 296] on span "Asignar caso" at bounding box center [354, 295] width 46 height 21
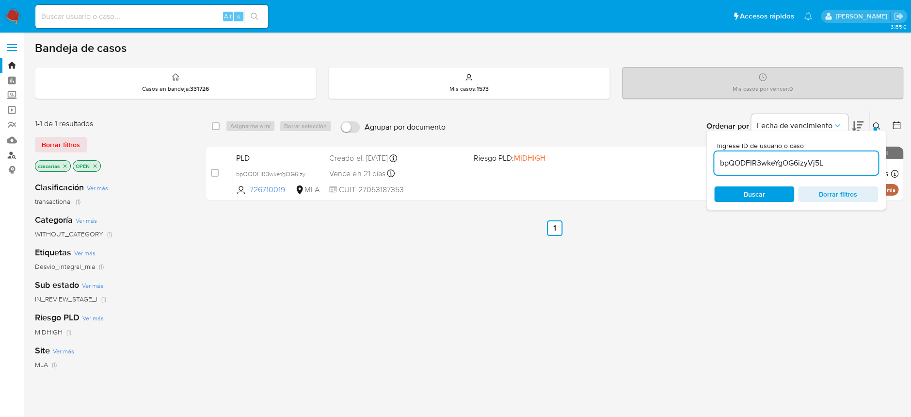
click at [16, 154] on link "Buscador de personas" at bounding box center [57, 154] width 115 height 15
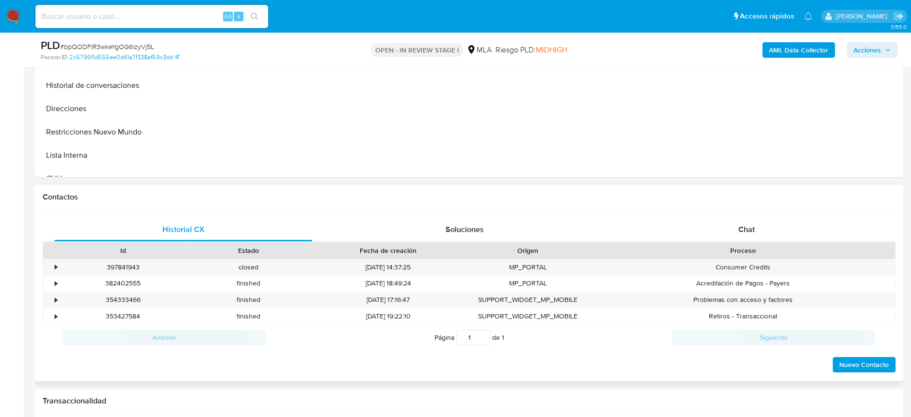
scroll to position [387, 0]
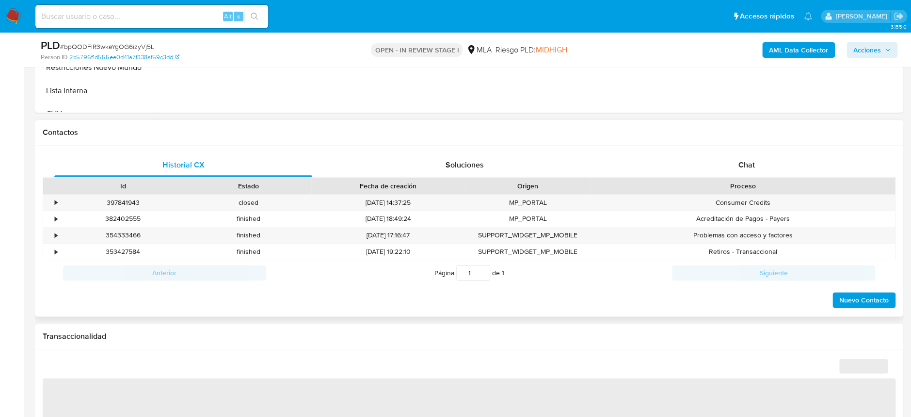
click at [733, 177] on div "Proceso" at bounding box center [743, 185] width 305 height 16
click at [732, 168] on div "Chat" at bounding box center [746, 164] width 258 height 23
select select "10"
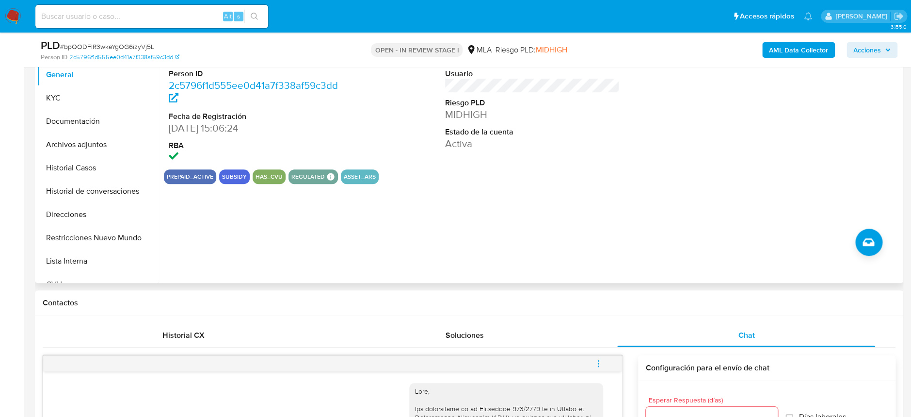
scroll to position [129, 0]
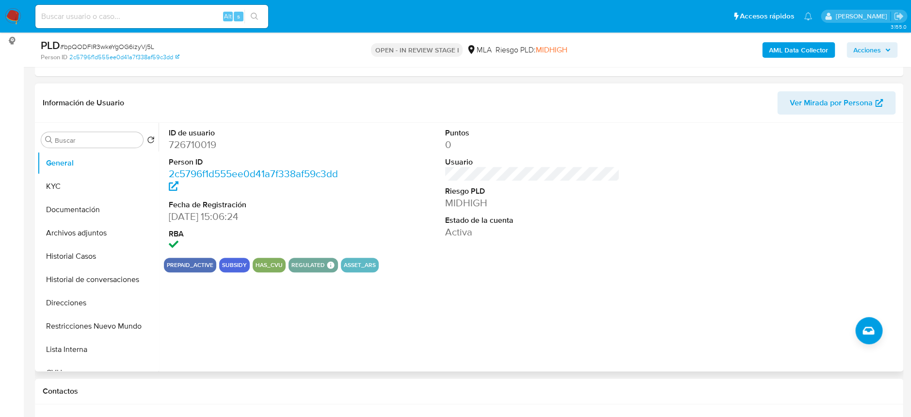
click at [207, 147] on dd "726710019" at bounding box center [256, 145] width 175 height 14
copy dd "726710019"
click at [120, 43] on span "# bpQODFIR3wkeYgOG6izyVj5L" at bounding box center [107, 47] width 94 height 10
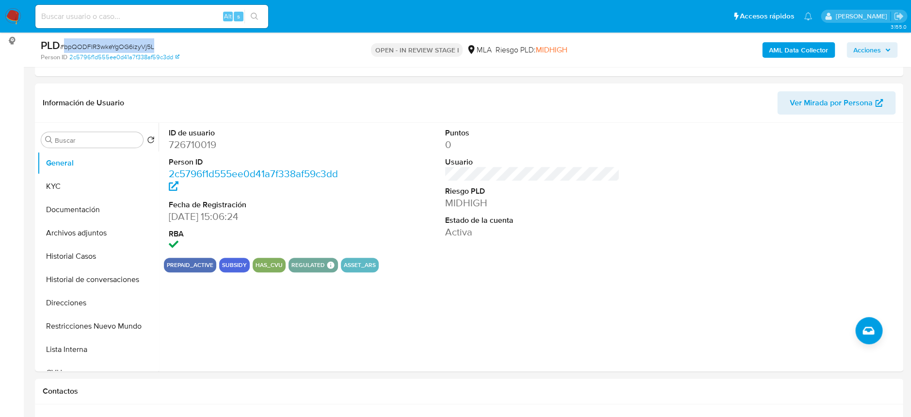
copy span "bpQODFIR3wkeYgOG6izyVj5L"
click at [98, 251] on button "Historial Casos" at bounding box center [93, 255] width 113 height 23
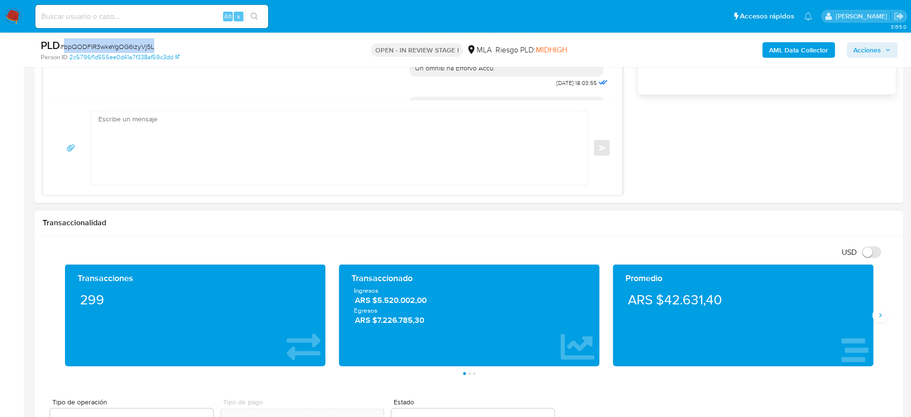
scroll to position [775, 0]
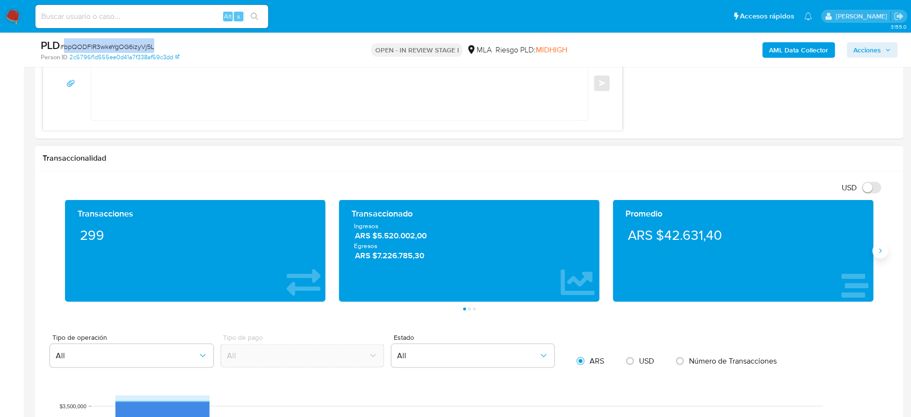
click at [877, 252] on icon "Siguiente" at bounding box center [880, 250] width 8 height 8
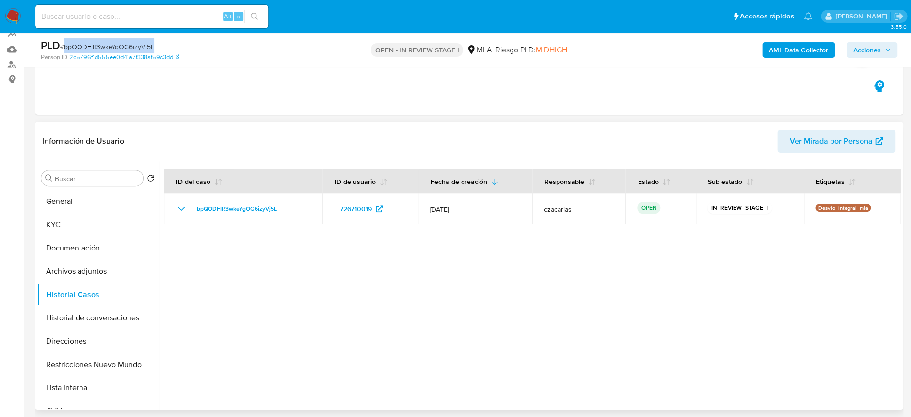
scroll to position [64, 0]
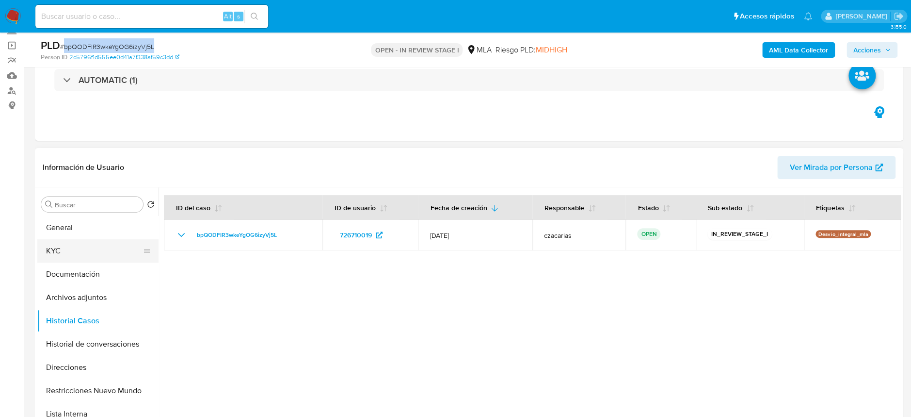
click at [69, 256] on button "KYC" at bounding box center [93, 250] width 113 height 23
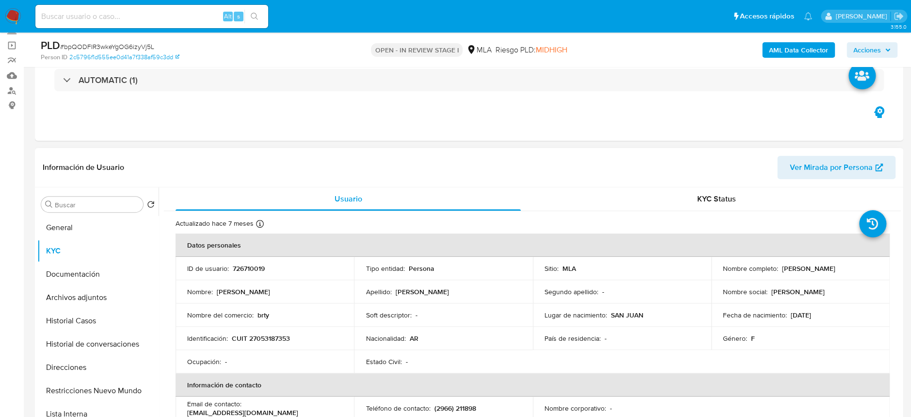
click at [273, 337] on p "CUIT 27053187353" at bounding box center [261, 338] width 58 height 9
copy p "27053187353"
click at [69, 353] on button "Historial de conversaciones" at bounding box center [93, 343] width 113 height 23
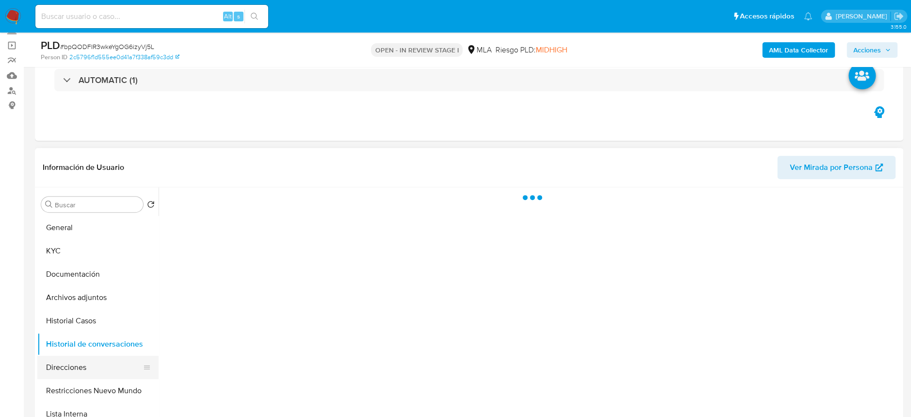
click at [68, 364] on button "Direcciones" at bounding box center [93, 366] width 113 height 23
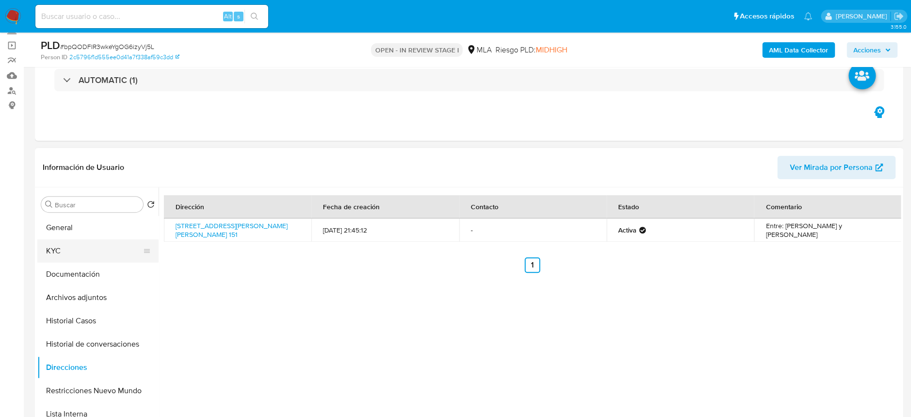
click at [73, 255] on button "KYC" at bounding box center [93, 250] width 113 height 23
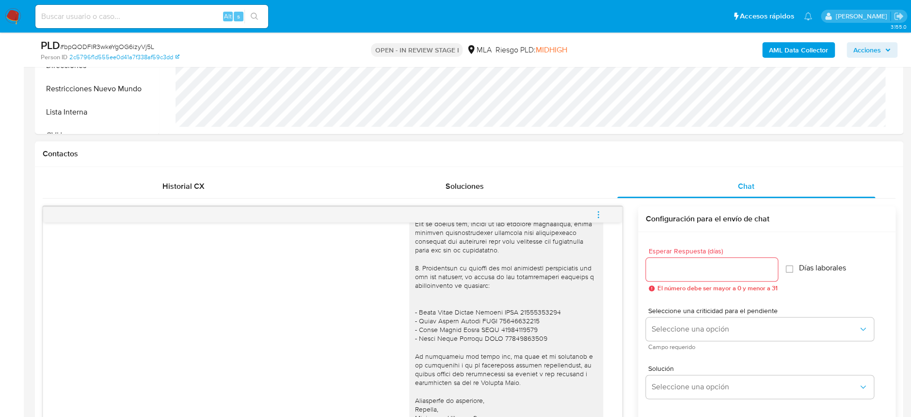
scroll to position [387, 0]
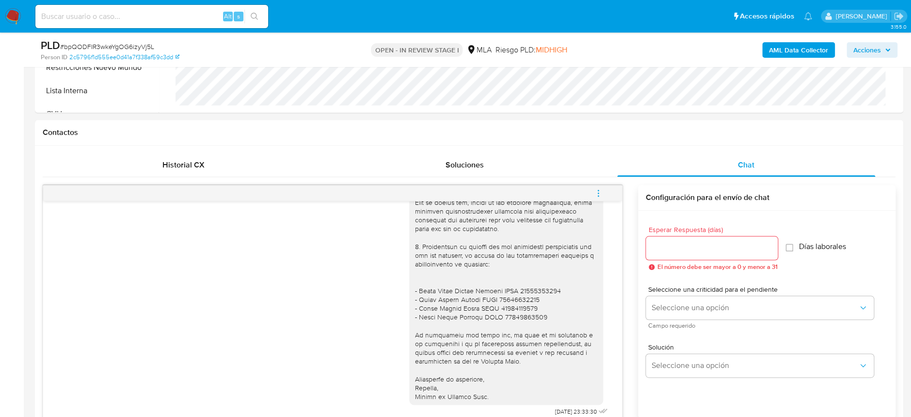
drag, startPoint x: 605, startPoint y: 192, endPoint x: 582, endPoint y: 187, distance: 22.8
click at [603, 192] on button "menu-action" at bounding box center [598, 192] width 32 height 23
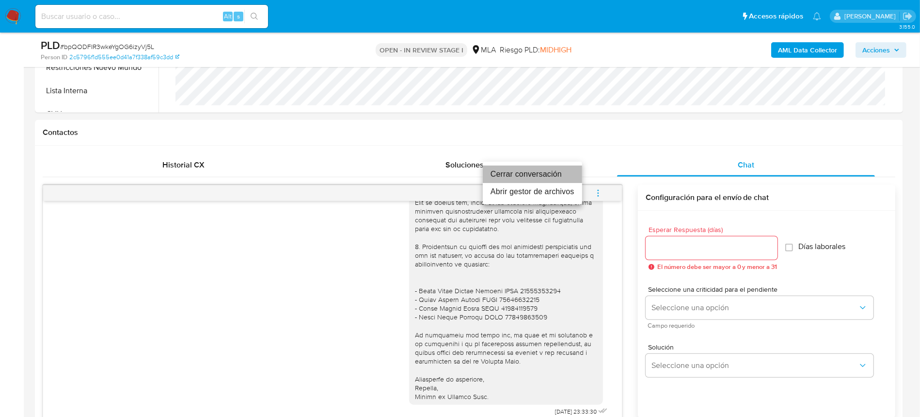
click at [571, 172] on li "Cerrar conversación" at bounding box center [532, 173] width 99 height 17
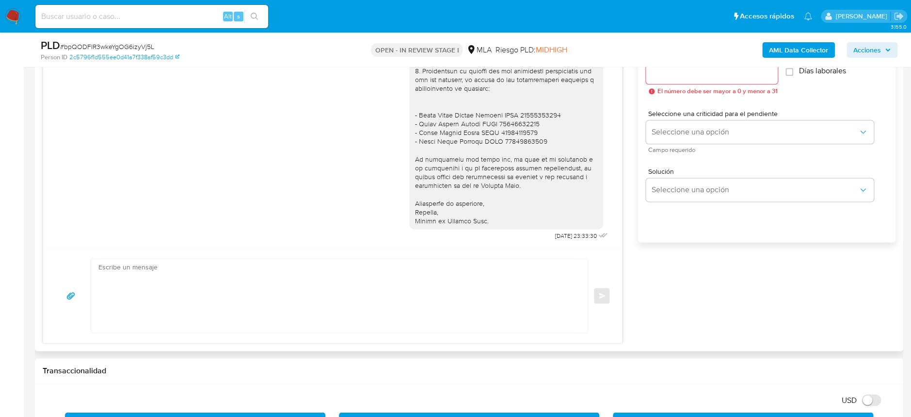
scroll to position [646, 0]
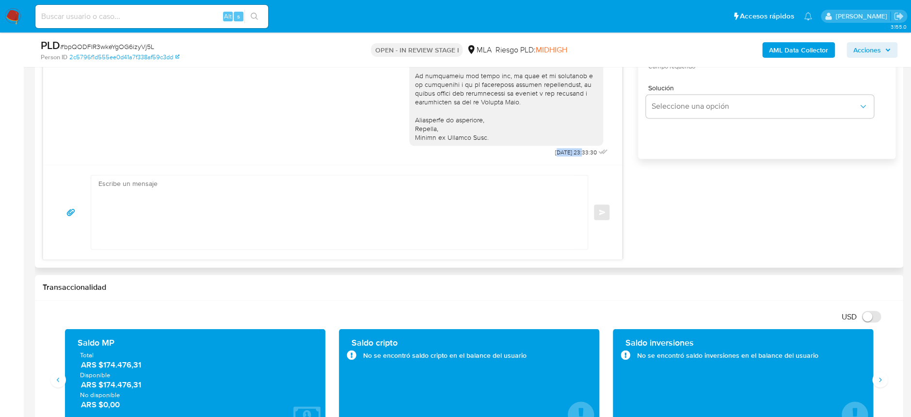
drag, startPoint x: 535, startPoint y: 154, endPoint x: 562, endPoint y: 153, distance: 26.7
click at [562, 153] on span "16/08/2025 23:33:30" at bounding box center [576, 152] width 42 height 8
drag, startPoint x: 530, startPoint y: 154, endPoint x: 562, endPoint y: 155, distance: 31.0
copy span "16/08/2025"
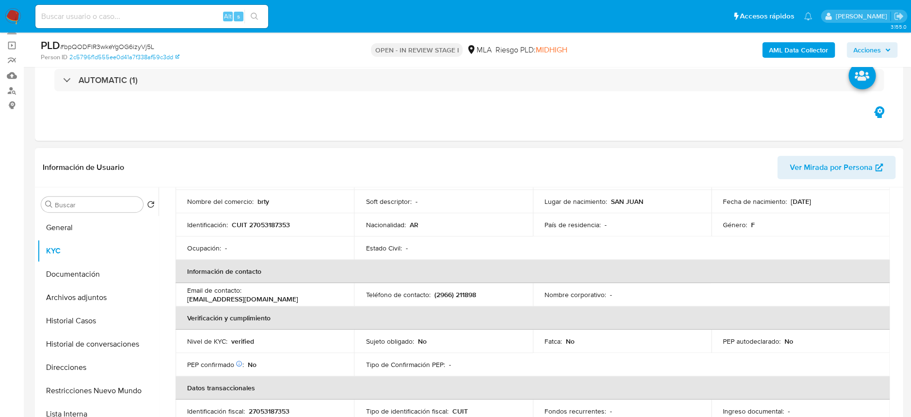
scroll to position [0, 0]
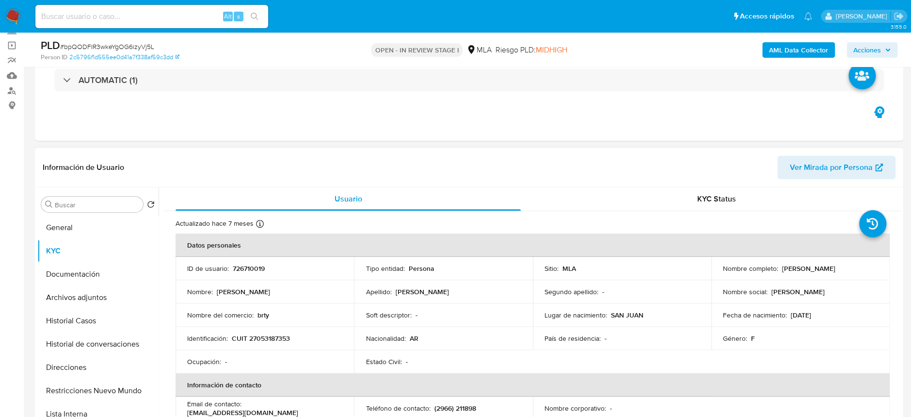
click at [234, 262] on td "ID de usuario : 726710019" at bounding box center [265, 268] width 178 height 23
copy p "726710019"
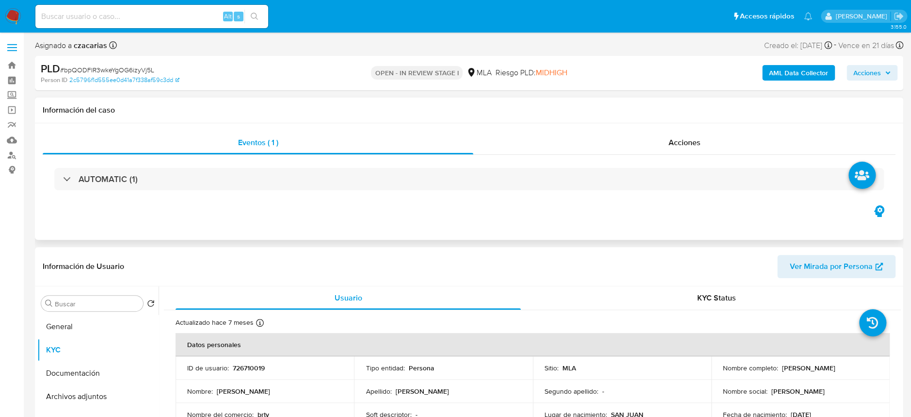
click at [235, 156] on div "AUTOMATIC (1)" at bounding box center [469, 179] width 853 height 48
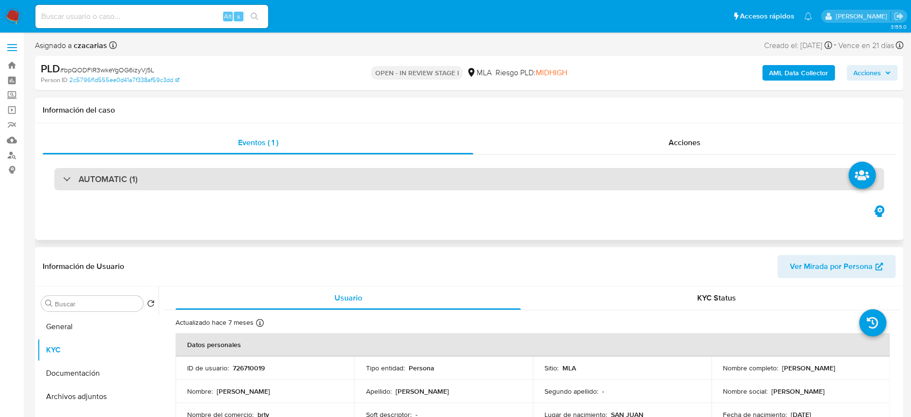
click at [234, 175] on div "AUTOMATIC (1)" at bounding box center [469, 179] width 830 height 22
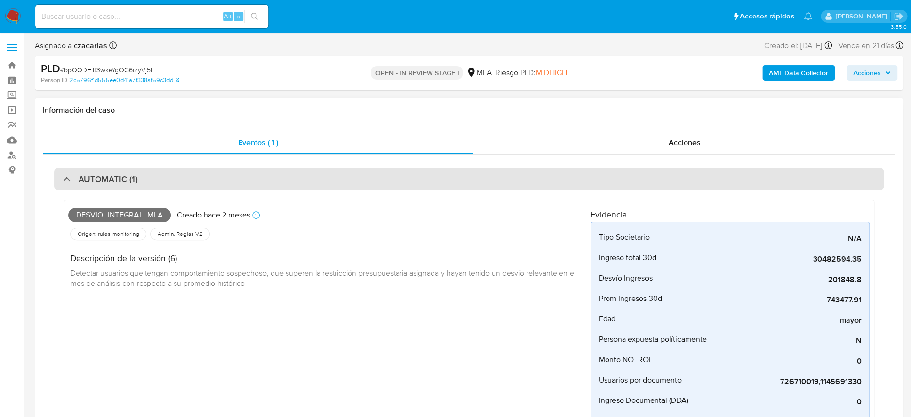
click at [234, 176] on div "AUTOMATIC (1)" at bounding box center [469, 179] width 830 height 22
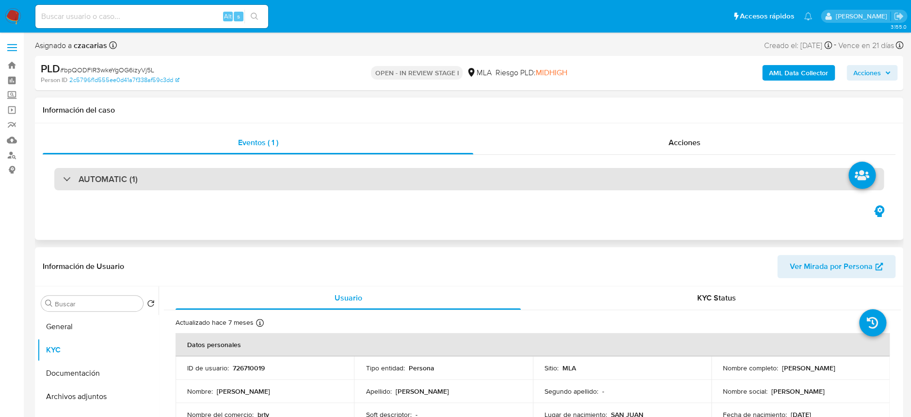
click at [234, 176] on div "AUTOMATIC (1)" at bounding box center [469, 179] width 830 height 22
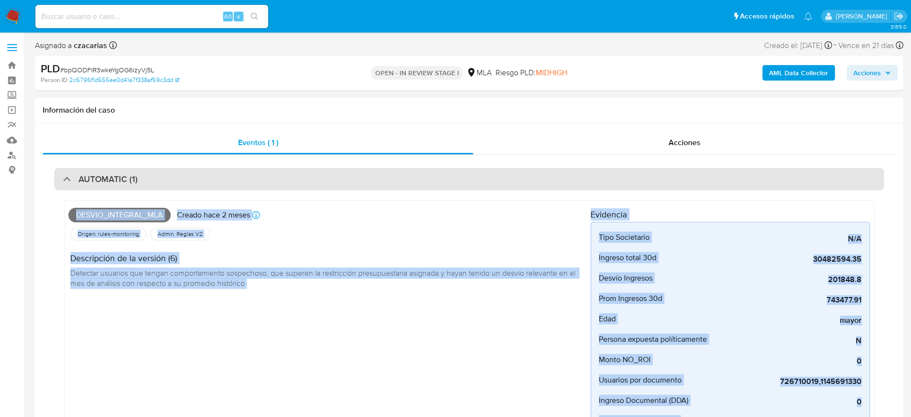
click at [234, 176] on div "AUTOMATIC (1)" at bounding box center [469, 179] width 830 height 22
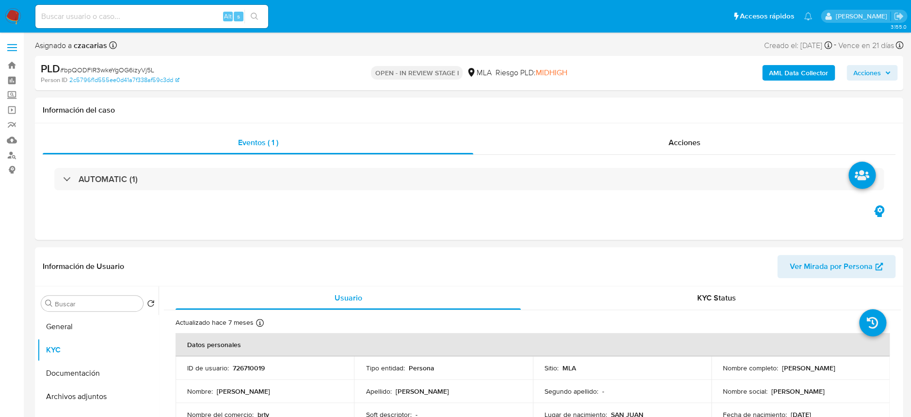
click at [117, 64] on div "PLD # bpQODFIR3wkeYgOG6izyVj5L" at bounding box center [182, 69] width 282 height 15
copy span "bpQODFIR3wkeYgOG6izyVj5L"
drag, startPoint x: 75, startPoint y: 396, endPoint x: 80, endPoint y: 389, distance: 8.0
click at [76, 396] on button "Archivos adjuntos" at bounding box center [93, 396] width 113 height 23
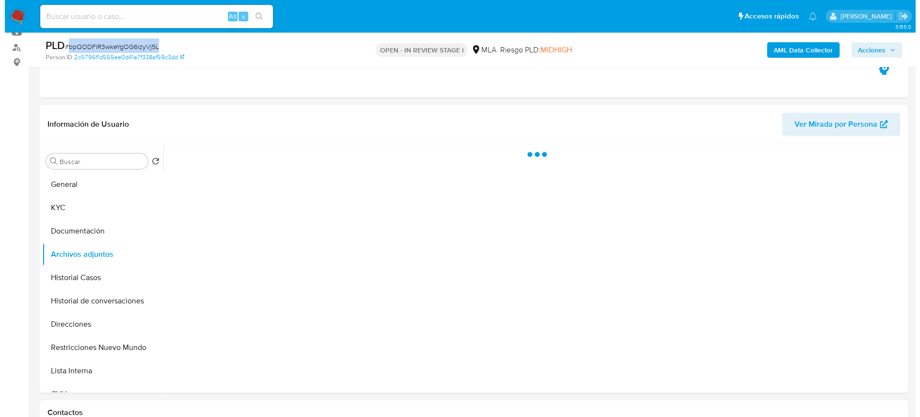
scroll to position [129, 0]
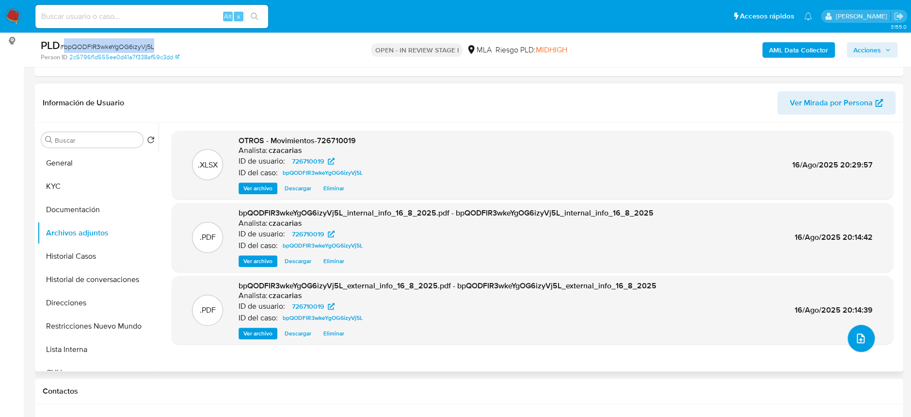
click at [855, 340] on icon "upload-file" at bounding box center [861, 338] width 12 height 12
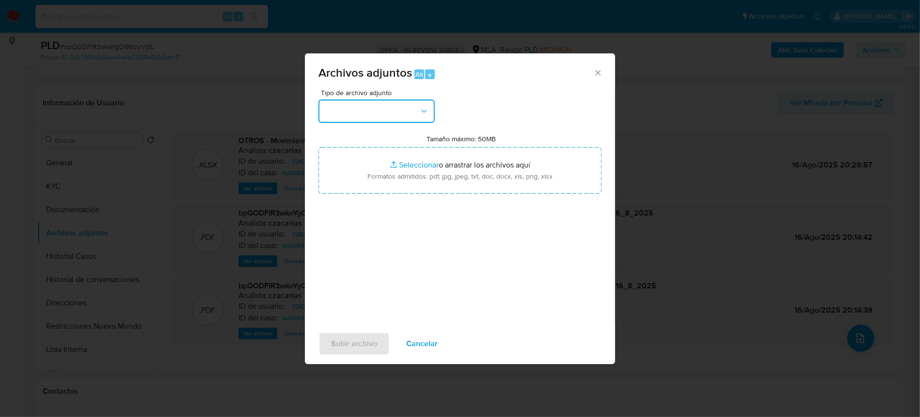
click at [375, 111] on button "button" at bounding box center [377, 110] width 116 height 23
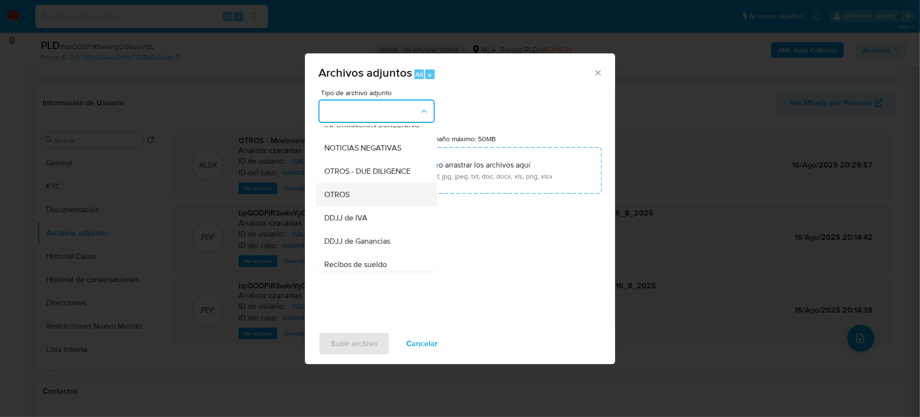
click at [360, 205] on div "OTROS" at bounding box center [373, 194] width 99 height 23
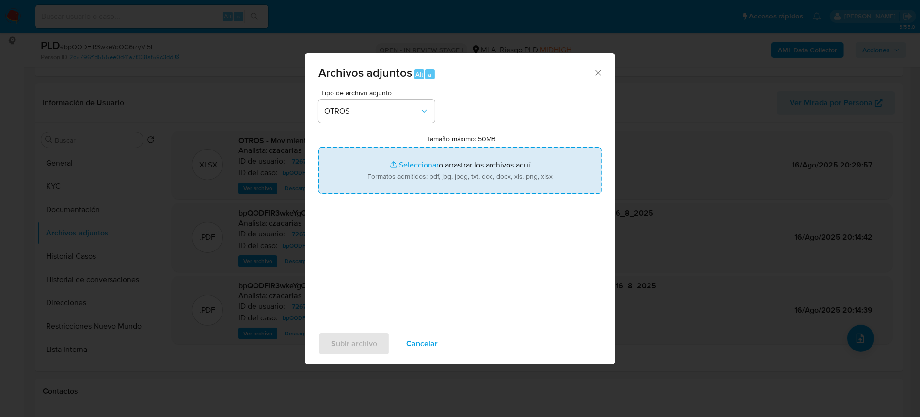
type input "C:\fakepath\Caselog bpQODFIR3wkeYgOG6izyVj5L_2025_06_18_17_26_23.docx"
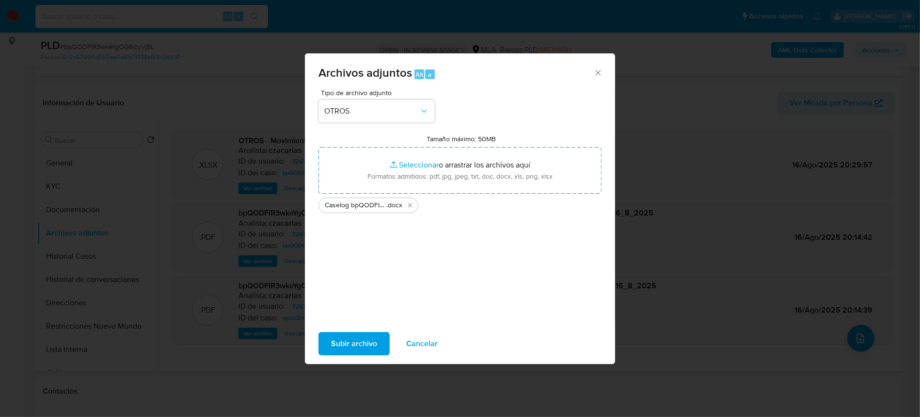
click at [360, 340] on span "Subir archivo" at bounding box center [354, 343] width 46 height 21
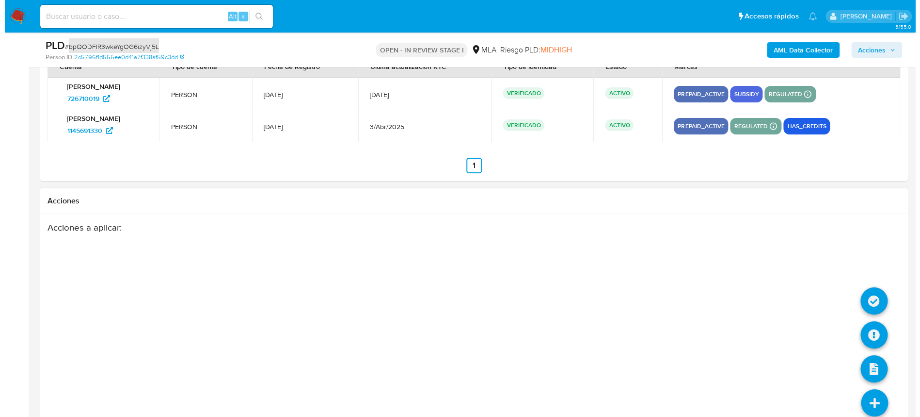
scroll to position [1736, 0]
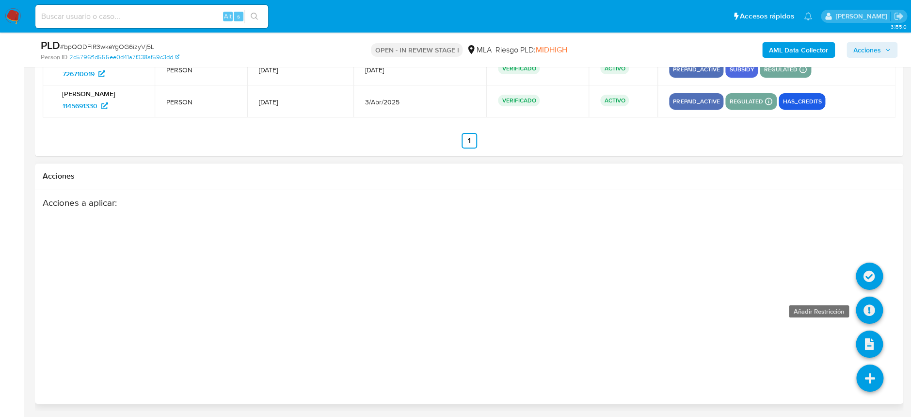
click at [874, 315] on icon at bounding box center [869, 309] width 27 height 27
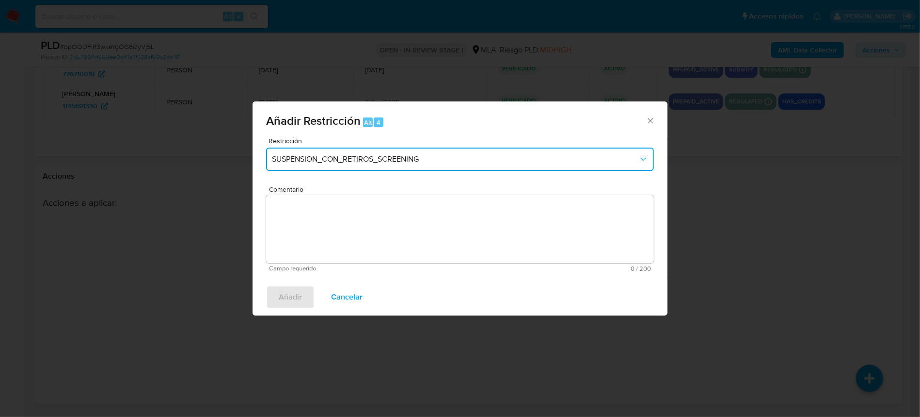
click at [369, 165] on button "SUSPENSION_CON_RETIROS_SCREENING" at bounding box center [460, 158] width 388 height 23
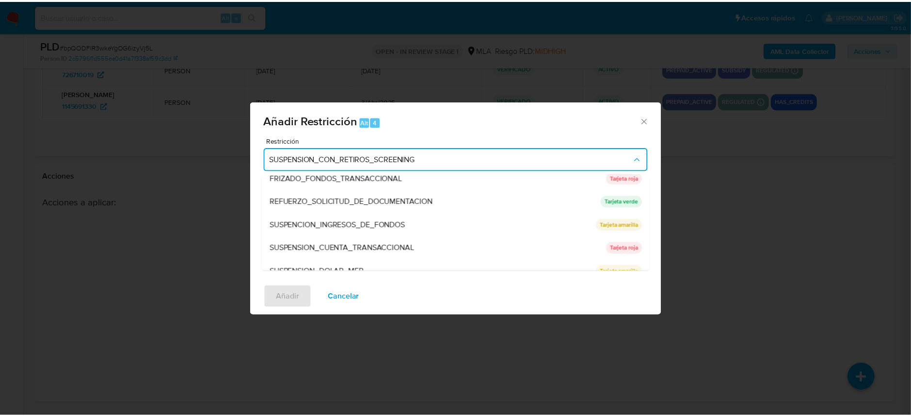
scroll to position [205, 0]
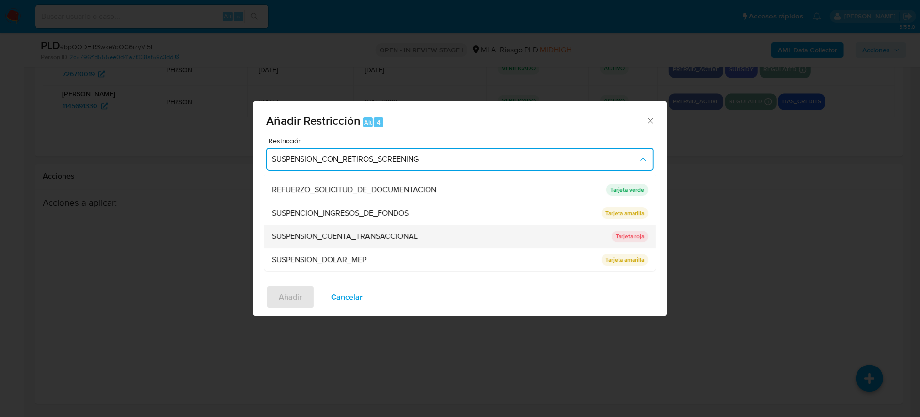
click at [386, 233] on span "SUSPENSION_CUENTA_TRANSACCIONAL" at bounding box center [345, 237] width 146 height 10
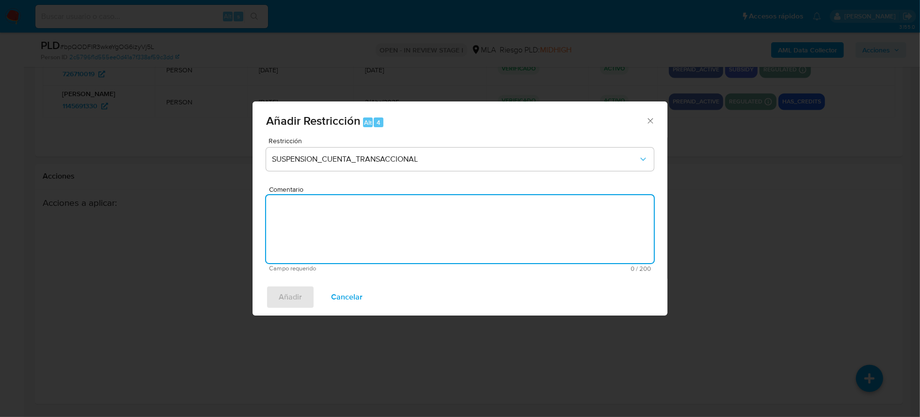
click at [410, 225] on textarea "Comentario" at bounding box center [460, 229] width 388 height 68
type textarea "AML"
click at [283, 283] on div "Añadir Cancelar" at bounding box center [460, 296] width 415 height 37
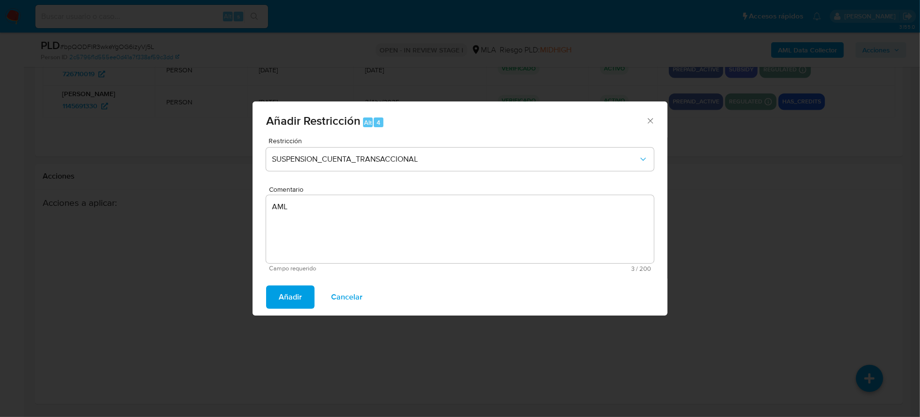
click at [287, 293] on span "Añadir" at bounding box center [290, 296] width 23 height 21
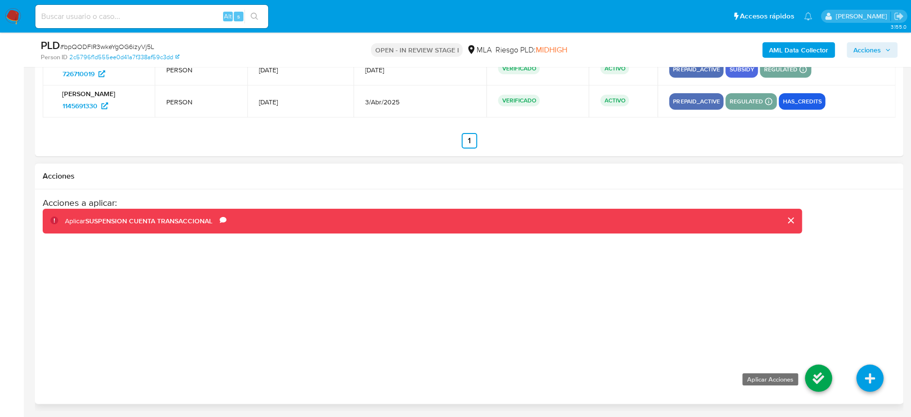
click at [812, 377] on icon at bounding box center [818, 377] width 27 height 27
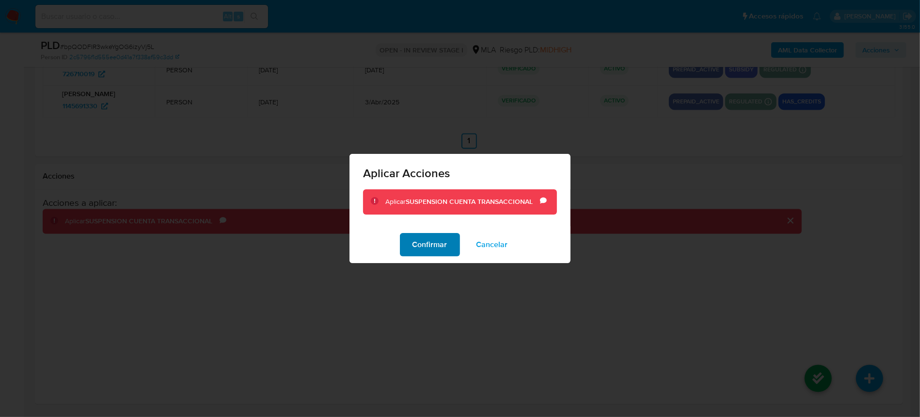
click at [422, 242] on span "Confirmar" at bounding box center [430, 244] width 35 height 21
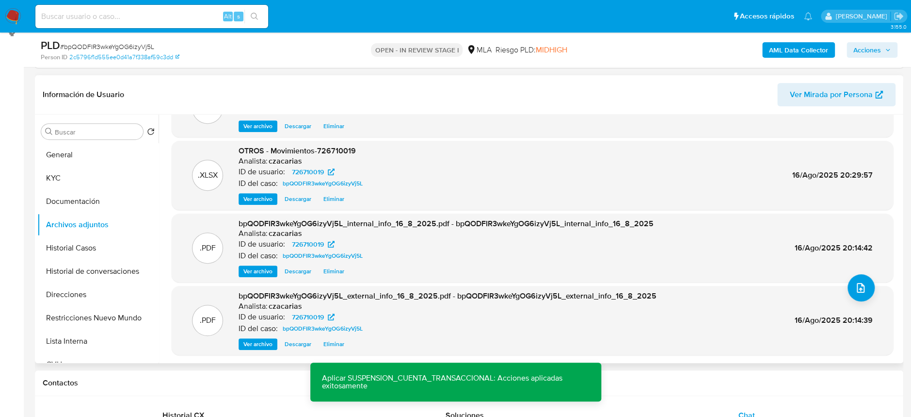
scroll to position [119, 0]
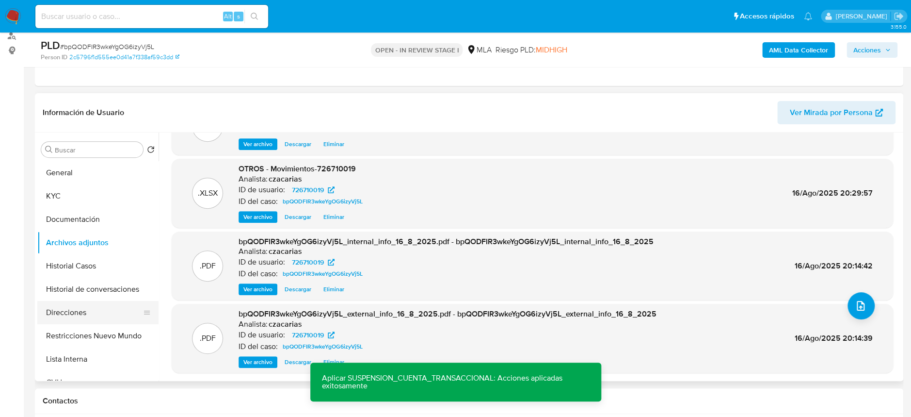
click at [69, 317] on button "Direcciones" at bounding box center [93, 312] width 113 height 23
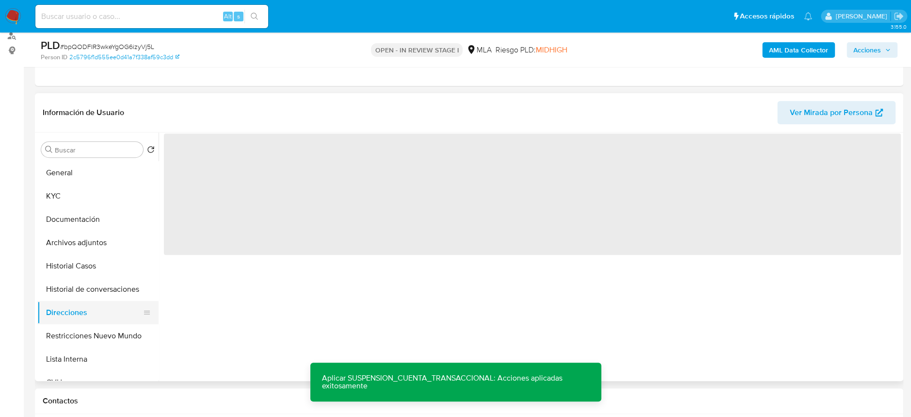
scroll to position [0, 0]
click at [99, 283] on button "Historial de conversaciones" at bounding box center [93, 288] width 113 height 23
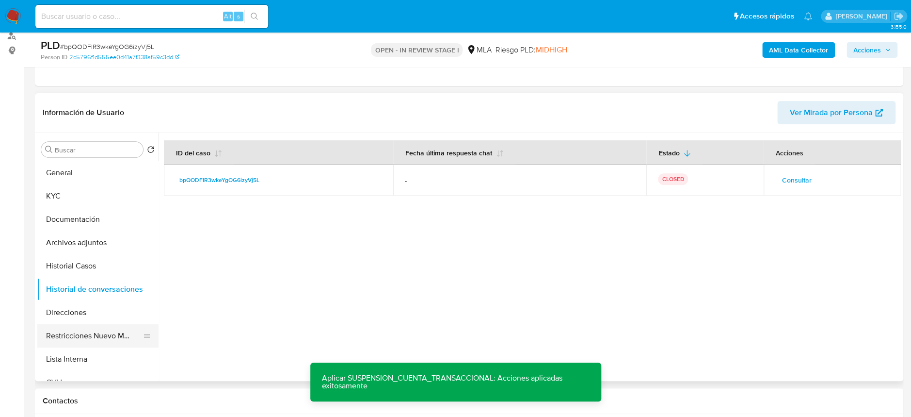
click at [109, 341] on button "Restricciones Nuevo Mundo" at bounding box center [93, 335] width 113 height 23
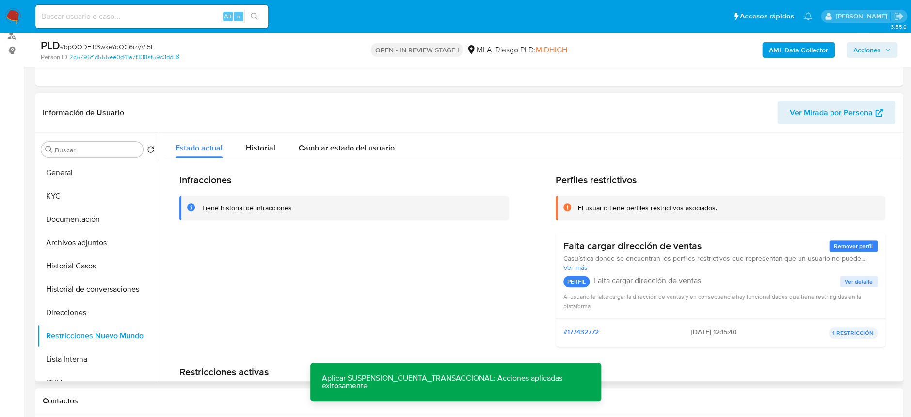
drag, startPoint x: 875, startPoint y: 46, endPoint x: 378, endPoint y: 166, distance: 510.9
click at [348, 154] on div "Cambiar estado del usuario" at bounding box center [347, 145] width 96 height 26
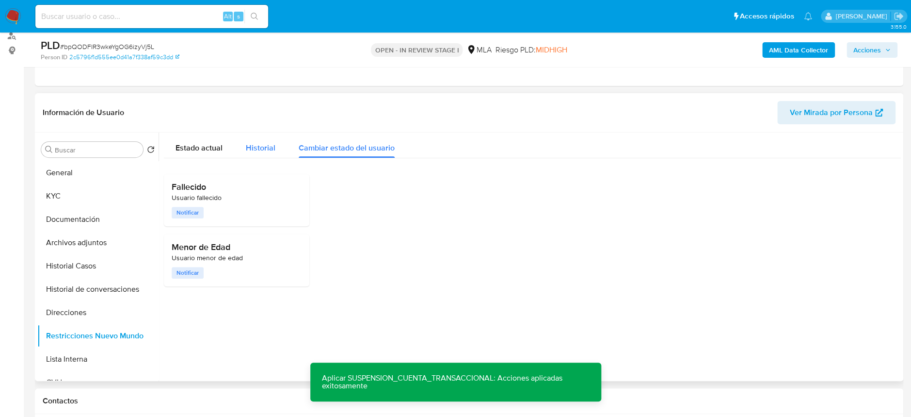
click at [249, 151] on span "Historial" at bounding box center [261, 147] width 30 height 11
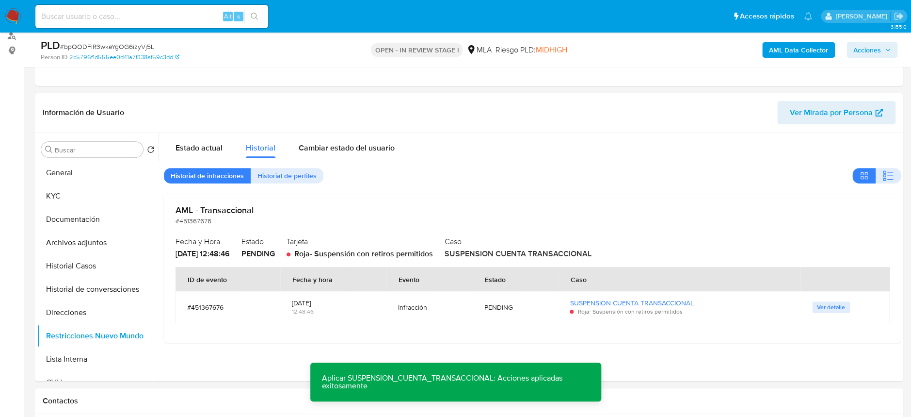
click at [872, 51] on span "Acciones" at bounding box center [867, 50] width 28 height 16
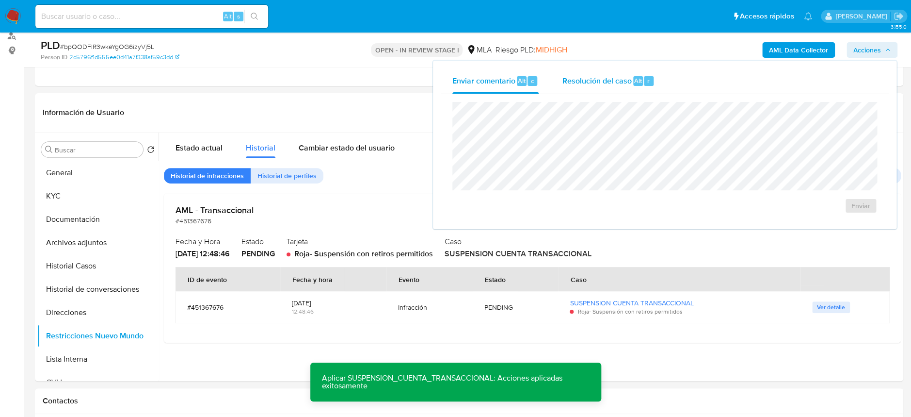
click at [620, 82] on span "Resolución del caso" at bounding box center [596, 80] width 69 height 11
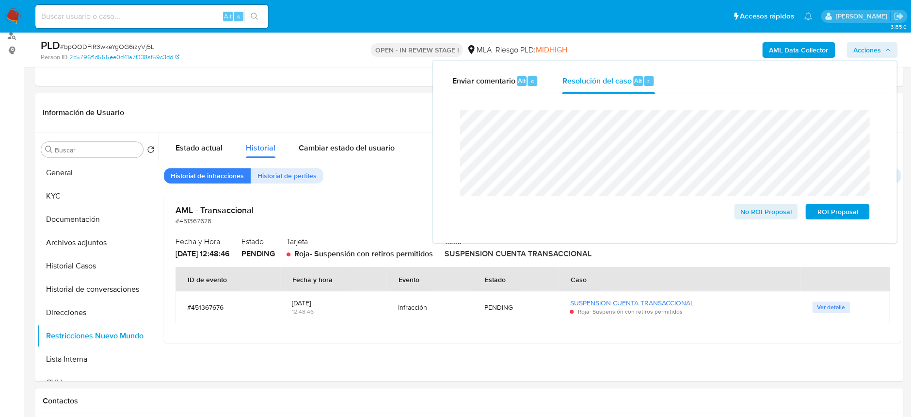
click at [129, 46] on span "# bpQODFIR3wkeYgOG6izyVj5L" at bounding box center [107, 47] width 94 height 10
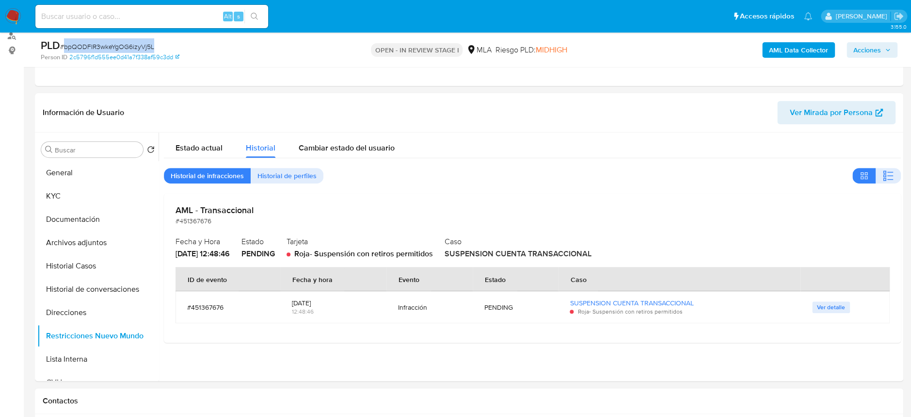
click at [129, 46] on span "# bpQODFIR3wkeYgOG6izyVj5L" at bounding box center [107, 47] width 94 height 10
copy span "bpQODFIR3wkeYgOG6izyVj5L"
click at [858, 41] on div "AML Data Collector Acciones" at bounding box center [755, 49] width 283 height 23
click at [863, 48] on span "Acciones" at bounding box center [867, 50] width 28 height 16
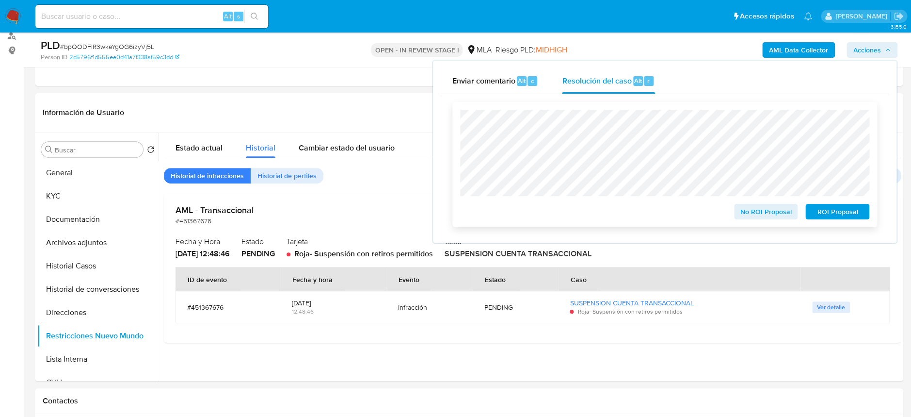
click at [831, 211] on span "ROI Proposal" at bounding box center [837, 212] width 50 height 14
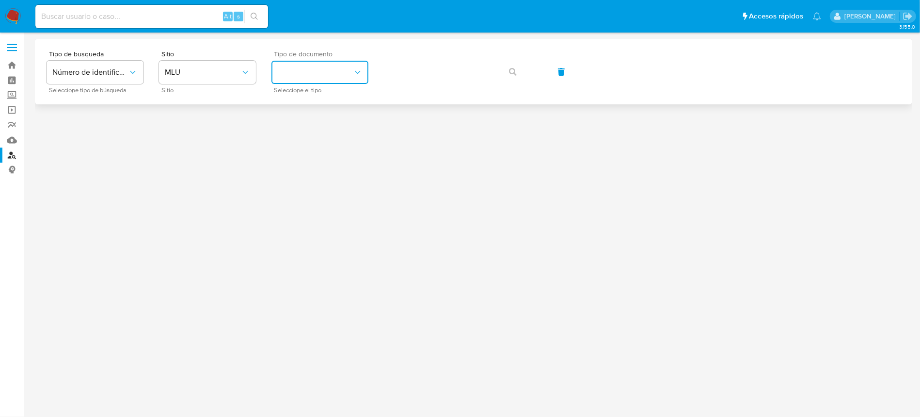
click at [282, 73] on button "identificationType" at bounding box center [320, 72] width 97 height 23
click at [210, 76] on span "MLU" at bounding box center [203, 72] width 76 height 10
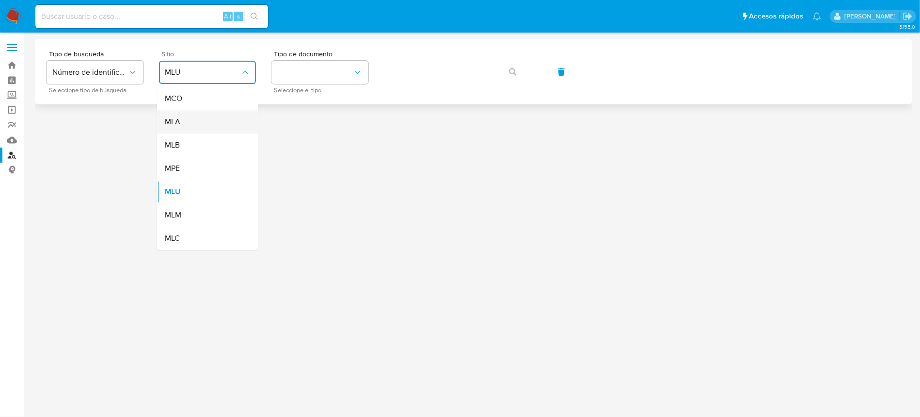
drag, startPoint x: 209, startPoint y: 148, endPoint x: 212, endPoint y: 120, distance: 28.3
click at [212, 120] on ul "MCO MLA MLB MPE MLU MLM MLC" at bounding box center [207, 168] width 101 height 163
click at [212, 120] on div "MLA" at bounding box center [205, 121] width 80 height 23
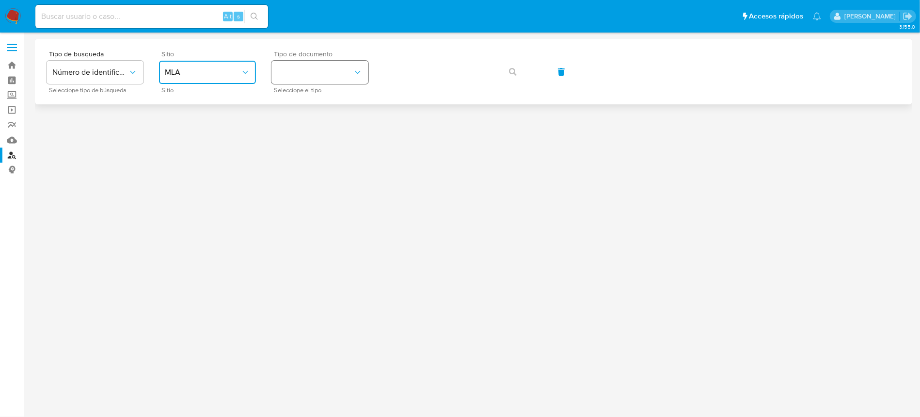
click at [297, 79] on button "identificationType" at bounding box center [320, 72] width 97 height 23
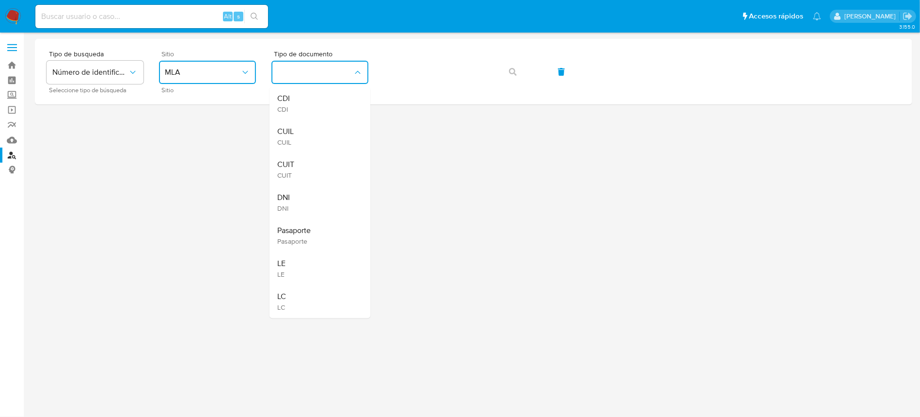
drag, startPoint x: 302, startPoint y: 154, endPoint x: 309, endPoint y: 149, distance: 9.1
click at [302, 155] on div "CUIT CUIT" at bounding box center [317, 169] width 80 height 33
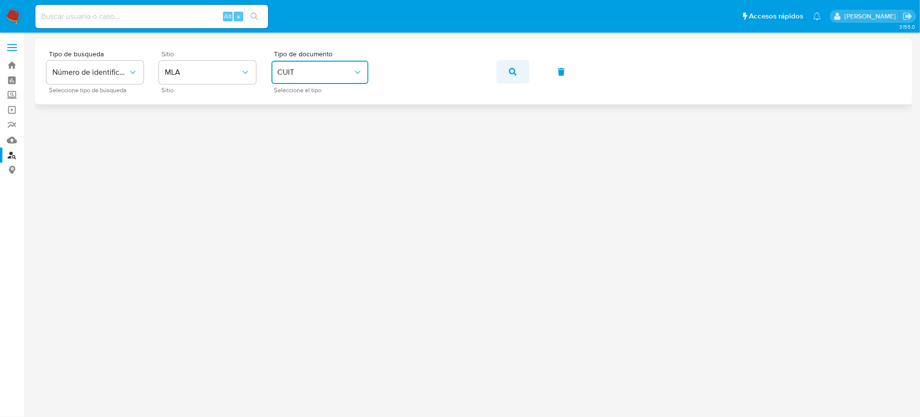
click at [511, 65] on span "button" at bounding box center [513, 71] width 8 height 21
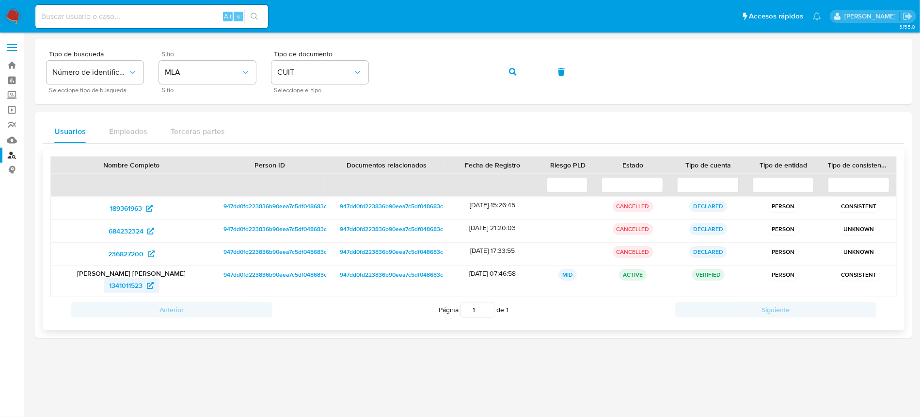
click at [120, 285] on span "1341011523" at bounding box center [126, 285] width 33 height 16
click at [506, 64] on button "button" at bounding box center [513, 71] width 33 height 23
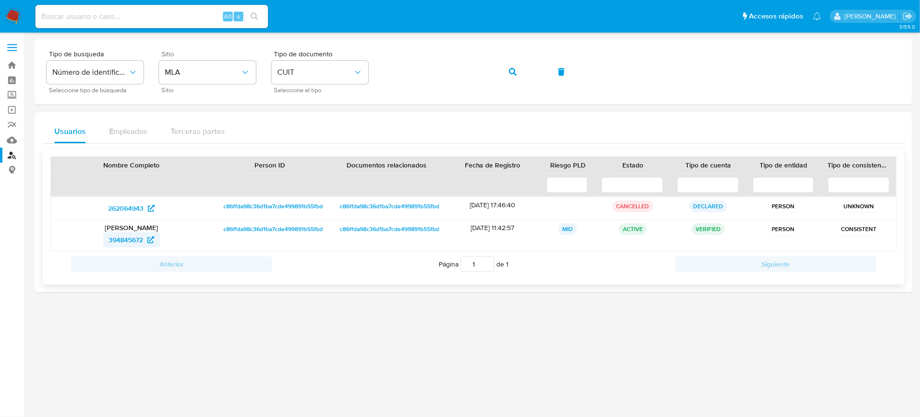
click at [125, 232] on span "394845672" at bounding box center [126, 240] width 34 height 16
click at [507, 72] on button "button" at bounding box center [513, 71] width 33 height 23
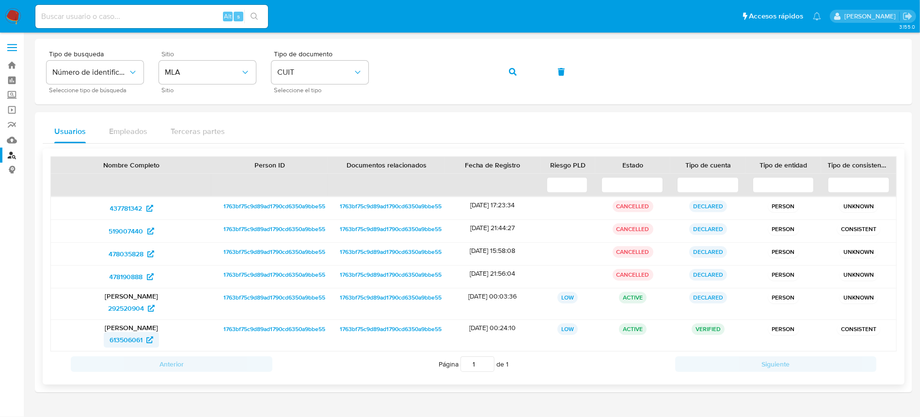
click at [126, 332] on span "613506061" at bounding box center [126, 340] width 33 height 16
click at [124, 303] on span "292520904" at bounding box center [126, 308] width 36 height 16
click at [14, 15] on img at bounding box center [13, 16] width 16 height 16
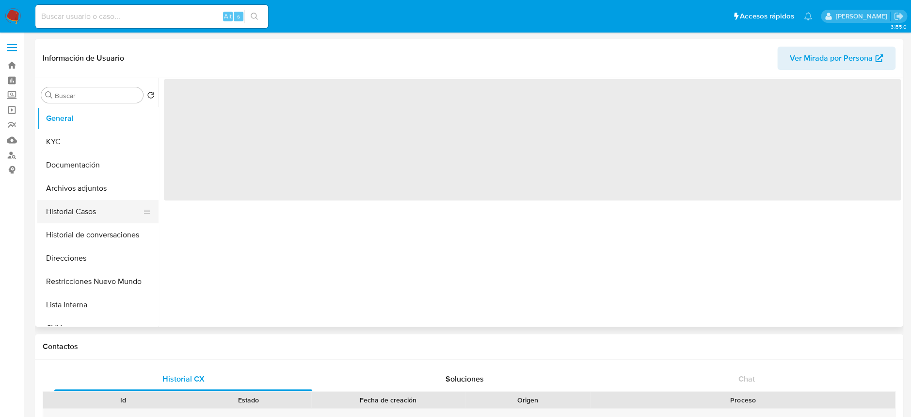
click at [80, 206] on button "Historial Casos" at bounding box center [93, 211] width 113 height 23
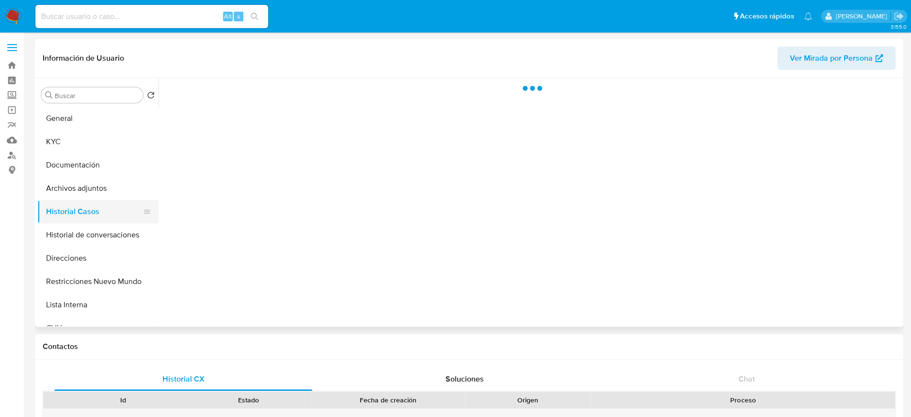
select select "10"
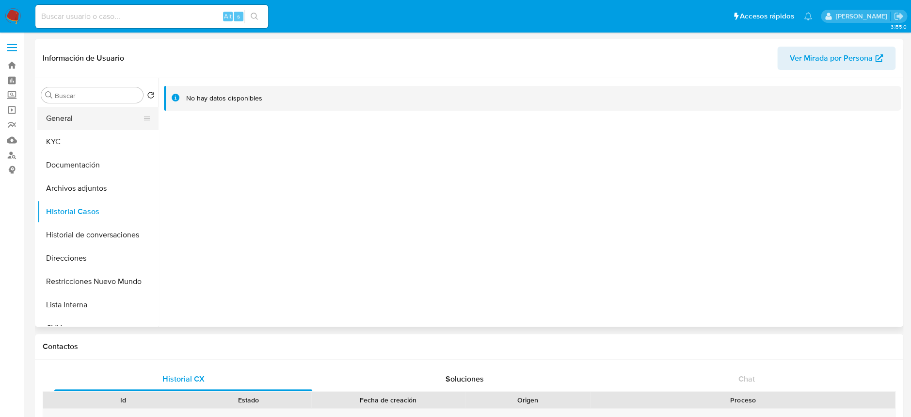
click at [92, 115] on button "General" at bounding box center [93, 118] width 113 height 23
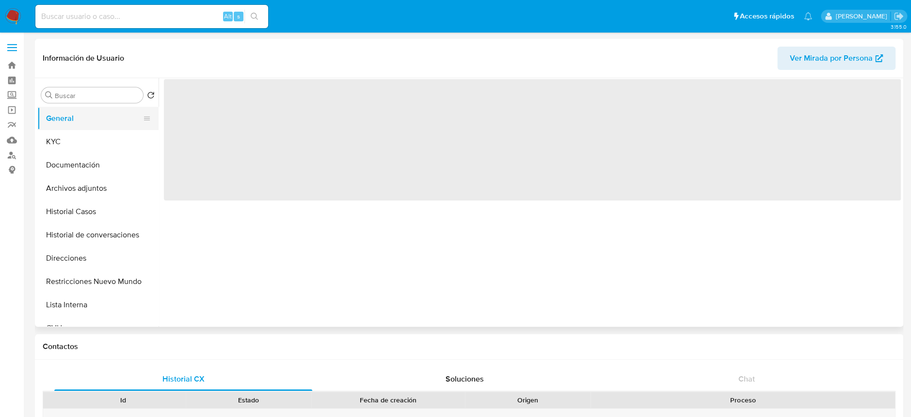
click at [92, 115] on button "General" at bounding box center [93, 118] width 113 height 23
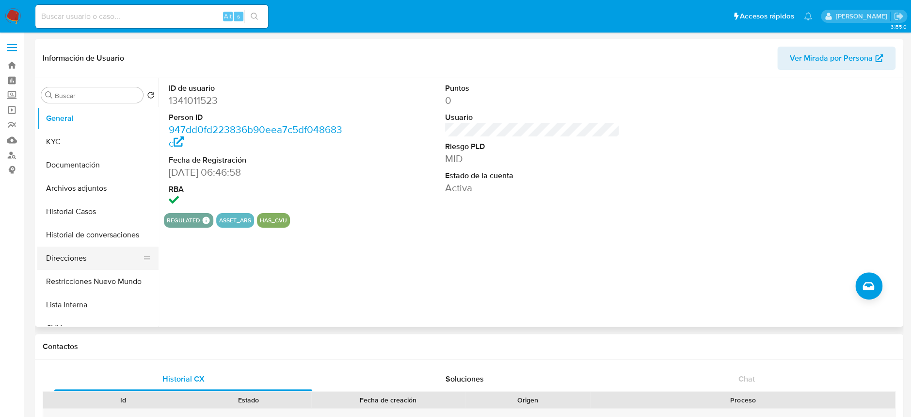
click at [85, 255] on button "Direcciones" at bounding box center [93, 257] width 113 height 23
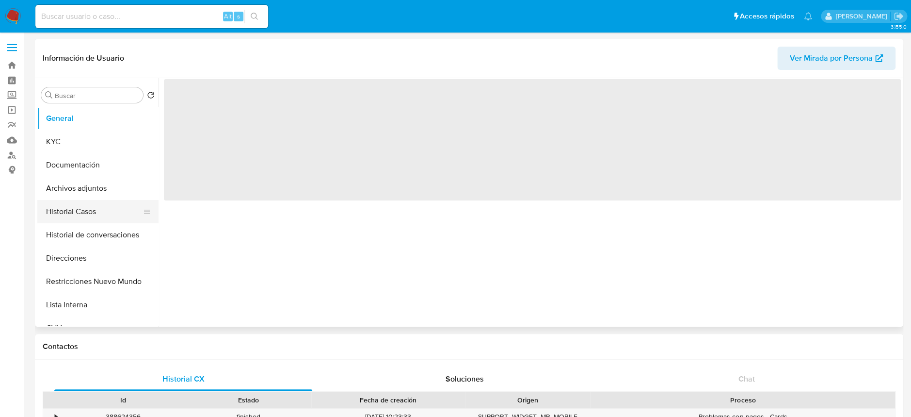
click at [88, 212] on button "Historial Casos" at bounding box center [93, 211] width 113 height 23
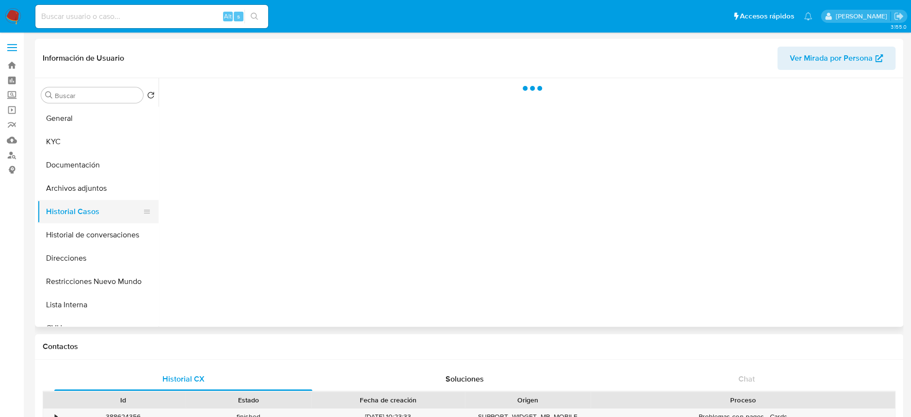
select select "10"
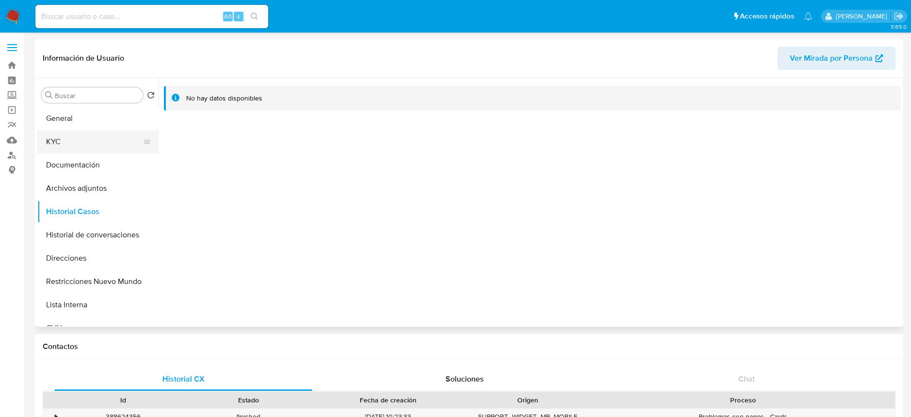
click at [79, 141] on button "KYC" at bounding box center [93, 141] width 113 height 23
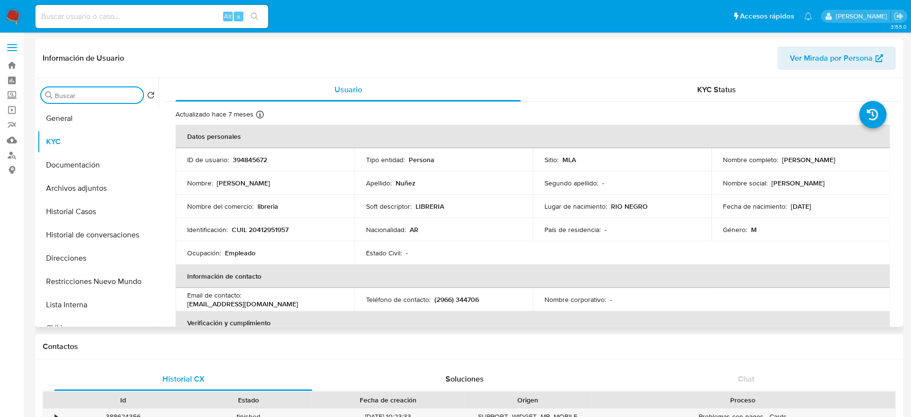
click at [110, 96] on input "Buscar" at bounding box center [97, 95] width 84 height 9
click at [103, 128] on button "General" at bounding box center [93, 118] width 113 height 23
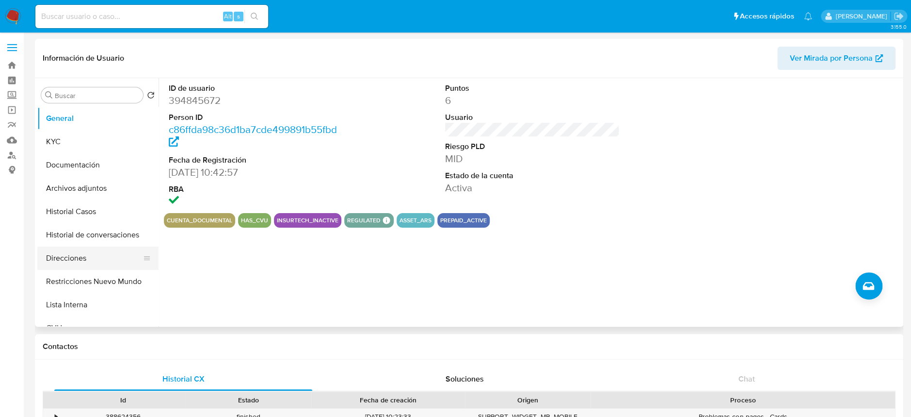
click at [80, 253] on button "Direcciones" at bounding box center [93, 257] width 113 height 23
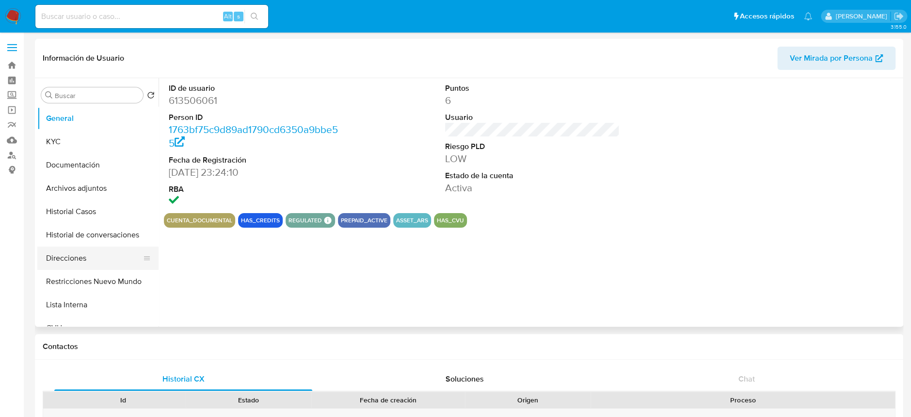
select select "10"
click at [92, 258] on button "Direcciones" at bounding box center [93, 257] width 113 height 23
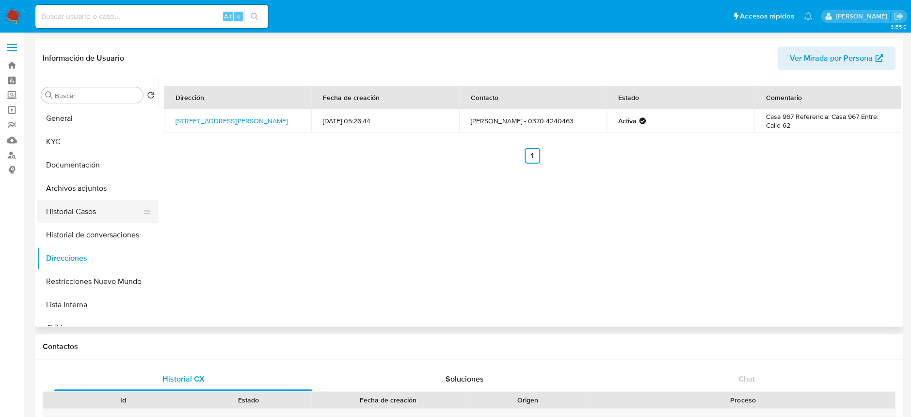
click at [86, 212] on button "Historial Casos" at bounding box center [93, 211] width 113 height 23
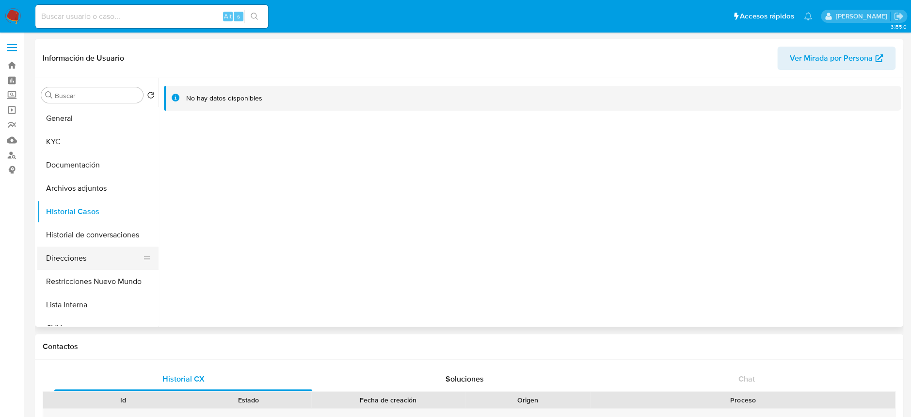
click at [92, 259] on button "Direcciones" at bounding box center [93, 257] width 113 height 23
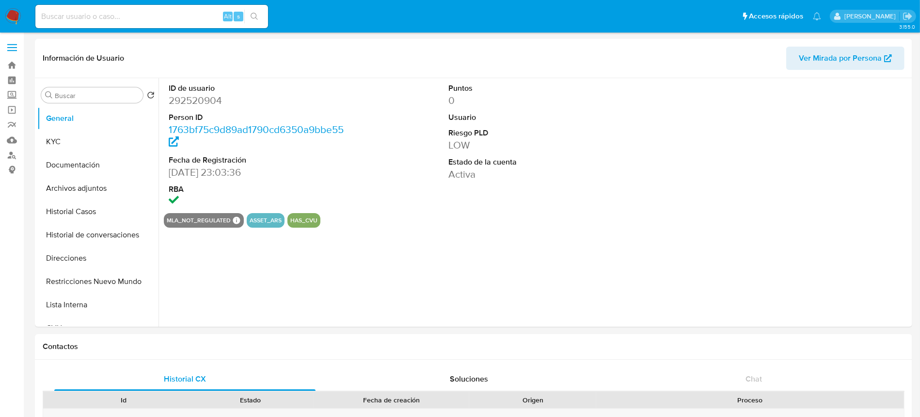
select select "10"
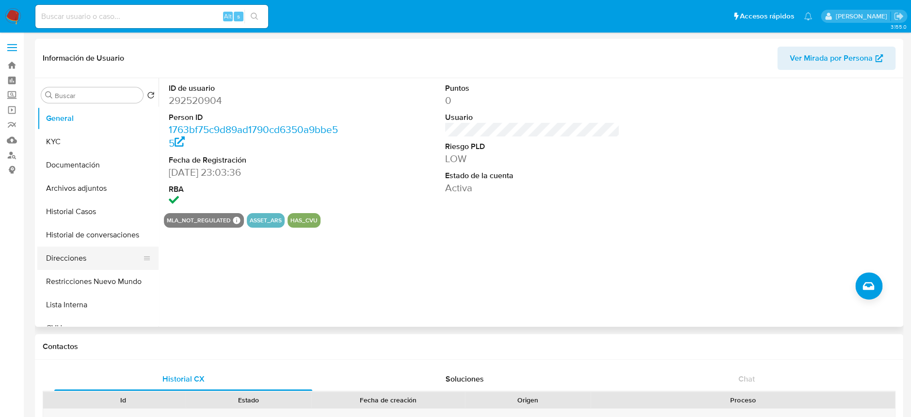
click at [75, 262] on button "Direcciones" at bounding box center [93, 257] width 113 height 23
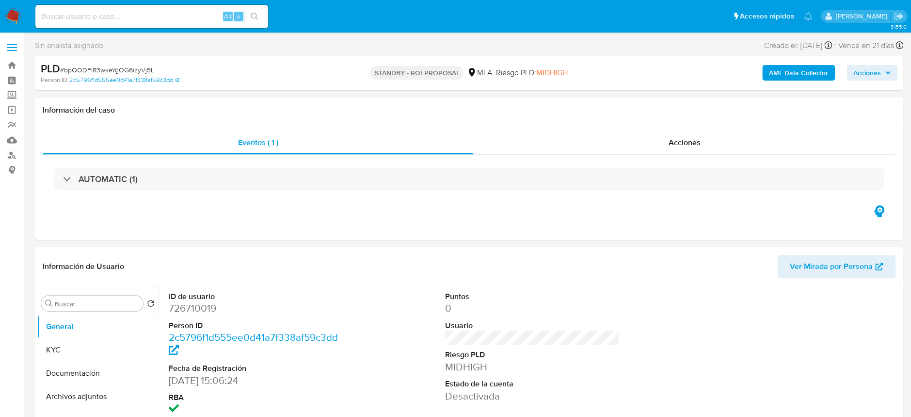
select select "10"
click at [148, 22] on input at bounding box center [151, 16] width 233 height 13
paste input "ULx7IT3nat3HB1jFSDOA9s6Y"
type input "ULx7IT3nat3HB1jFSDOA9s6Y"
click at [242, 21] on div "s" at bounding box center [239, 17] width 10 height 10
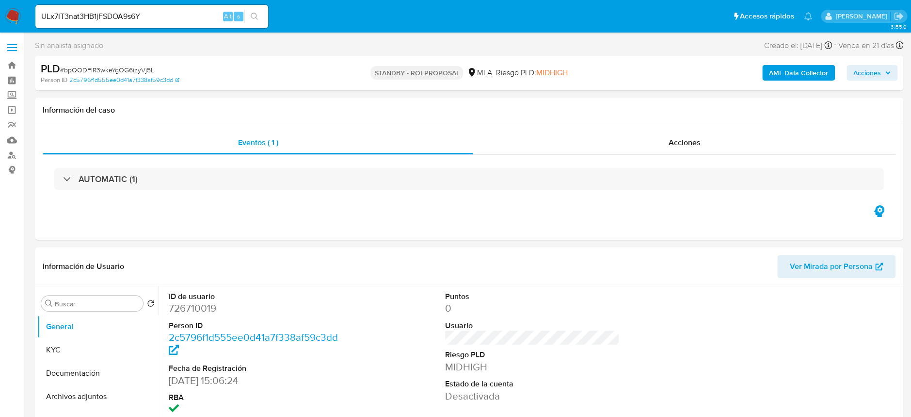
click at [248, 17] on button "search-icon" at bounding box center [254, 17] width 20 height 14
select select "10"
click at [144, 18] on input "ULx7IT3nat3HB1jFSDOA9s6Y" at bounding box center [151, 16] width 233 height 13
click at [145, 18] on input "ULx7IT3nat3HB1jFSDOA9s6Y" at bounding box center [151, 16] width 233 height 13
paste input "CH6SV4dsXGXw477MBPKqEXIz"
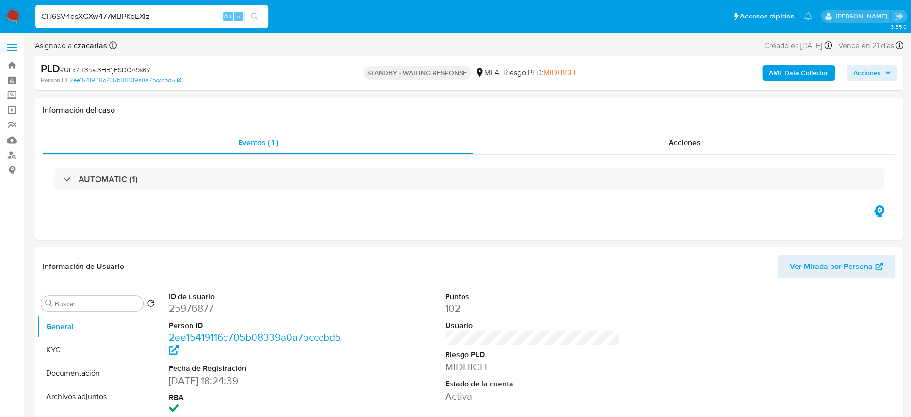
click at [243, 21] on input "CH6SV4dsXGXw477MBPKqEXIz" at bounding box center [151, 16] width 233 height 13
type input "CH6SV4dsXGXw477MBPKqEXIz"
click at [253, 16] on icon "search-icon" at bounding box center [255, 17] width 8 height 8
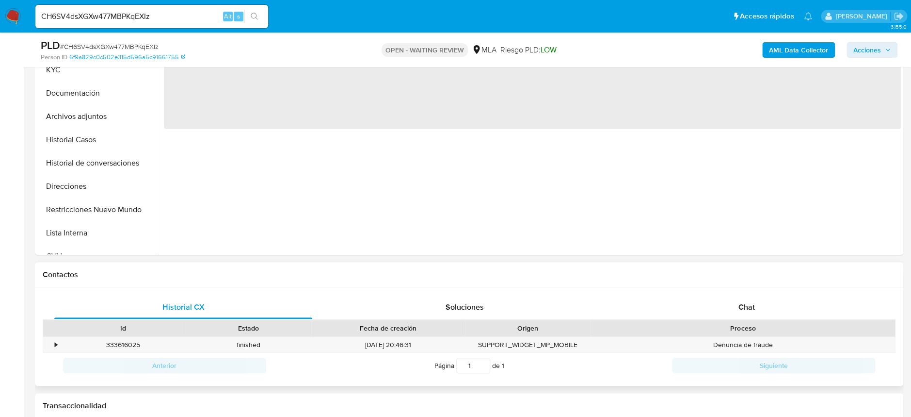
scroll to position [258, 0]
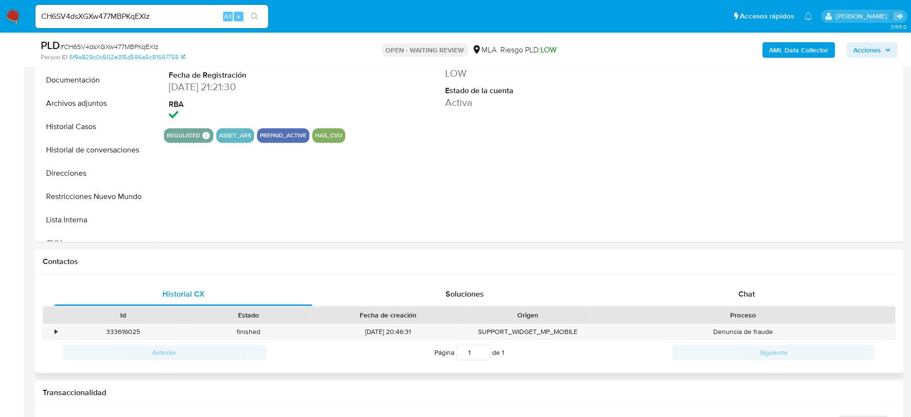
click at [759, 280] on div "Historial CX Soluciones Chat Id Estado Fecha de creación Origen Proceso • 33361…" at bounding box center [469, 323] width 868 height 98
click at [754, 286] on div "Chat" at bounding box center [746, 293] width 258 height 23
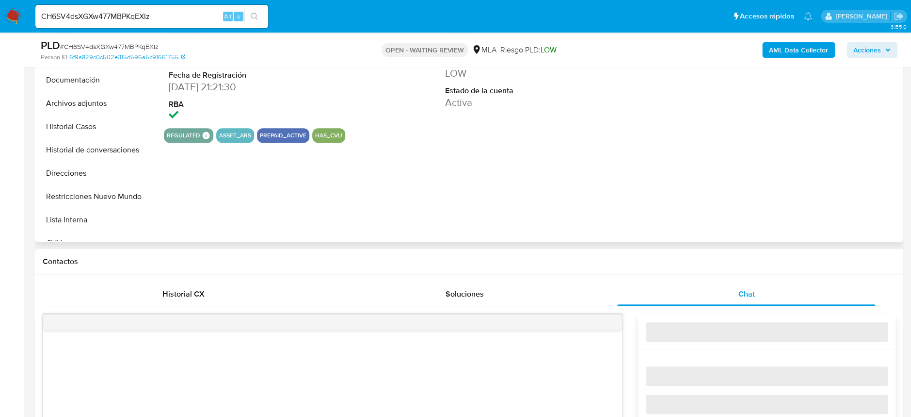
select select "10"
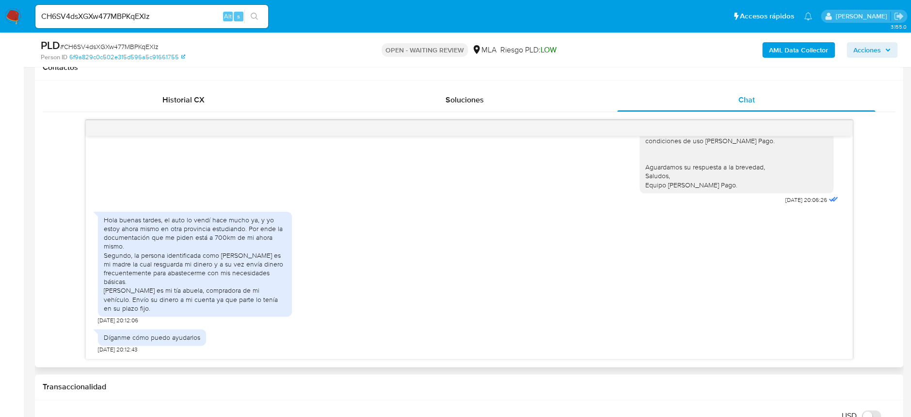
scroll to position [951, 0]
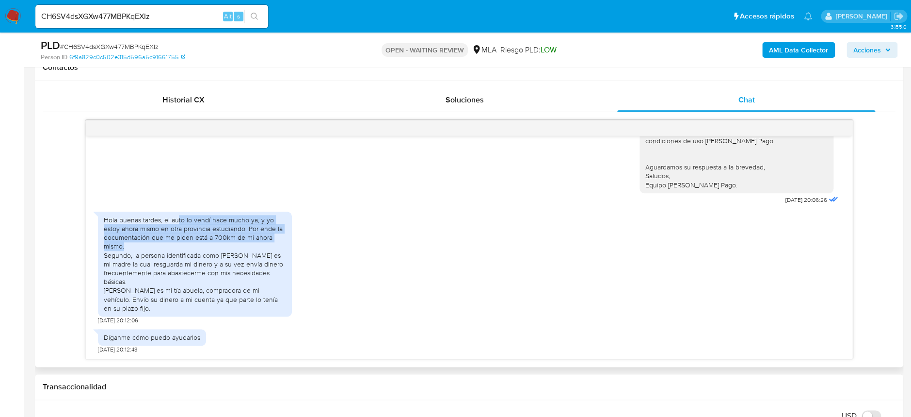
drag, startPoint x: 177, startPoint y: 222, endPoint x: 278, endPoint y: 242, distance: 103.0
click at [278, 242] on div "Hola buenas tardes, el auto lo vendí hace mucho ya, y yo estoy ahora mismo en o…" at bounding box center [195, 263] width 182 height 97
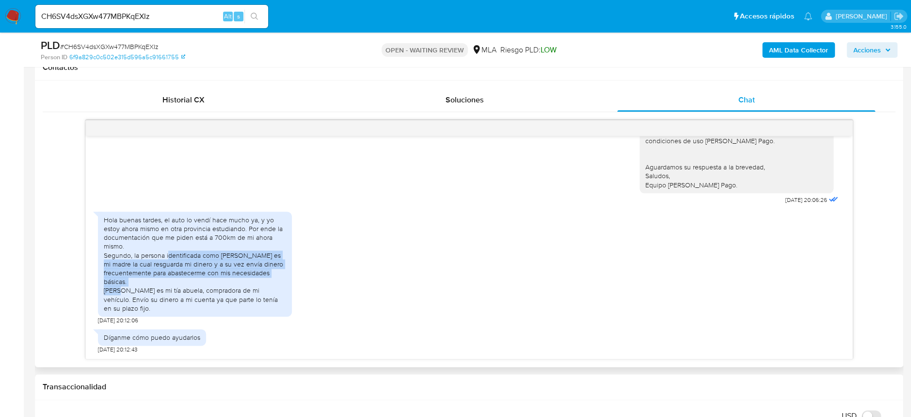
drag, startPoint x: 168, startPoint y: 257, endPoint x: 267, endPoint y: 278, distance: 101.0
click at [267, 278] on div "Hola buenas tardes, el auto lo vendí hace mucho ya, y yo estoy ahora mismo en o…" at bounding box center [195, 263] width 182 height 97
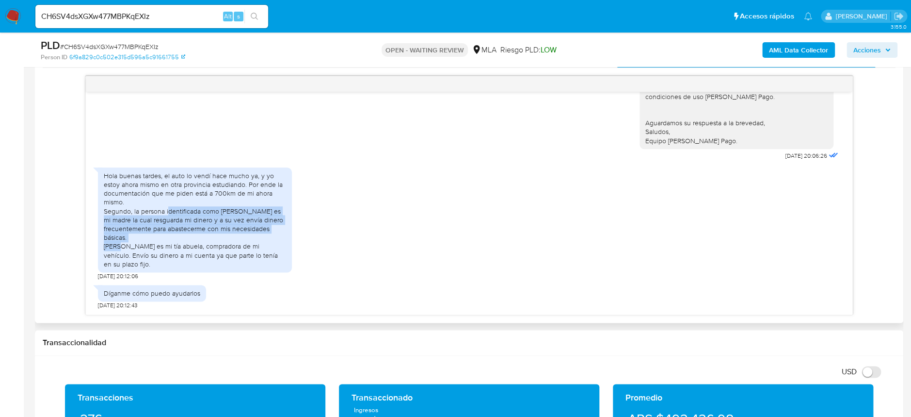
scroll to position [517, 0]
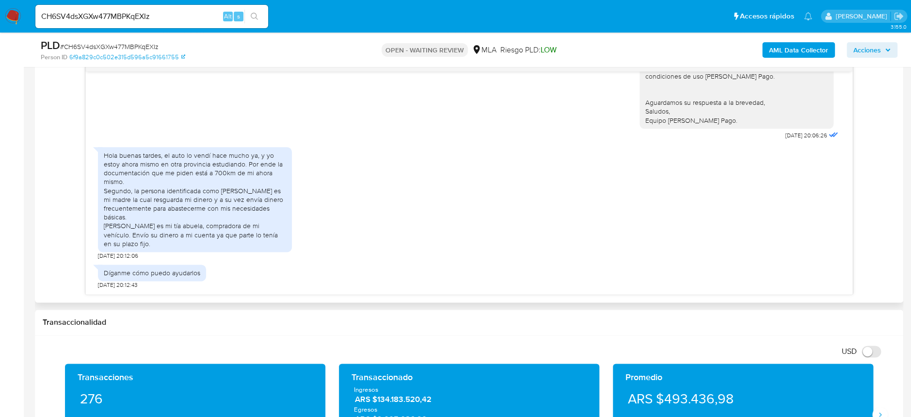
click at [124, 225] on div "Hola buenas tardes, el auto lo vendí hace mucho ya, y yo estoy ahora mismo en o…" at bounding box center [195, 199] width 182 height 97
drag, startPoint x: 111, startPoint y: 225, endPoint x: 224, endPoint y: 242, distance: 114.3
click at [224, 242] on div "Hola buenas tardes, el auto lo vendí hace mucho ya, y yo estoy ahora mismo en o…" at bounding box center [195, 199] width 182 height 97
drag, startPoint x: 224, startPoint y: 242, endPoint x: 94, endPoint y: 227, distance: 130.8
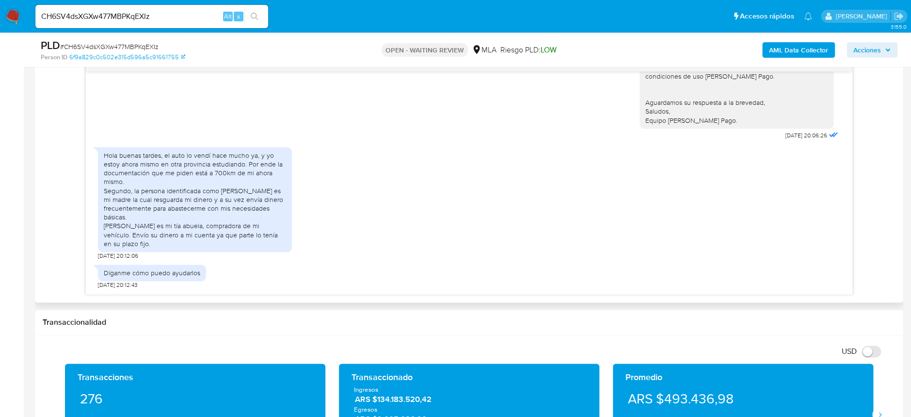
click at [94, 227] on div "18/06/2025 18:04:14 Hola buenas noches, les comunico que los movimientos de mil…" at bounding box center [469, 182] width 767 height 223
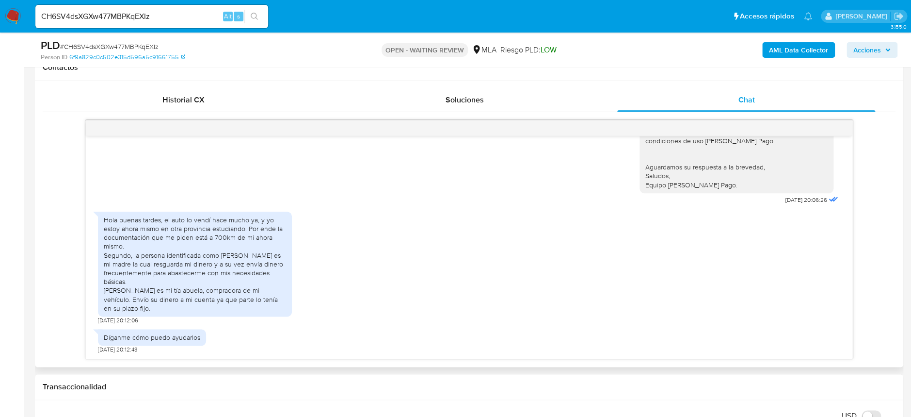
scroll to position [951, 0]
click at [274, 225] on div "Hola buenas tardes, el auto lo vendí hace mucho ya, y yo estoy ahora mismo en o…" at bounding box center [195, 263] width 182 height 97
drag, startPoint x: 106, startPoint y: 219, endPoint x: 209, endPoint y: 306, distance: 135.2
click at [209, 306] on div "Hola buenas tardes, el auto lo vendí hace mucho ya, y yo estoy ahora mismo en o…" at bounding box center [195, 263] width 182 height 97
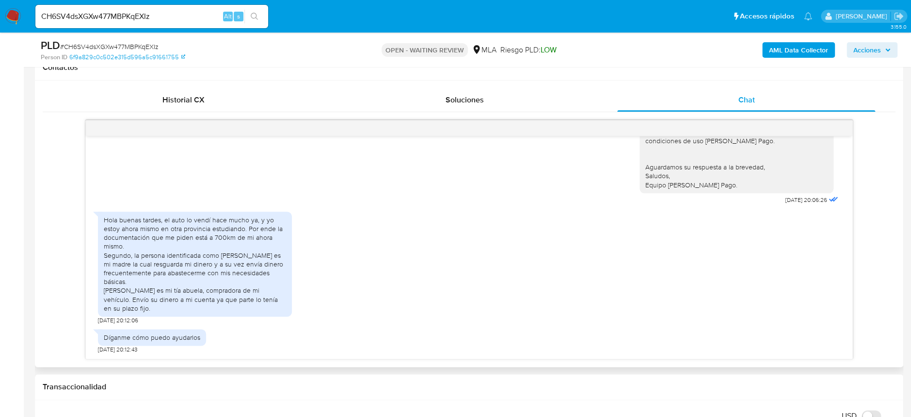
drag, startPoint x: 204, startPoint y: 304, endPoint x: 58, endPoint y: 213, distance: 171.4
click at [58, 213] on div "18/06/2025 18:04:14 Hola buenas noches, les comunico que los movimientos de mil…" at bounding box center [469, 239] width 853 height 239
click at [102, 227] on div "Hola buenas tardes, el auto lo vendí hace mucho ya, y yo estoy ahora mismo en o…" at bounding box center [195, 263] width 194 height 105
drag, startPoint x: 108, startPoint y: 220, endPoint x: 200, endPoint y: 305, distance: 126.3
click at [200, 305] on div "Hola buenas tardes, el auto lo vendí hace mucho ya, y yo estoy ahora mismo en o…" at bounding box center [195, 263] width 182 height 97
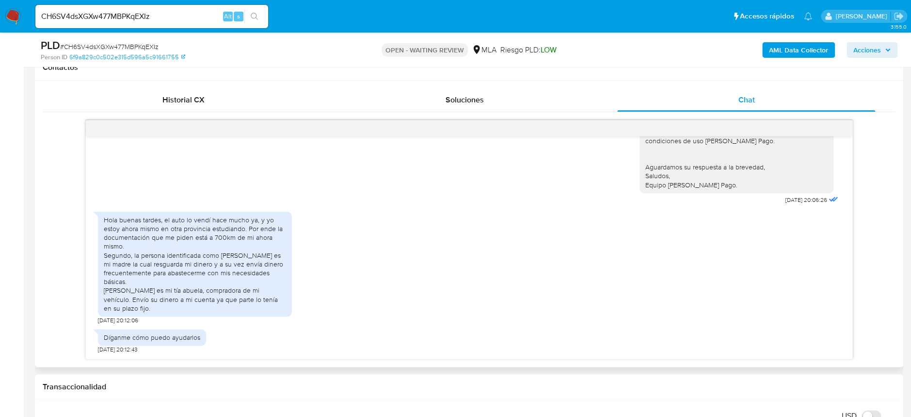
click at [190, 299] on div "Hola buenas tardes, el auto lo vendí hace mucho ya, y yo estoy ahora mismo en o…" at bounding box center [195, 263] width 182 height 97
drag, startPoint x: 150, startPoint y: 307, endPoint x: 77, endPoint y: 213, distance: 119.5
click at [77, 213] on div "18/06/2025 18:04:14 Hola buenas noches, les comunico que los movimientos de mil…" at bounding box center [469, 239] width 853 height 239
click at [101, 220] on div "Hola buenas tardes, el auto lo vendí hace mucho ya, y yo estoy ahora mismo en o…" at bounding box center [195, 263] width 194 height 105
drag, startPoint x: 103, startPoint y: 218, endPoint x: 179, endPoint y: 313, distance: 122.1
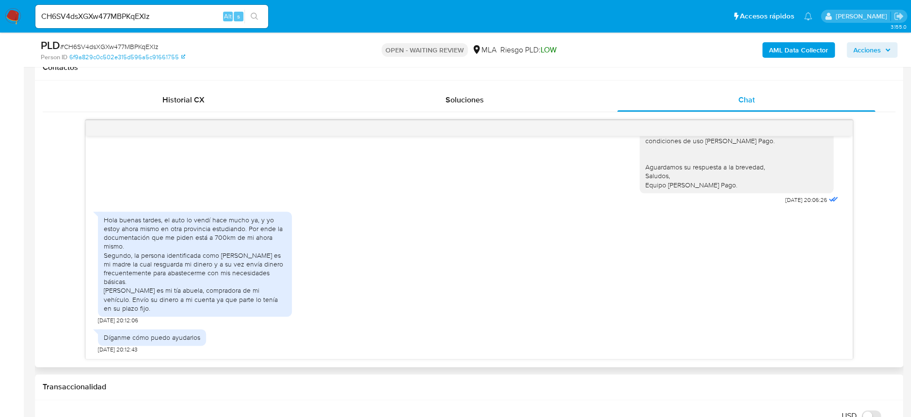
click at [179, 313] on div "Hola buenas tardes, el auto lo vendí hace mucho ya, y yo estoy ahora mismo en o…" at bounding box center [195, 263] width 194 height 105
click at [180, 308] on div "Hola buenas tardes, el auto lo vendí hace mucho ya, y yo estoy ahora mismo en o…" at bounding box center [195, 263] width 182 height 97
drag, startPoint x: 180, startPoint y: 308, endPoint x: 47, endPoint y: 212, distance: 164.3
click at [47, 212] on div "18/06/2025 18:04:14 Hola buenas noches, les comunico que los movimientos de mil…" at bounding box center [469, 239] width 853 height 239
click at [89, 219] on div "18/06/2025 18:04:14 Hola buenas noches, les comunico que los movimientos de mil…" at bounding box center [469, 247] width 767 height 223
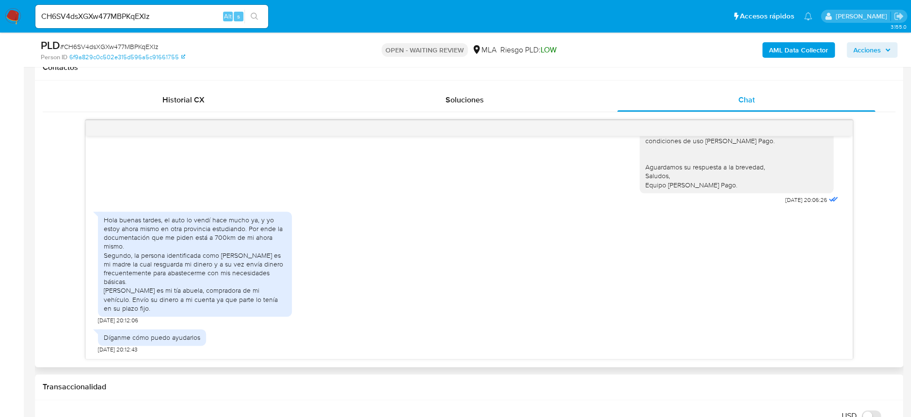
click at [120, 218] on div "Hola buenas tardes, el auto lo vendí hace mucho ya, y yo estoy ahora mismo en o…" at bounding box center [195, 263] width 182 height 97
drag, startPoint x: 109, startPoint y: 216, endPoint x: 171, endPoint y: 309, distance: 111.9
click at [171, 309] on div "Hola buenas tardes, el auto lo vendí hace mucho ya, y yo estoy ahora mismo en o…" at bounding box center [195, 263] width 182 height 97
click at [171, 308] on div "Hola buenas tardes, el auto lo vendí hace mucho ya, y yo estoy ahora mismo en o…" at bounding box center [195, 263] width 182 height 97
drag, startPoint x: 182, startPoint y: 305, endPoint x: 88, endPoint y: 221, distance: 125.7
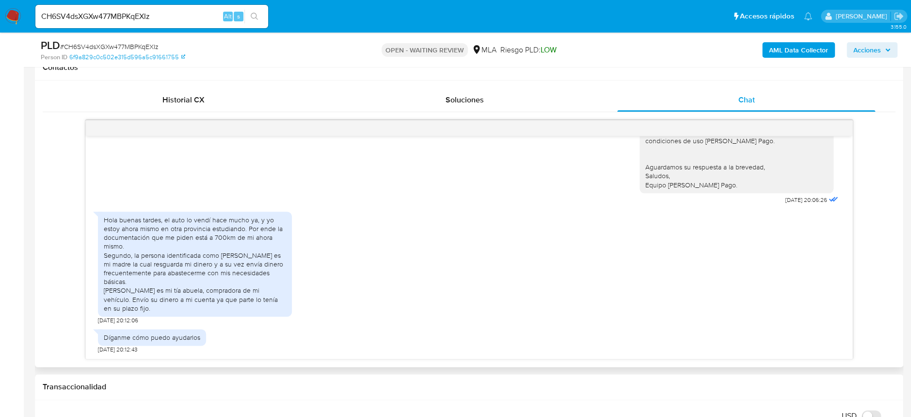
click at [88, 221] on div "18/06/2025 18:04:14 Hola buenas noches, les comunico que los movimientos de mil…" at bounding box center [469, 247] width 767 height 223
click at [94, 221] on div "18/06/2025 18:04:14 Hola buenas noches, les comunico que los movimientos de mil…" at bounding box center [469, 247] width 767 height 223
drag, startPoint x: 106, startPoint y: 219, endPoint x: 189, endPoint y: 308, distance: 121.8
click at [189, 308] on div "Hola buenas tardes, el auto lo vendí hace mucho ya, y yo estoy ahora mismo en o…" at bounding box center [195, 263] width 182 height 97
click at [336, 273] on div "Hola buenas tardes, el auto lo vendí hace mucho ya, y yo estoy ahora mismo en o…" at bounding box center [469, 265] width 742 height 117
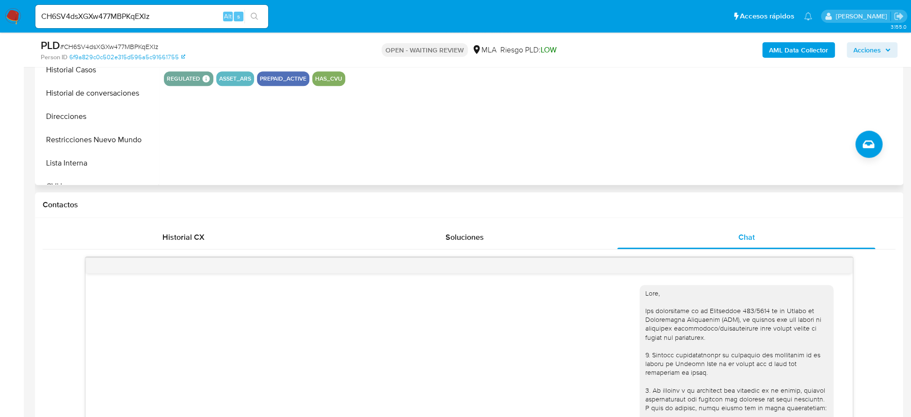
scroll to position [129, 0]
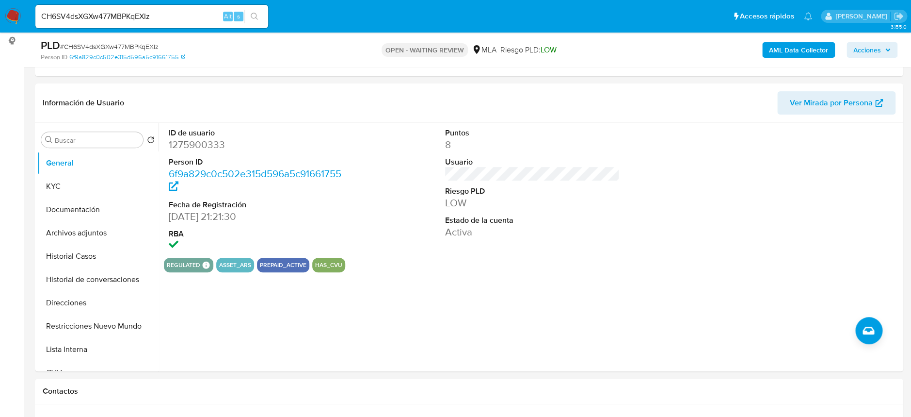
click at [101, 47] on span "# CH6SV4dsXGXw477MBPKqEXIz" at bounding box center [109, 47] width 98 height 10
copy span "CH6SV4dsXGXw477MBPKqEXIz"
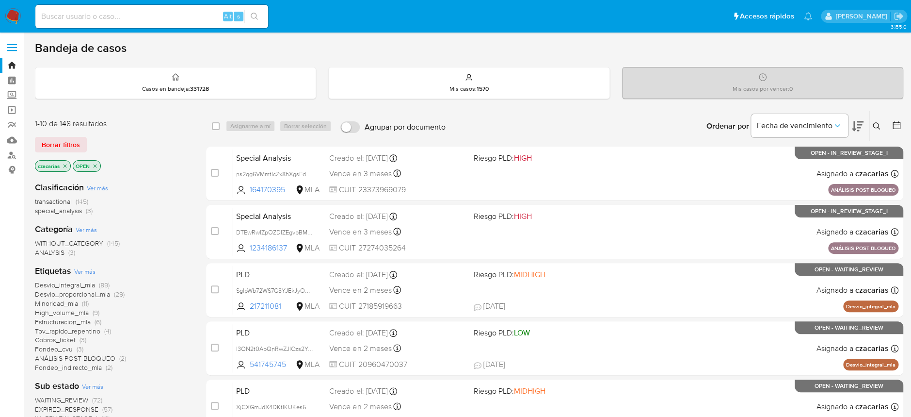
click at [874, 127] on icon at bounding box center [876, 125] width 7 height 7
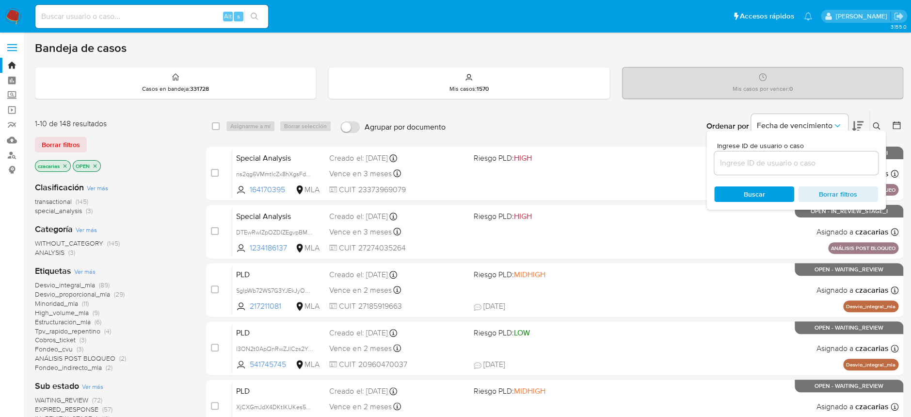
click at [777, 165] on input at bounding box center [796, 163] width 164 height 13
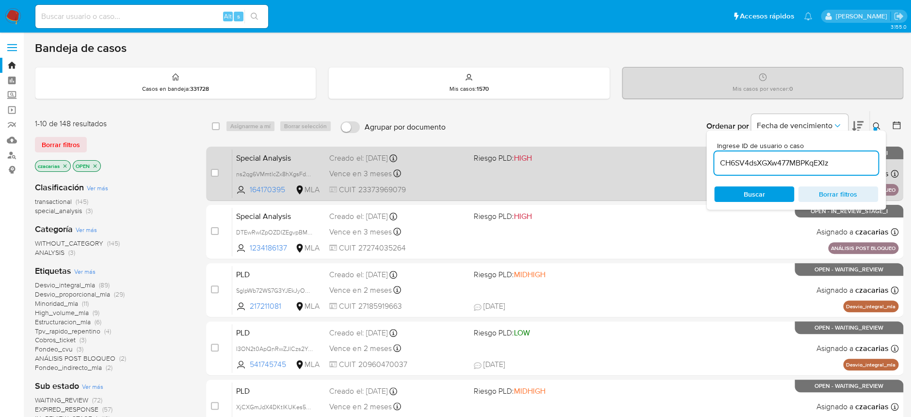
type input "CH6SV4dsXGXw477MBPKqEXIz"
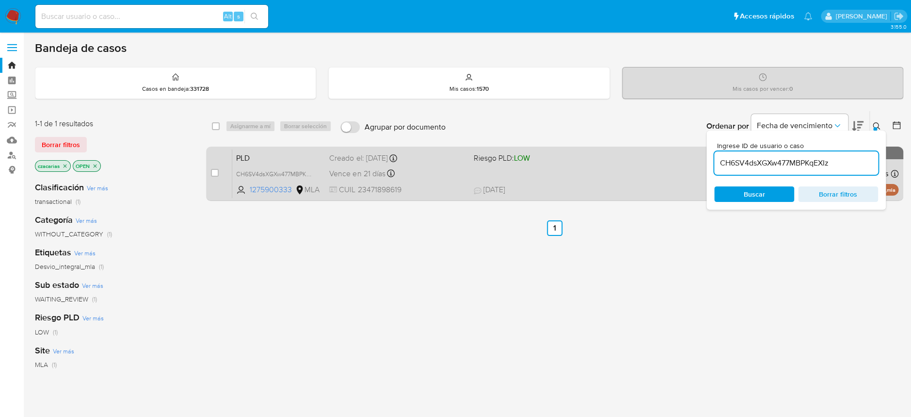
click at [209, 178] on div "case-item-checkbox No es posible asignar el caso PLD CH6SV4dsXGXw477MBPKqEXIz 1…" at bounding box center [554, 173] width 697 height 54
click at [212, 173] on input "checkbox" at bounding box center [215, 173] width 8 height 8
checkbox input "true"
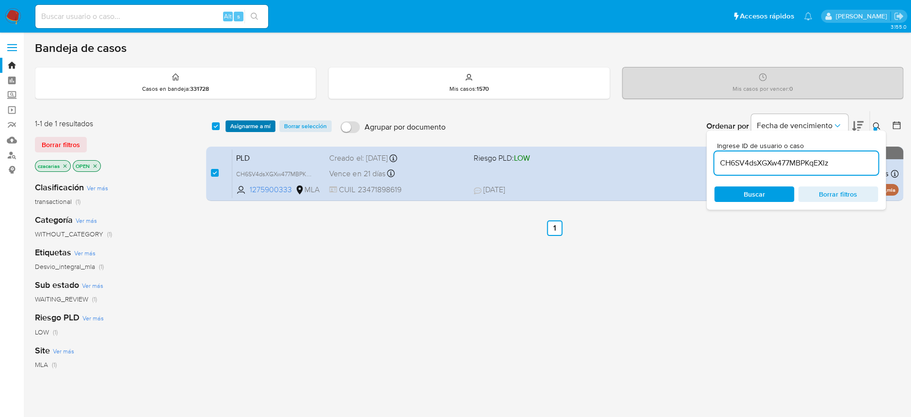
click at [244, 127] on span "Asignarme a mí" at bounding box center [250, 126] width 40 height 10
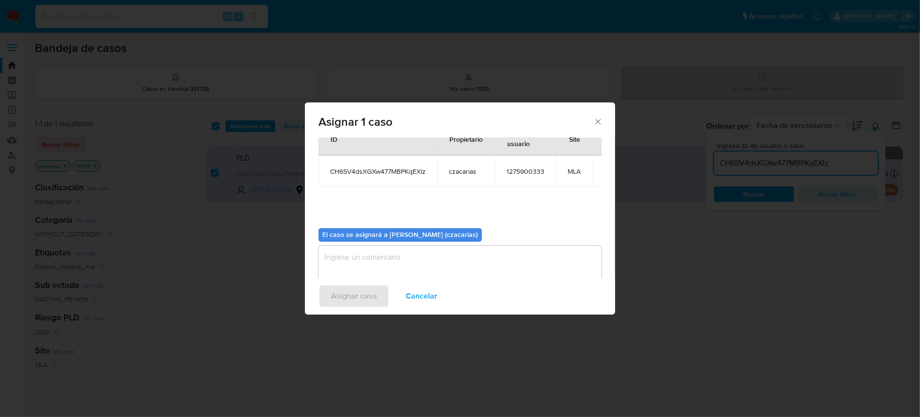
scroll to position [49, 0]
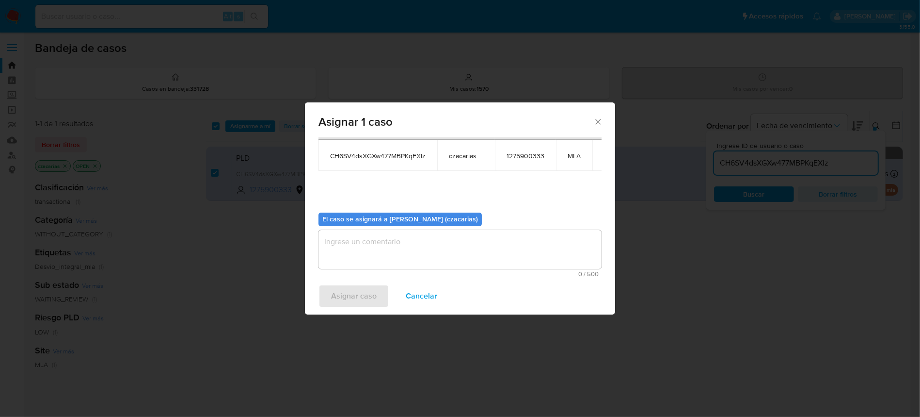
click at [390, 258] on textarea "assign-modal" at bounding box center [460, 249] width 283 height 39
click at [371, 295] on span "Asignar caso" at bounding box center [354, 295] width 46 height 21
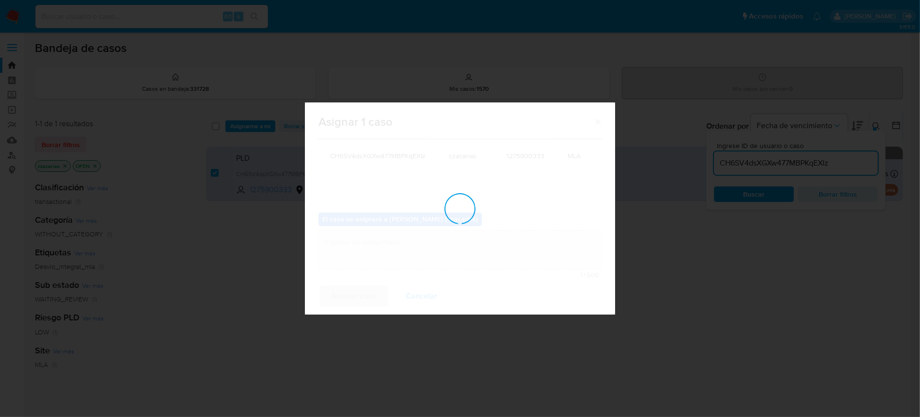
checkbox input "false"
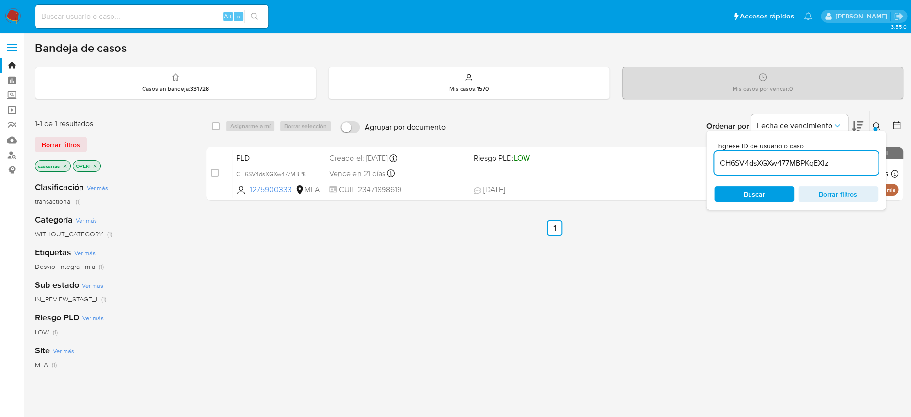
click at [758, 158] on input "CH6SV4dsXGXw477MBPKqEXIz" at bounding box center [796, 163] width 164 height 13
paste input "p9SyYnGYd3BcYKFvd0ZaHMQU"
type input "p9SyYnGYd3BcYKFvd0ZaHMQU"
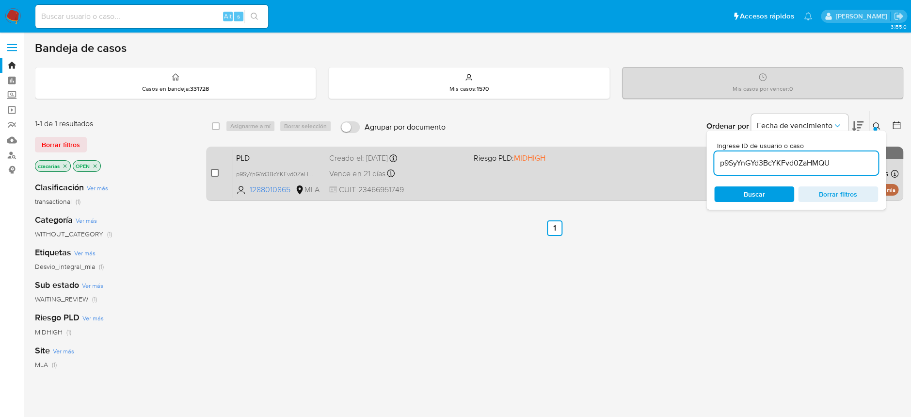
click at [213, 173] on input "checkbox" at bounding box center [215, 173] width 8 height 8
checkbox input "true"
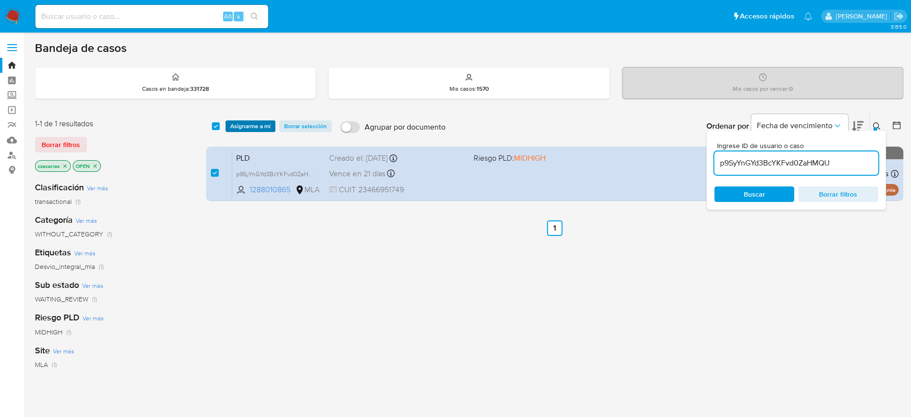
click at [248, 131] on div "select-all-cases-checkbox Asignarme a mí Borrar selección Agrupar por documento…" at bounding box center [554, 126] width 697 height 30
click at [252, 127] on span "Asignarme a mí" at bounding box center [250, 126] width 40 height 10
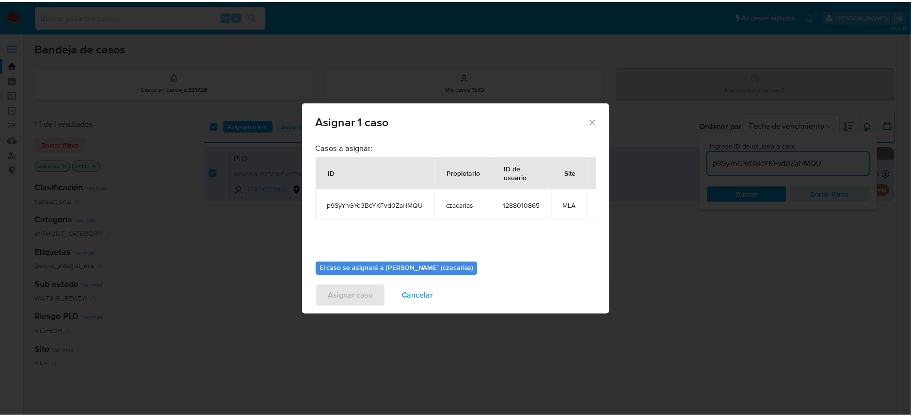
scroll to position [49, 0]
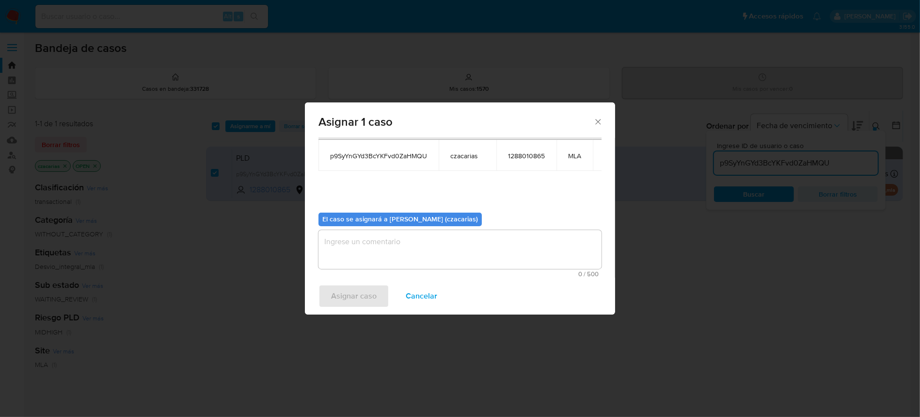
click at [376, 250] on textarea "assign-modal" at bounding box center [460, 249] width 283 height 39
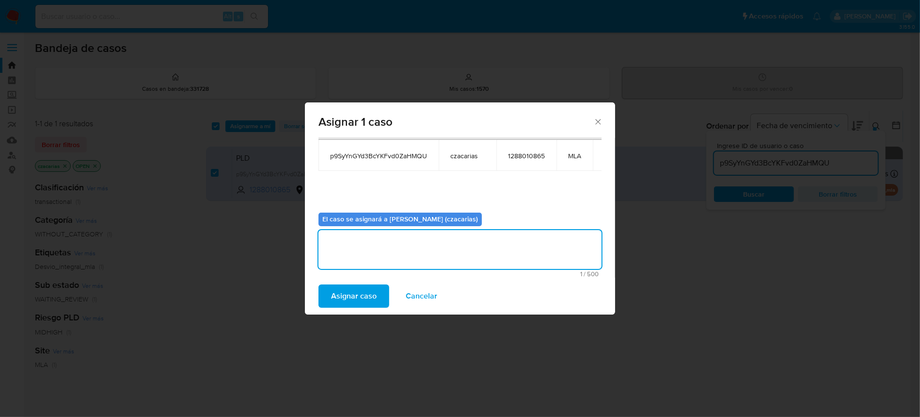
click at [353, 302] on span "Asignar caso" at bounding box center [354, 295] width 46 height 21
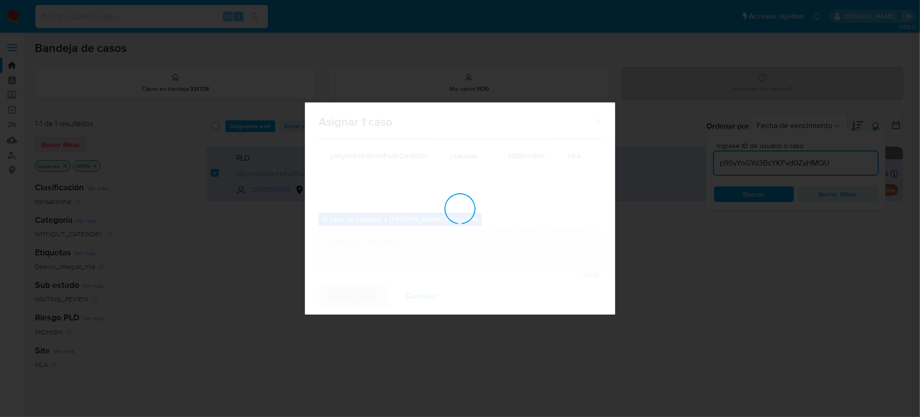
checkbox input "false"
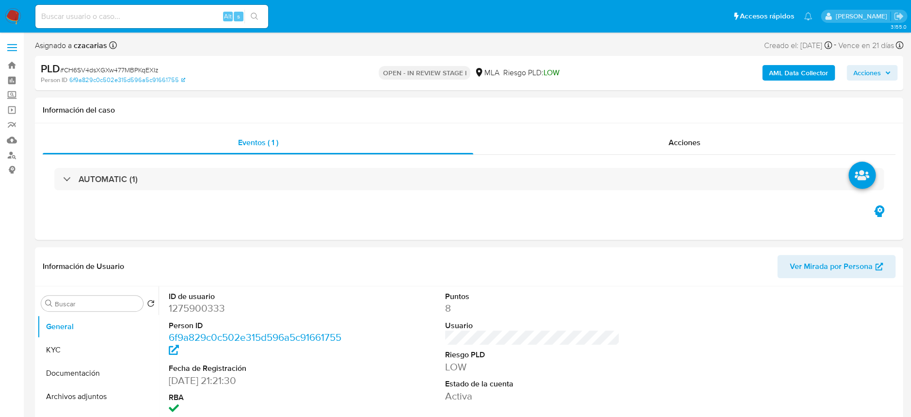
select select "10"
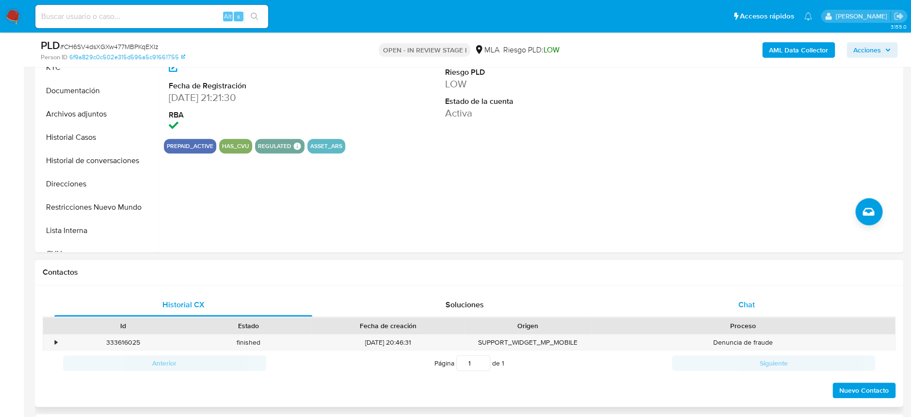
scroll to position [323, 0]
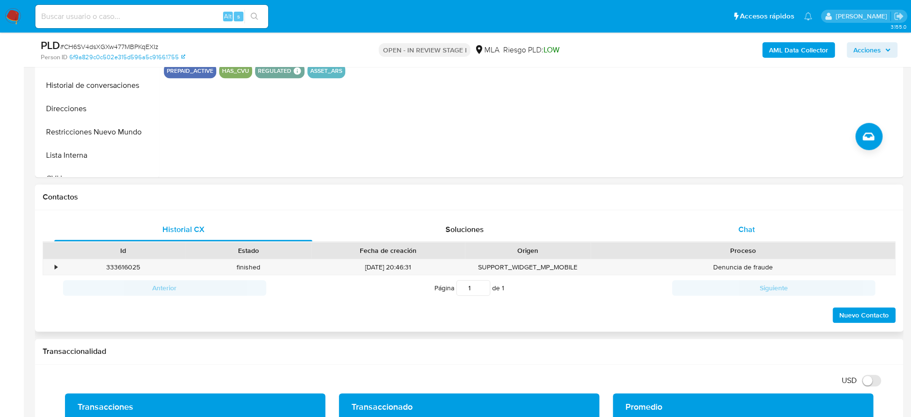
click at [768, 227] on div "Chat" at bounding box center [746, 229] width 258 height 23
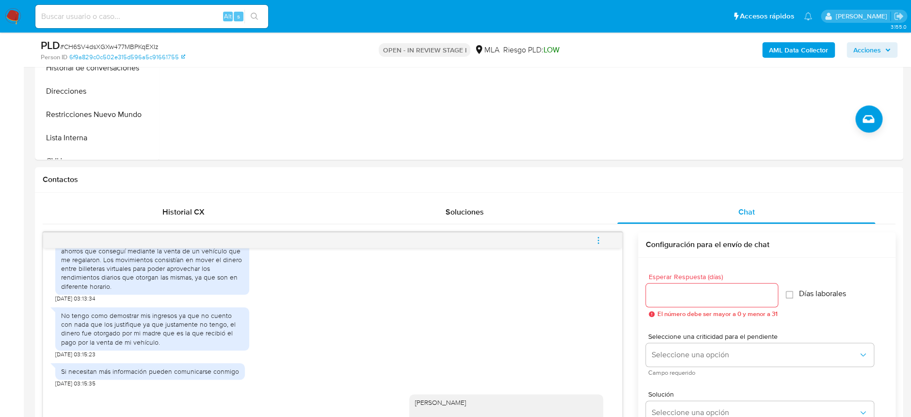
scroll to position [193, 0]
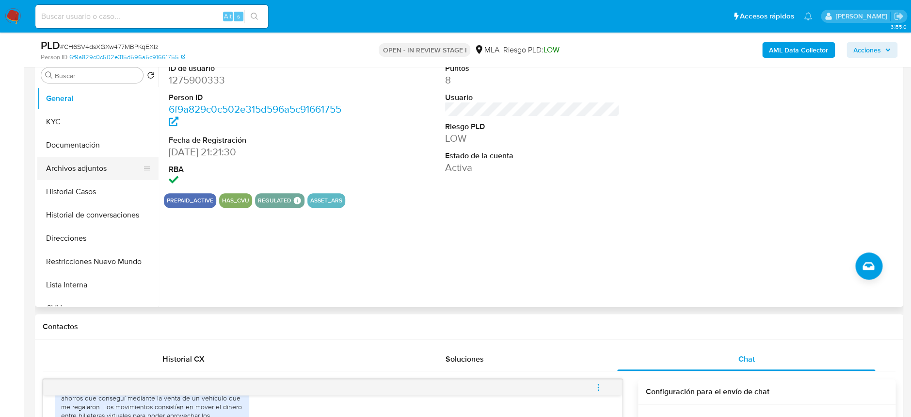
click at [74, 158] on button "Archivos adjuntos" at bounding box center [93, 168] width 113 height 23
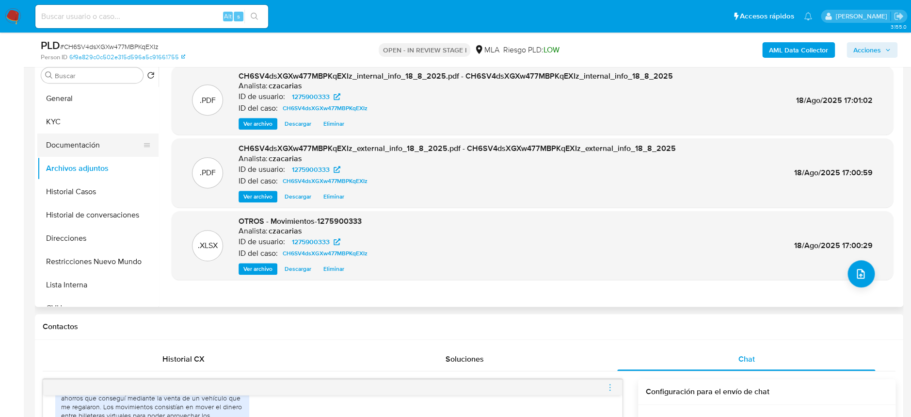
scroll to position [129, 0]
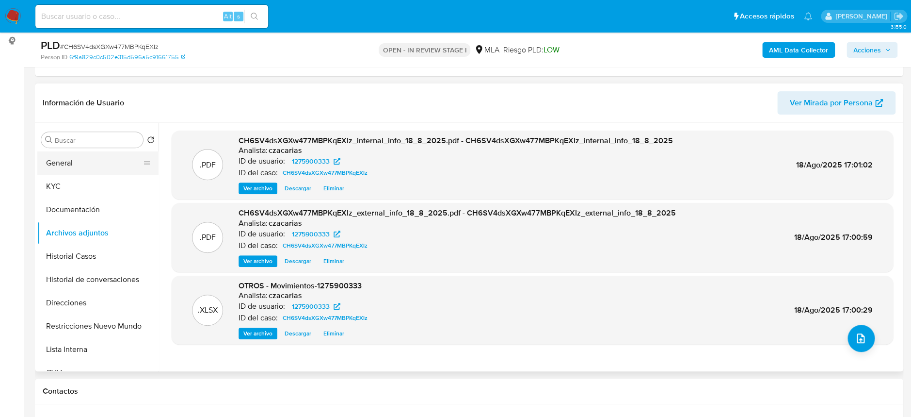
click at [95, 166] on button "General" at bounding box center [93, 162] width 113 height 23
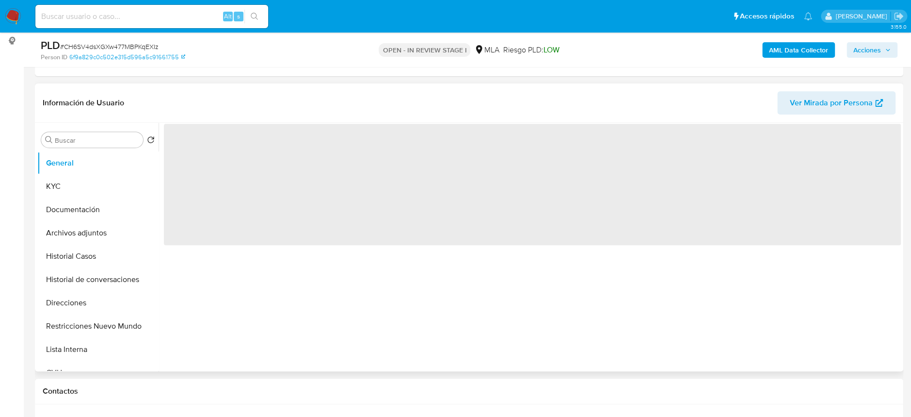
click at [191, 148] on span "‌" at bounding box center [532, 184] width 737 height 121
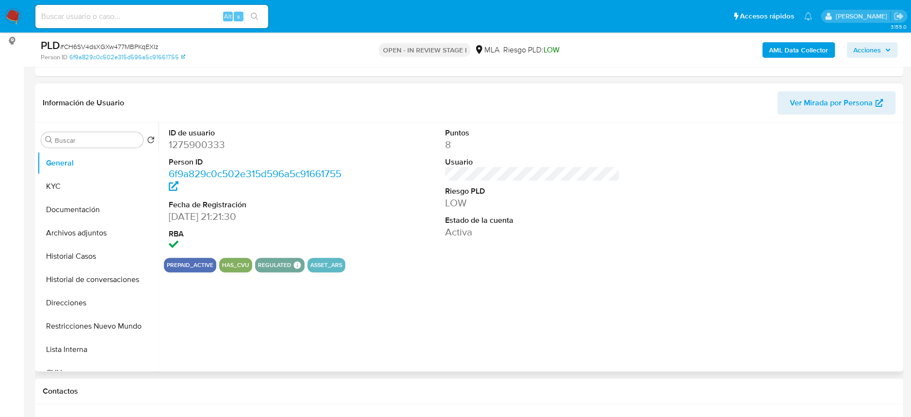
click at [188, 149] on dd "1275900333" at bounding box center [256, 145] width 175 height 14
copy dd "1275900333"
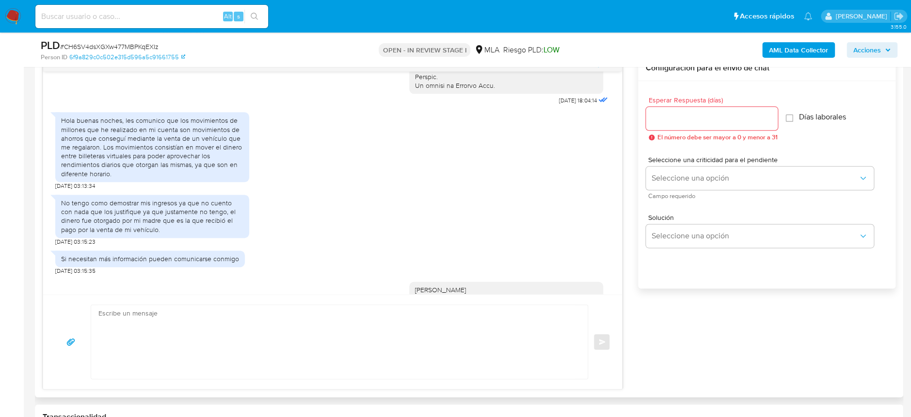
scroll to position [499, 0]
drag, startPoint x: 133, startPoint y: 158, endPoint x: 227, endPoint y: 169, distance: 94.2
click at [227, 169] on div "Hola buenas noches, les comunico que los movimientos de millones que he realiza…" at bounding box center [152, 147] width 182 height 62
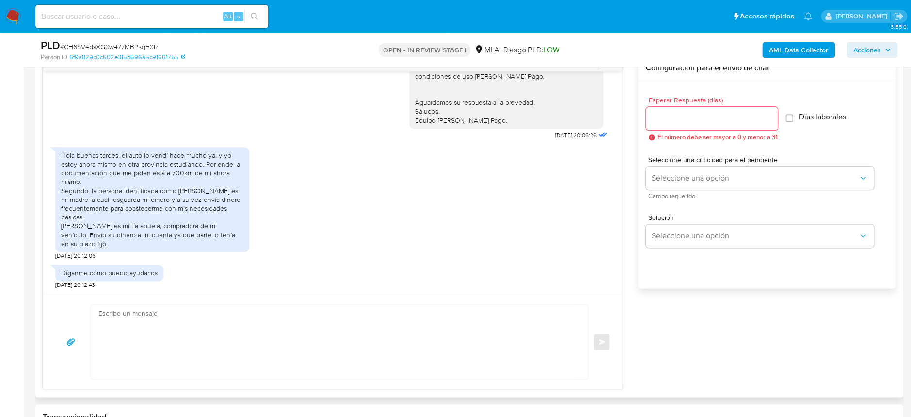
scroll to position [951, 0]
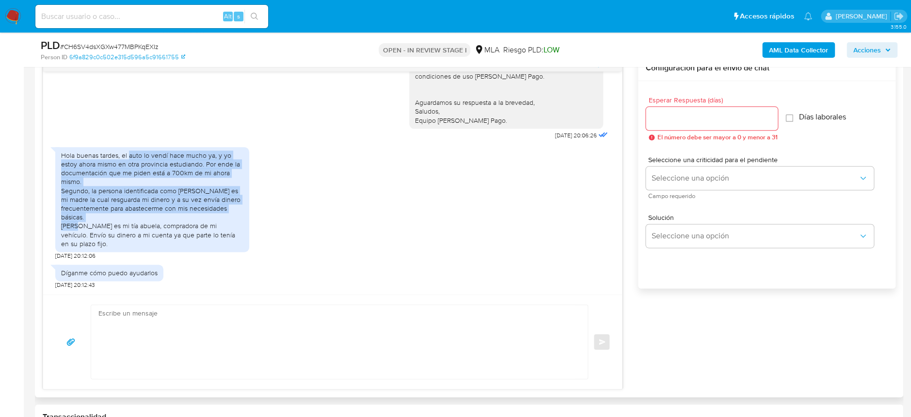
drag, startPoint x: 128, startPoint y: 157, endPoint x: 215, endPoint y: 218, distance: 106.1
click at [215, 218] on div "Hola buenas tardes, el auto lo vendí hace mucho ya, y yo estoy ahora mismo en o…" at bounding box center [152, 199] width 182 height 97
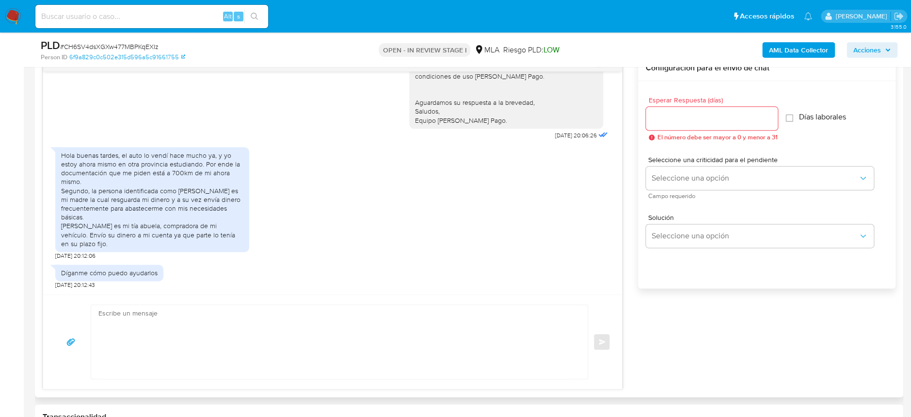
click at [183, 343] on textarea at bounding box center [336, 342] width 477 height 74
click at [357, 337] on textarea at bounding box center [336, 342] width 477 height 74
type textarea "h"
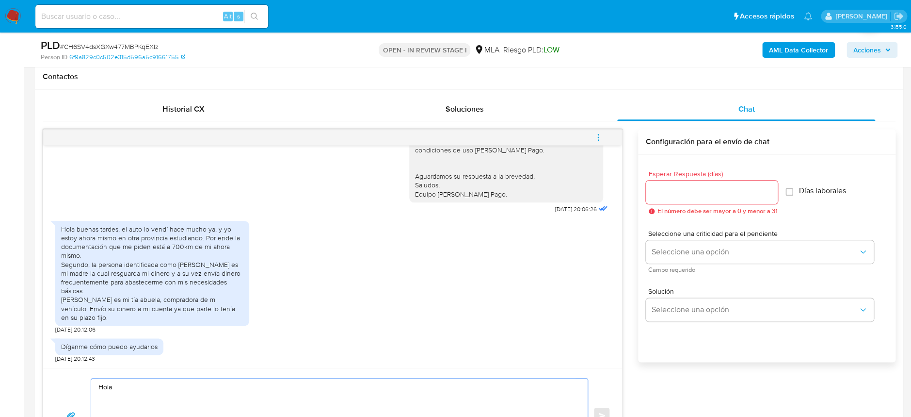
scroll to position [129, 0]
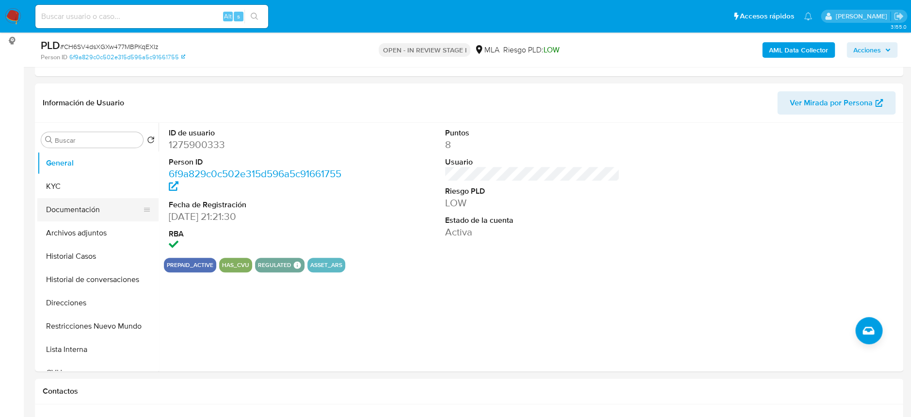
click at [66, 200] on button "Documentación" at bounding box center [93, 209] width 113 height 23
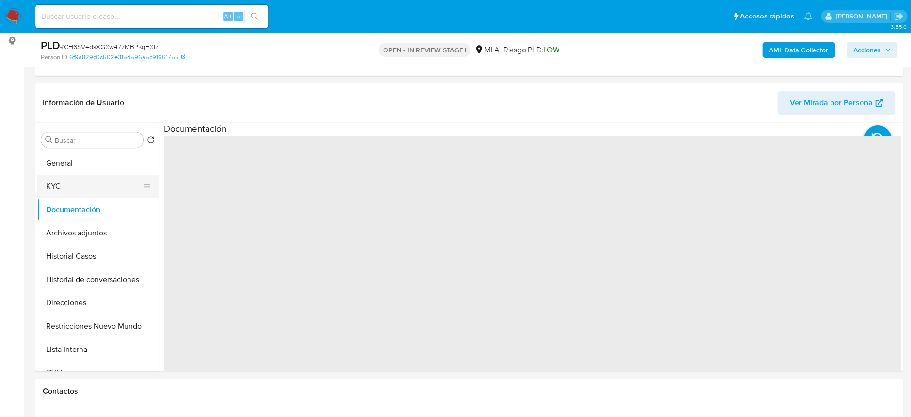
click at [76, 191] on button "KYC" at bounding box center [93, 186] width 113 height 23
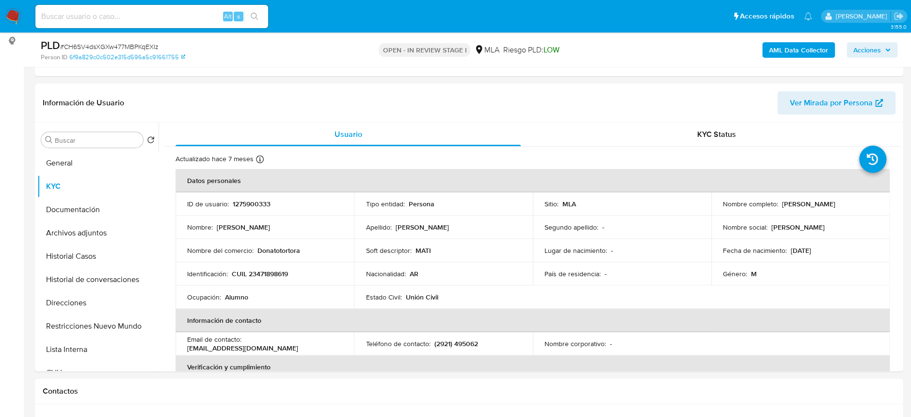
drag, startPoint x: 778, startPoint y: 204, endPoint x: 667, endPoint y: 220, distance: 112.7
click at [839, 204] on div "Nombre completo : [PERSON_NAME]" at bounding box center [800, 203] width 155 height 9
copy p "[PERSON_NAME]"
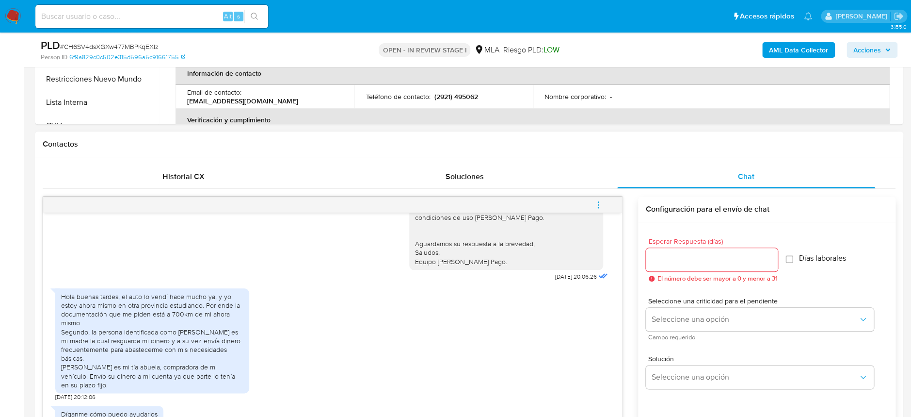
scroll to position [517, 0]
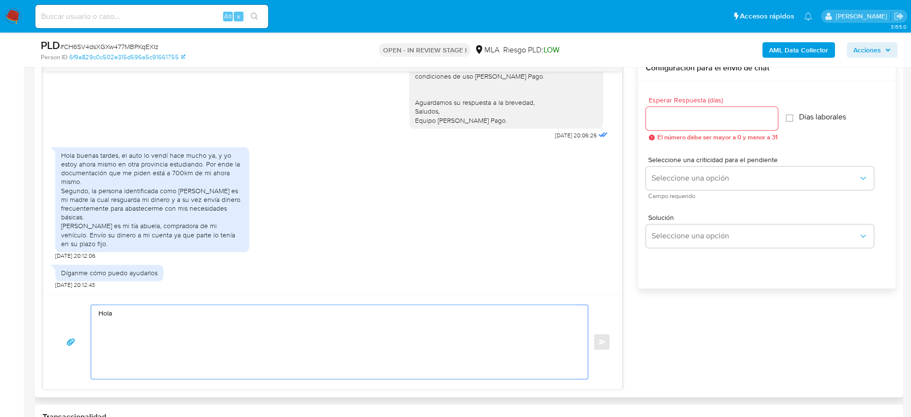
click at [165, 315] on textarea "Hola" at bounding box center [336, 342] width 477 height 74
paste textarea "[PERSON_NAME]"
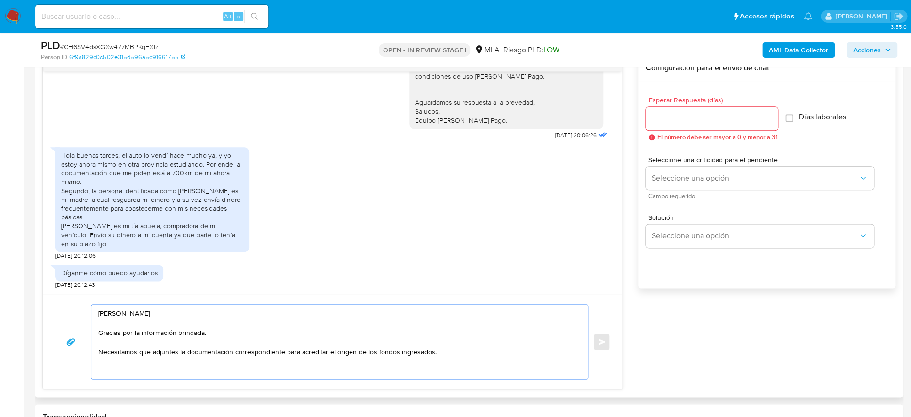
click at [249, 355] on textarea "[PERSON_NAME] Gracias por la información brindada. Necesitamos que adjuntes la …" at bounding box center [336, 342] width 477 height 74
click at [183, 350] on textarea "[PERSON_NAME] Gracias por la información brindada. Necesitamos que adjuntes la …" at bounding box center [336, 342] width 477 height 74
click at [243, 354] on textarea "[PERSON_NAME] Gracias por la información brindada. Necesitamos que adjuntes doc…" at bounding box center [336, 342] width 477 height 74
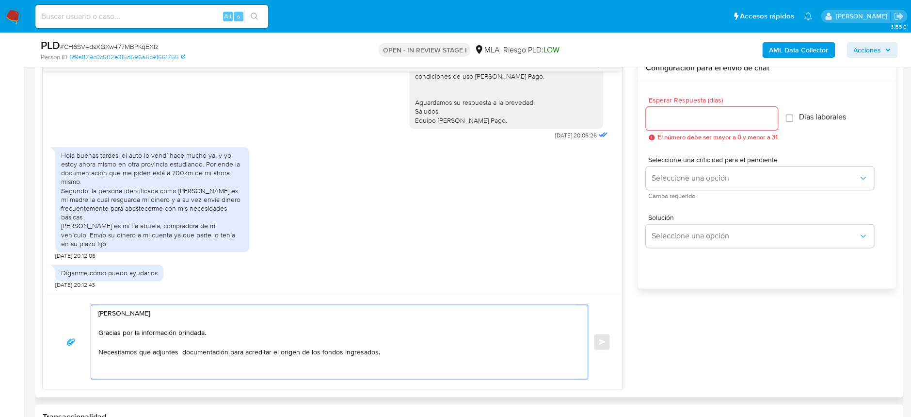
click at [394, 351] on textarea "[PERSON_NAME] Gracias por la información brindada. Necesitamos que adjuntes doc…" at bounding box center [336, 342] width 477 height 74
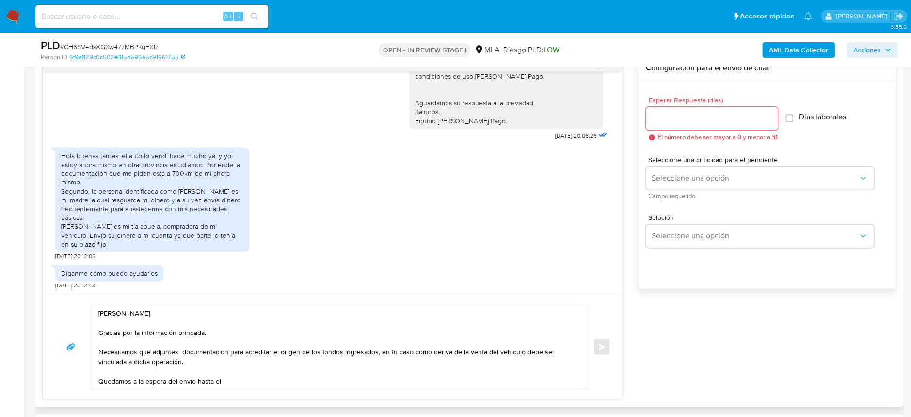
click at [266, 373] on textarea "[PERSON_NAME] Gracias por la información brindada. Necesitamos que adjuntes doc…" at bounding box center [336, 346] width 477 height 83
click at [270, 379] on textarea "[PERSON_NAME] Gracias por la información brindada. Necesitamos que adjuntes doc…" at bounding box center [336, 346] width 477 height 83
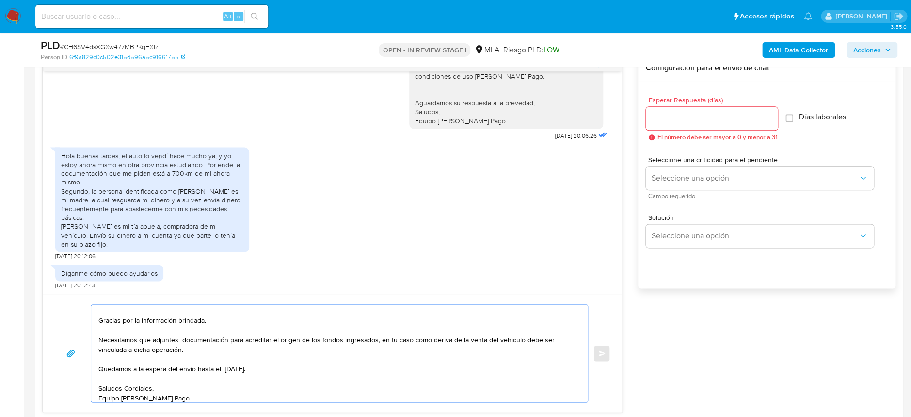
scroll to position [0, 0]
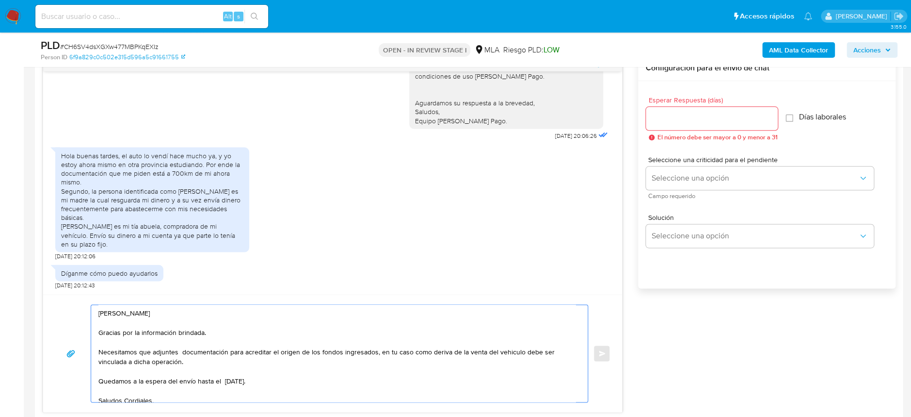
drag, startPoint x: 121, startPoint y: 334, endPoint x: 241, endPoint y: 327, distance: 120.4
click at [241, 327] on textarea "[PERSON_NAME] Gracias por la información brindada. Necesitamos que adjuntes doc…" at bounding box center [336, 353] width 477 height 97
drag, startPoint x: 106, startPoint y: 353, endPoint x: 377, endPoint y: 354, distance: 271.1
click at [377, 355] on textarea "Hola Donato Tortora Gracias por la información brindada. Necesitamos que adjunt…" at bounding box center [336, 353] width 477 height 97
click at [374, 353] on textarea "Hola Donato Tortora Gracias por la información brindada. Necesitamos que adjunt…" at bounding box center [336, 353] width 477 height 97
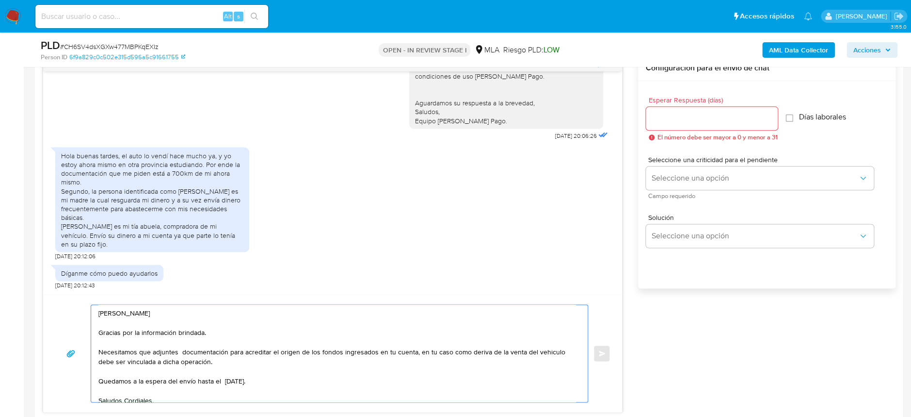
click at [417, 351] on textarea "Hola Donato Tortora Gracias por la información brindada. Necesitamos que adjunt…" at bounding box center [336, 353] width 477 height 97
click at [449, 351] on textarea "Hola Donato Tortora Gracias por la información brindada. Necesitamos que adjunt…" at bounding box center [336, 353] width 477 height 97
click at [486, 352] on textarea "Hola Donato Tortora Gracias por la información brindada. Necesitamos que adjunt…" at bounding box center [336, 353] width 477 height 97
click at [503, 358] on textarea "Hola Donato Tortora Gracias por la información brindada. Necesitamos que adjunt…" at bounding box center [336, 353] width 477 height 97
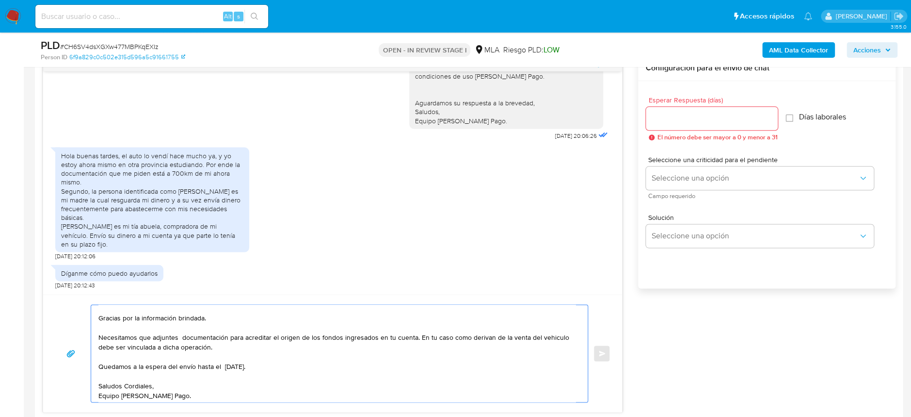
click at [278, 383] on textarea "Hola Donato Tortora Gracias por la información brindada. Necesitamos que adjunt…" at bounding box center [336, 353] width 477 height 97
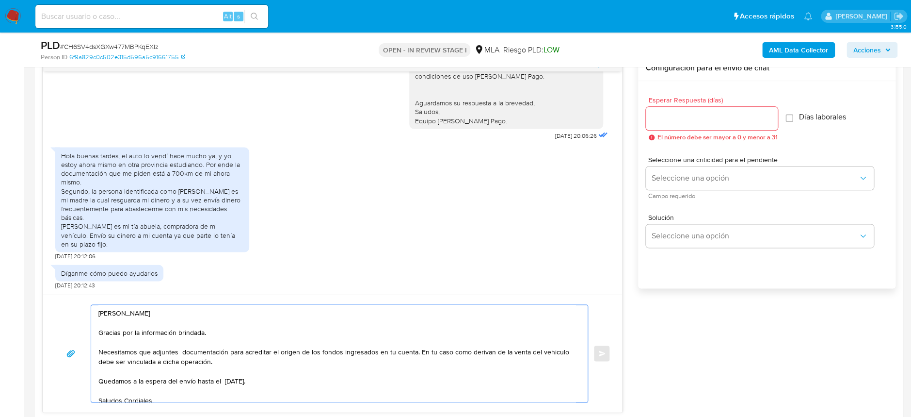
type textarea "Hola Donato Tortora Gracias por la información brindada. Necesitamos que adjunt…"
click at [701, 120] on input "Esperar Respuesta (días)" at bounding box center [712, 118] width 132 height 13
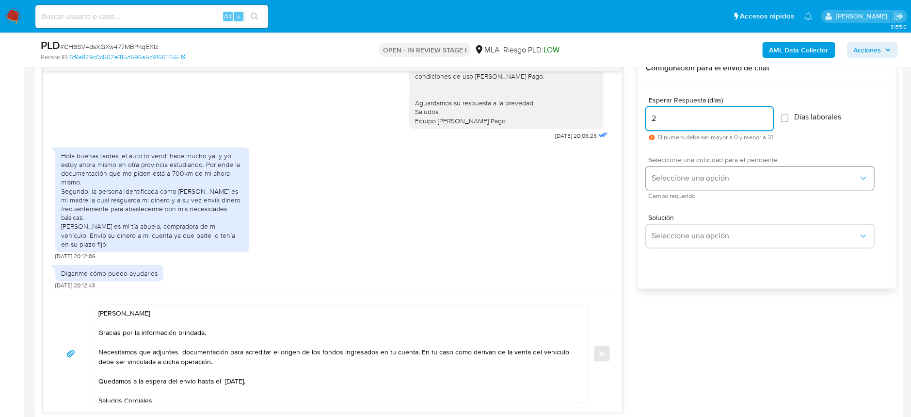
type input "2"
click at [721, 169] on button "Seleccione una opción" at bounding box center [760, 177] width 228 height 23
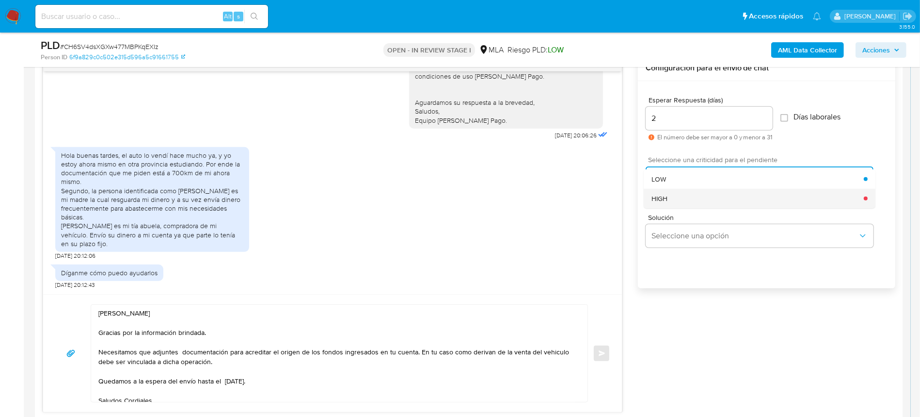
click at [706, 190] on div "HIGH" at bounding box center [758, 198] width 212 height 19
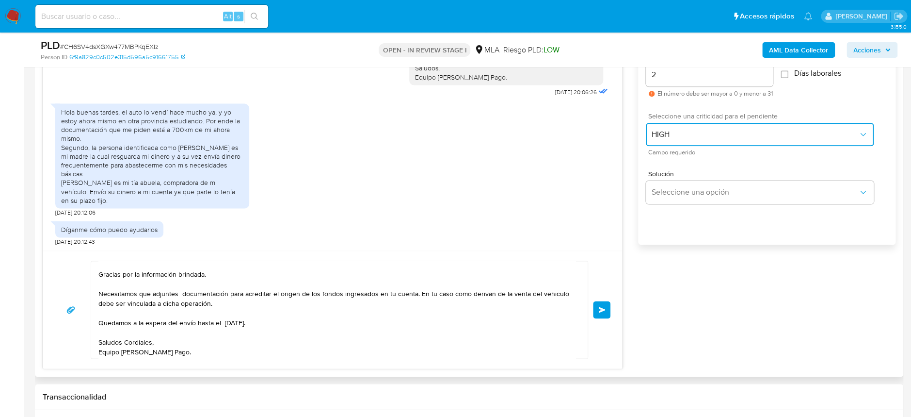
scroll to position [582, 0]
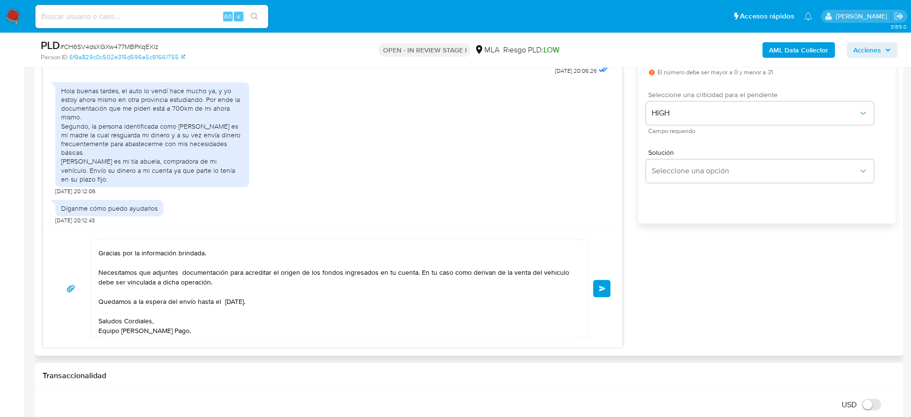
click at [597, 293] on button "Enviar" at bounding box center [601, 287] width 17 height 17
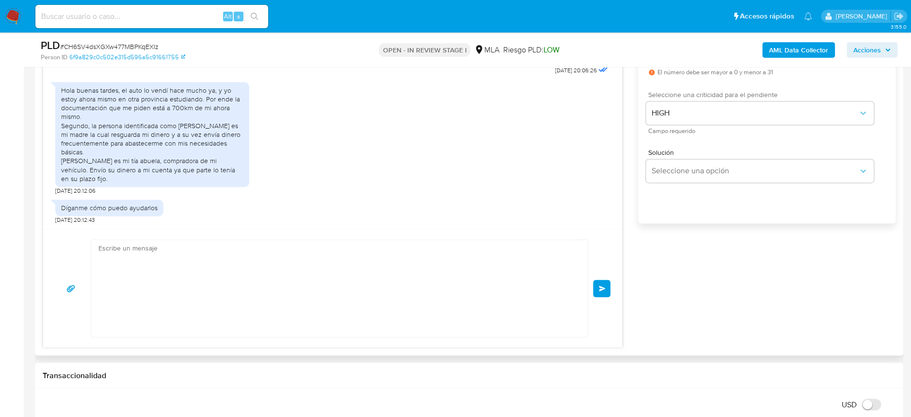
scroll to position [1094, 0]
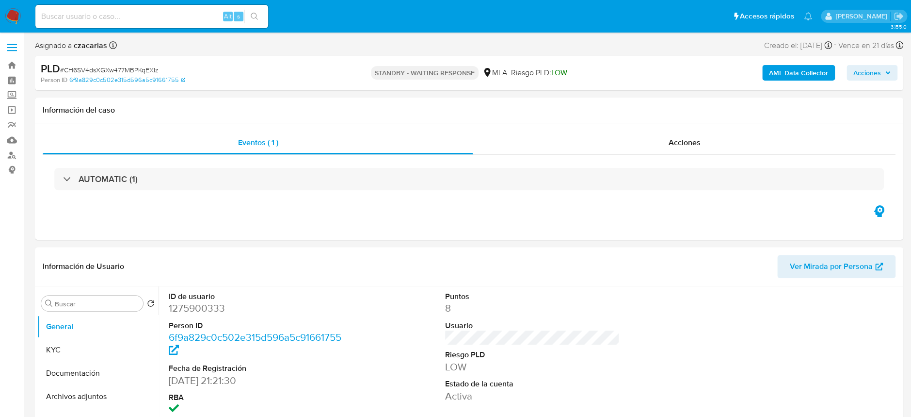
select select "10"
click at [191, 17] on input at bounding box center [151, 16] width 233 height 13
paste input "p9SyYnGYd3BcYKFvd0ZaHMQU"
type input "p9SyYnGYd3BcYKFvd0ZaHMQU"
click at [257, 16] on icon "search-icon" at bounding box center [255, 17] width 8 height 8
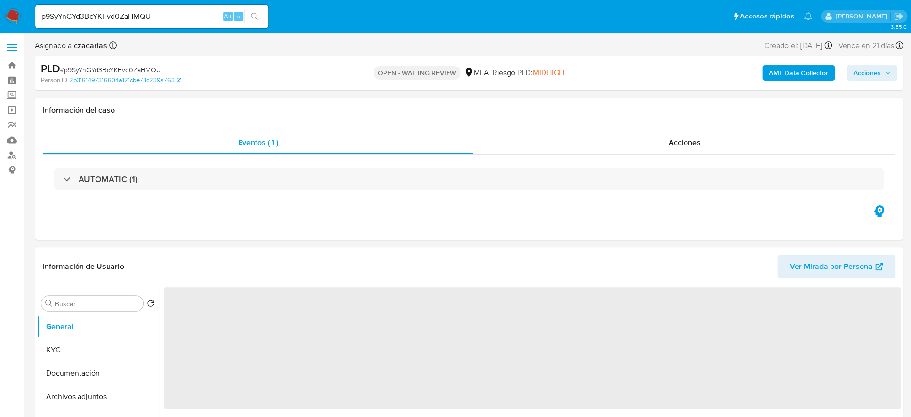
select select "10"
